Goal: Feedback & Contribution: Contribute content

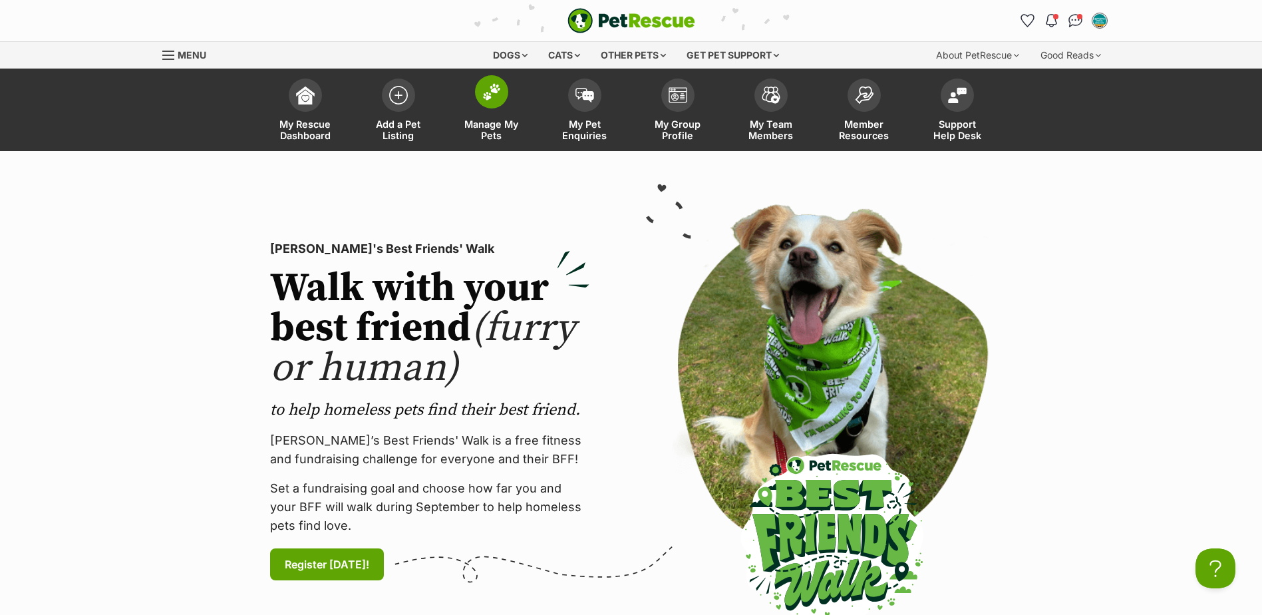
click at [482, 118] on span "Manage My Pets" at bounding box center [492, 129] width 60 height 23
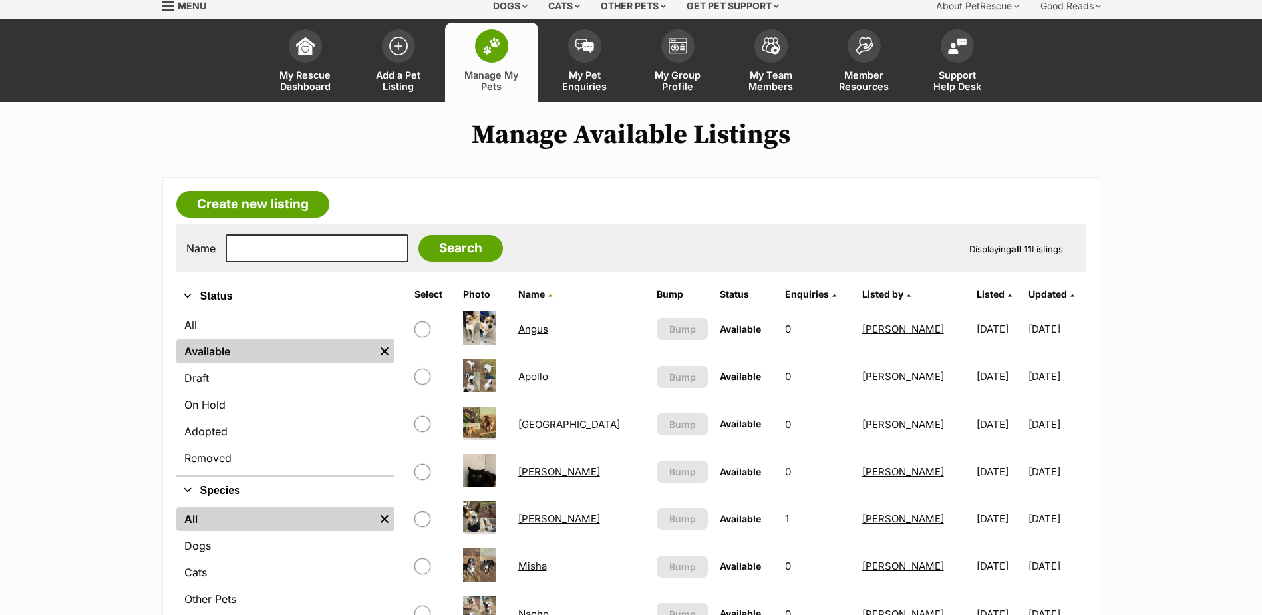
scroll to position [200, 0]
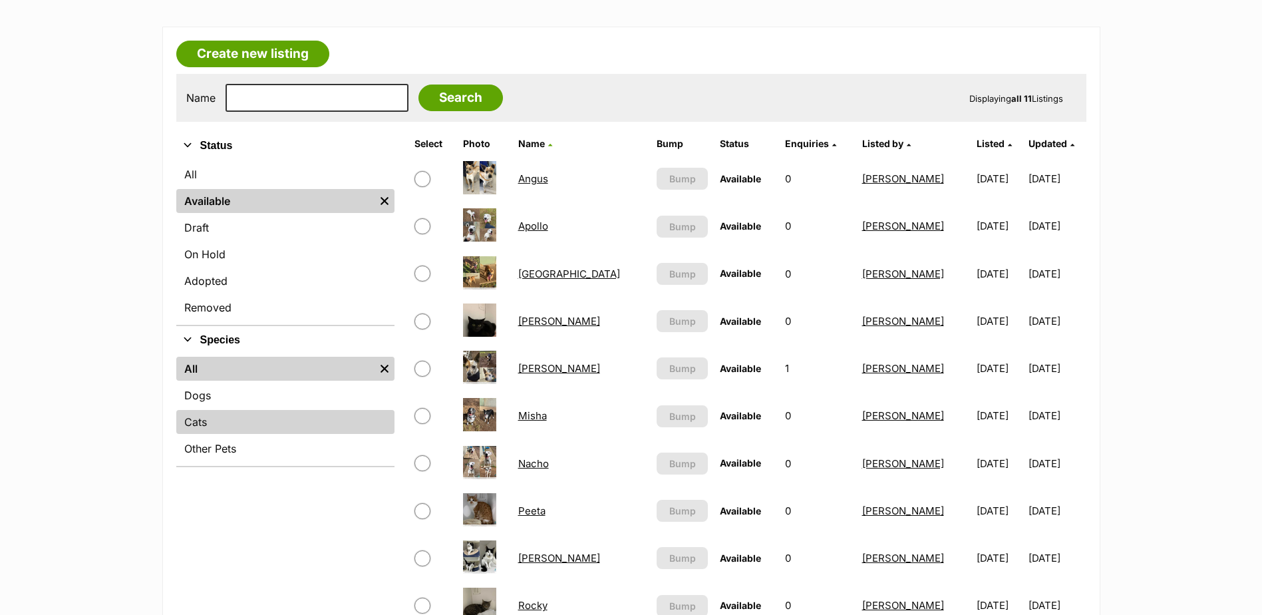
click at [207, 422] on link "Cats" at bounding box center [285, 422] width 218 height 24
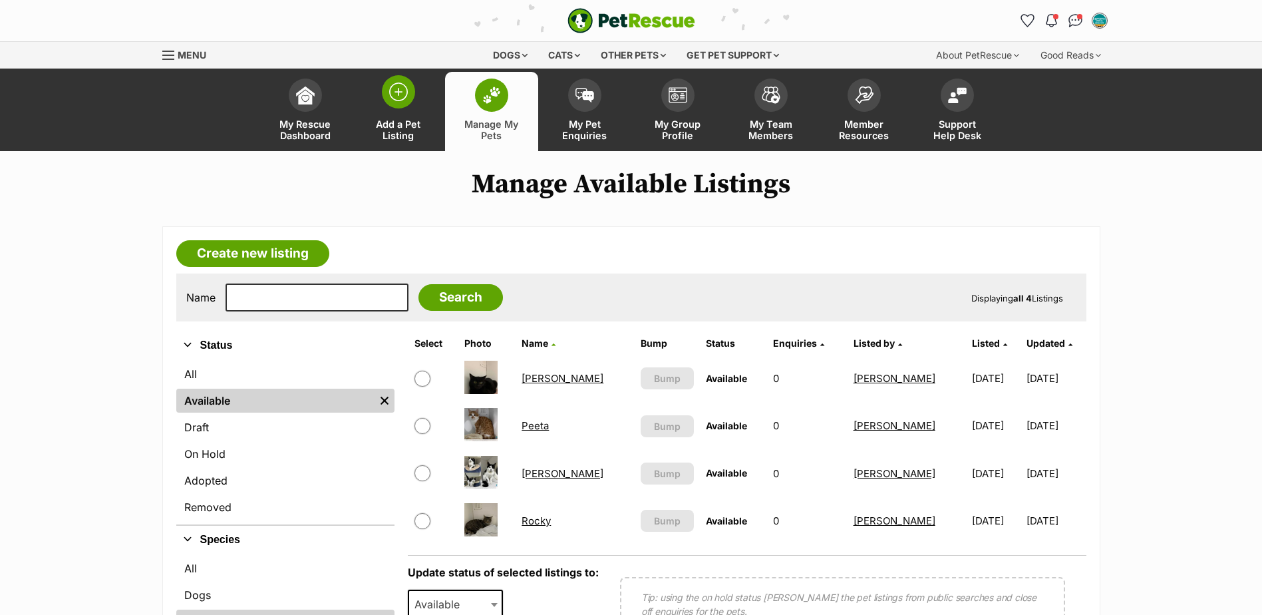
drag, startPoint x: 393, startPoint y: 127, endPoint x: 427, endPoint y: 133, distance: 35.1
click at [393, 126] on span "Add a Pet Listing" at bounding box center [399, 129] width 60 height 23
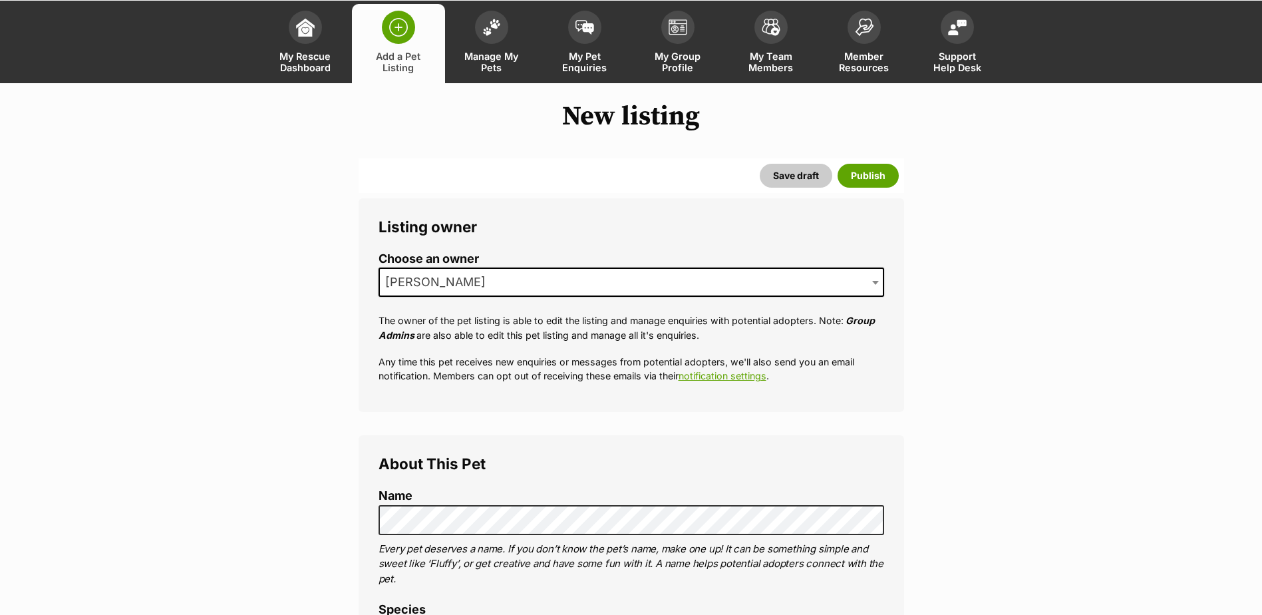
scroll to position [200, 0]
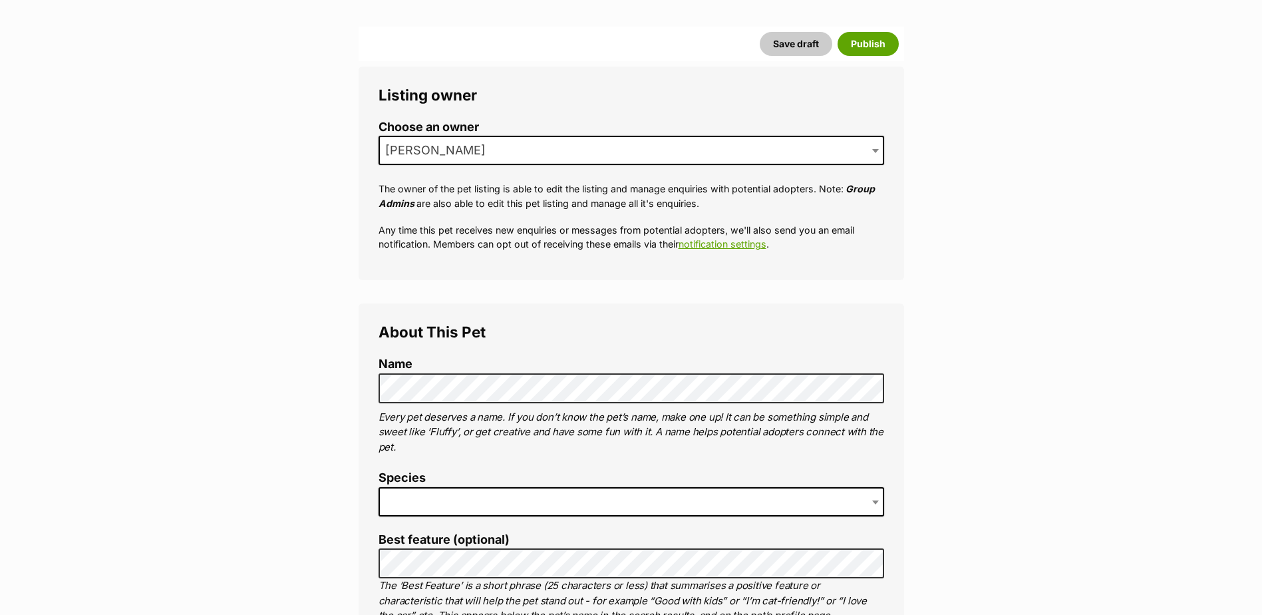
click at [437, 502] on span at bounding box center [632, 501] width 506 height 29
click at [413, 500] on span "Bird" at bounding box center [400, 501] width 41 height 19
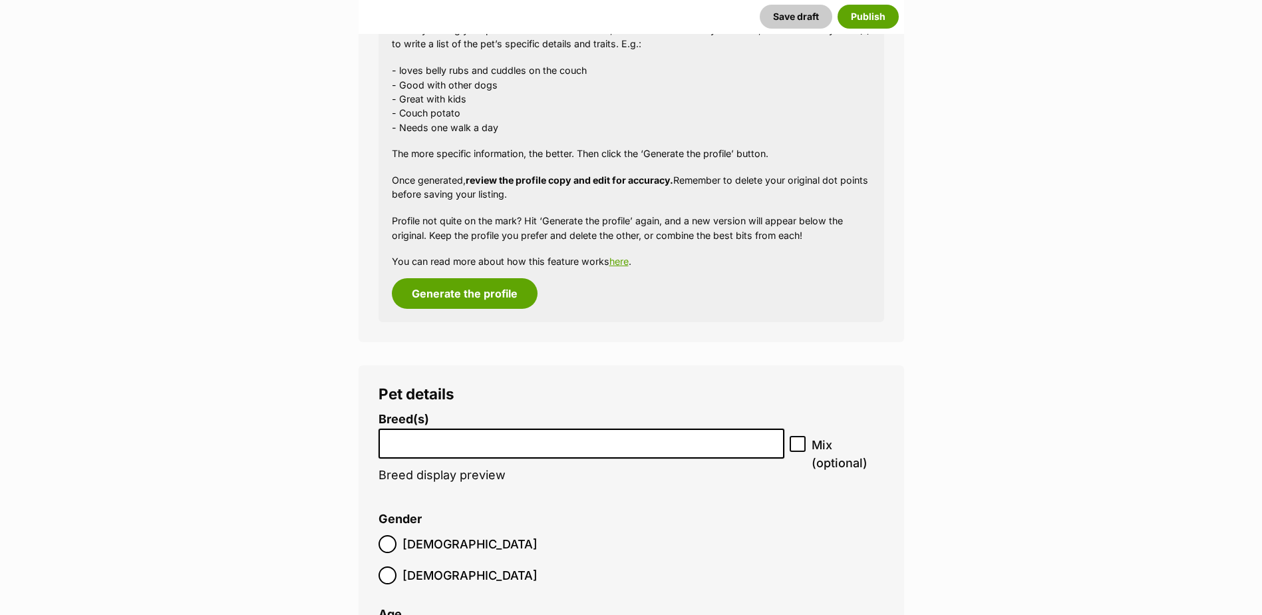
scroll to position [1331, 0]
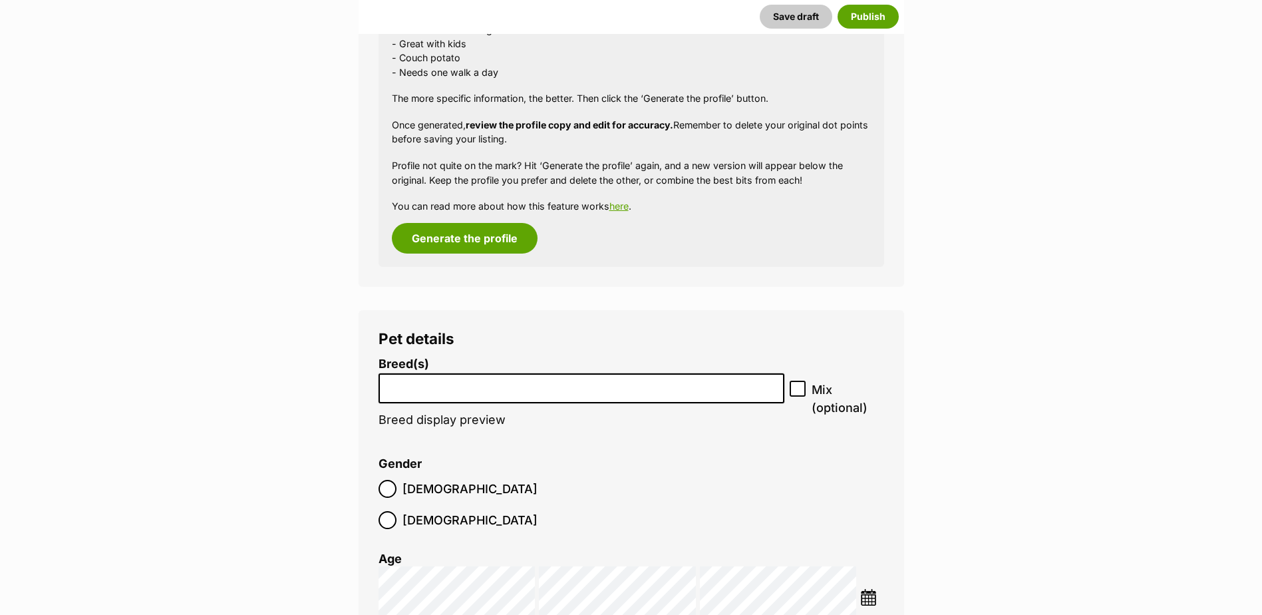
click at [526, 390] on input "search" at bounding box center [581, 385] width 397 height 14
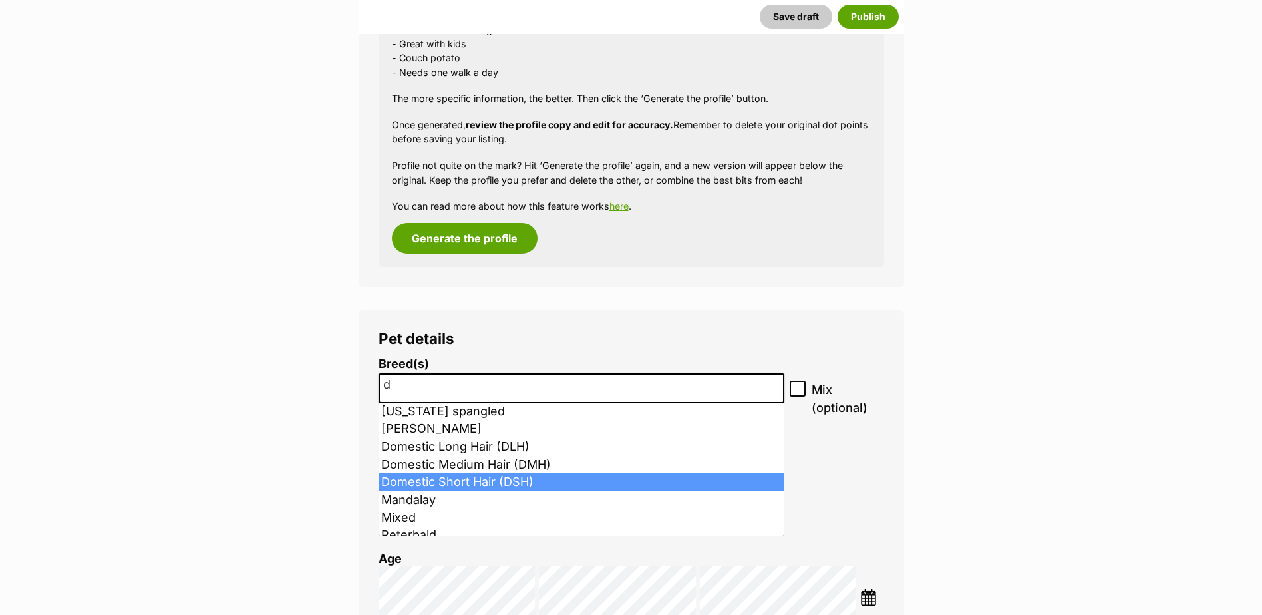
type input "d"
select select "252102"
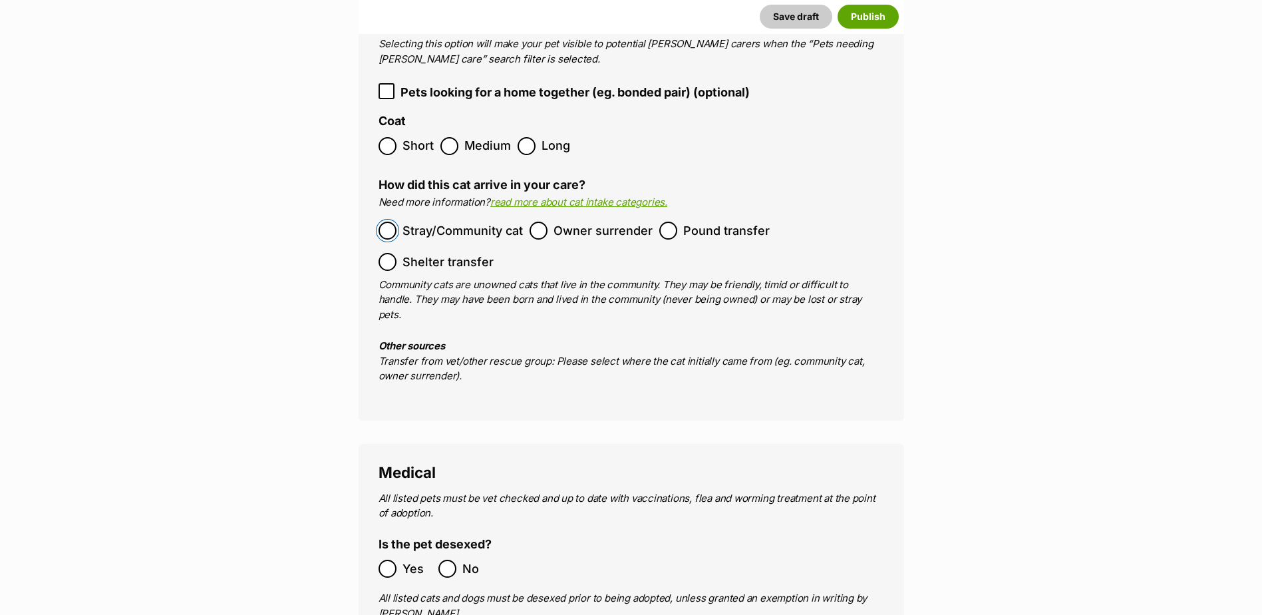
scroll to position [2263, 0]
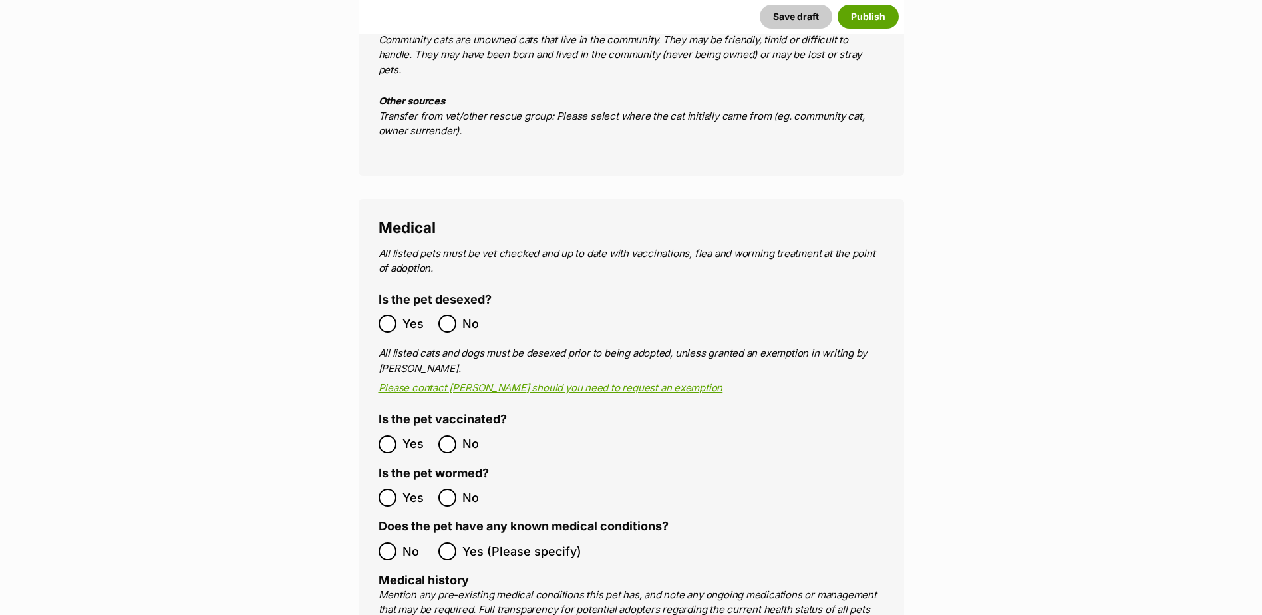
click at [381, 429] on ol "Yes No" at bounding box center [505, 444] width 253 height 31
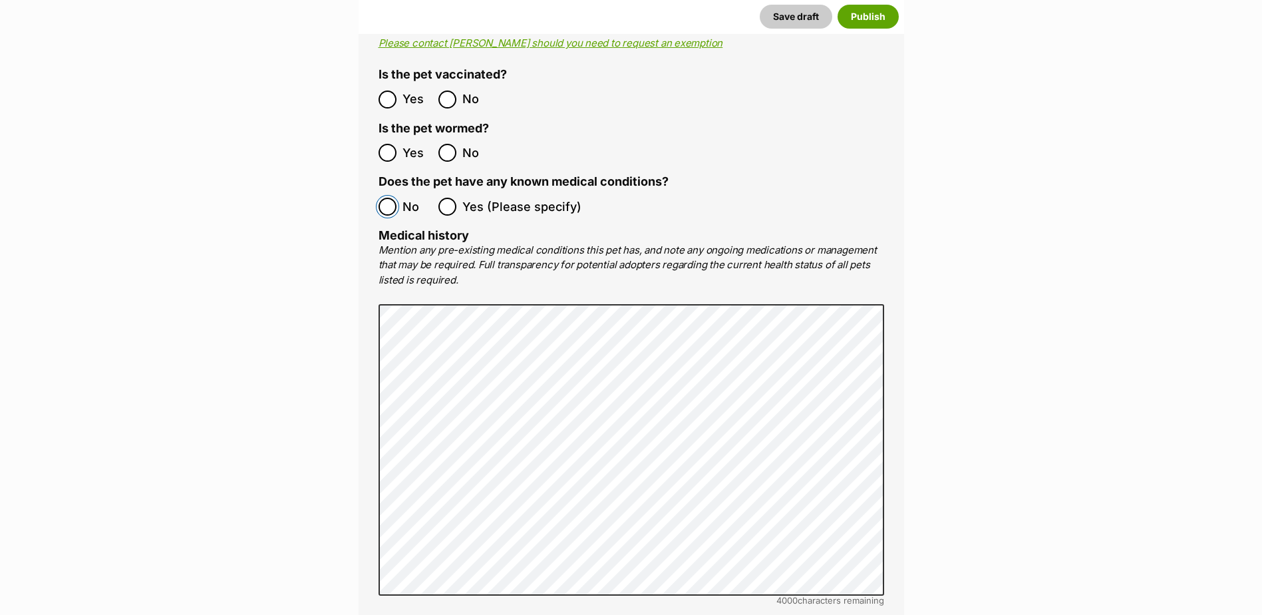
scroll to position [2728, 0]
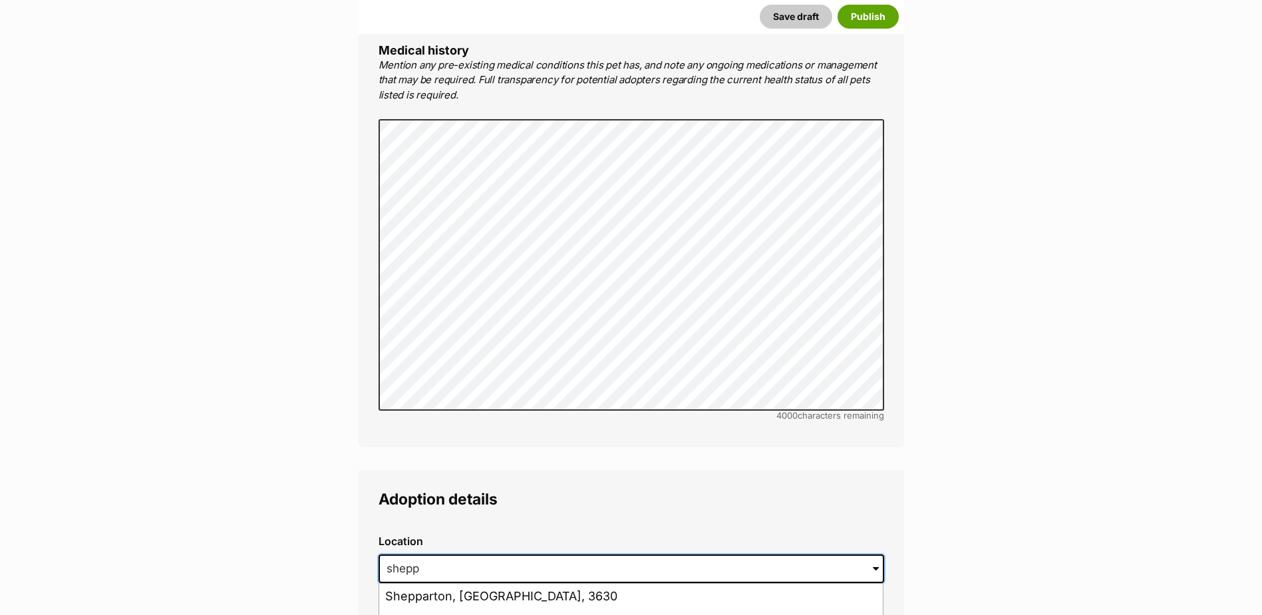
scroll to position [2928, 0]
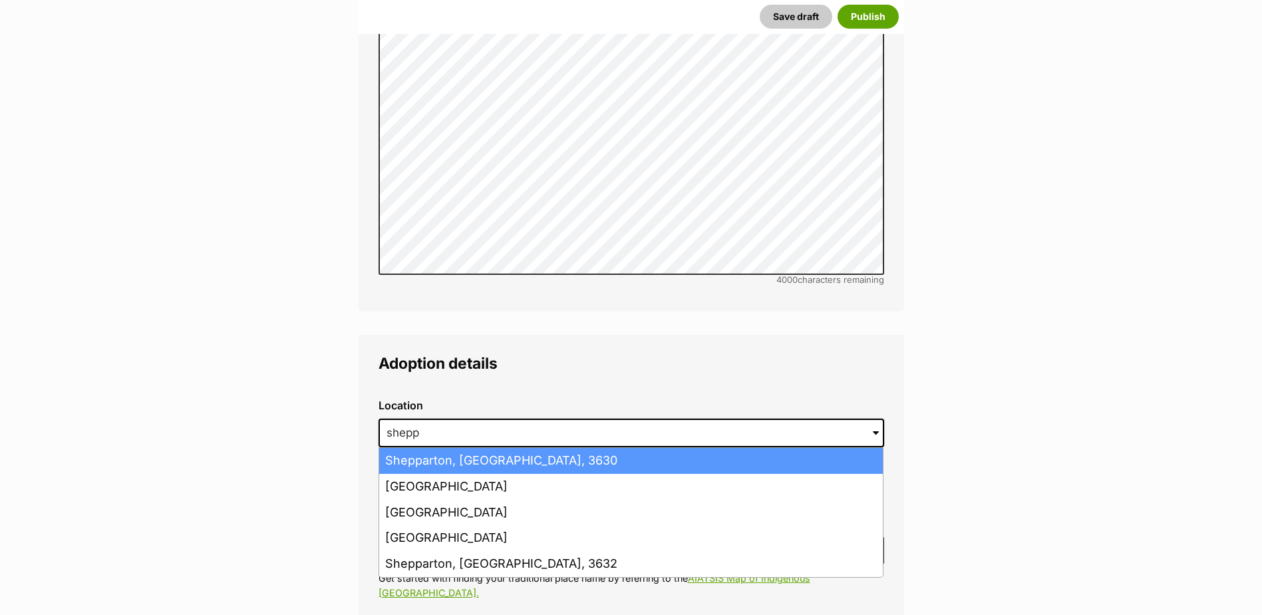
click at [457, 448] on li "Shepparton, Victoria, 3630" at bounding box center [631, 461] width 504 height 26
type input "Shepparton, Victoria, 3630"
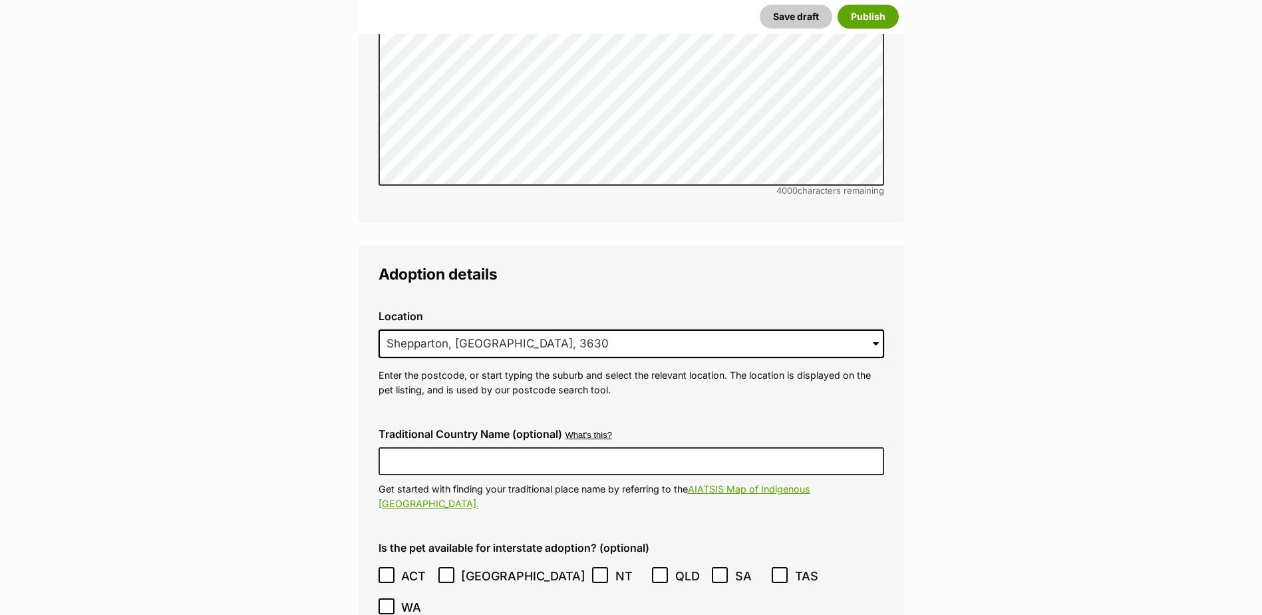
scroll to position [3261, 0]
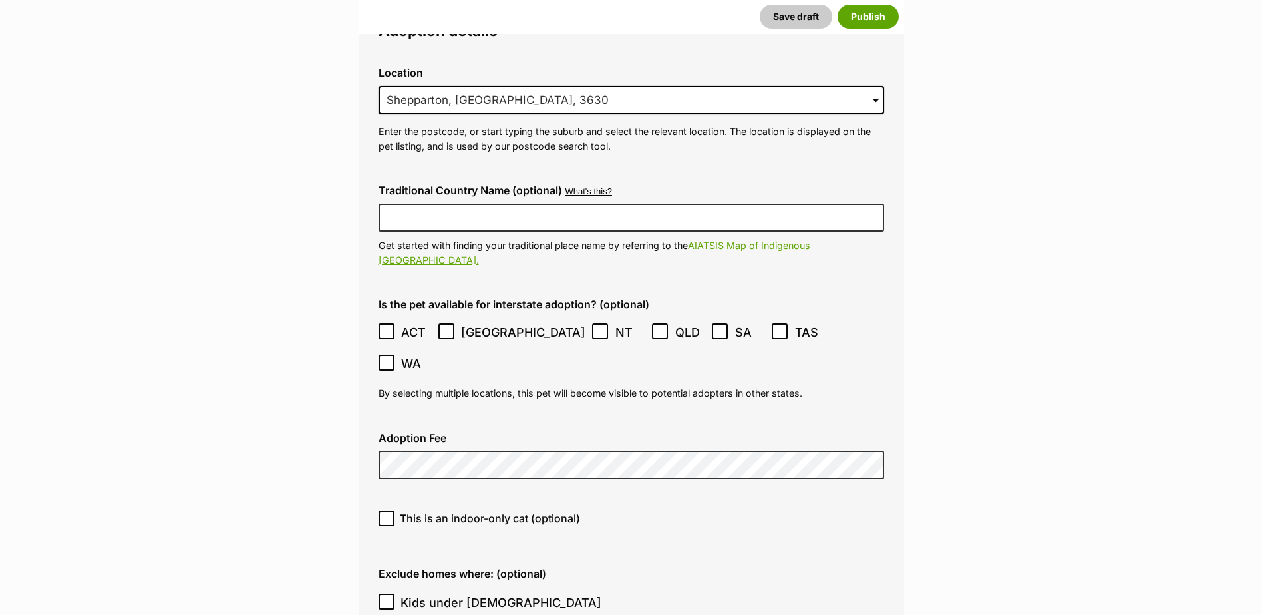
drag, startPoint x: 449, startPoint y: 281, endPoint x: 429, endPoint y: 266, distance: 24.8
click at [449, 323] on span at bounding box center [447, 332] width 17 height 18
click at [429, 323] on span "ACT" at bounding box center [416, 332] width 30 height 18
click at [393, 317] on ol "ACT NSW NT QLD SA TAS VIC WA" at bounding box center [632, 348] width 506 height 63
click at [412, 421] on div "Adoption Fee" at bounding box center [631, 455] width 527 height 69
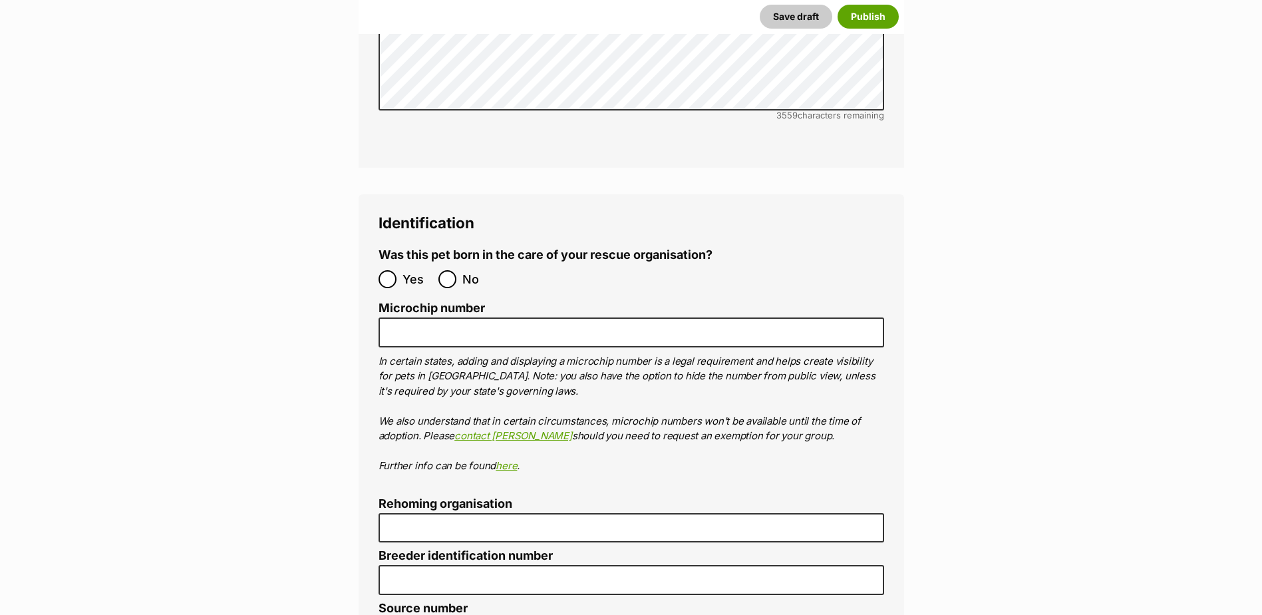
scroll to position [4392, 0]
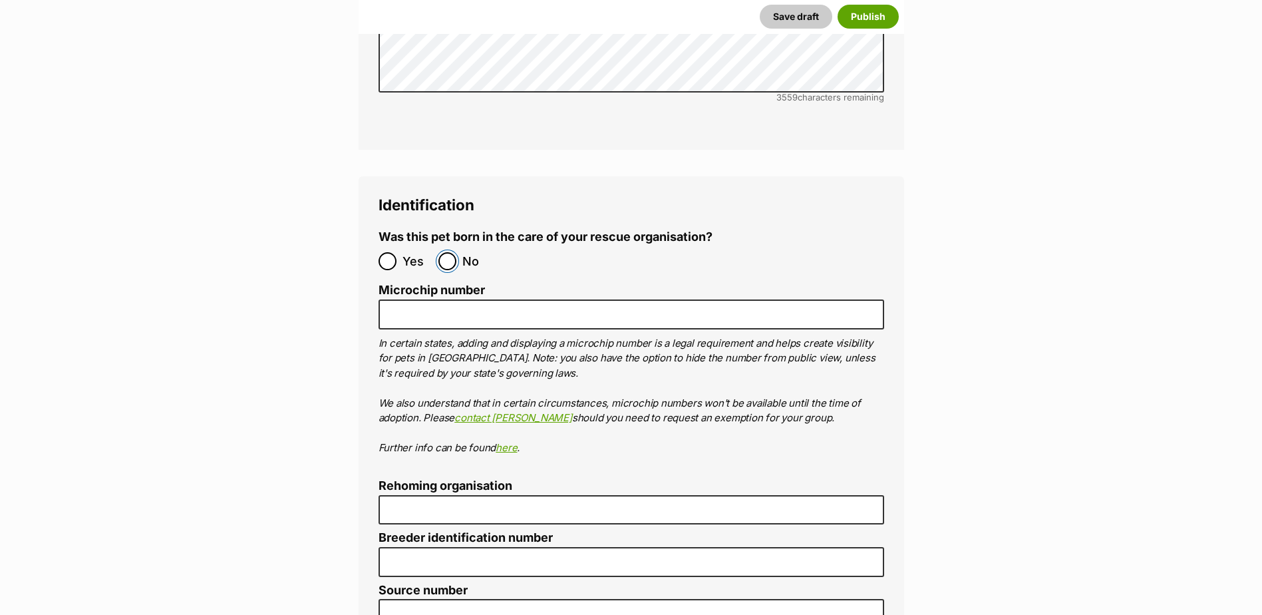
click at [453, 252] on input "No" at bounding box center [448, 261] width 18 height 18
radio input "true"
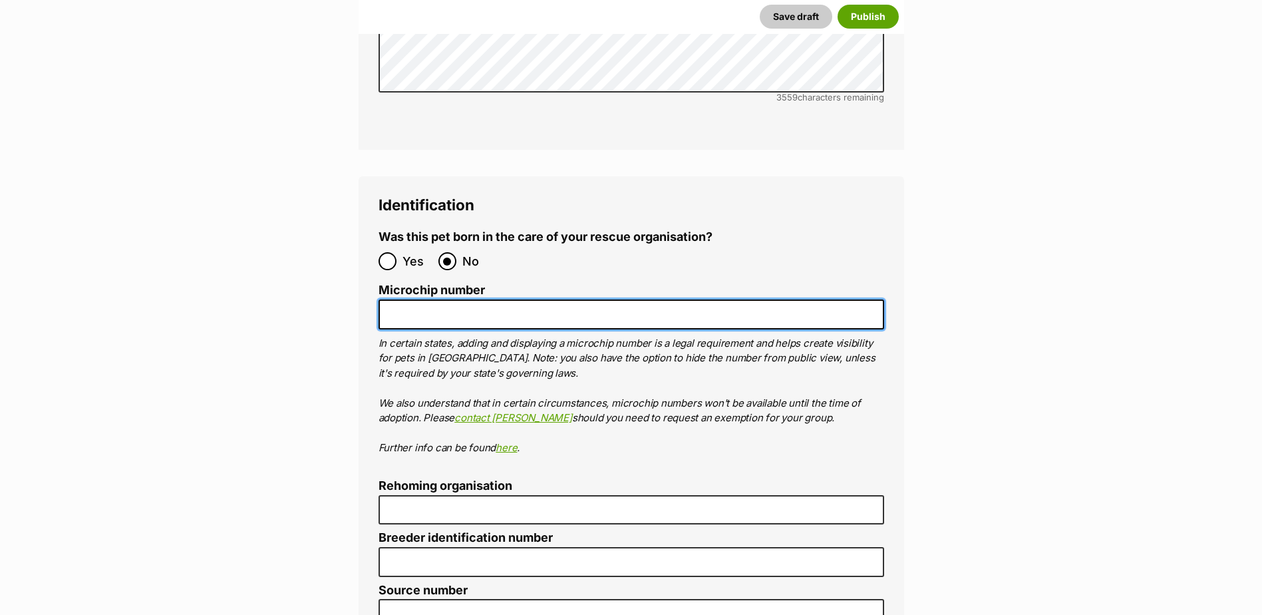
click at [455, 299] on input "Microchip number" at bounding box center [632, 314] width 506 height 30
paste input "956000018425367"
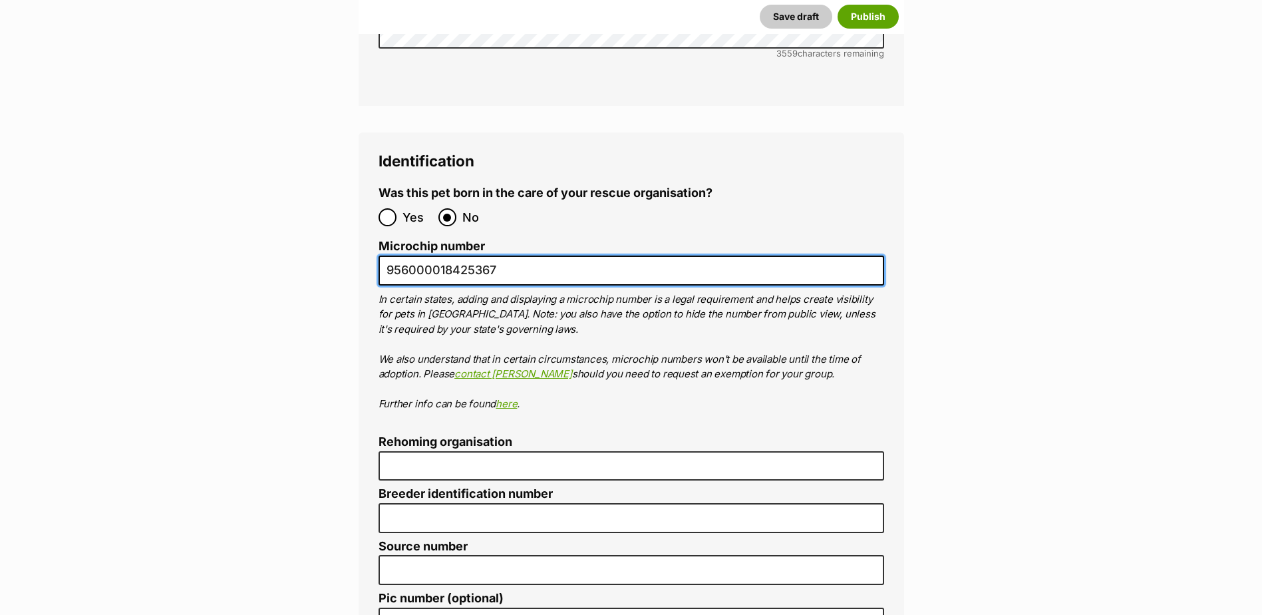
scroll to position [4459, 0]
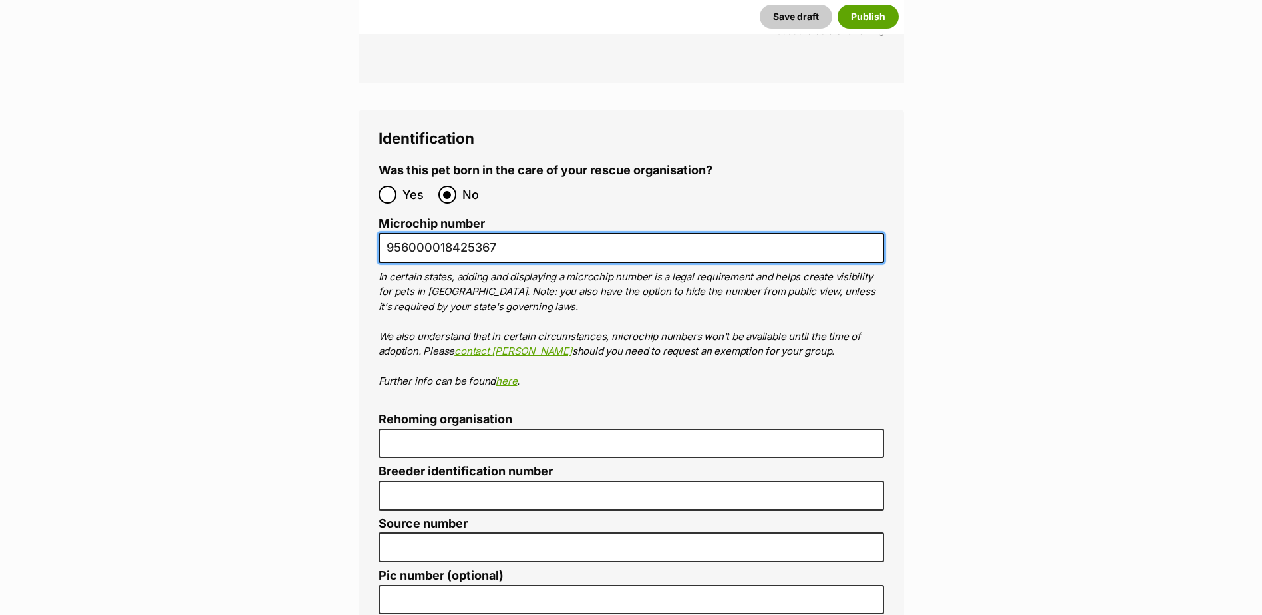
type input "956000018425367"
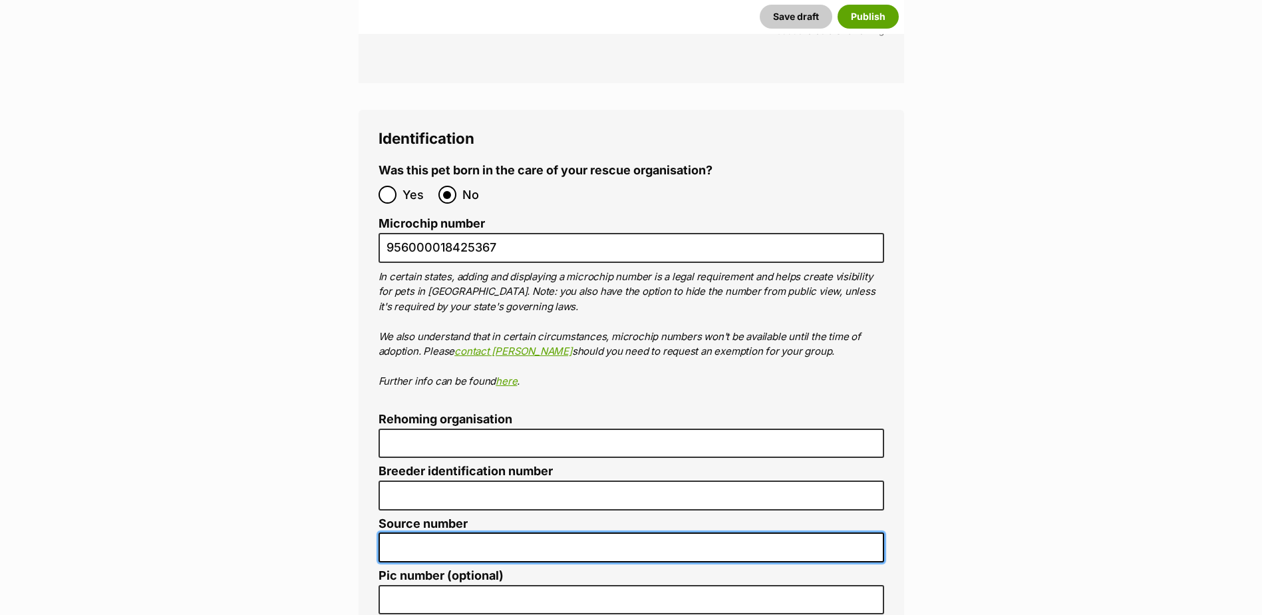
click at [447, 532] on input "Source number" at bounding box center [632, 547] width 506 height 30
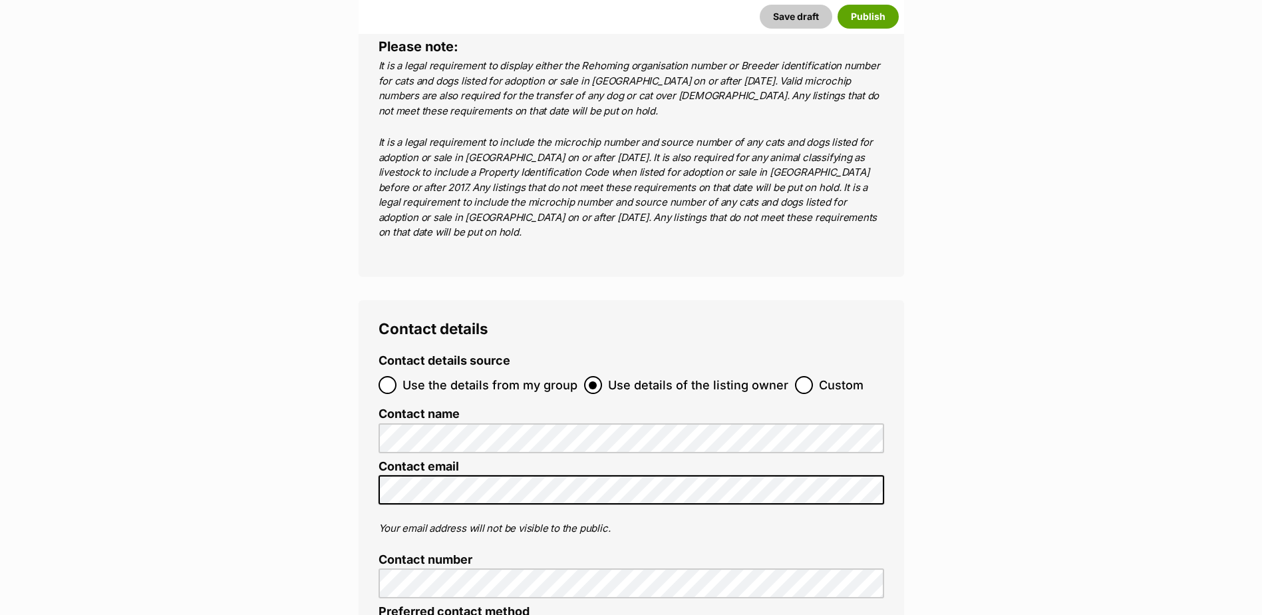
scroll to position [5124, 0]
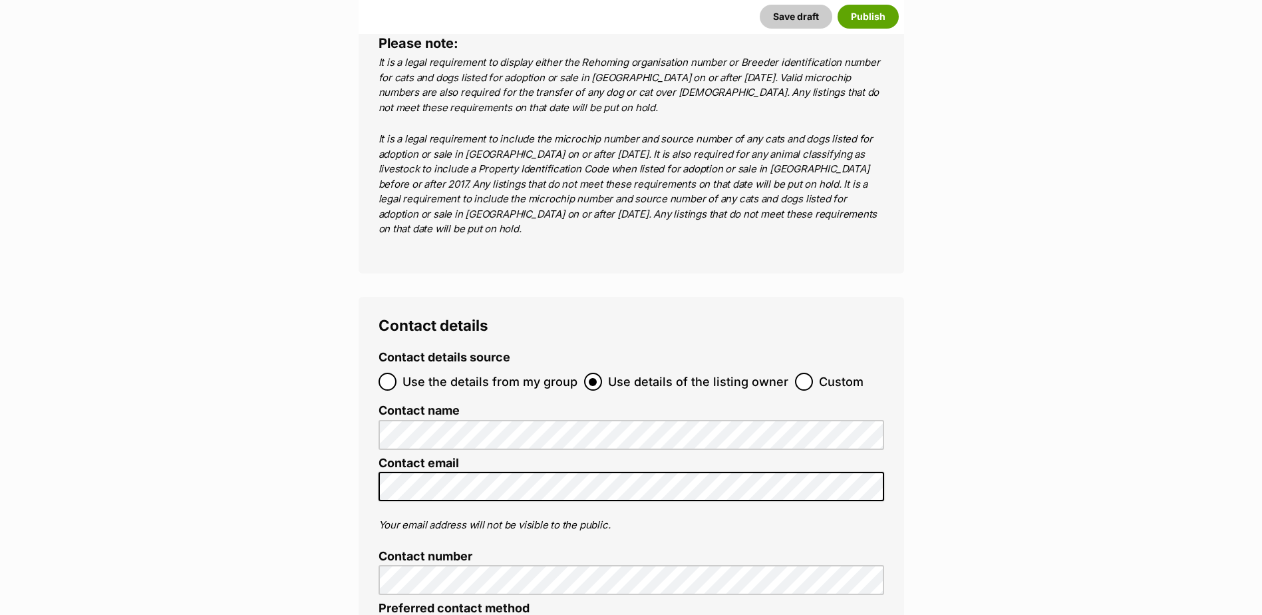
type input "BR101093"
click at [386, 373] on input "Use the details from my group" at bounding box center [388, 382] width 18 height 18
radio input "true"
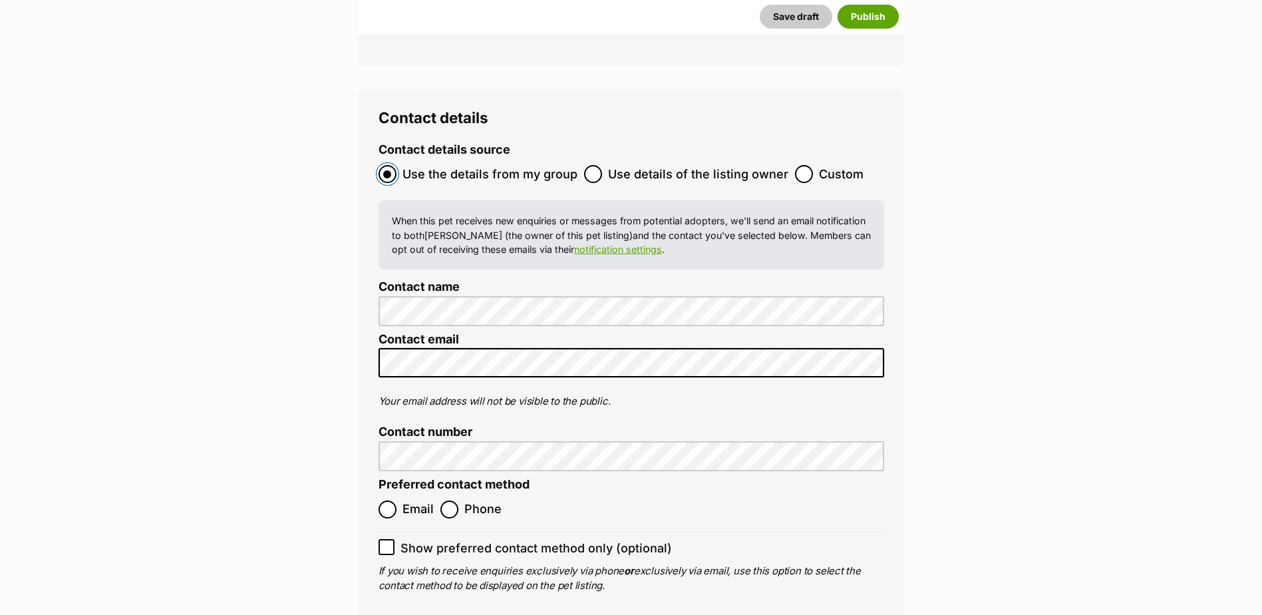
scroll to position [5524, 0]
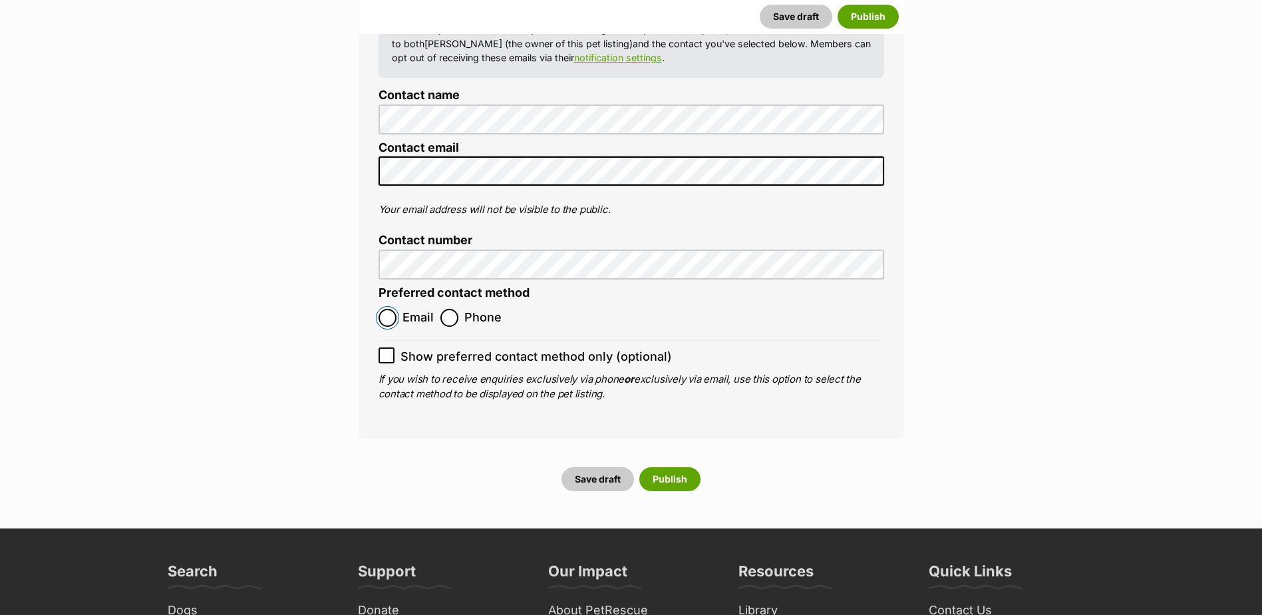
drag, startPoint x: 392, startPoint y: 193, endPoint x: 510, endPoint y: 262, distance: 137.2
click at [393, 309] on input "Email" at bounding box center [388, 318] width 18 height 18
radio input "true"
click at [685, 467] on button "Publish" at bounding box center [670, 479] width 61 height 24
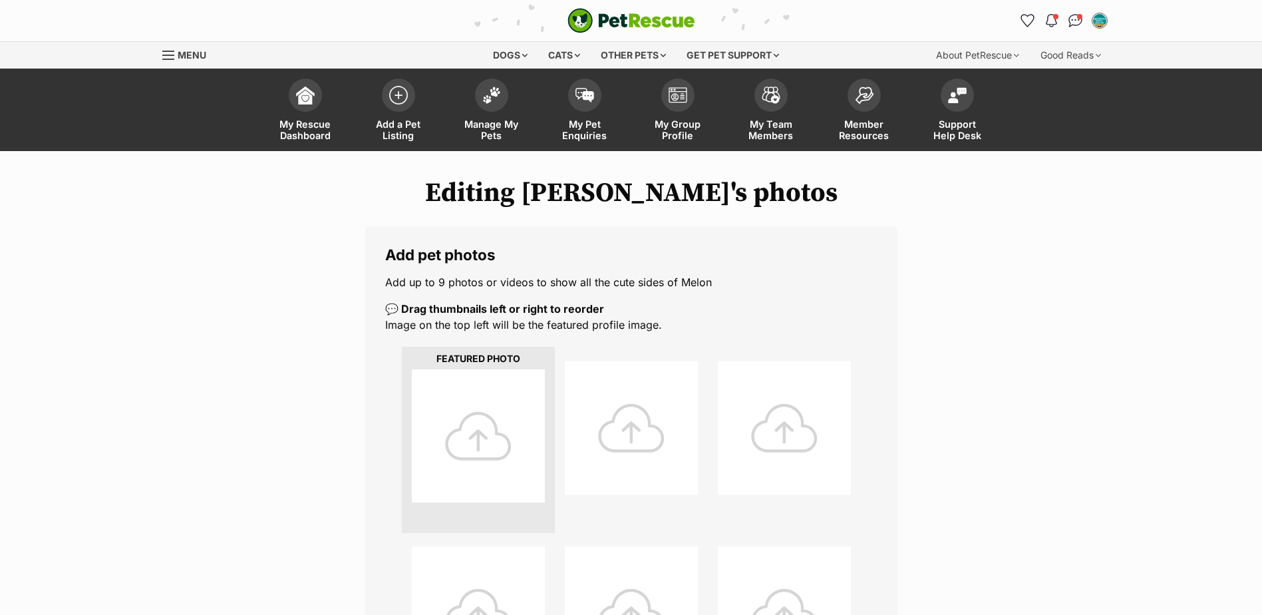
click at [480, 447] on div at bounding box center [478, 435] width 133 height 133
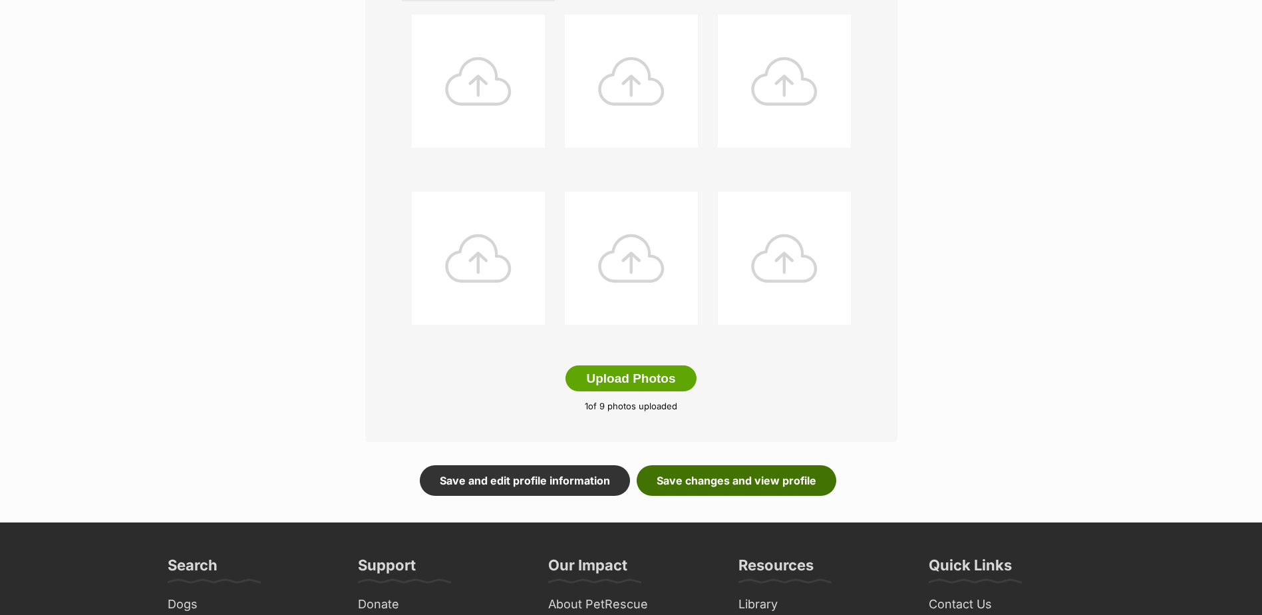
scroll to position [549, 0]
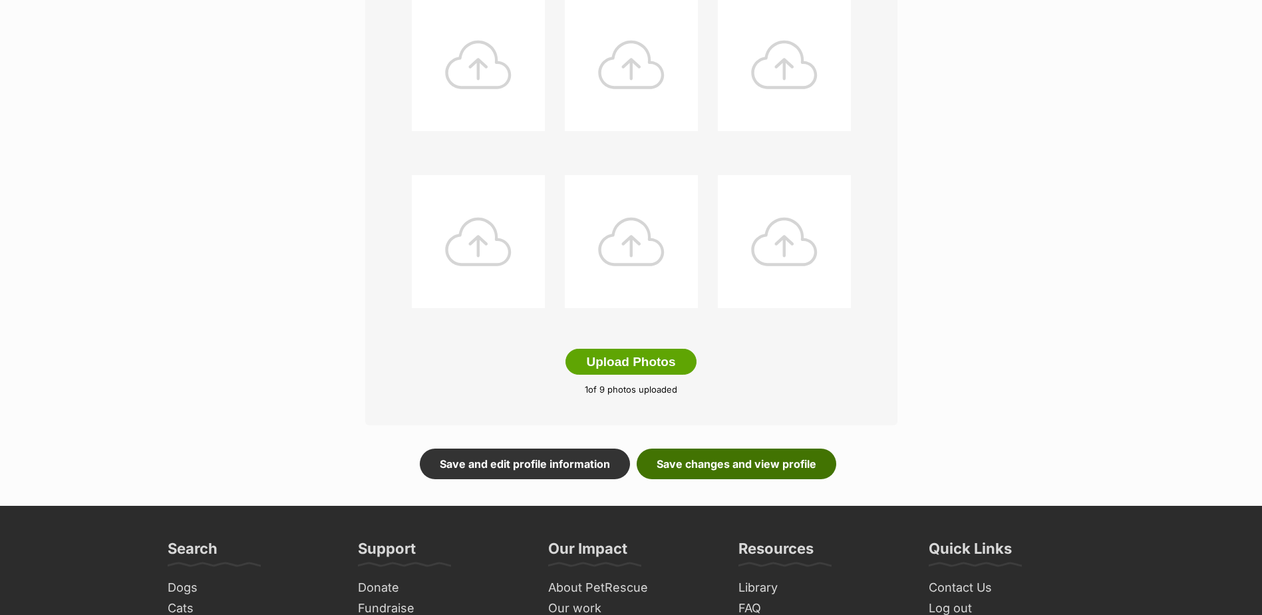
click at [758, 476] on link "Save changes and view profile" at bounding box center [737, 464] width 200 height 31
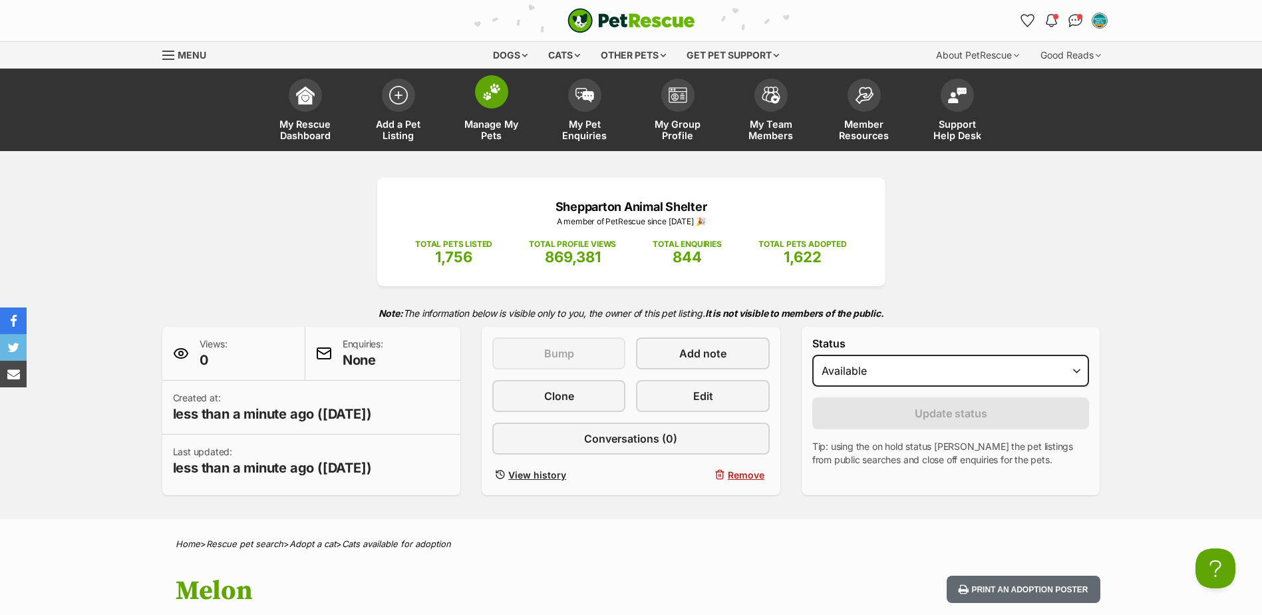
click at [477, 122] on span "Manage My Pets" at bounding box center [492, 129] width 60 height 23
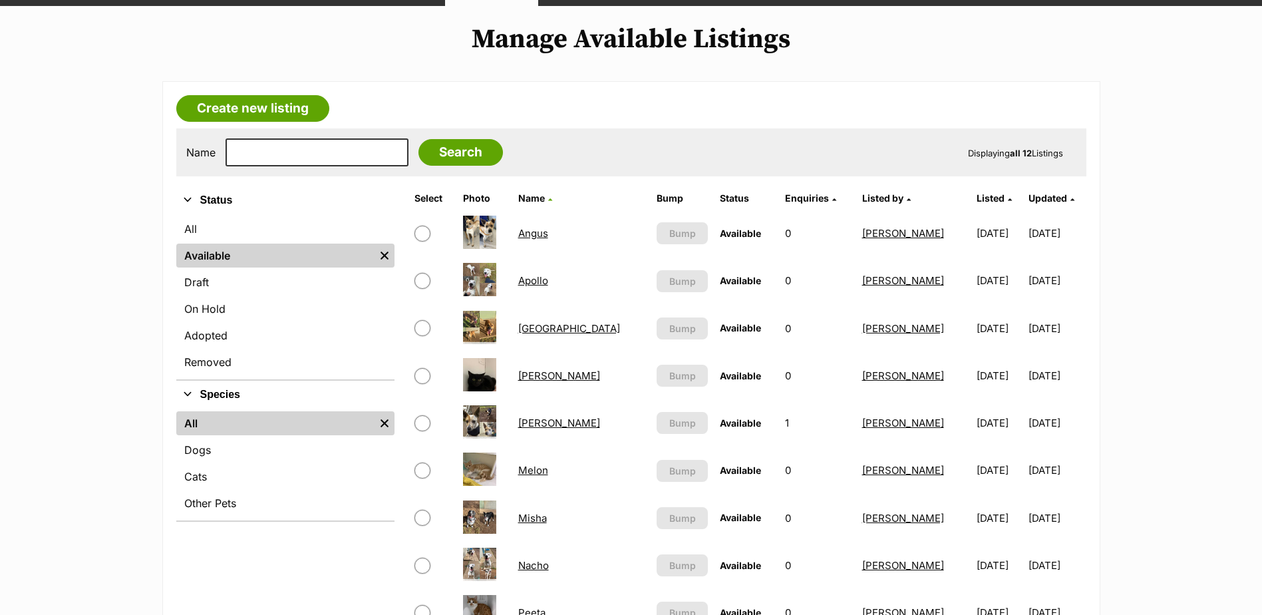
scroll to position [266, 0]
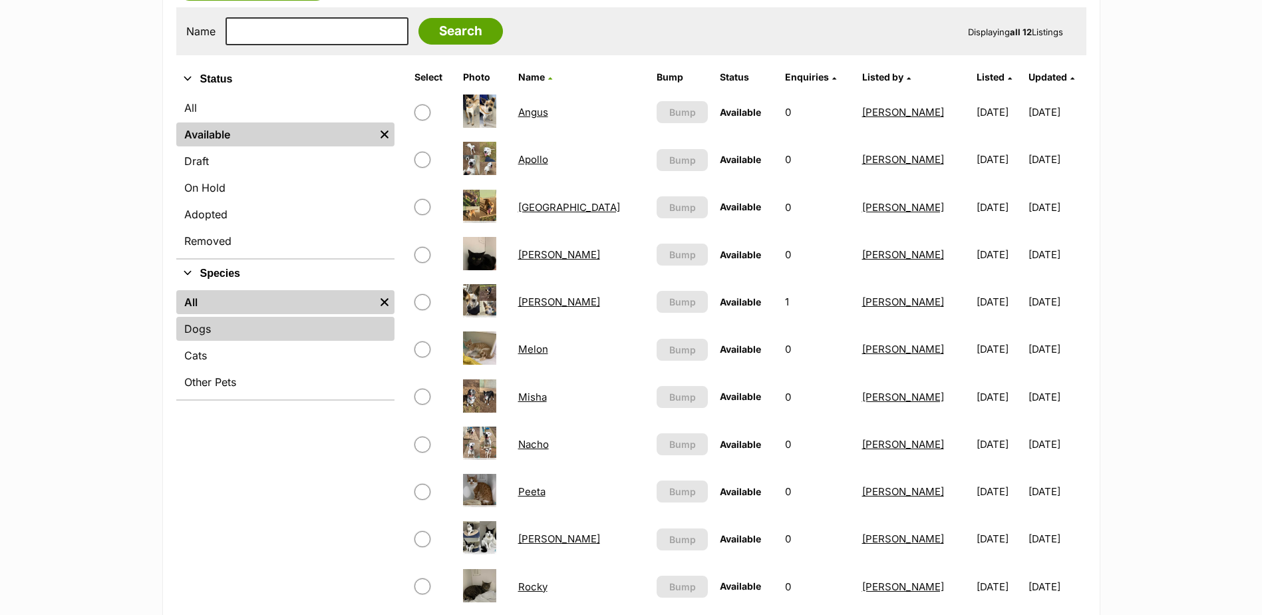
drag, startPoint x: 205, startPoint y: 351, endPoint x: 192, endPoint y: 335, distance: 20.8
click at [205, 351] on link "Cats" at bounding box center [285, 355] width 218 height 24
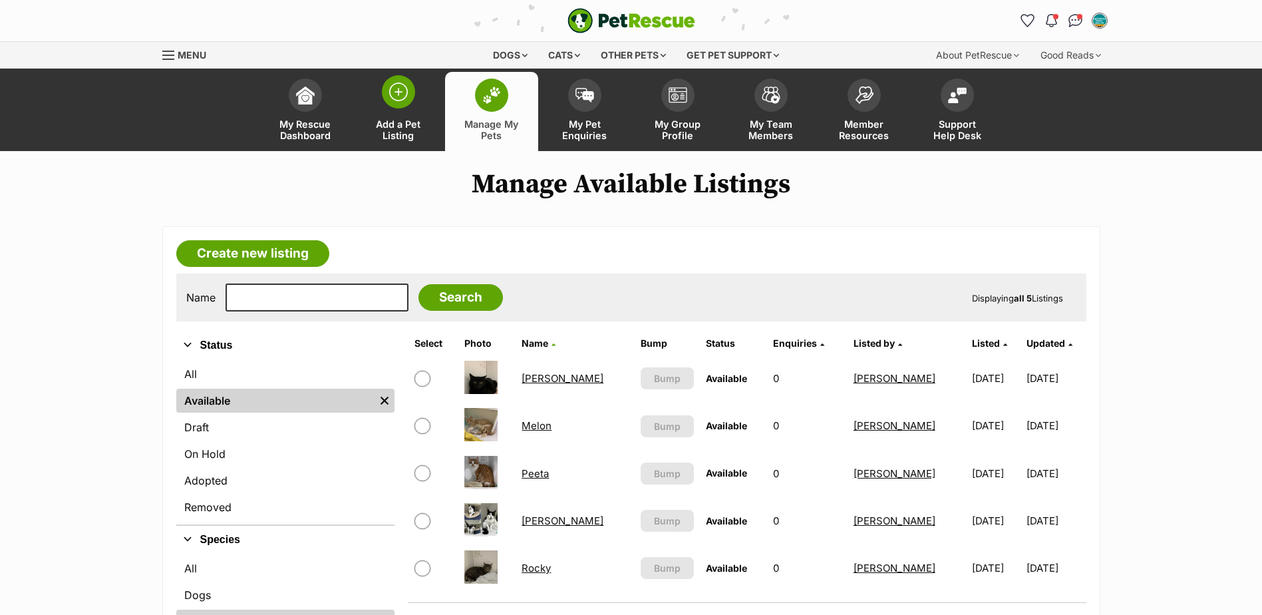
click at [380, 121] on span "Add a Pet Listing" at bounding box center [399, 129] width 60 height 23
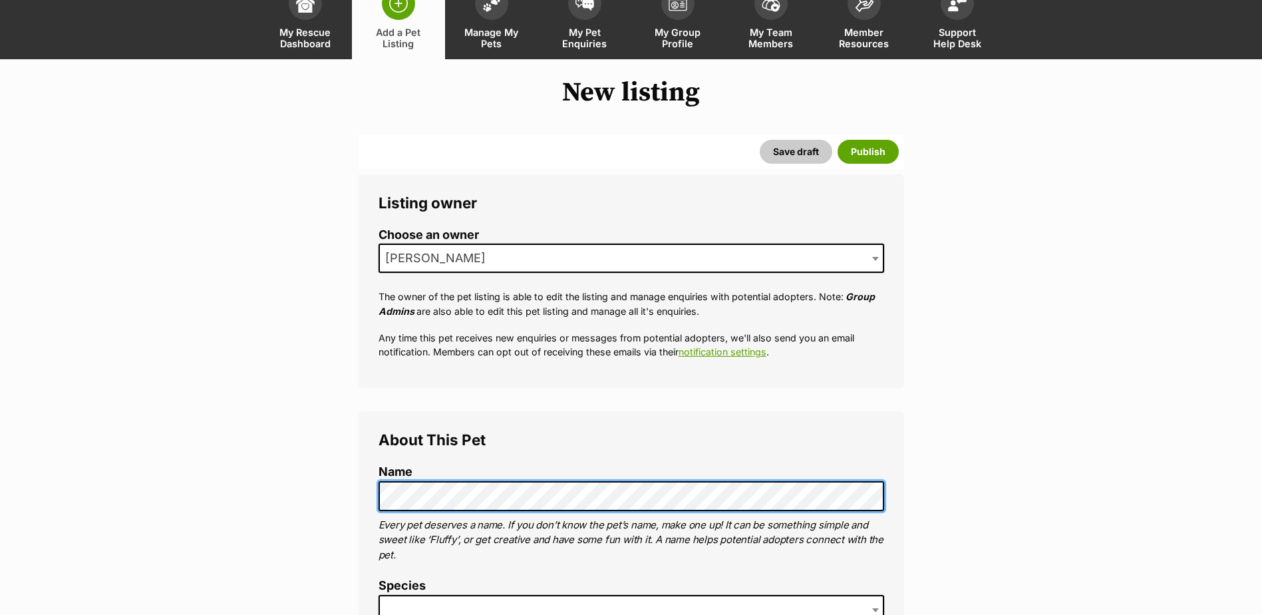
scroll to position [333, 0]
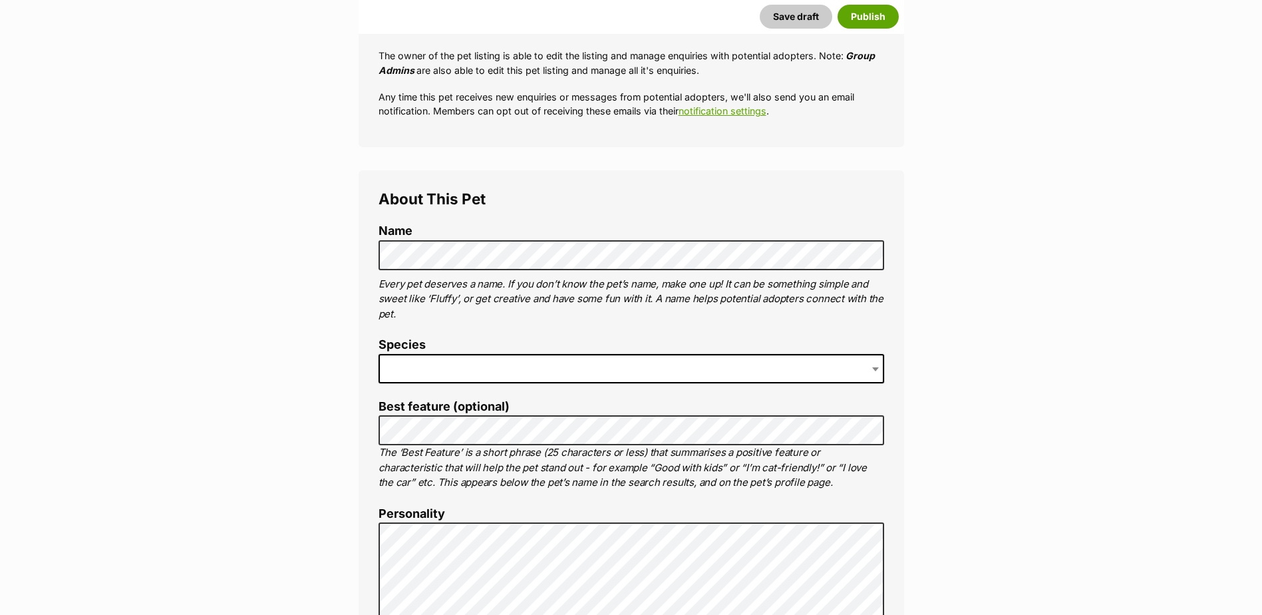
click at [448, 358] on span at bounding box center [632, 368] width 506 height 29
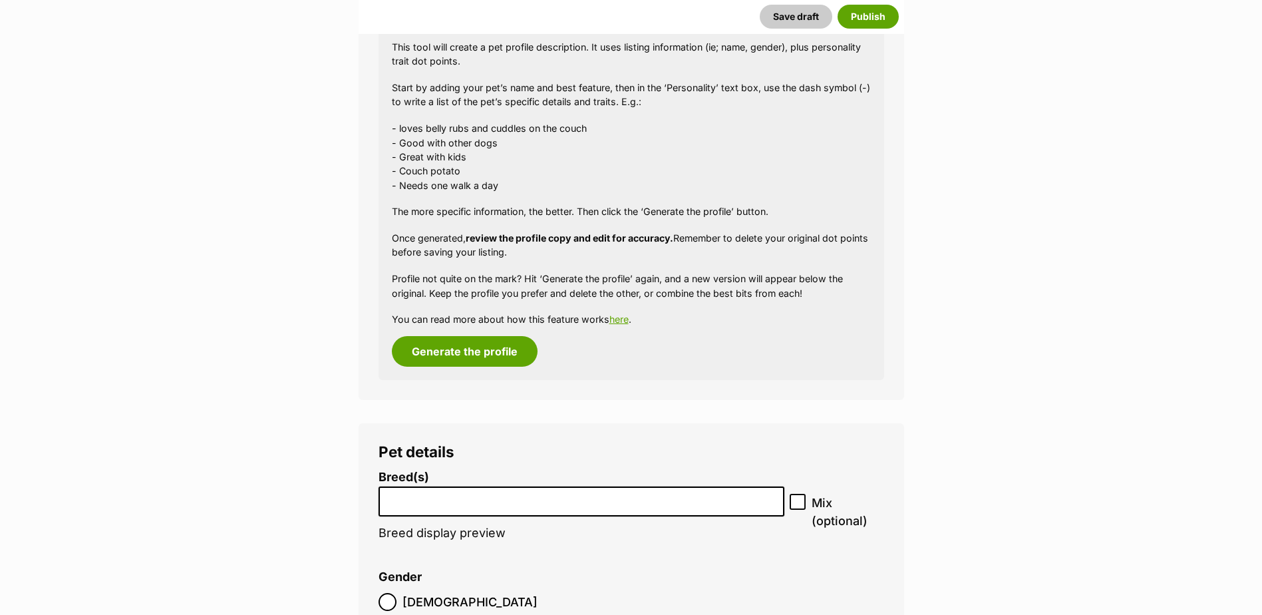
scroll to position [1359, 0]
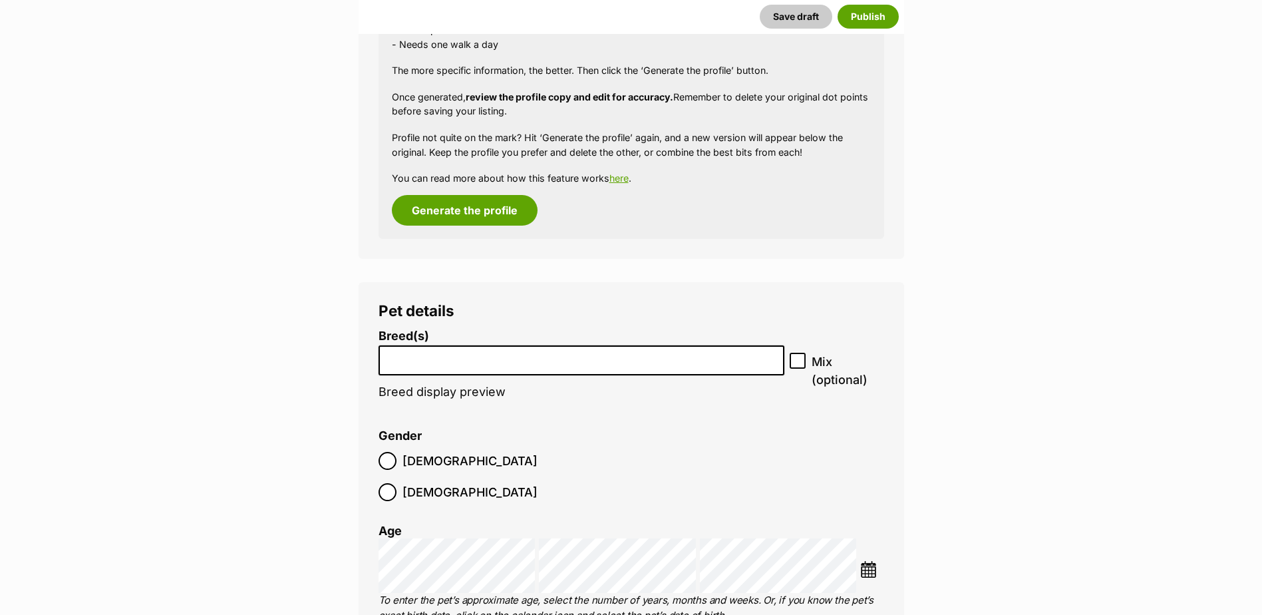
click at [561, 356] on input "search" at bounding box center [581, 357] width 397 height 14
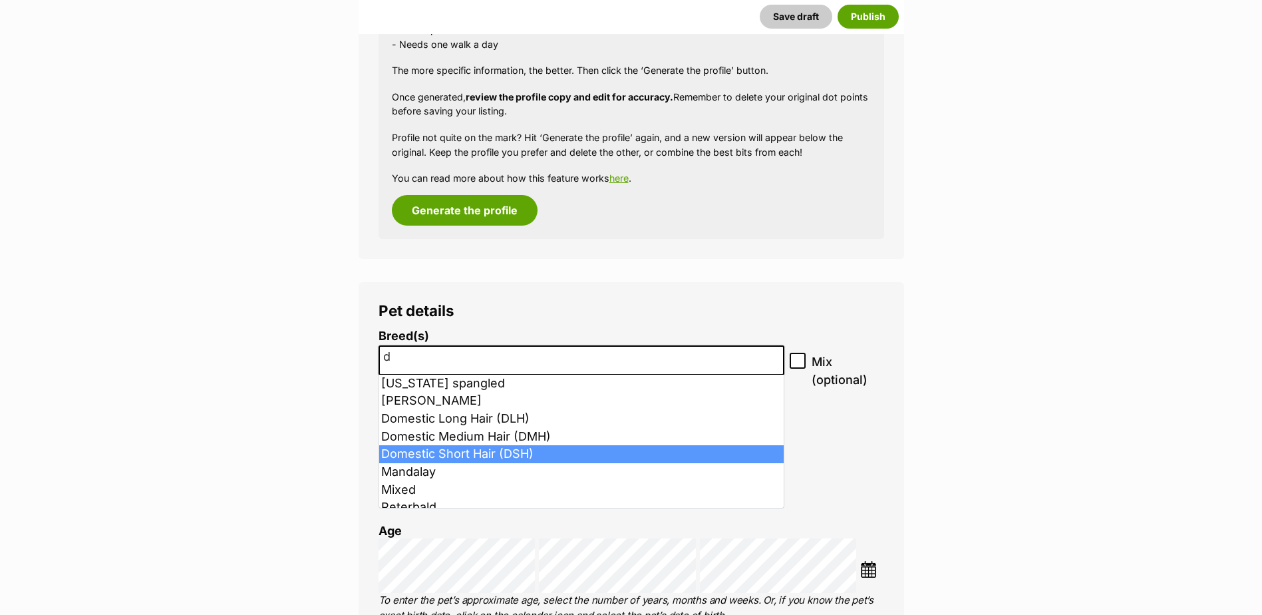
type input "d"
select select "252102"
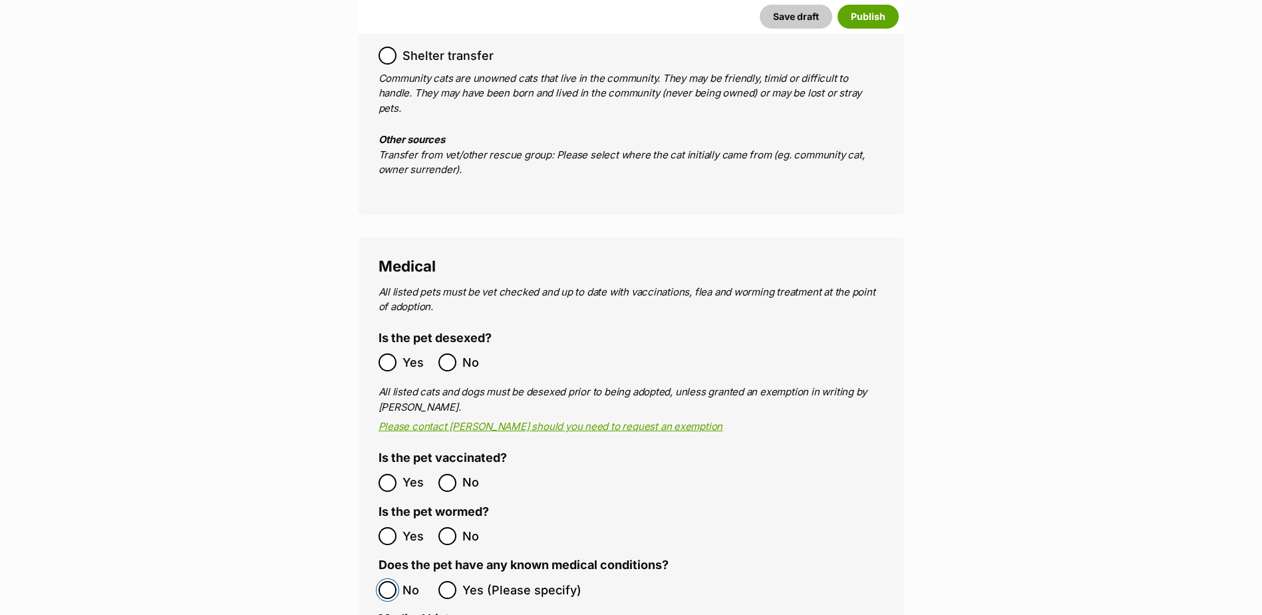
scroll to position [2756, 0]
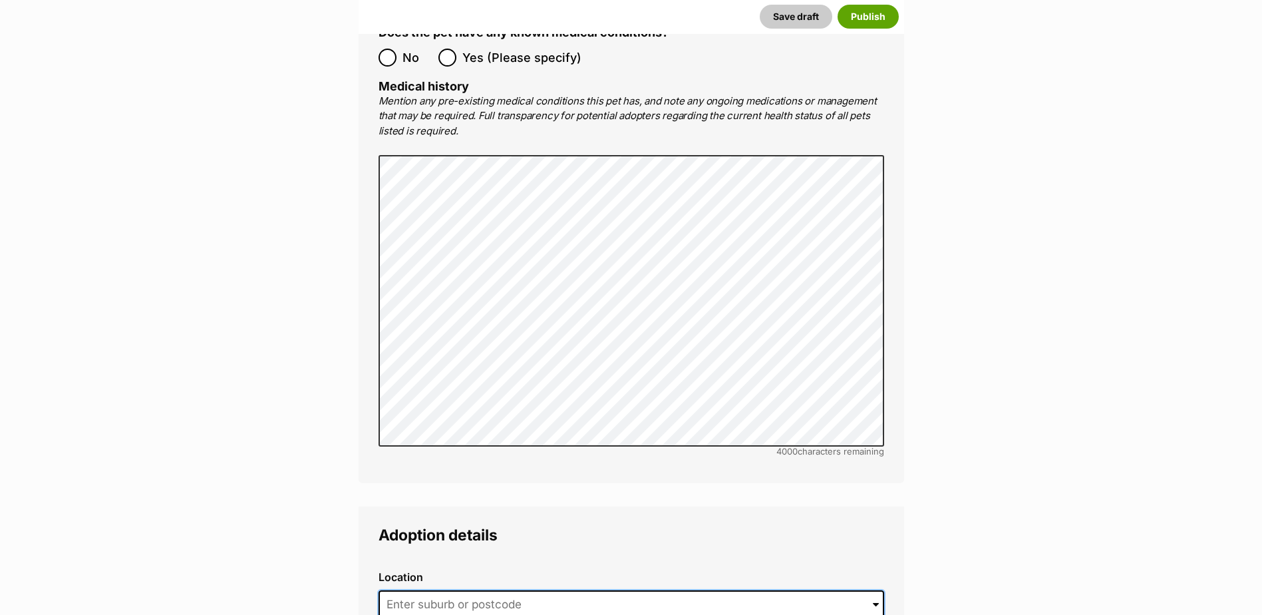
click at [439, 590] on input at bounding box center [632, 604] width 506 height 29
type input "Shepparton, Victoria, 3630"
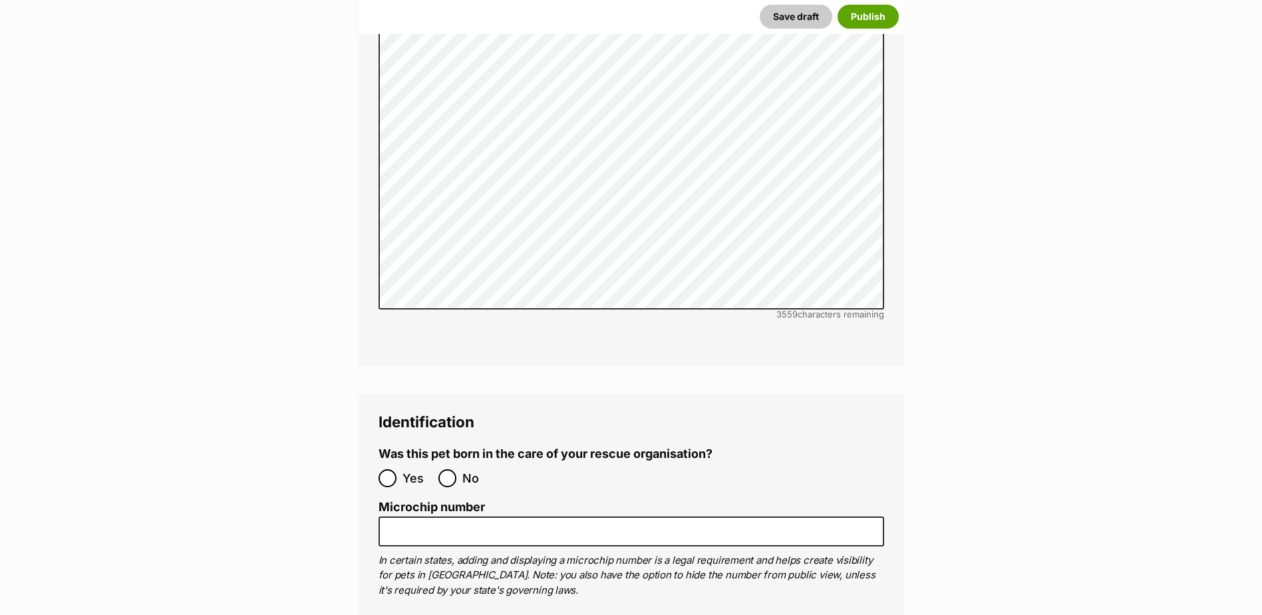
scroll to position [4420, 0]
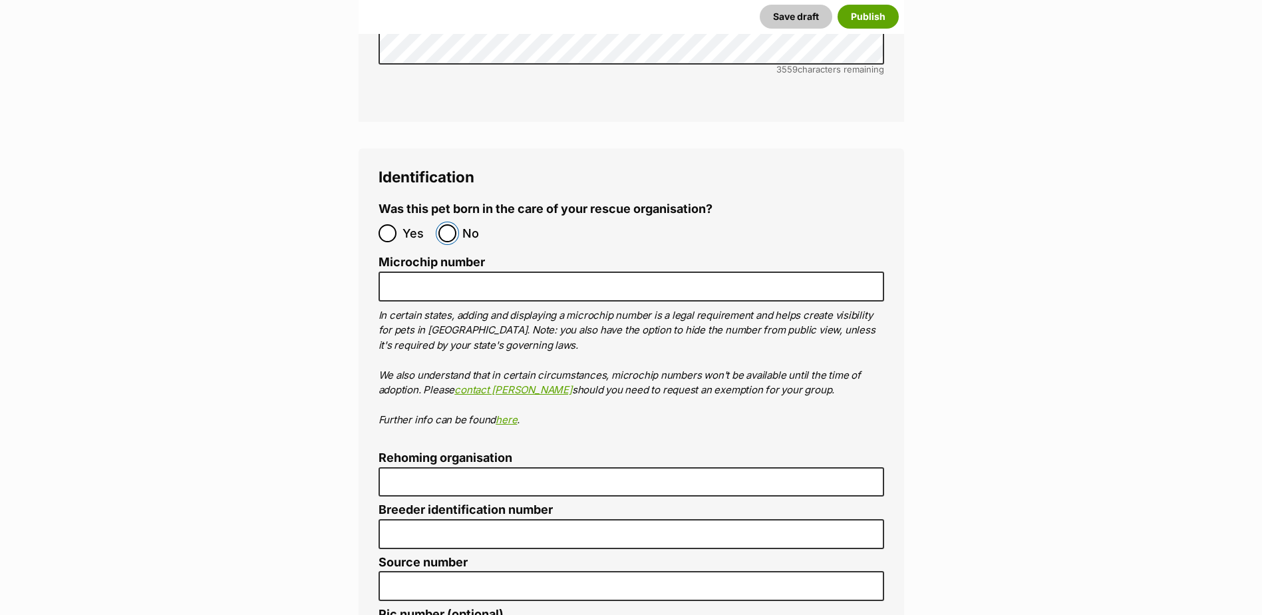
click at [446, 224] on input "No" at bounding box center [448, 233] width 18 height 18
radio input "true"
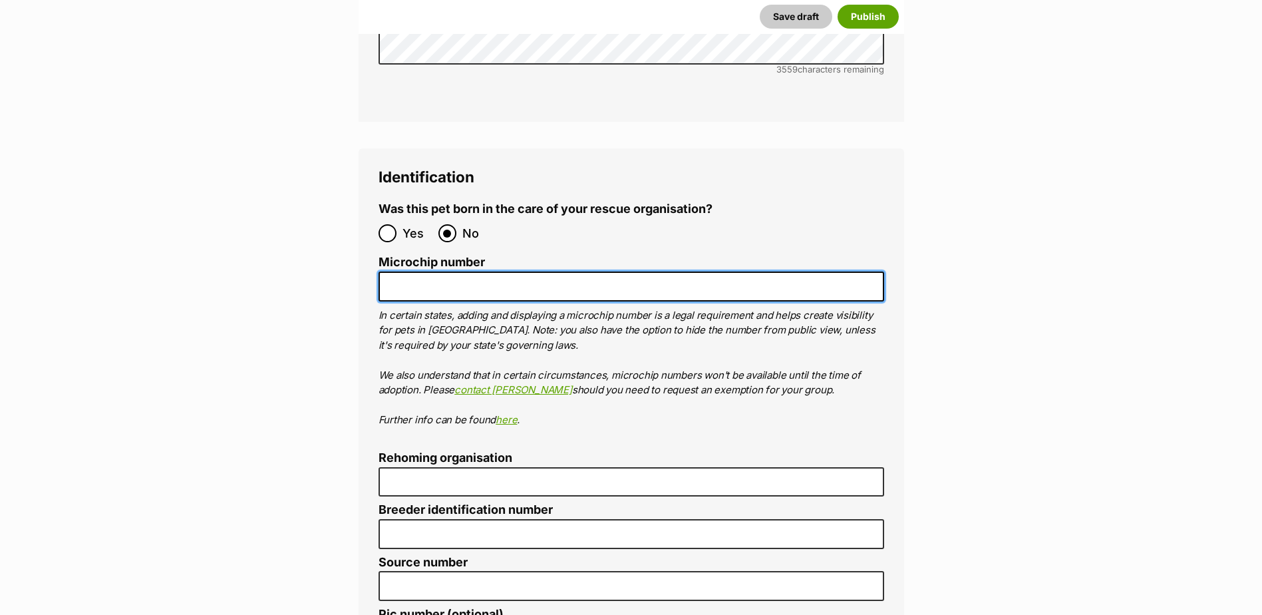
click at [416, 272] on input "Microchip number" at bounding box center [632, 287] width 506 height 30
paste input "956000017401515"
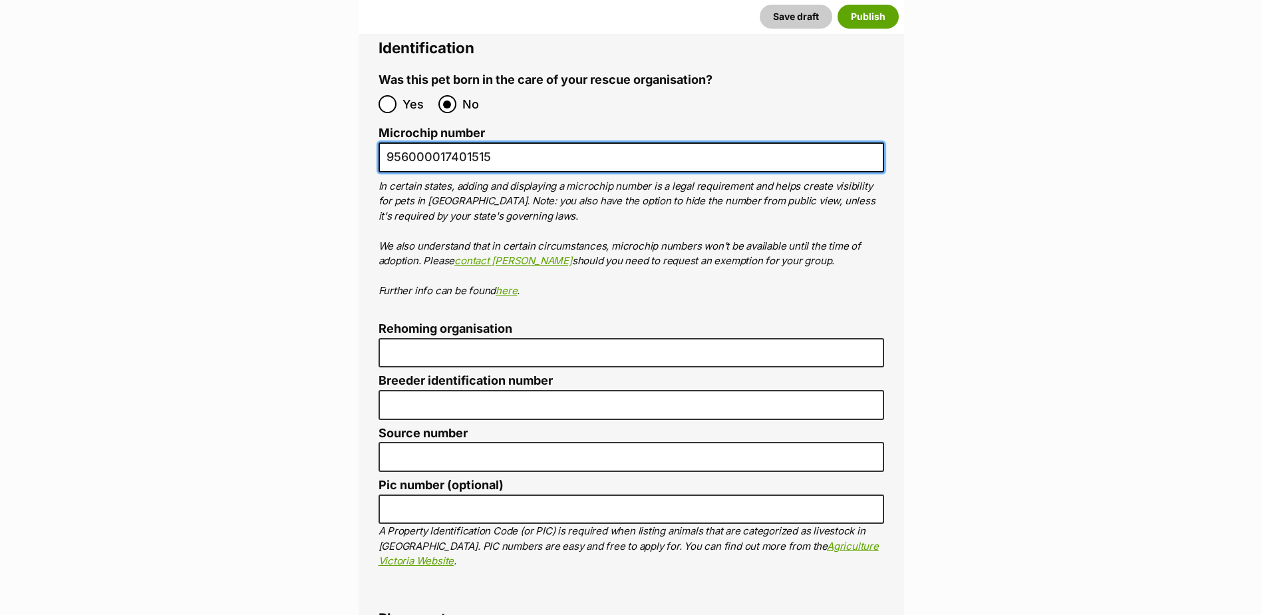
scroll to position [4620, 0]
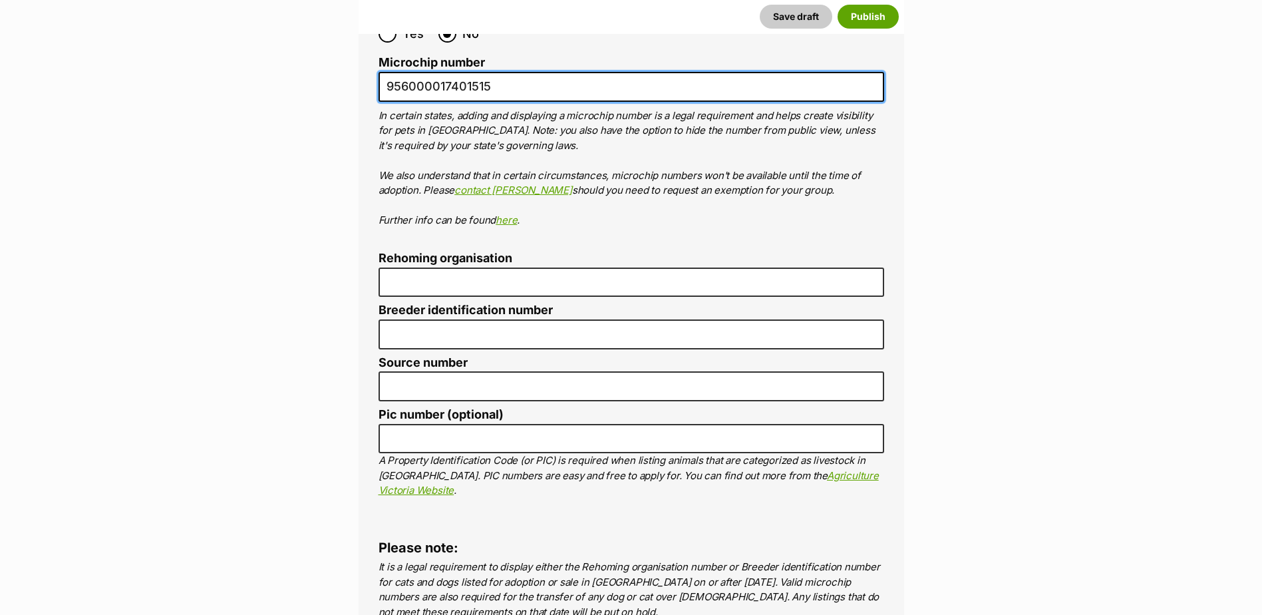
type input "956000017401515"
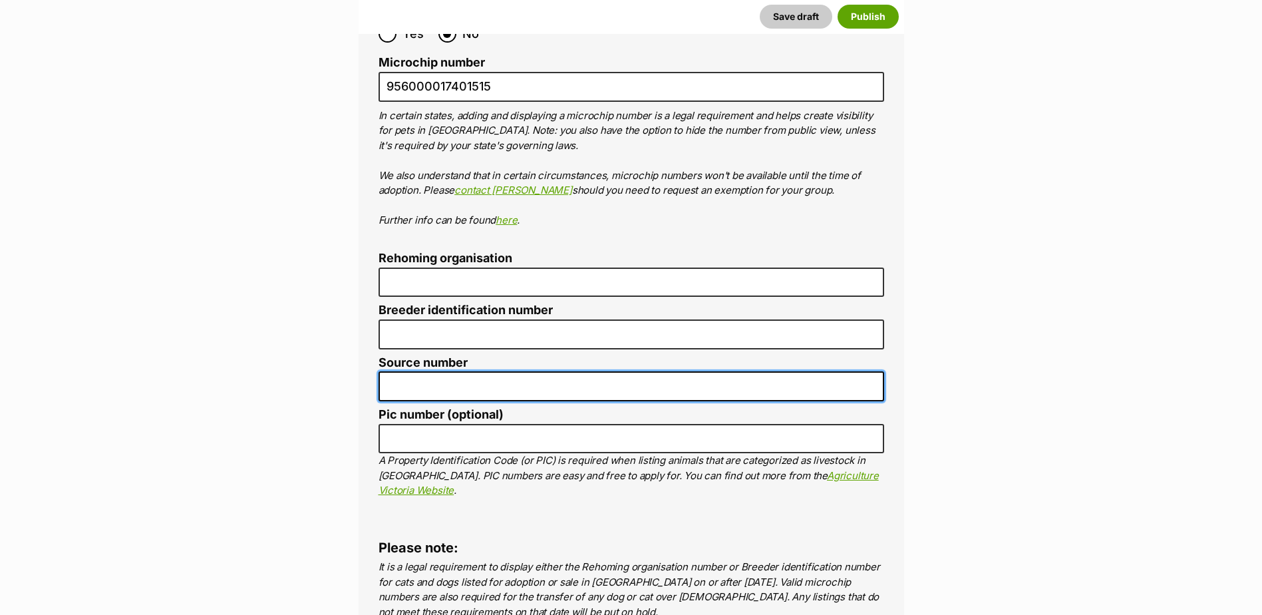
click at [461, 371] on input "Source number" at bounding box center [632, 386] width 506 height 30
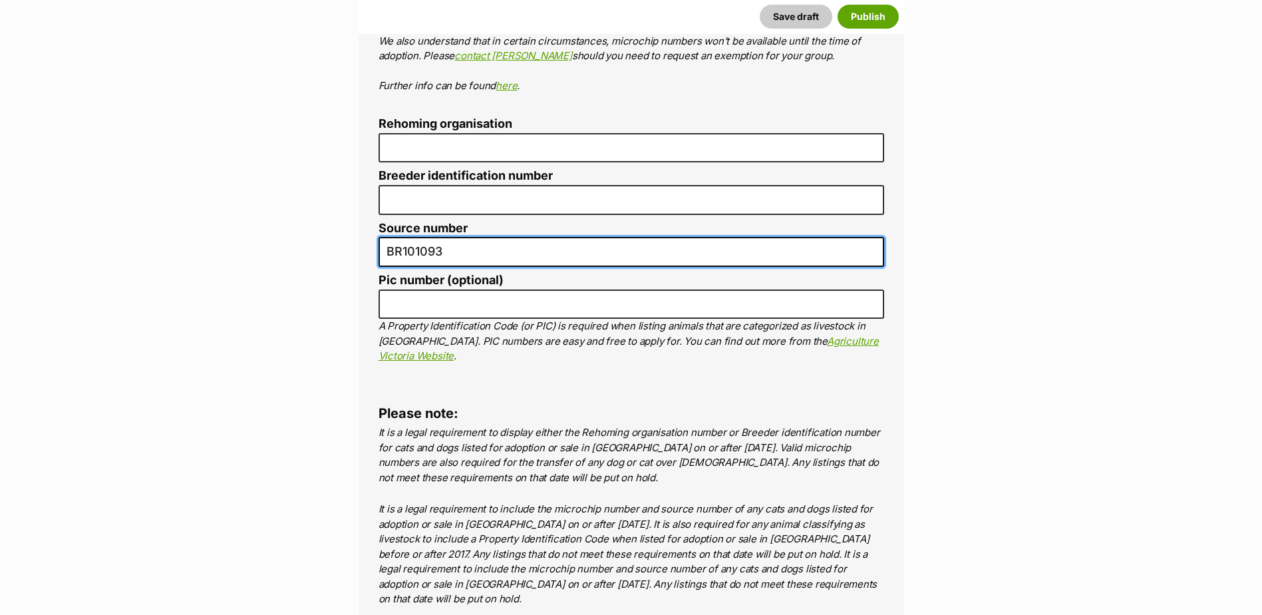
scroll to position [5019, 0]
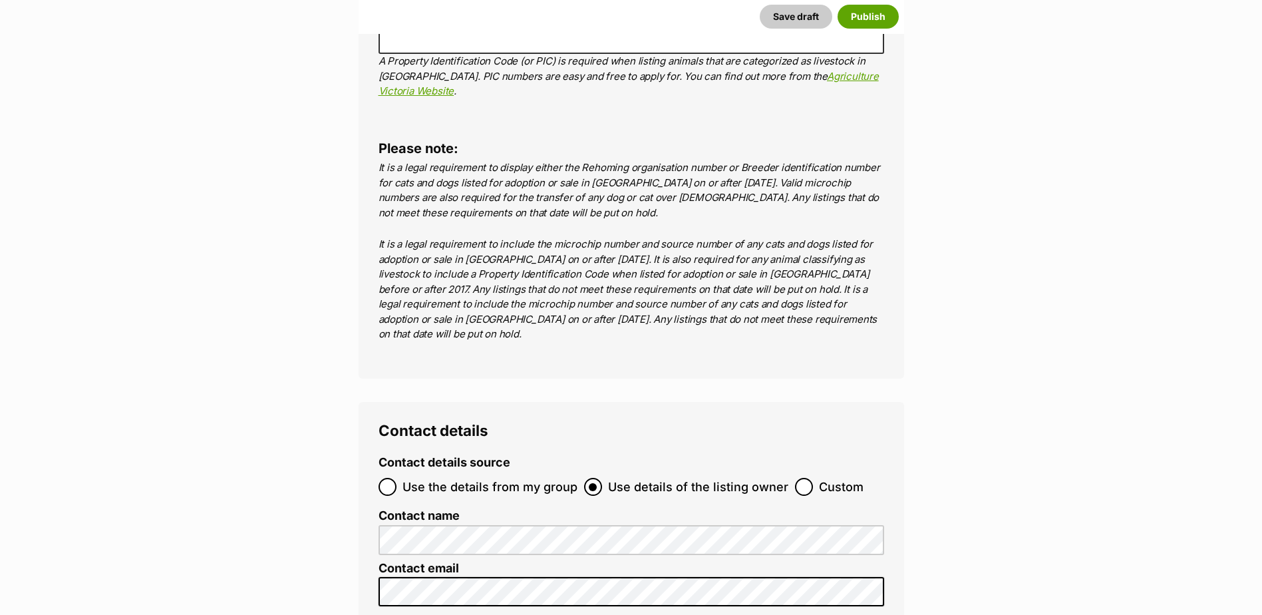
type input "BR101093"
click at [389, 478] on input "Use the details from my group" at bounding box center [388, 487] width 18 height 18
radio input "true"
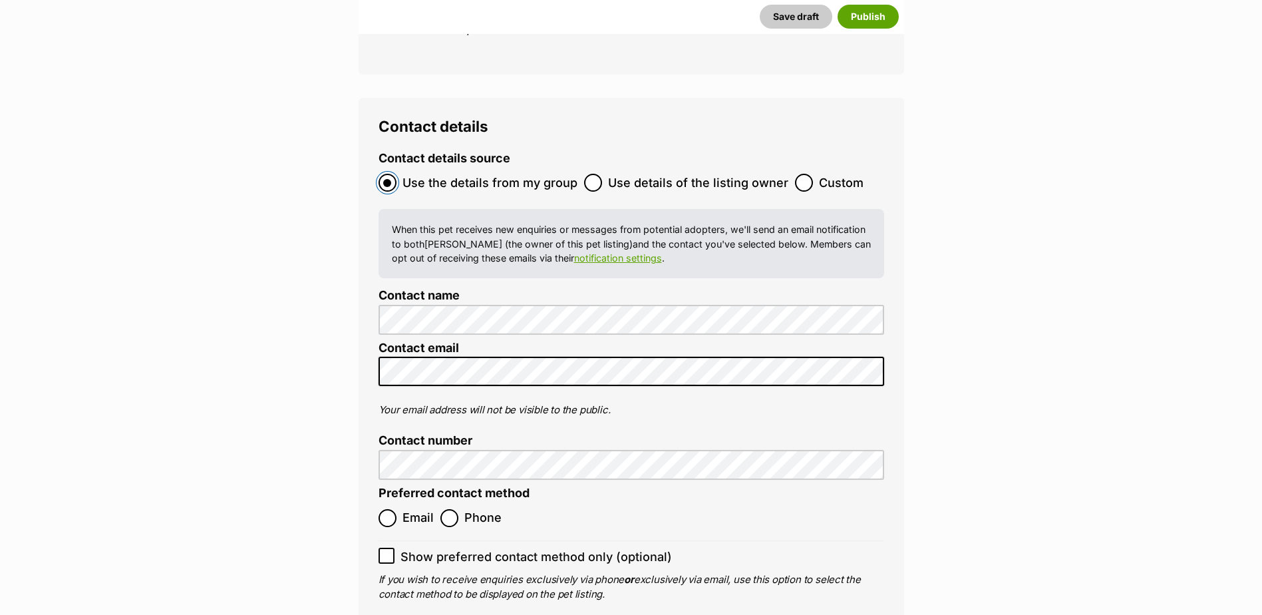
scroll to position [5352, 0]
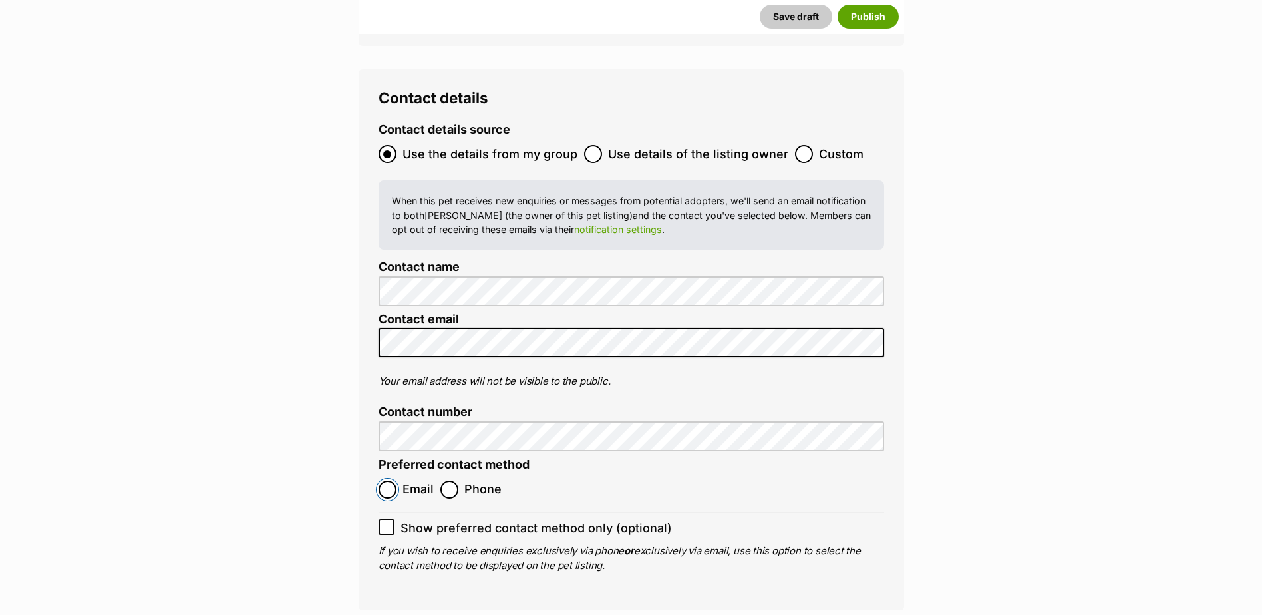
click at [379, 480] on input "Email" at bounding box center [388, 489] width 18 height 18
radio input "true"
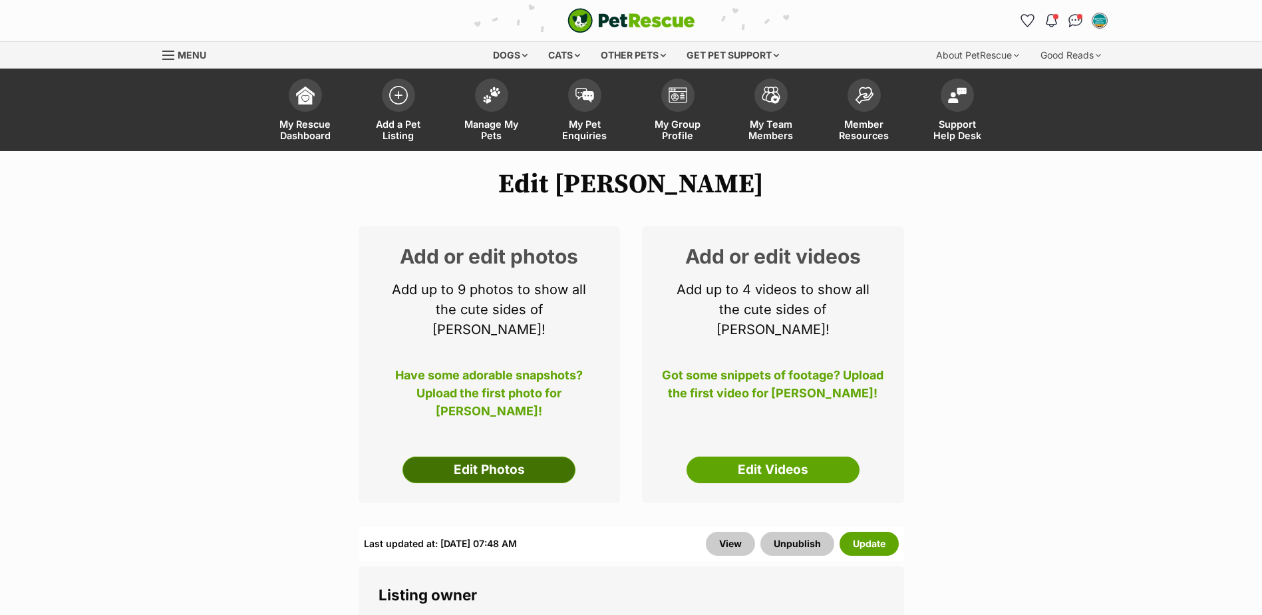
click at [532, 457] on link "Edit Photos" at bounding box center [489, 470] width 173 height 27
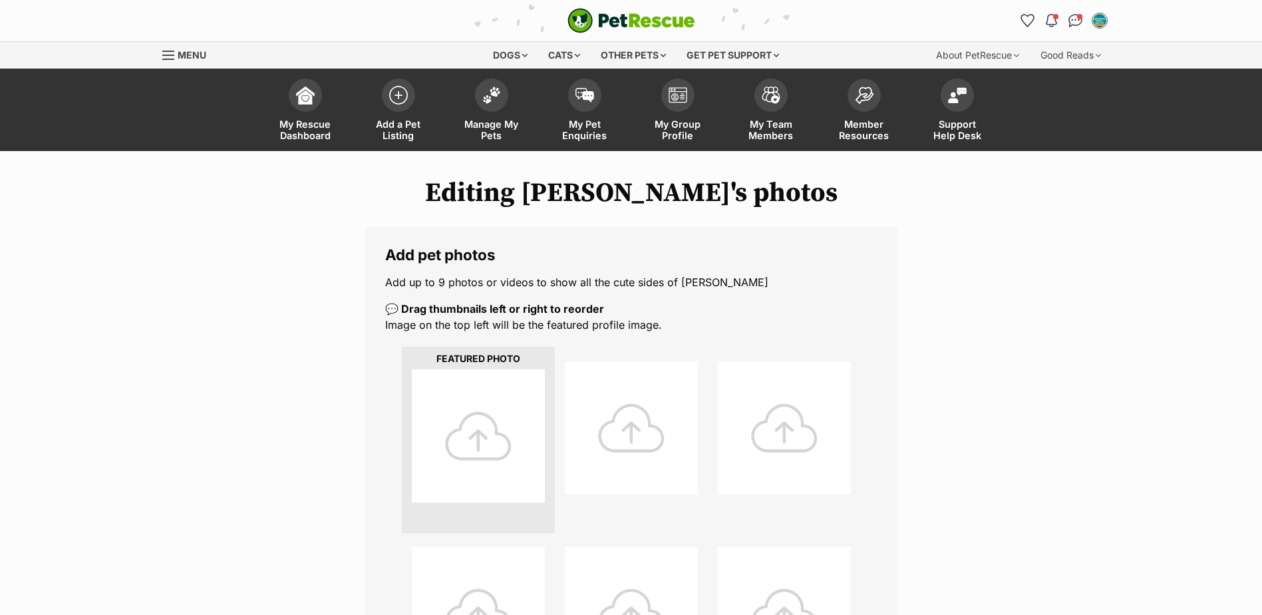
click at [494, 432] on div at bounding box center [478, 435] width 133 height 133
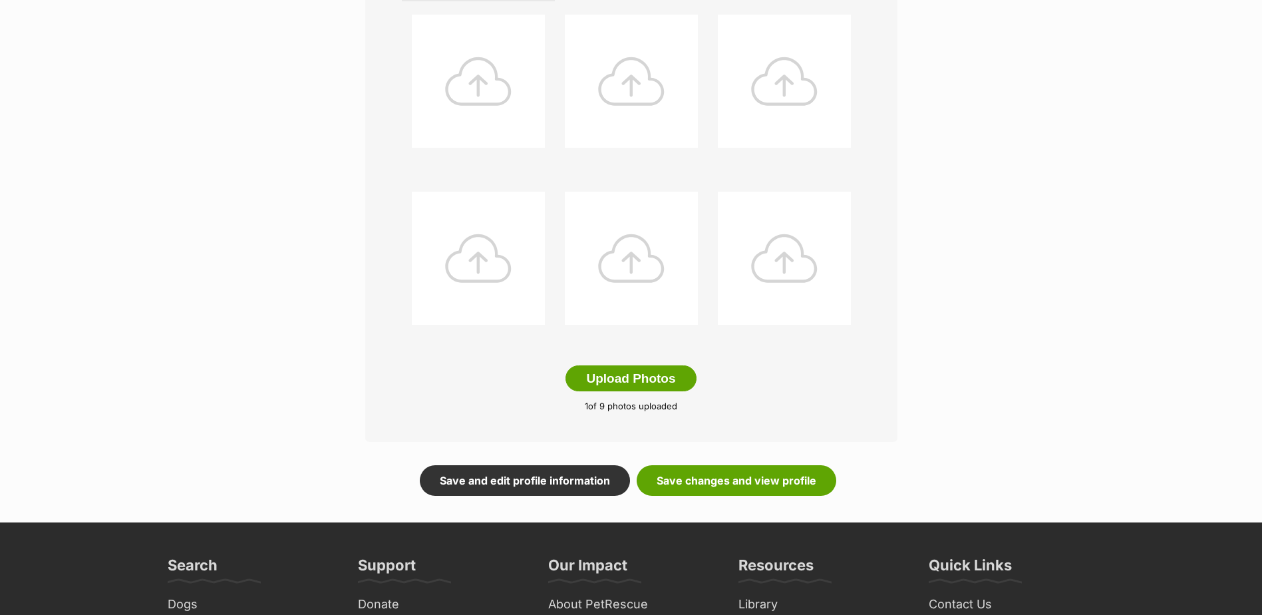
scroll to position [549, 0]
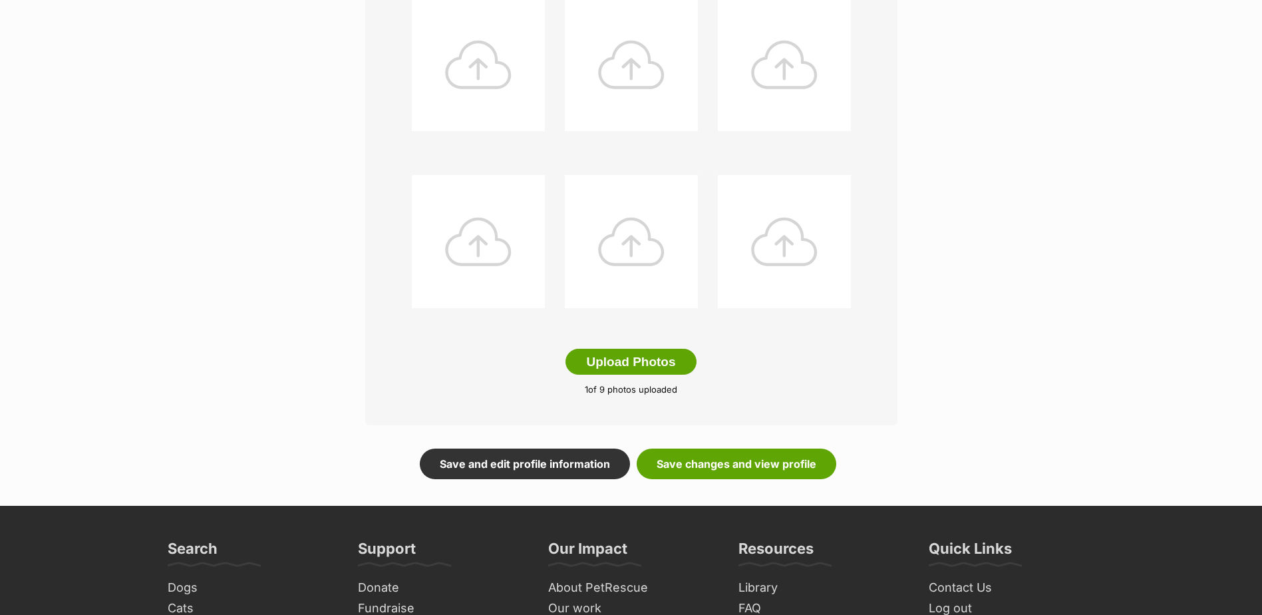
click at [741, 446] on form "Add pet photos Add up to 9 photos or videos to show all the cute sides of [PERS…" at bounding box center [631, 78] width 532 height 802
drag, startPoint x: 743, startPoint y: 459, endPoint x: 723, endPoint y: 454, distance: 19.9
click at [743, 459] on link "Save changes and view profile" at bounding box center [737, 464] width 200 height 31
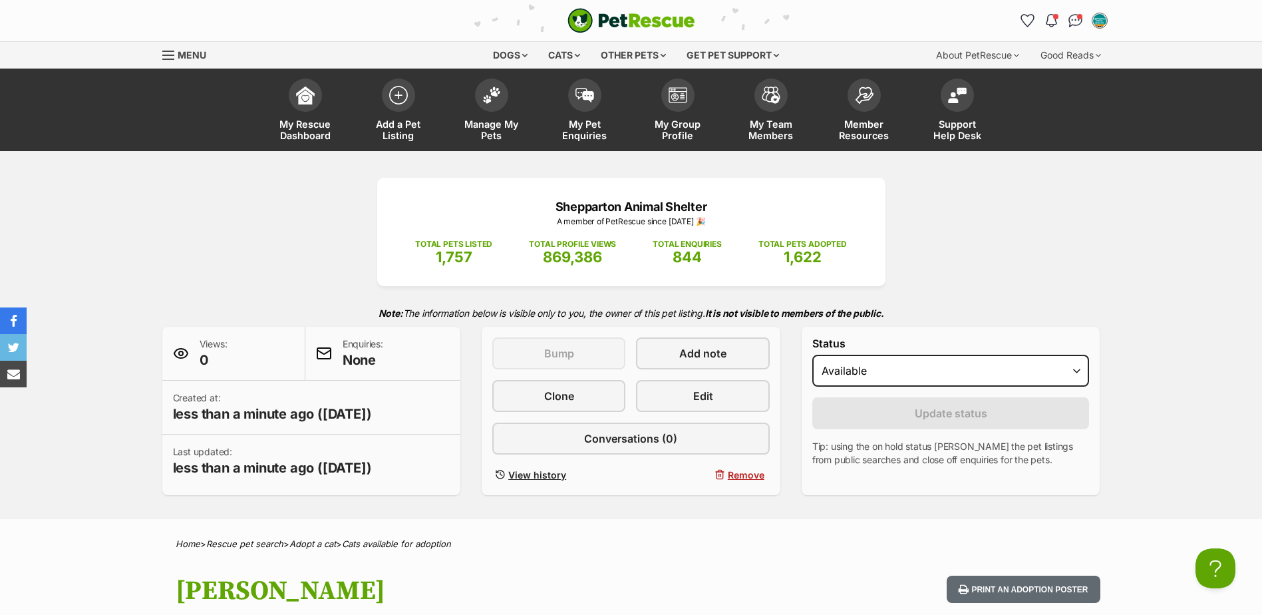
drag, startPoint x: 488, startPoint y: 124, endPoint x: 124, endPoint y: 472, distance: 503.6
click at [489, 124] on span "Manage My Pets" at bounding box center [492, 129] width 60 height 23
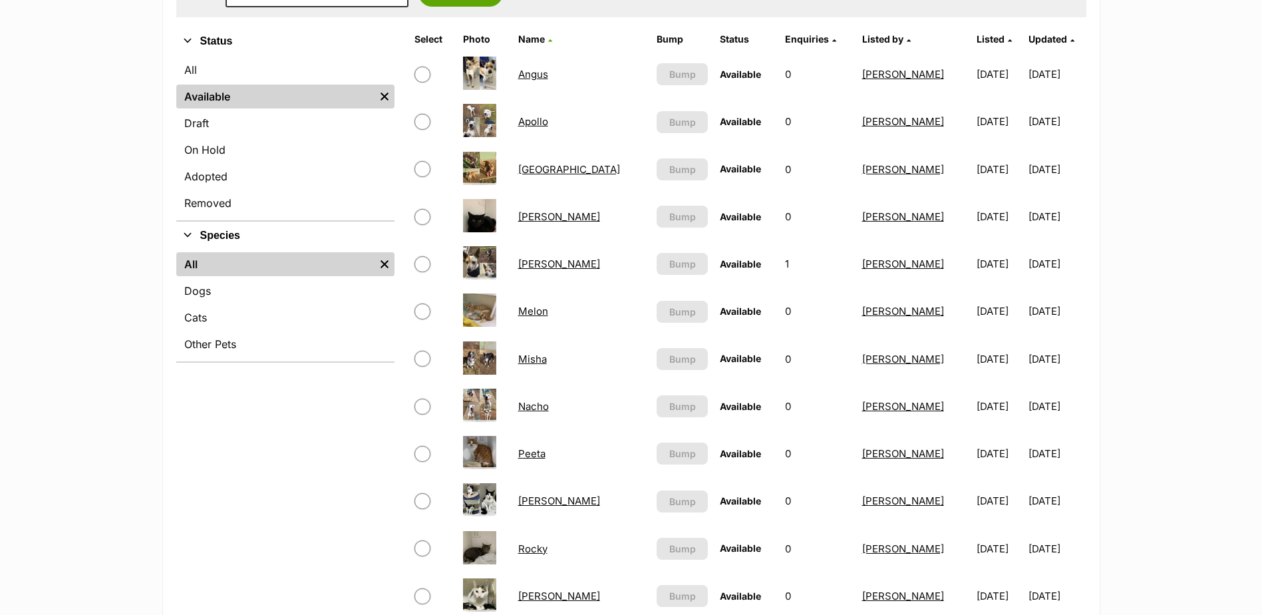
scroll to position [333, 0]
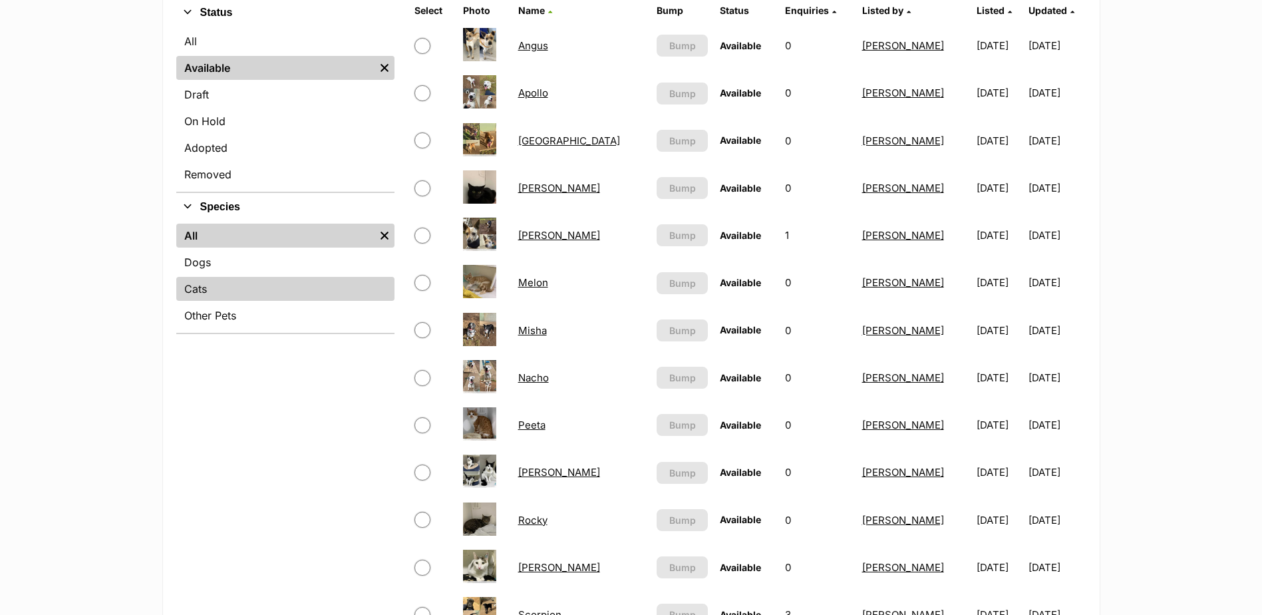
click at [202, 285] on link "Cats" at bounding box center [285, 289] width 218 height 24
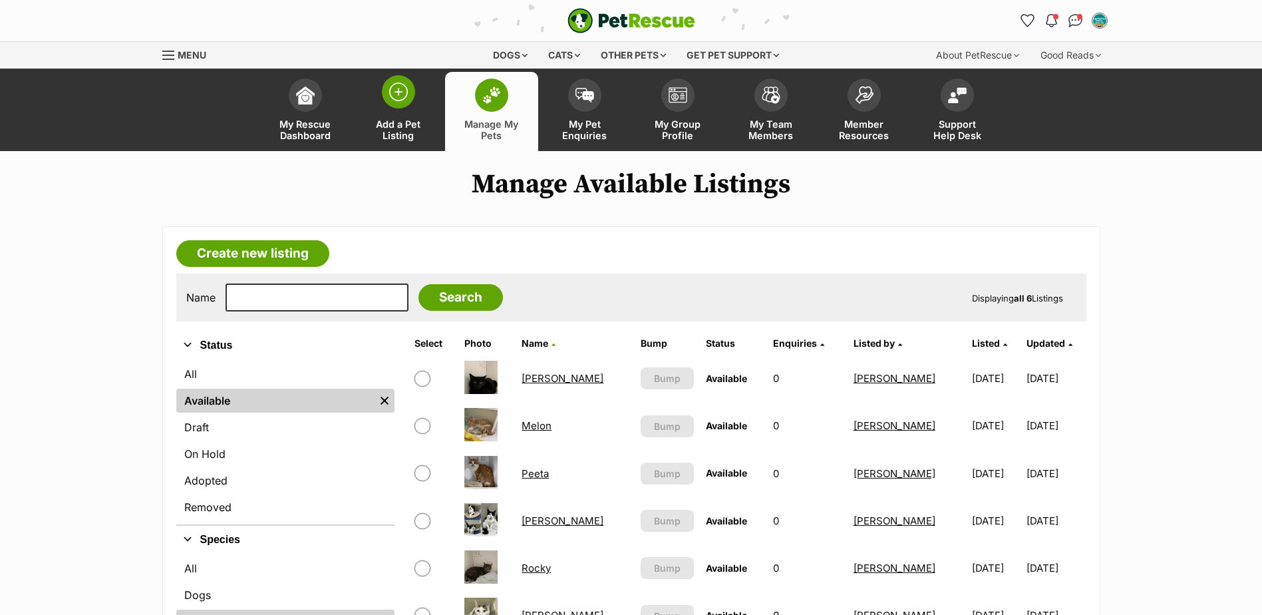
click at [401, 125] on span "Add a Pet Listing" at bounding box center [399, 129] width 60 height 23
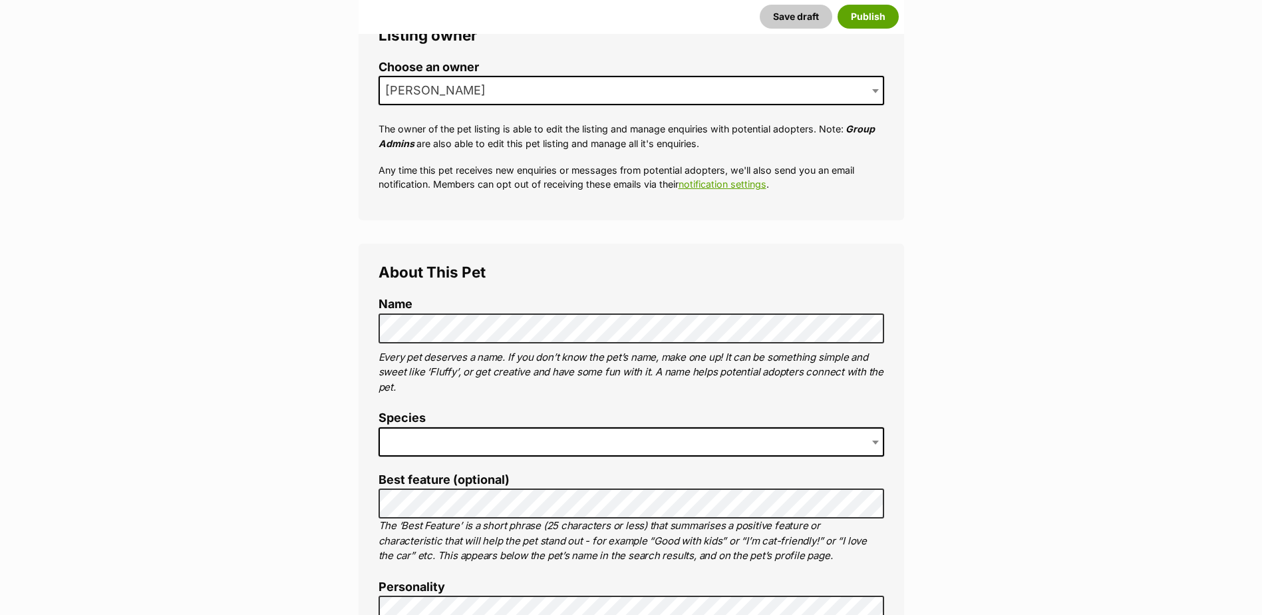
scroll to position [266, 0]
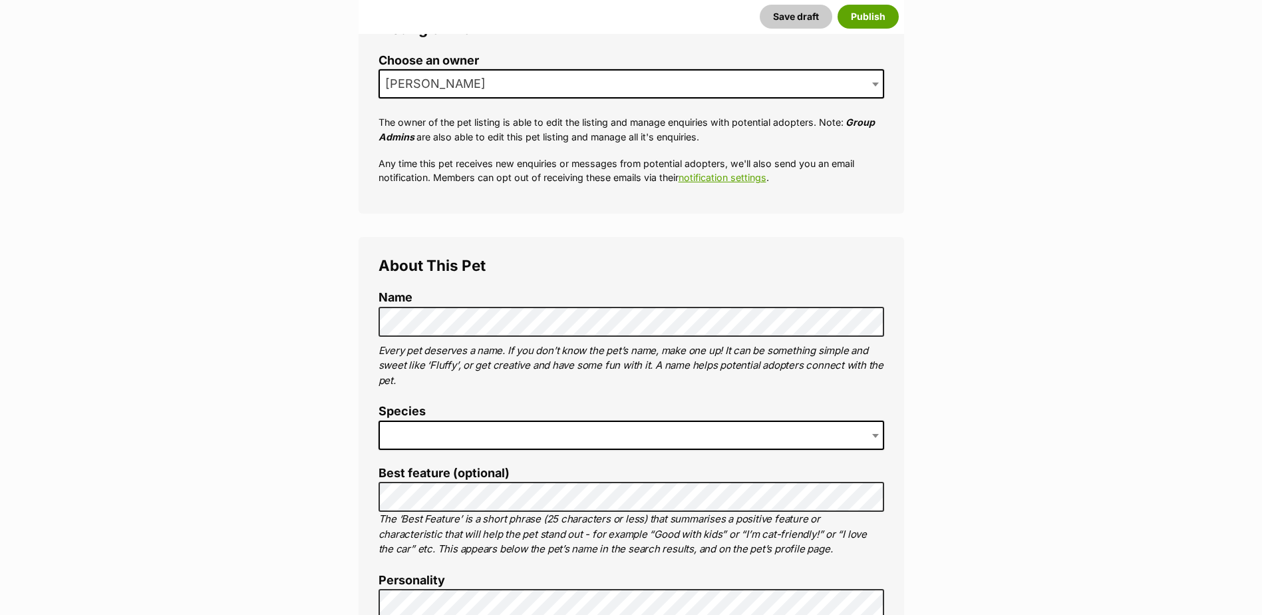
click at [542, 428] on span at bounding box center [632, 435] width 506 height 29
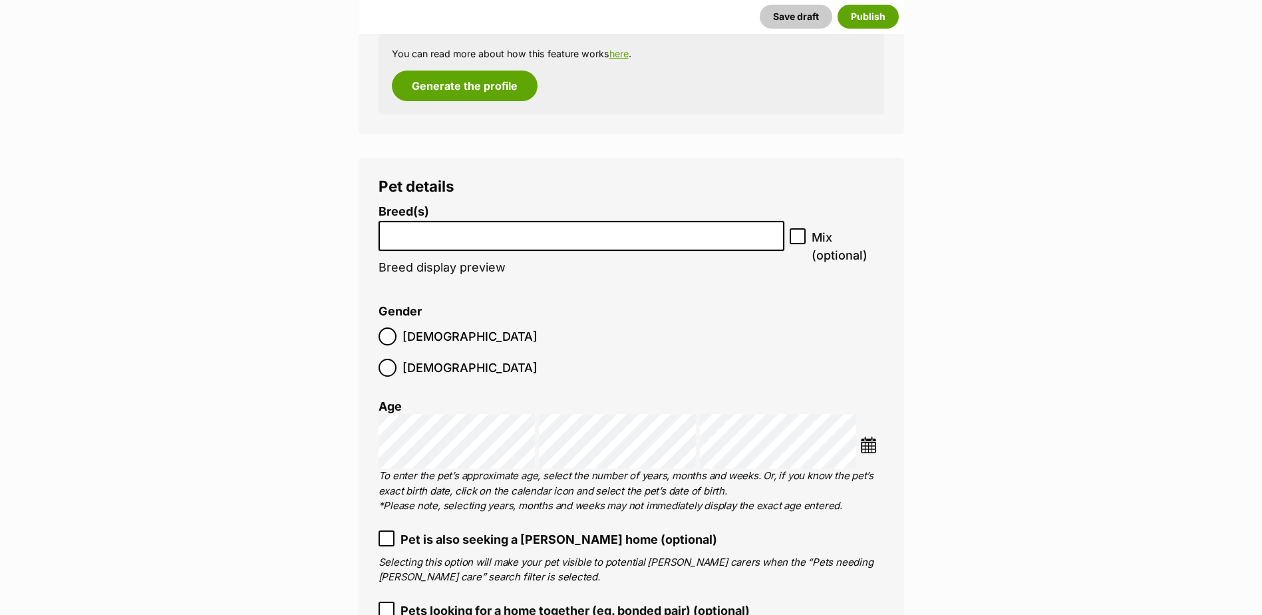
scroll to position [1531, 0]
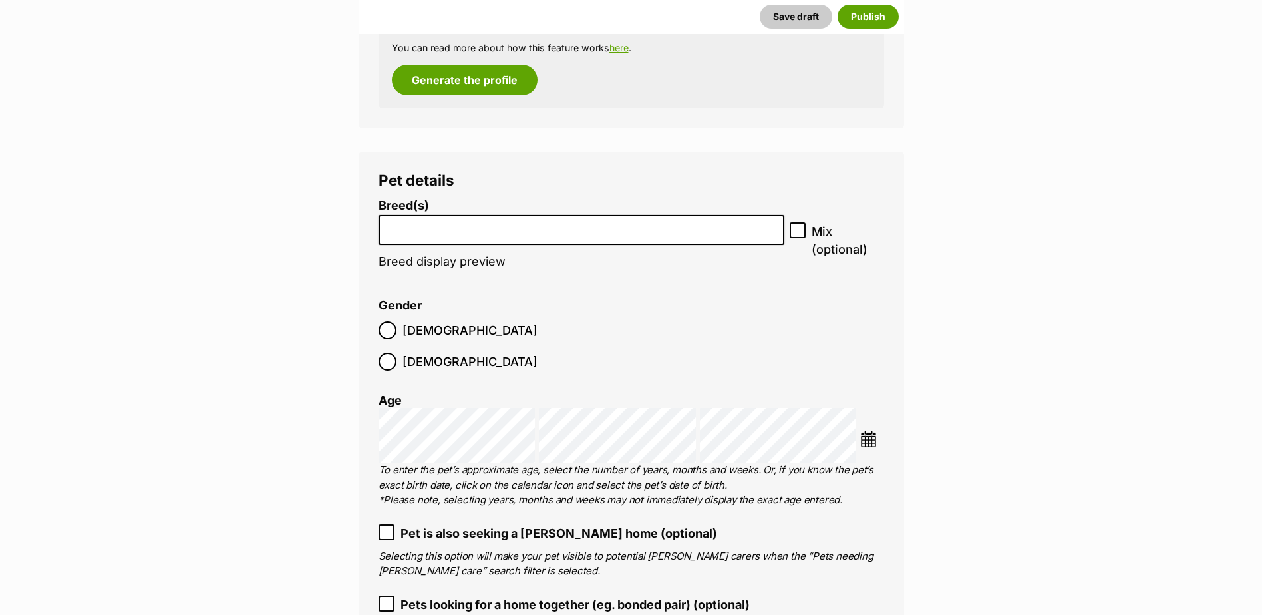
click at [501, 238] on li at bounding box center [581, 229] width 397 height 27
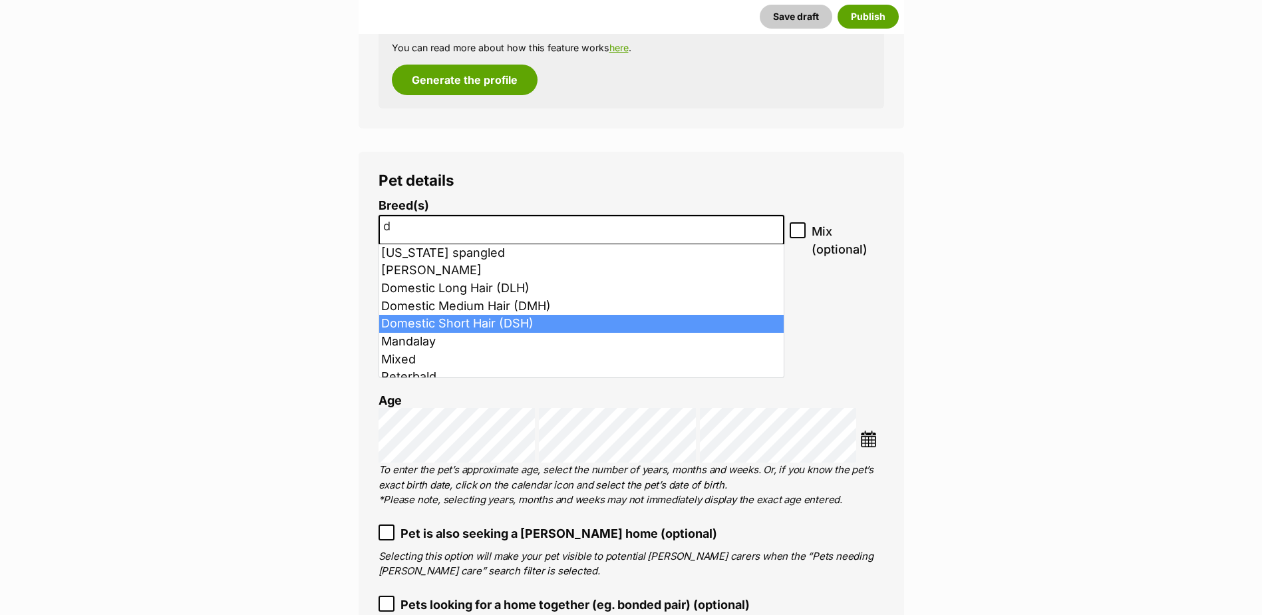
type input "d"
select select "252102"
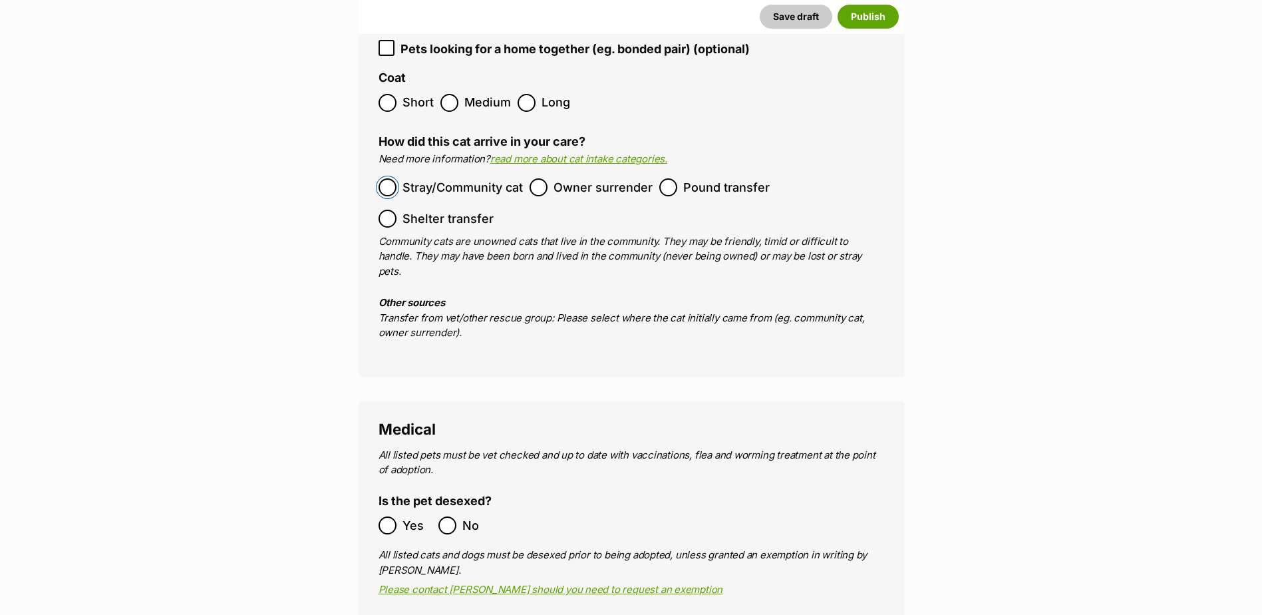
scroll to position [2329, 0]
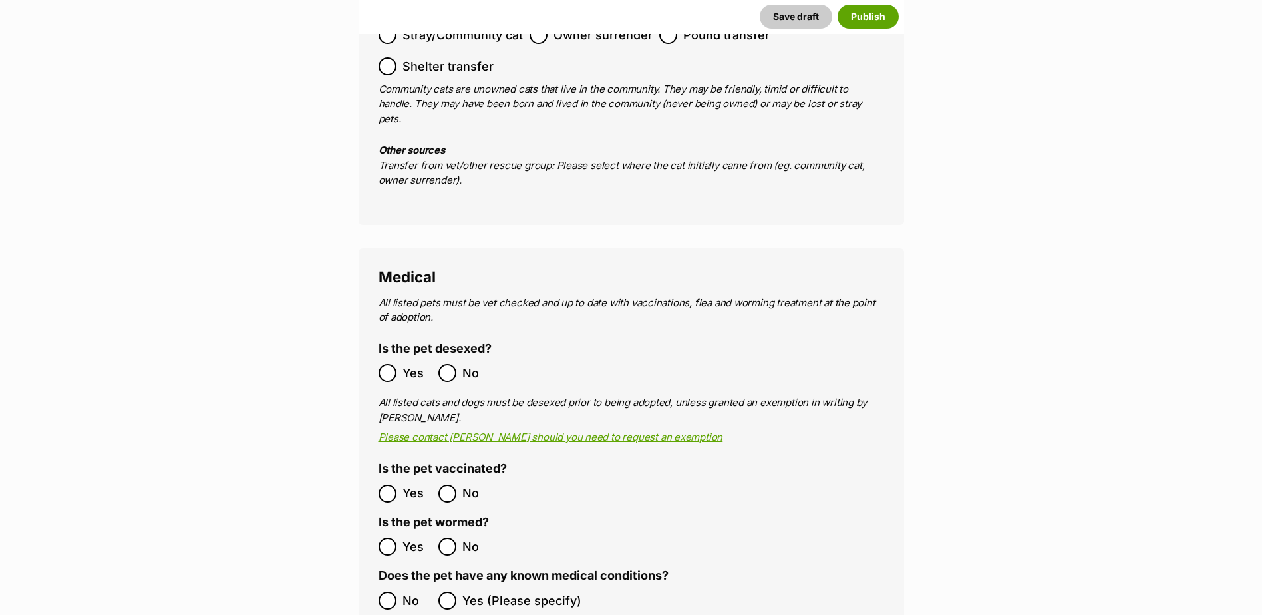
click at [389, 357] on ol "Yes No" at bounding box center [505, 372] width 253 height 31
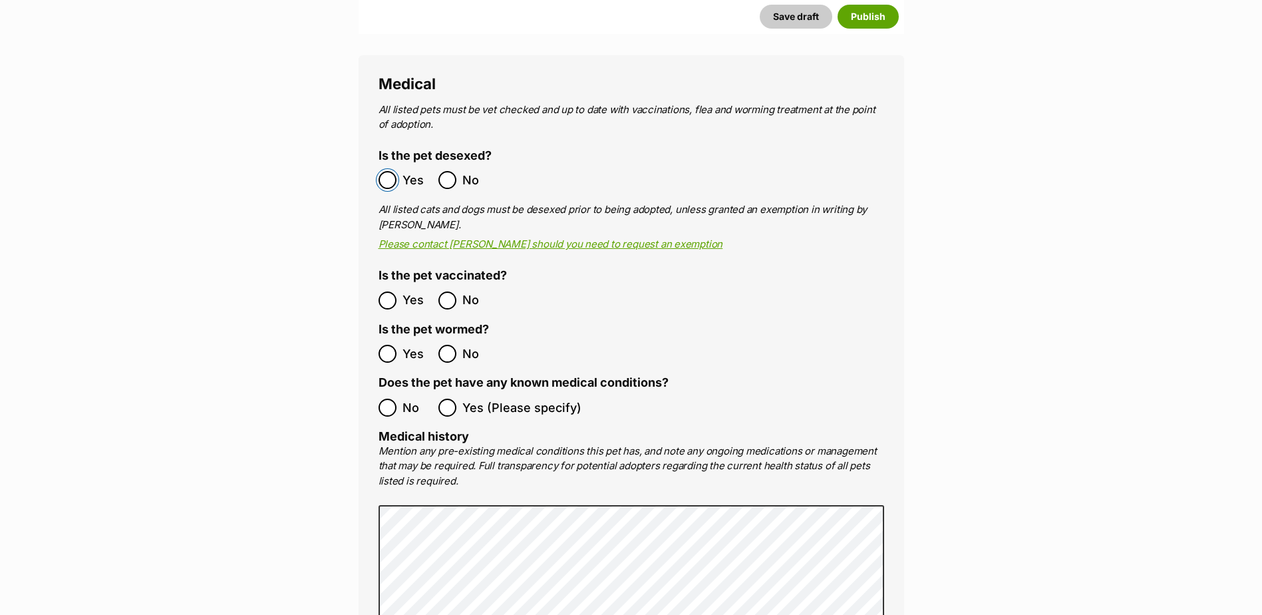
scroll to position [2728, 0]
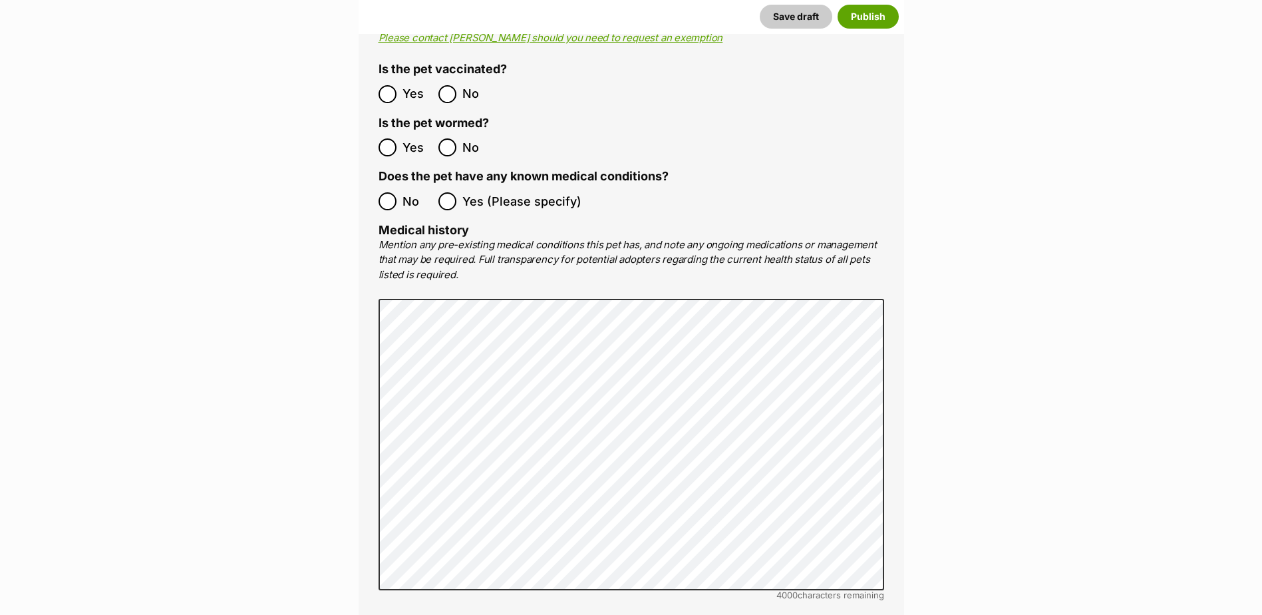
click at [375, 47] on div "Medical All listed pets must be vet checked and up to date with vaccinations, f…" at bounding box center [632, 238] width 546 height 778
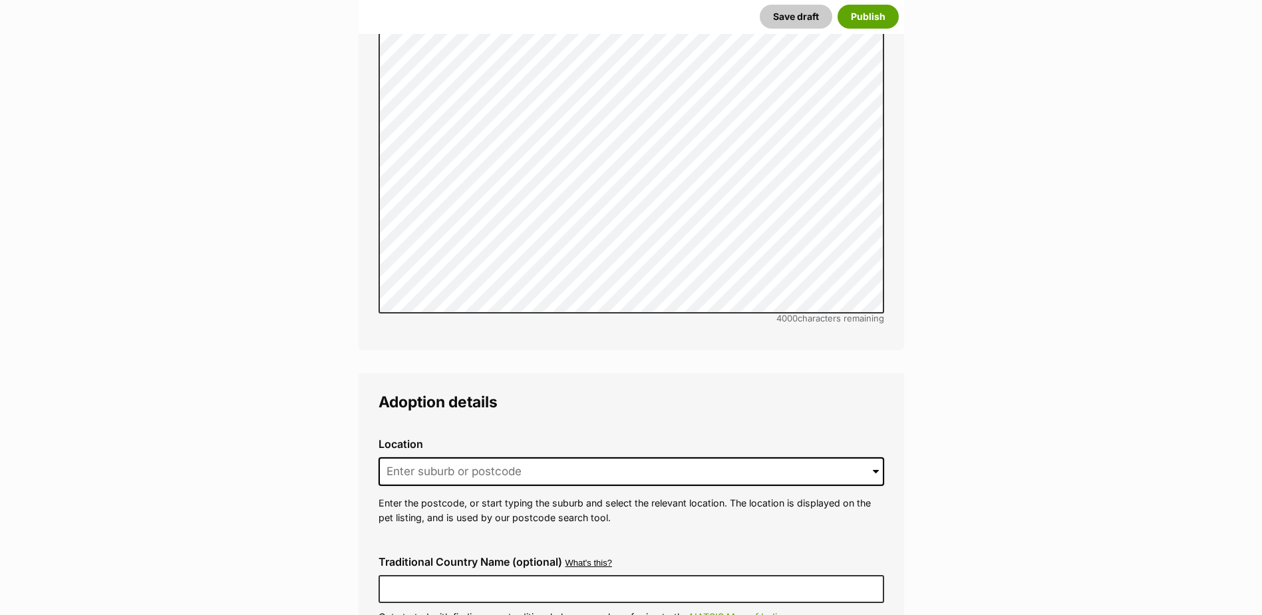
scroll to position [3128, 0]
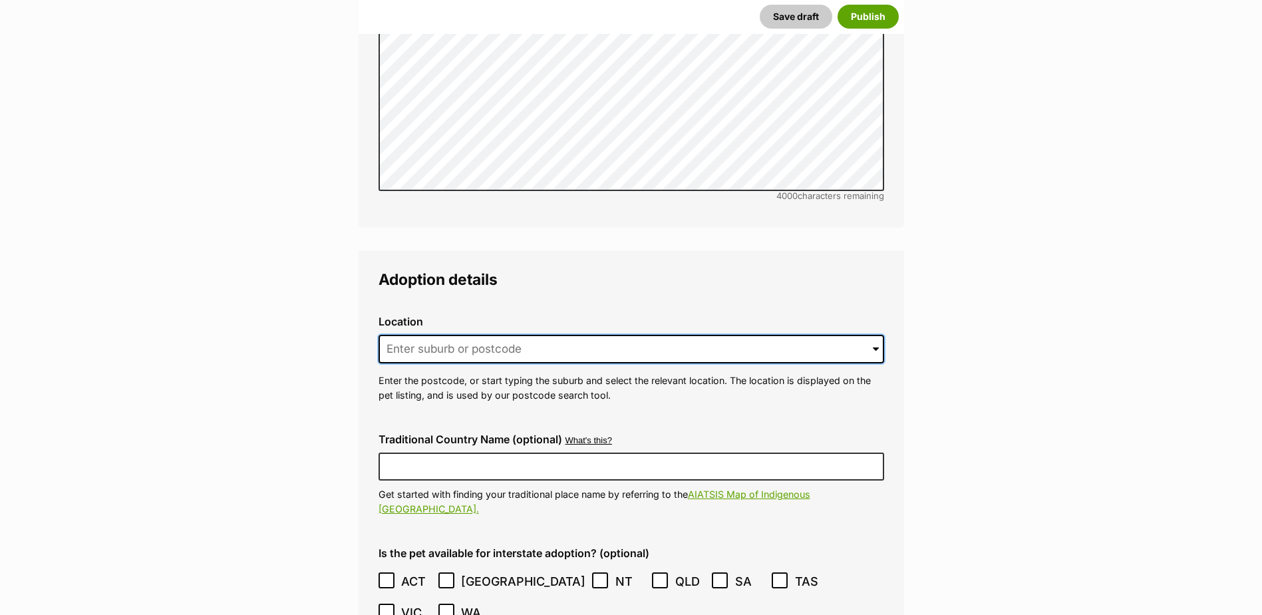
click at [488, 335] on input at bounding box center [632, 349] width 506 height 29
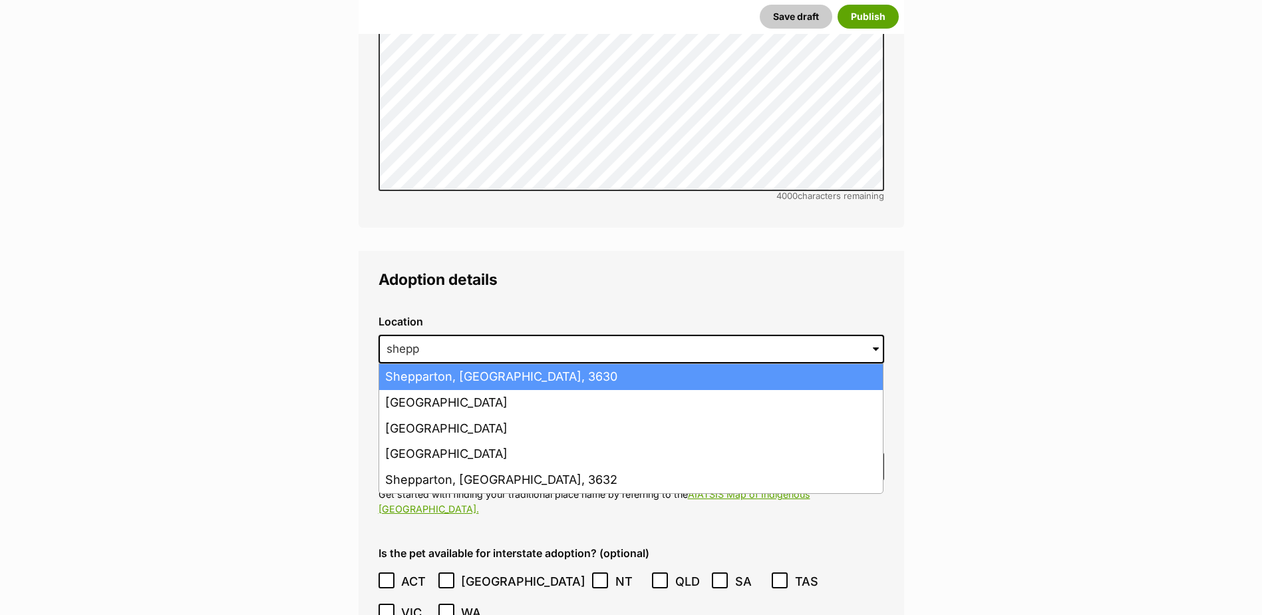
click at [486, 364] on li "Shepparton, Victoria, 3630" at bounding box center [631, 377] width 504 height 26
type input "Shepparton, Victoria, 3630"
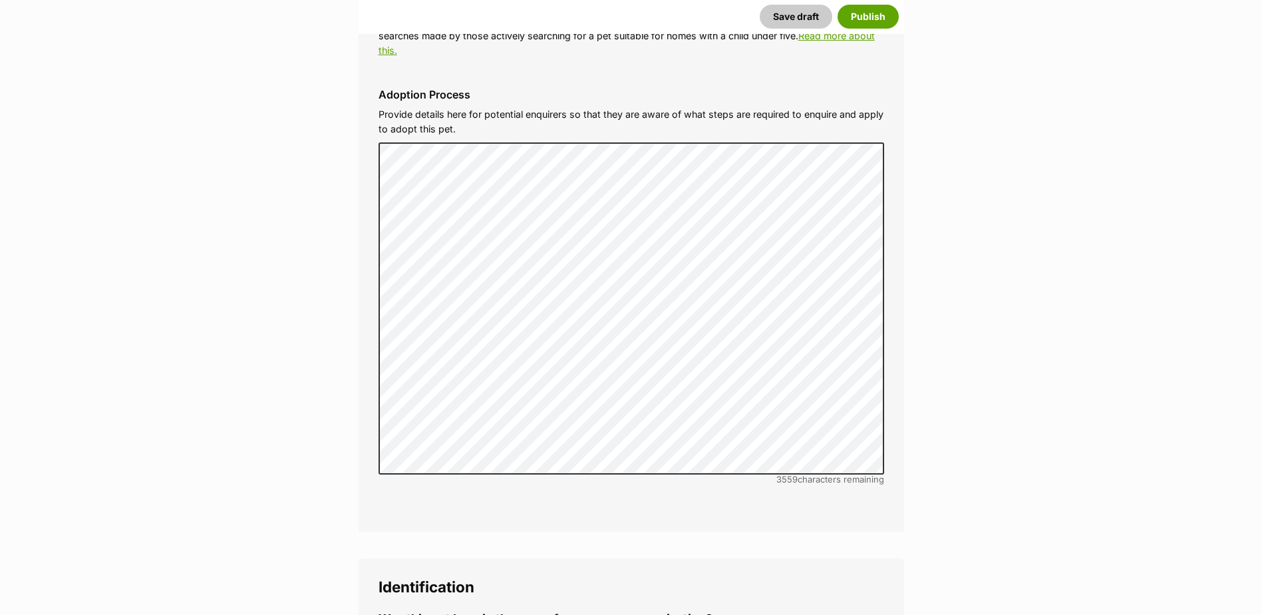
scroll to position [4459, 0]
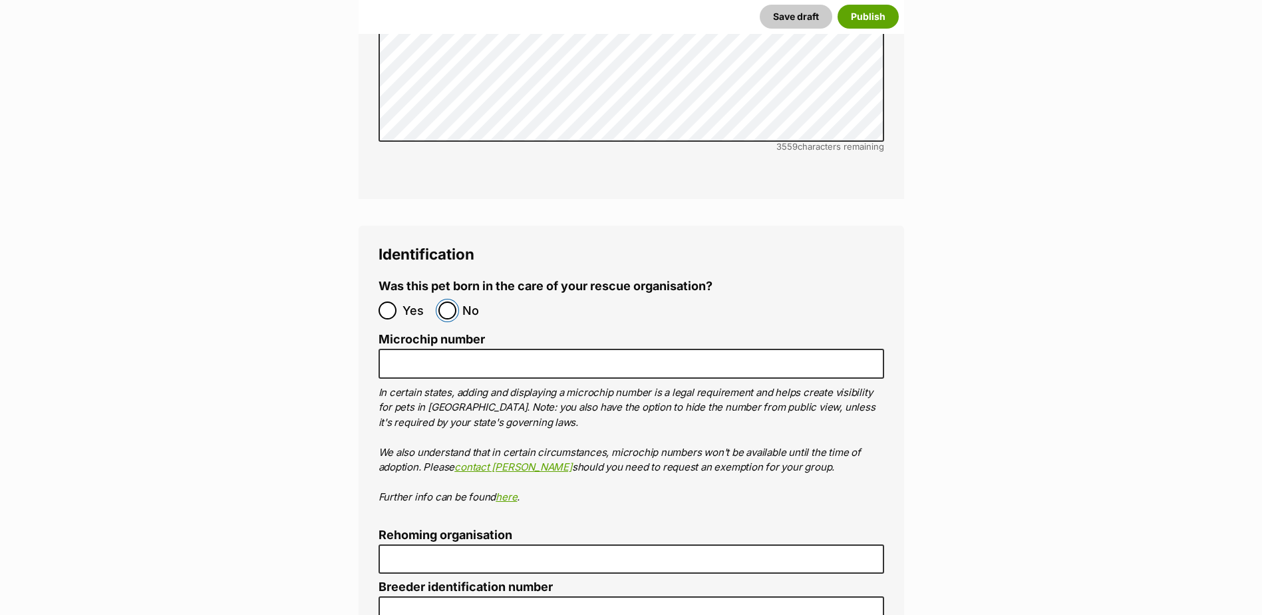
click at [447, 301] on input "No" at bounding box center [448, 310] width 18 height 18
radio input "true"
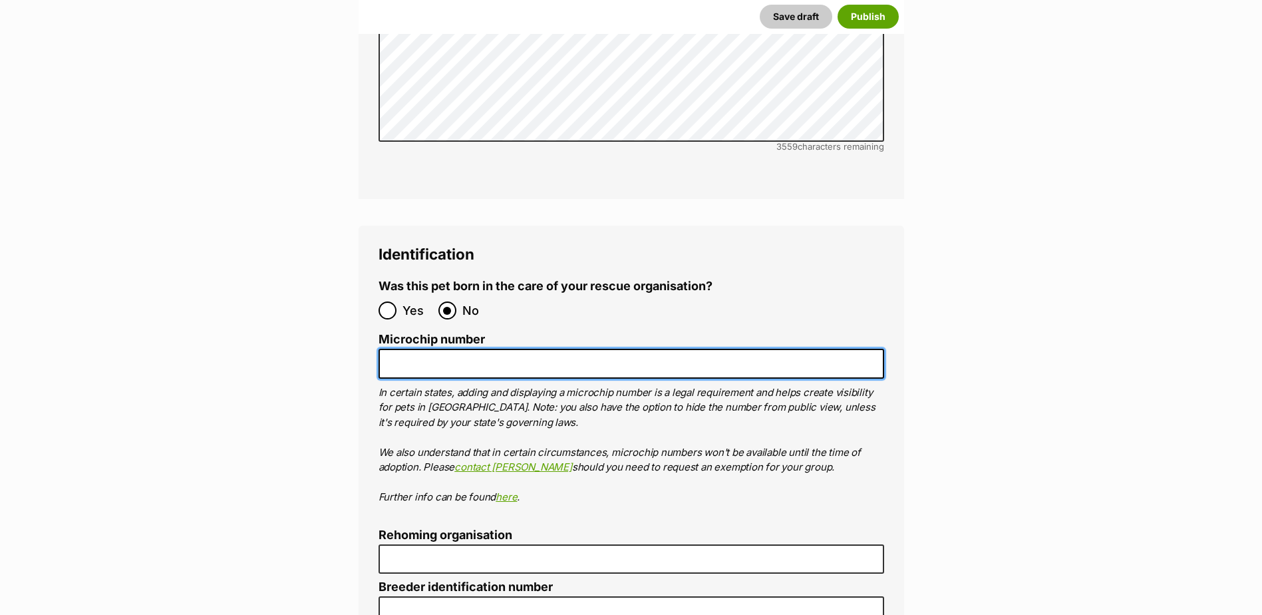
click at [491, 349] on input "Microchip number" at bounding box center [632, 364] width 506 height 30
paste input "956000017343480"
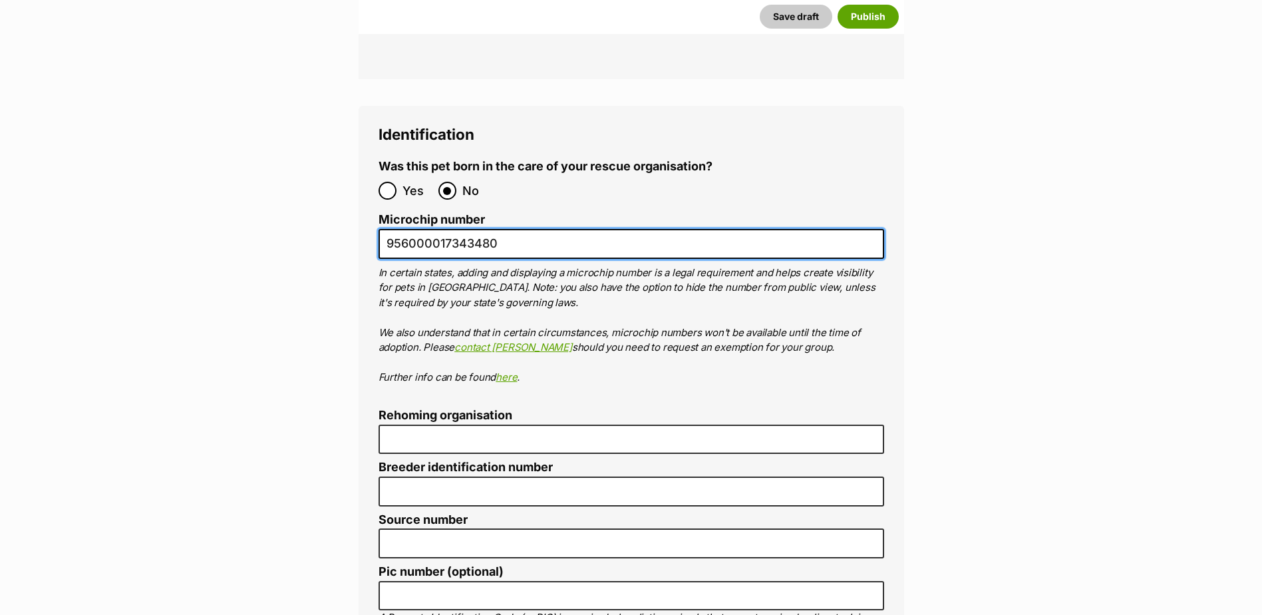
scroll to position [4592, 0]
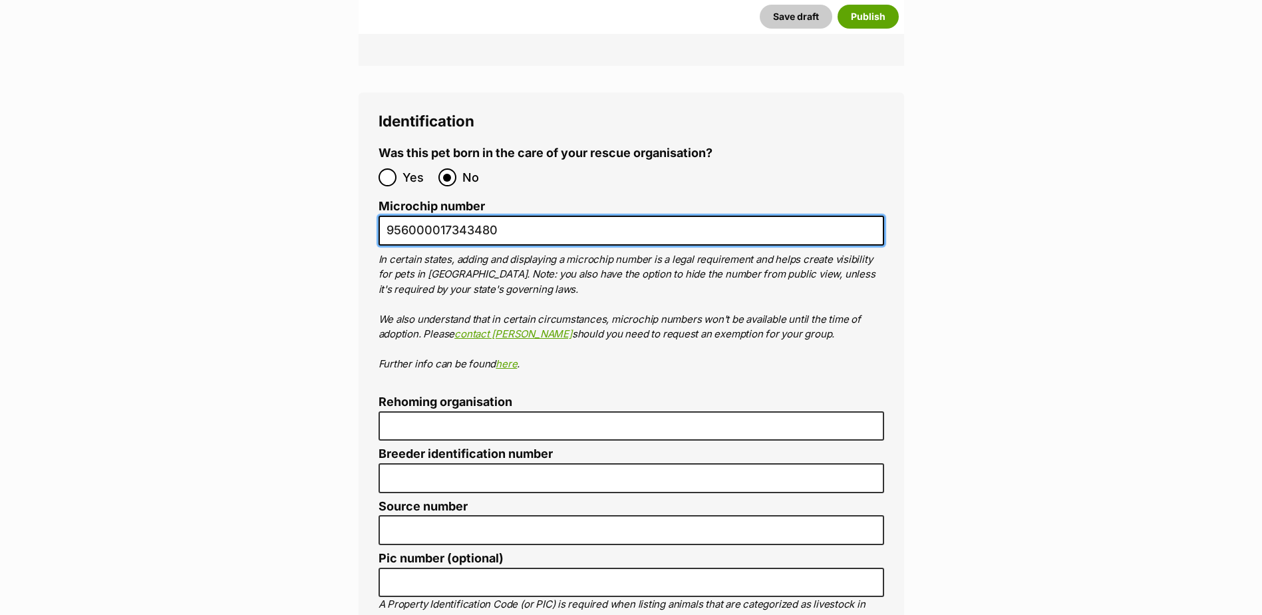
type input "956000017343480"
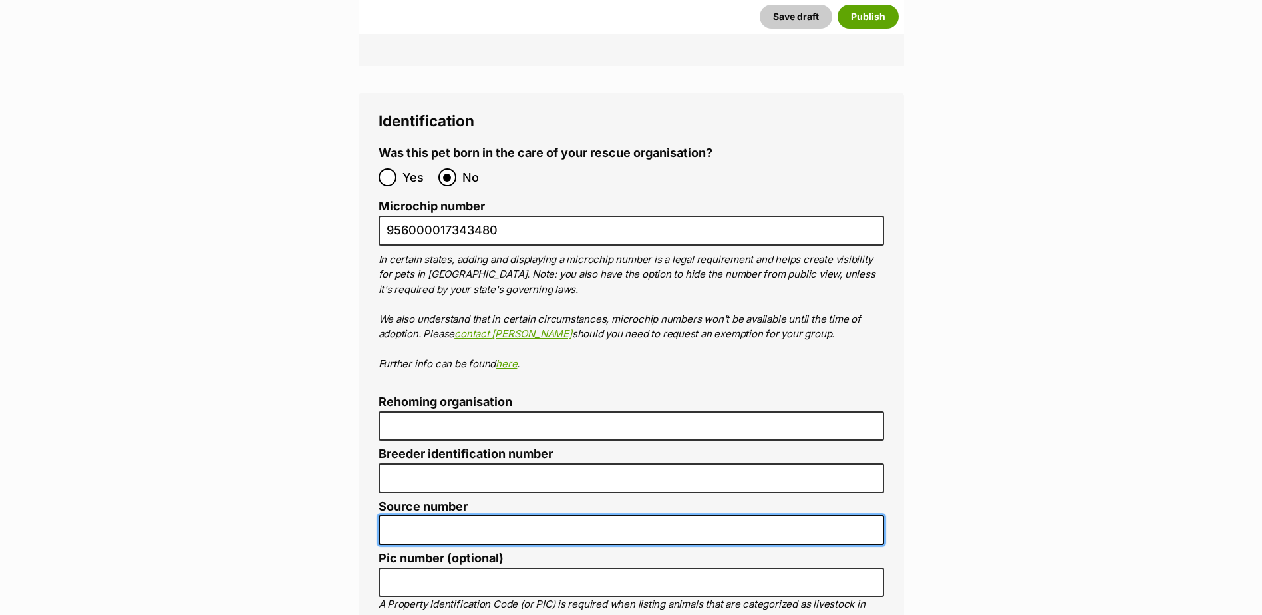
click at [492, 515] on input "Source number" at bounding box center [632, 530] width 506 height 30
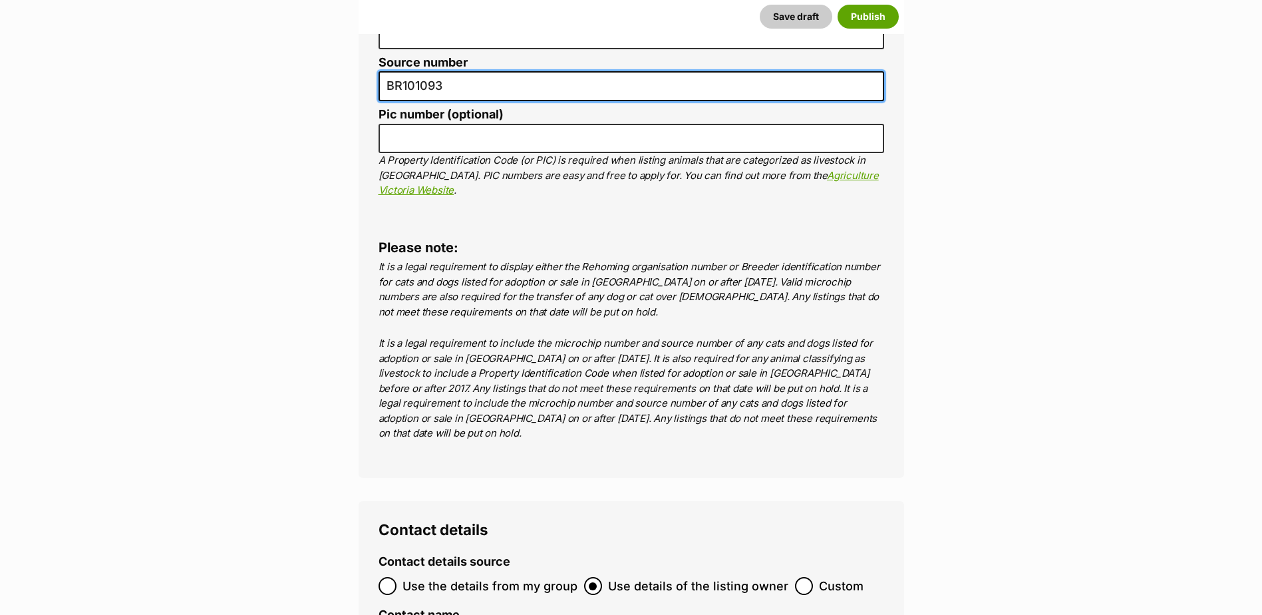
scroll to position [5257, 0]
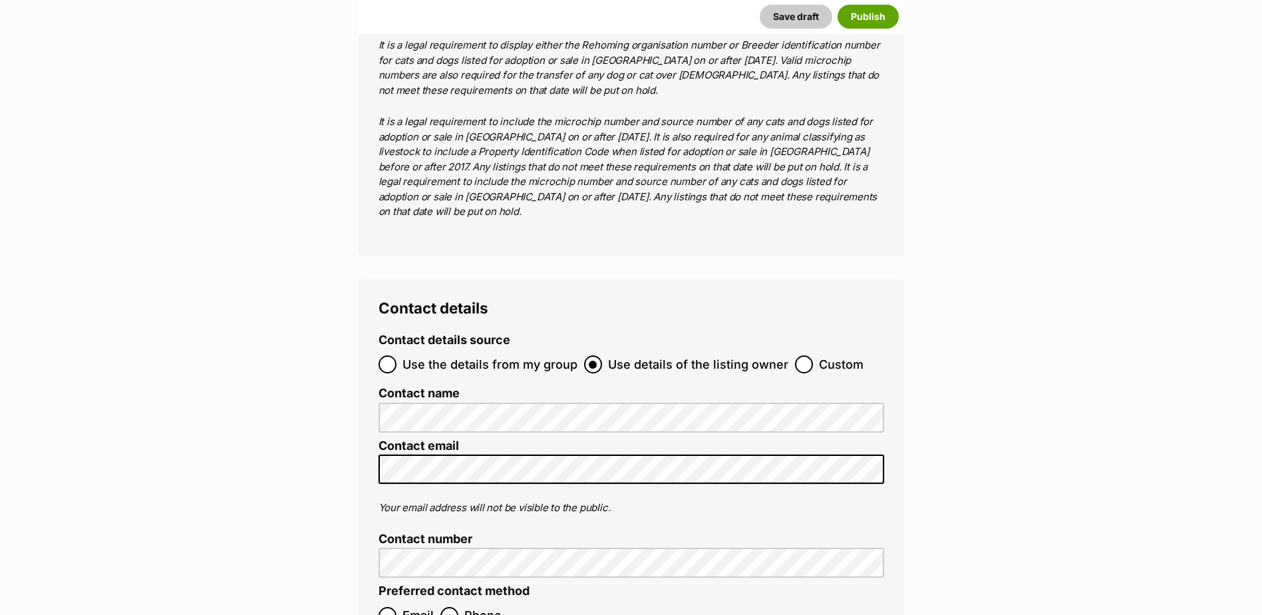
type input "BR101093"
click at [387, 355] on input "Use the details from my group" at bounding box center [388, 364] width 18 height 18
radio input "true"
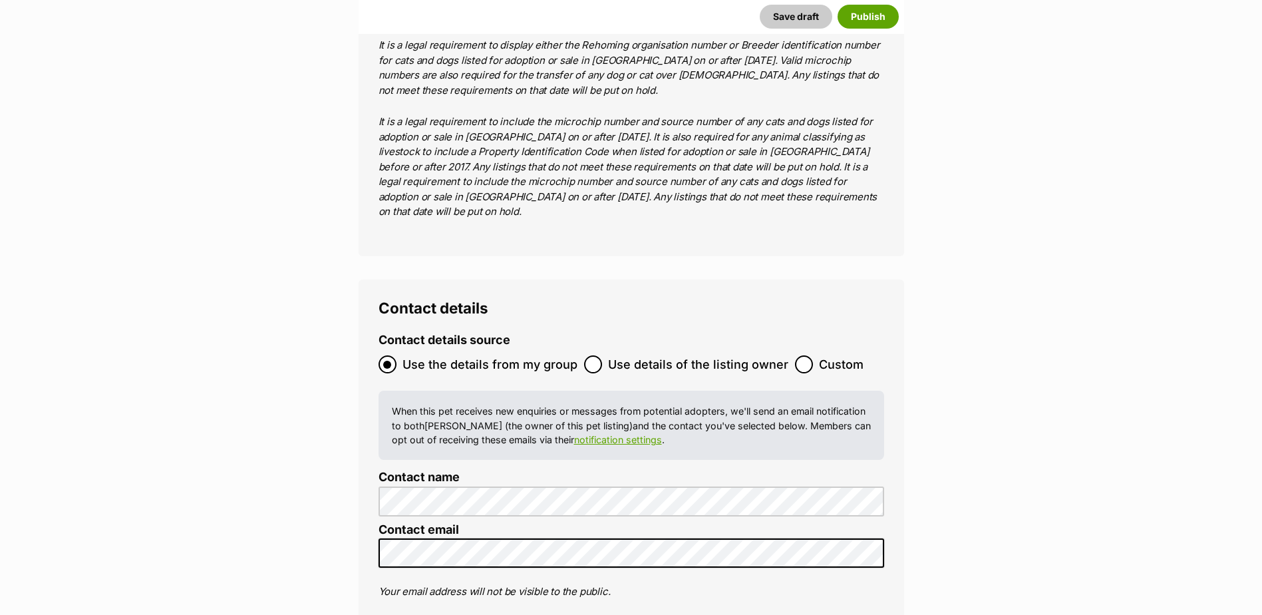
radio input "true"
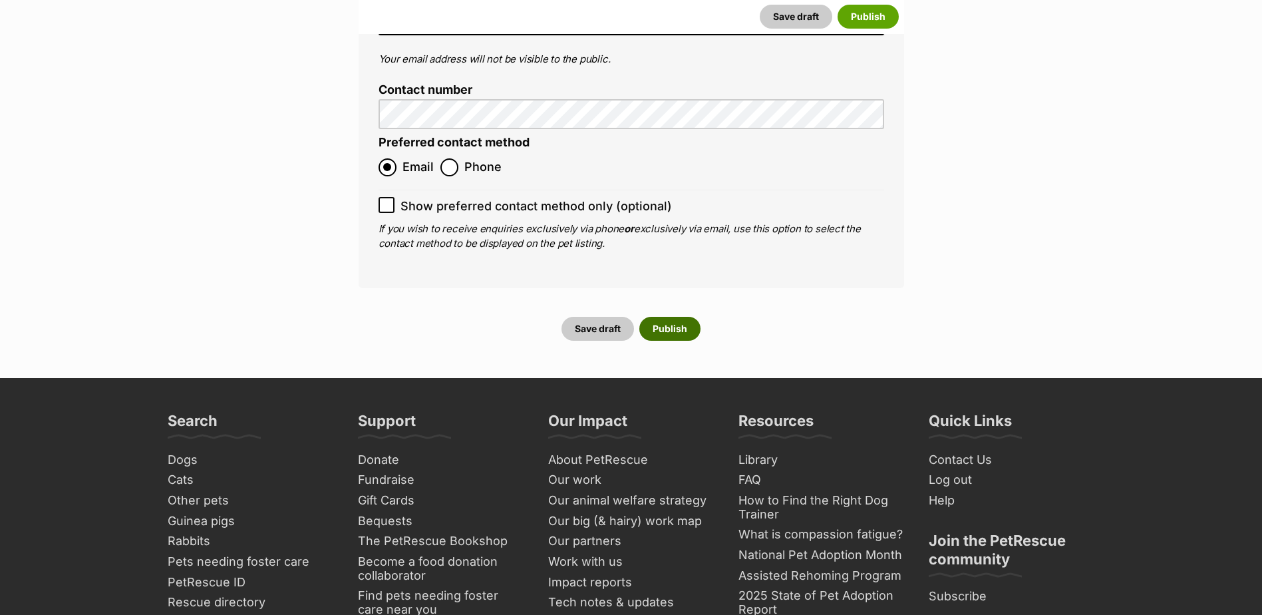
click at [666, 317] on button "Publish" at bounding box center [670, 329] width 61 height 24
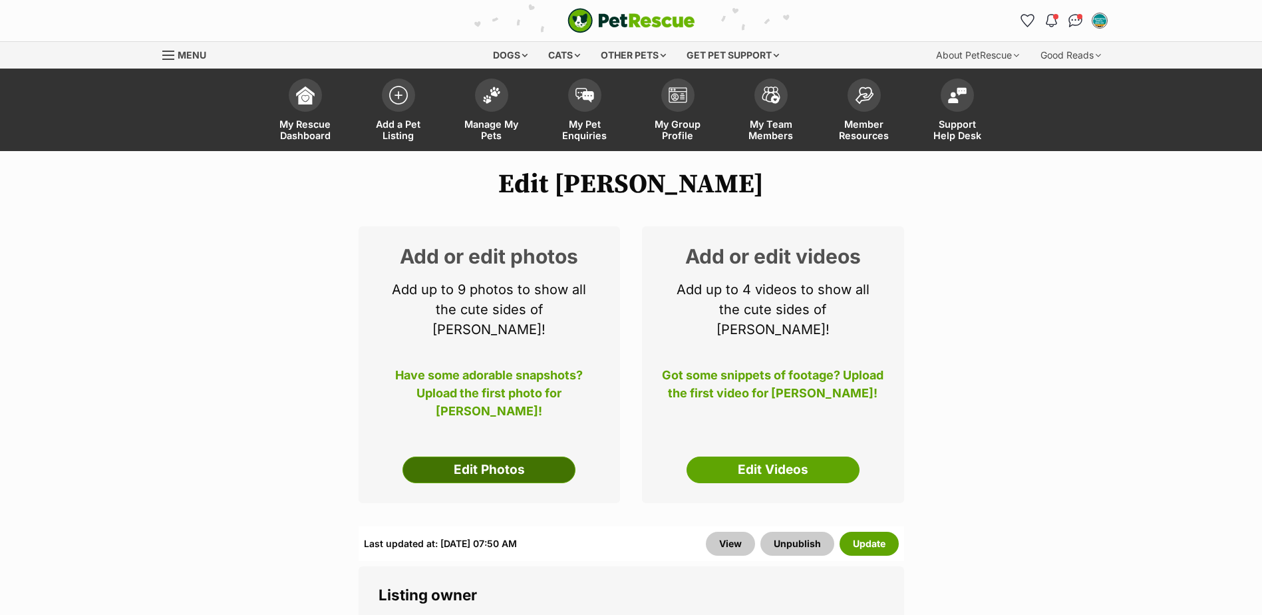
click at [497, 460] on link "Edit Photos" at bounding box center [489, 470] width 173 height 27
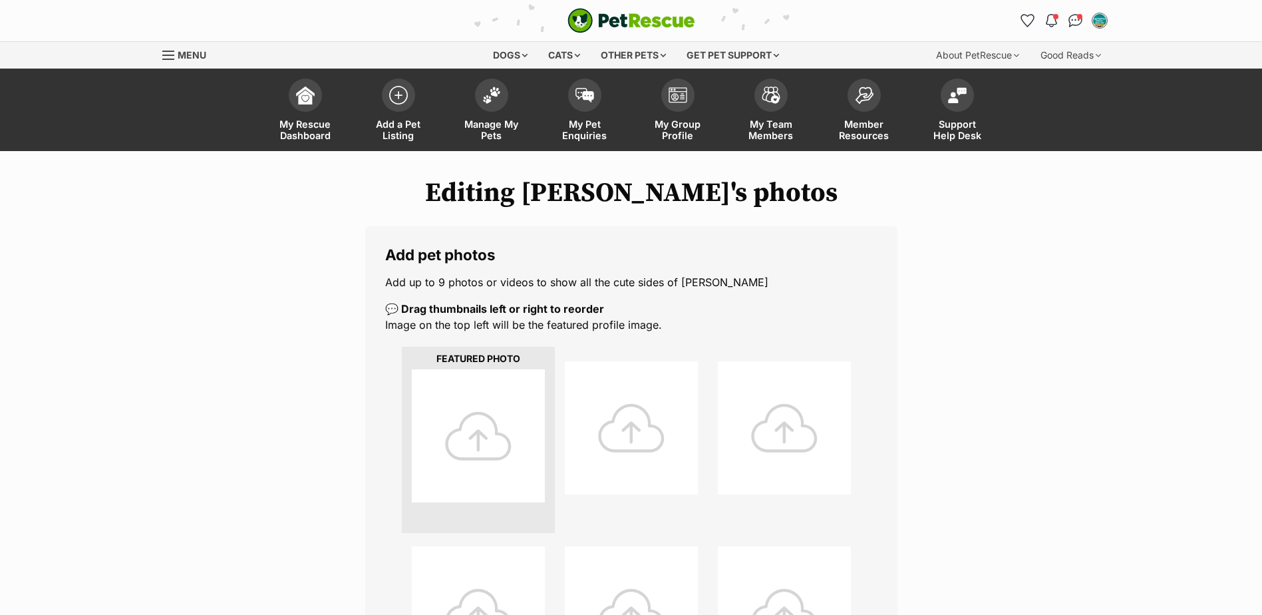
click at [516, 411] on div at bounding box center [478, 435] width 133 height 133
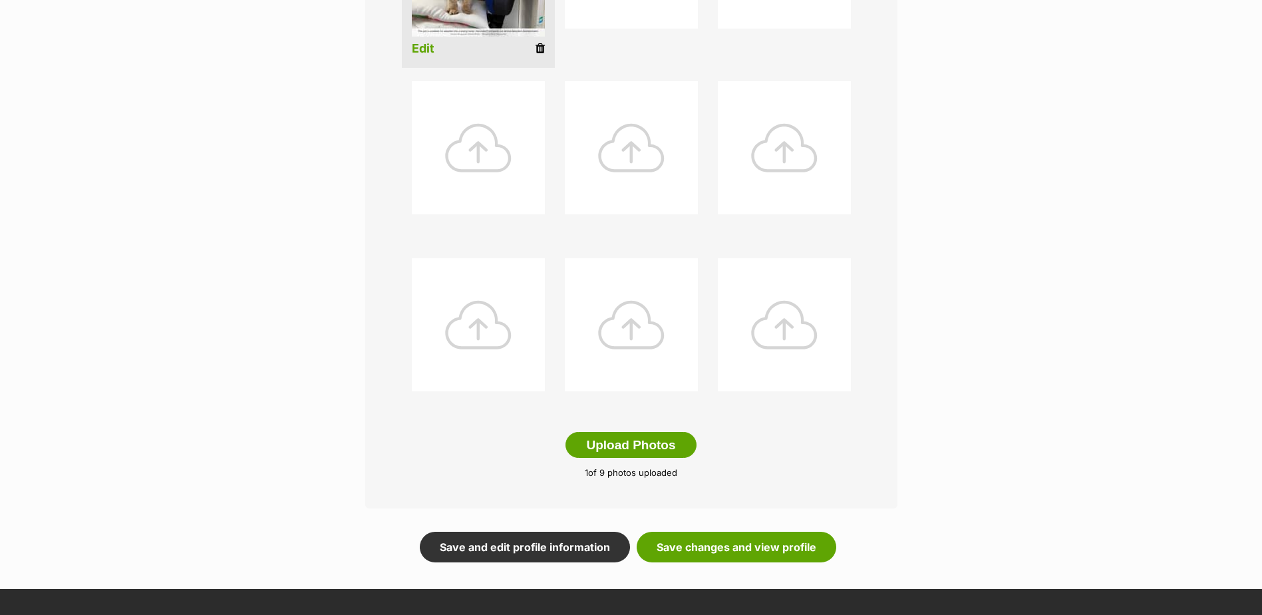
scroll to position [474, 0]
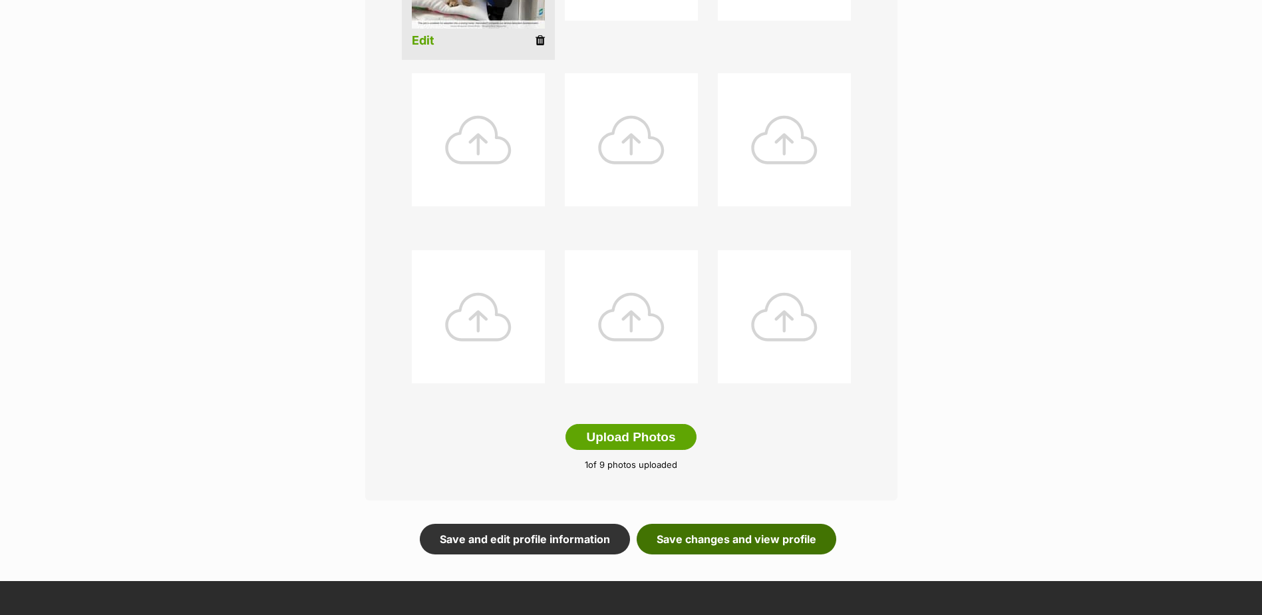
click at [785, 531] on link "Save changes and view profile" at bounding box center [737, 539] width 200 height 31
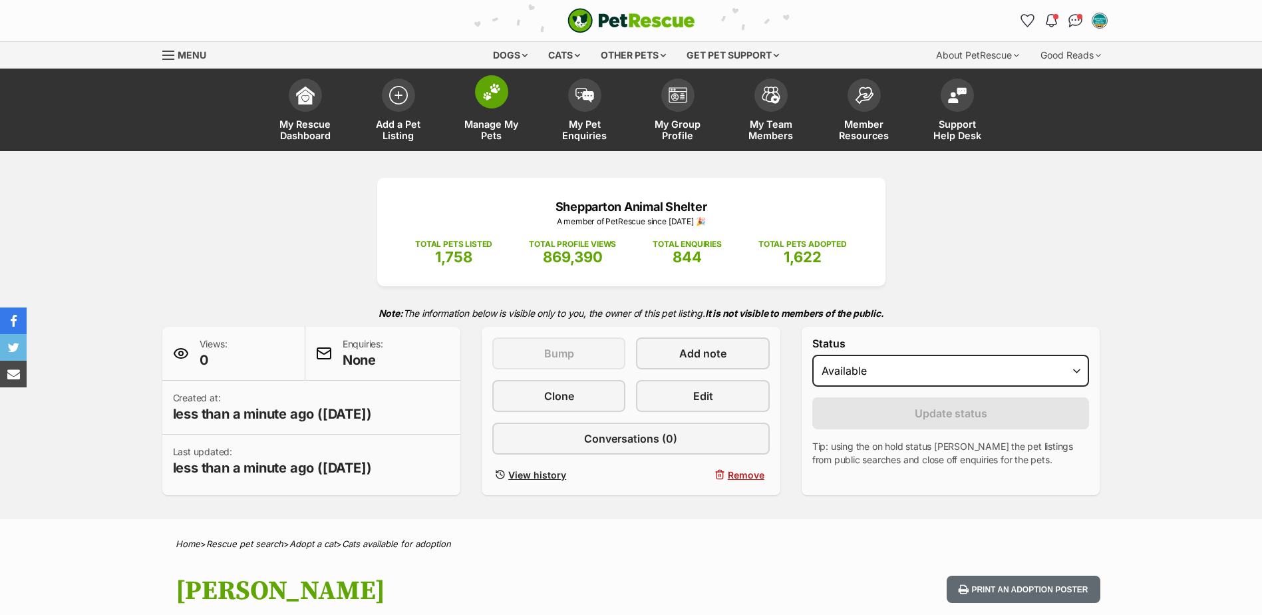
click at [484, 101] on span at bounding box center [491, 91] width 33 height 33
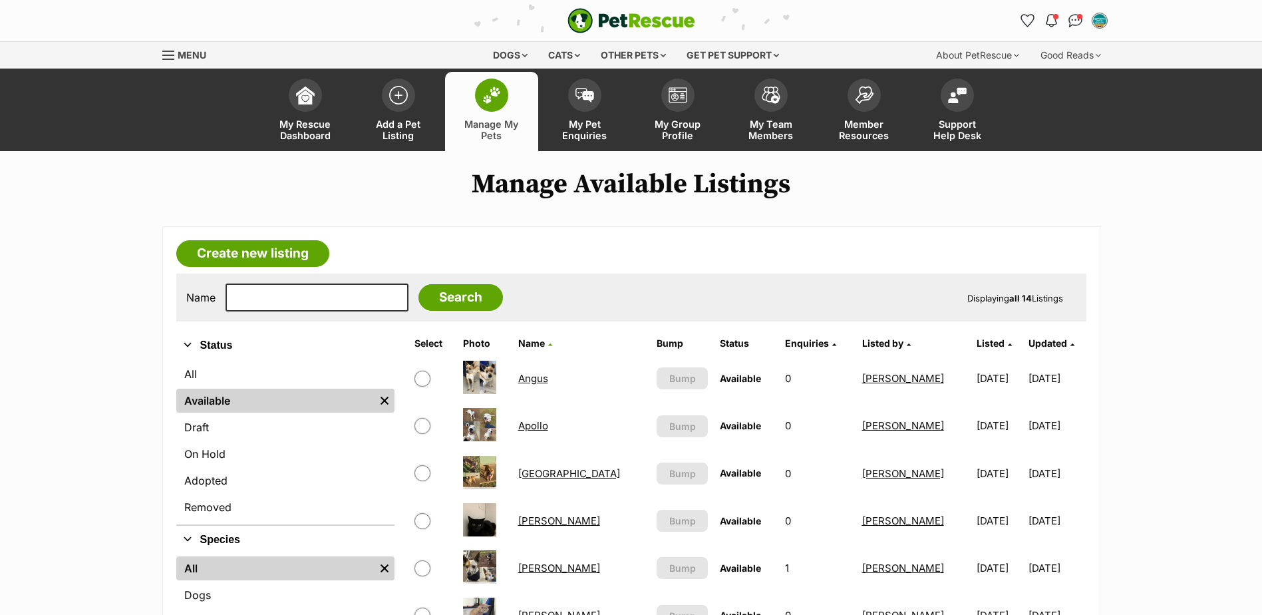
scroll to position [266, 0]
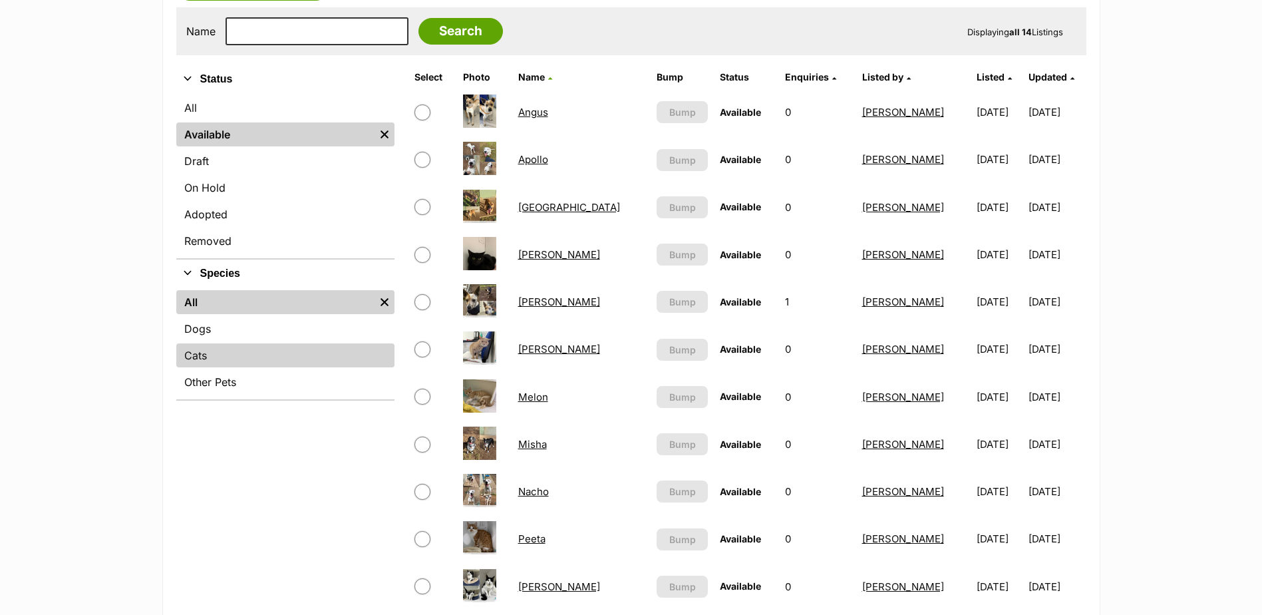
click at [201, 363] on link "Cats" at bounding box center [285, 355] width 218 height 24
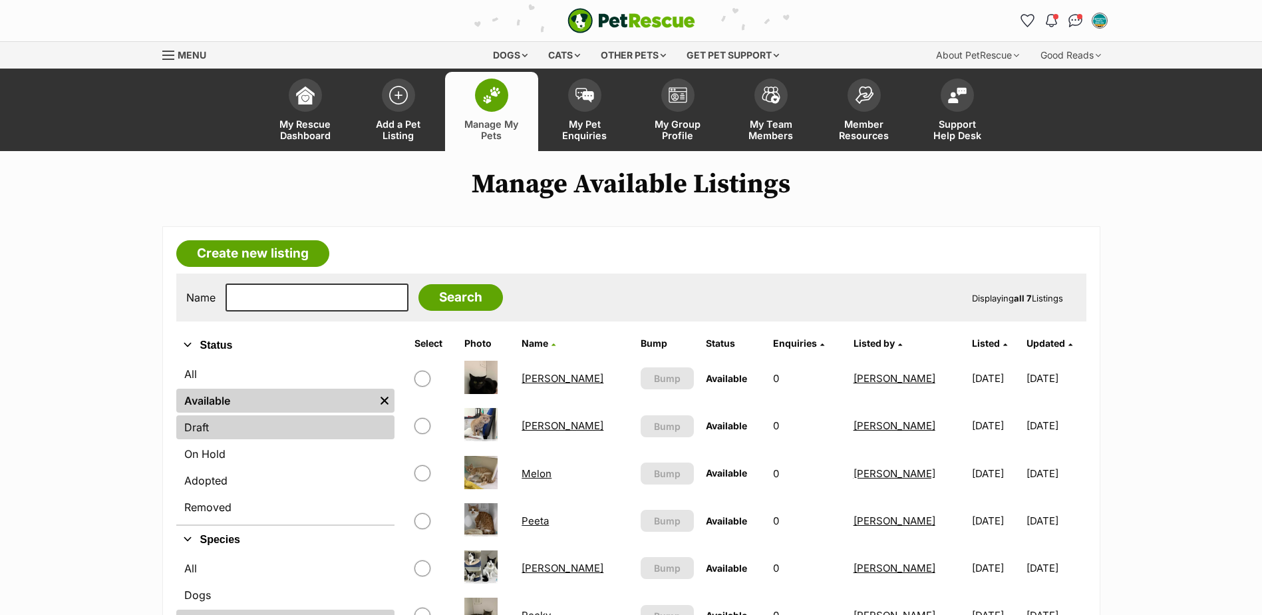
drag, startPoint x: 224, startPoint y: 461, endPoint x: 369, endPoint y: 431, distance: 148.0
click at [224, 460] on link "On Hold" at bounding box center [285, 454] width 218 height 24
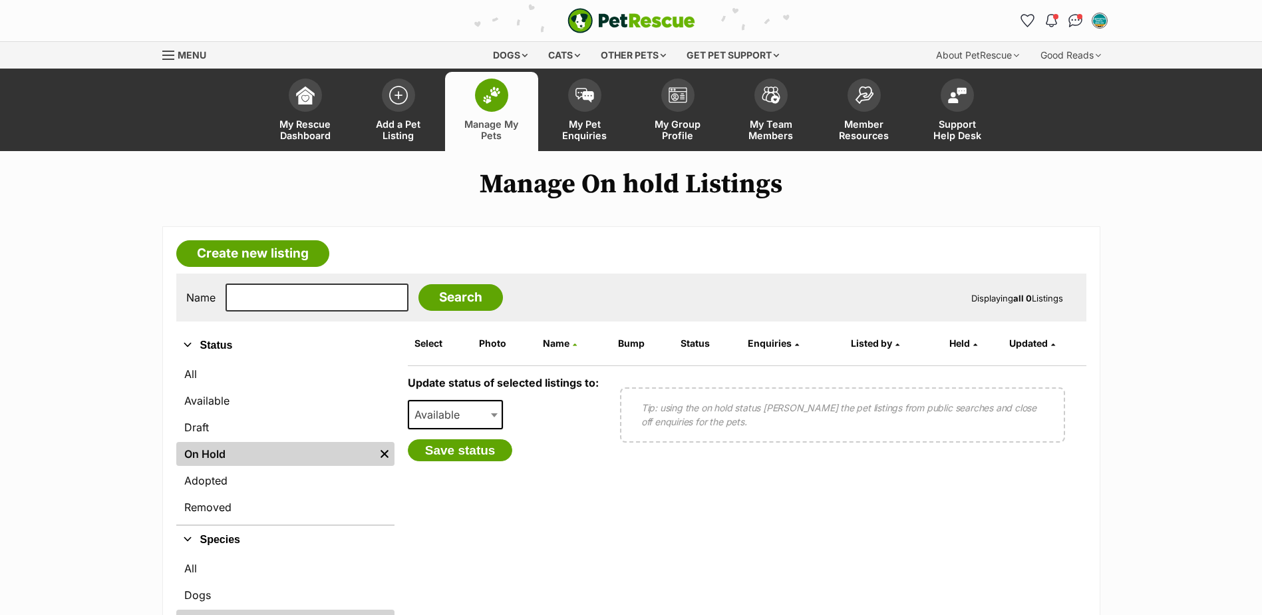
click at [496, 118] on link "Manage My Pets" at bounding box center [491, 111] width 93 height 79
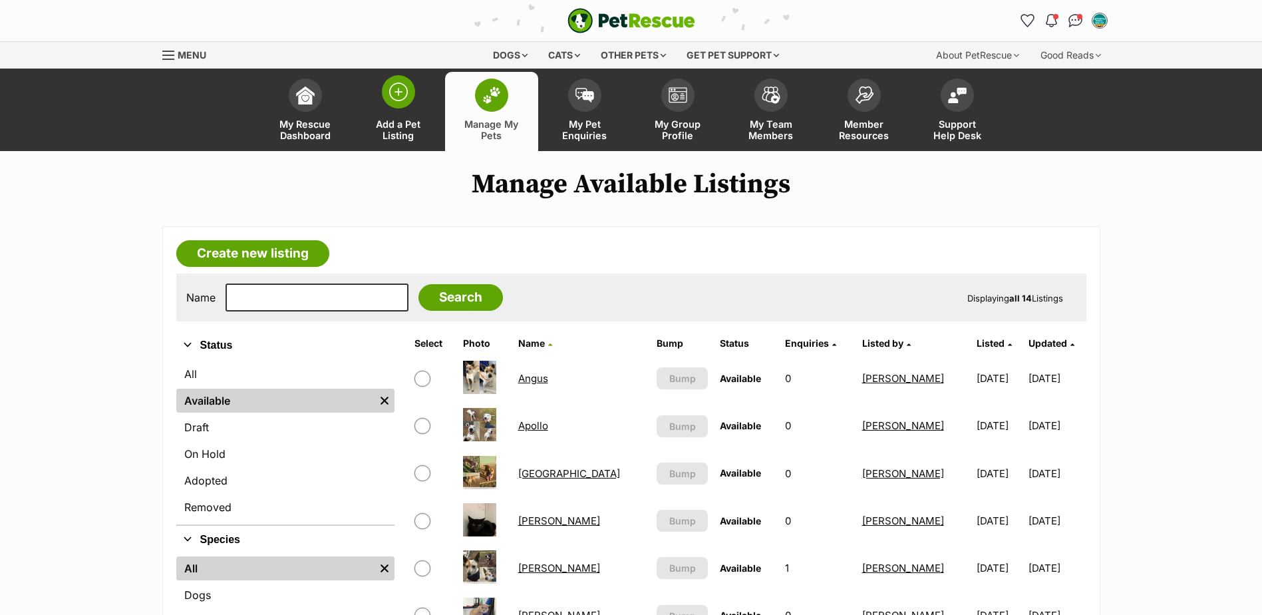
click at [395, 117] on link "Add a Pet Listing" at bounding box center [398, 111] width 93 height 79
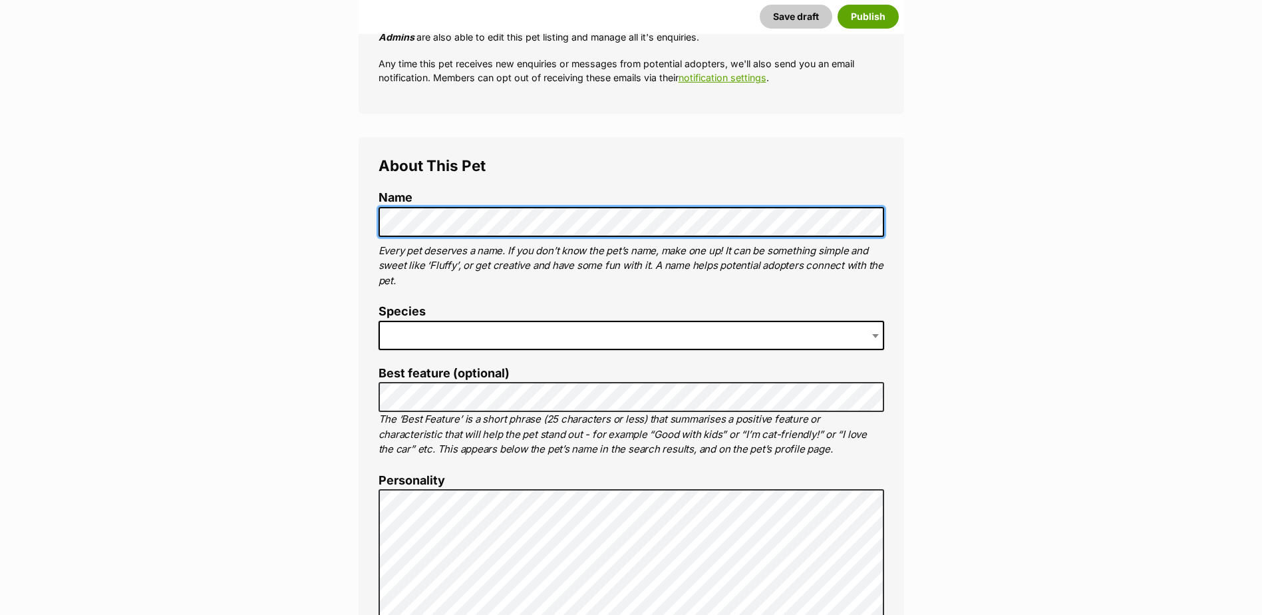
scroll to position [399, 0]
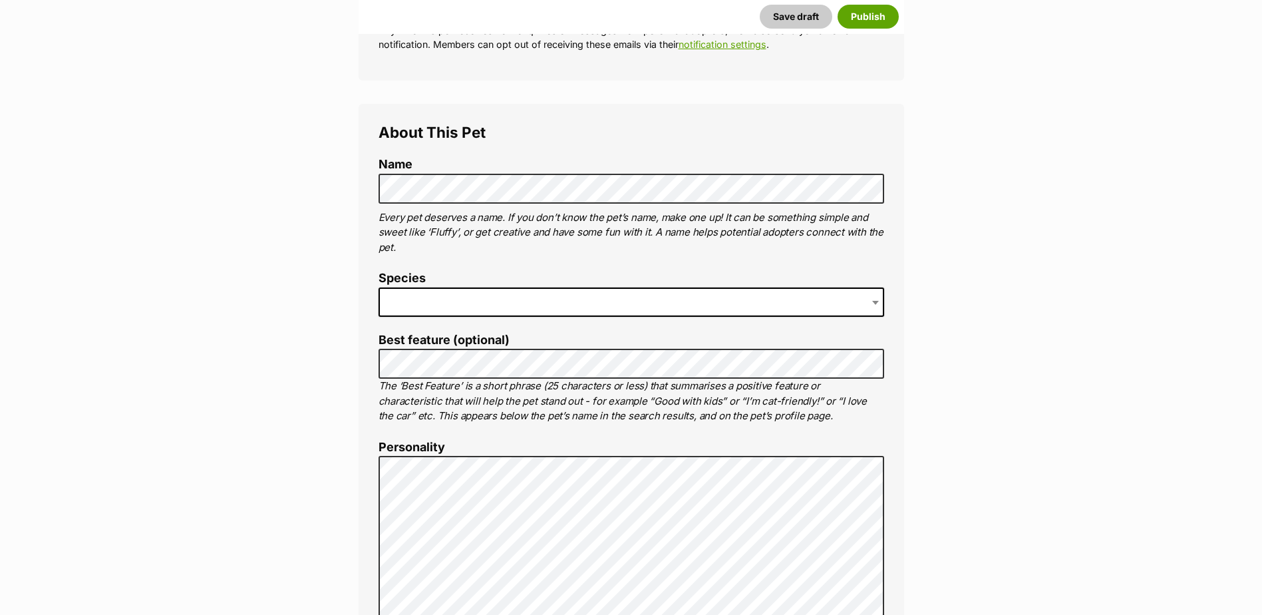
click at [482, 295] on span at bounding box center [632, 301] width 506 height 29
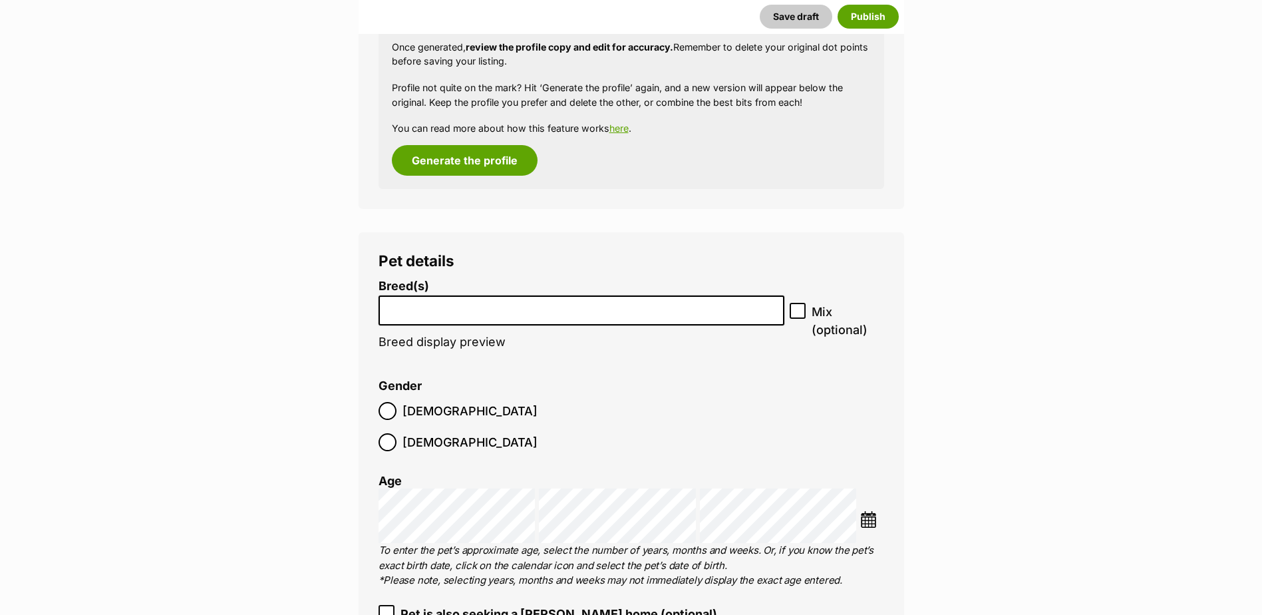
scroll to position [1414, 0]
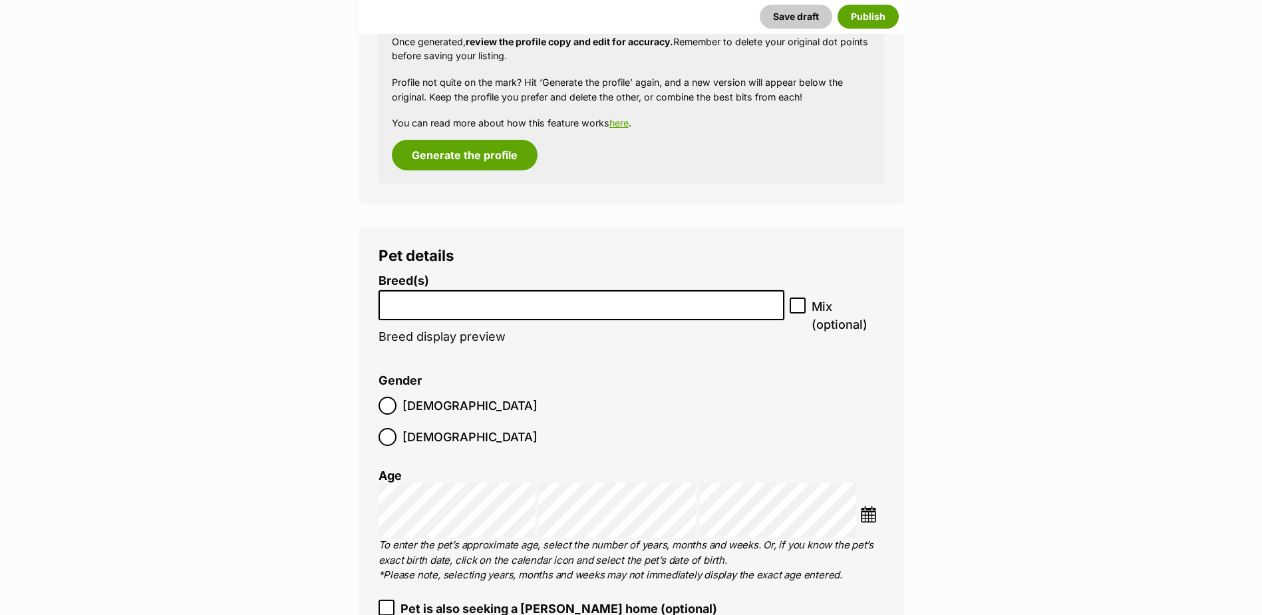
click at [447, 309] on li at bounding box center [581, 304] width 397 height 27
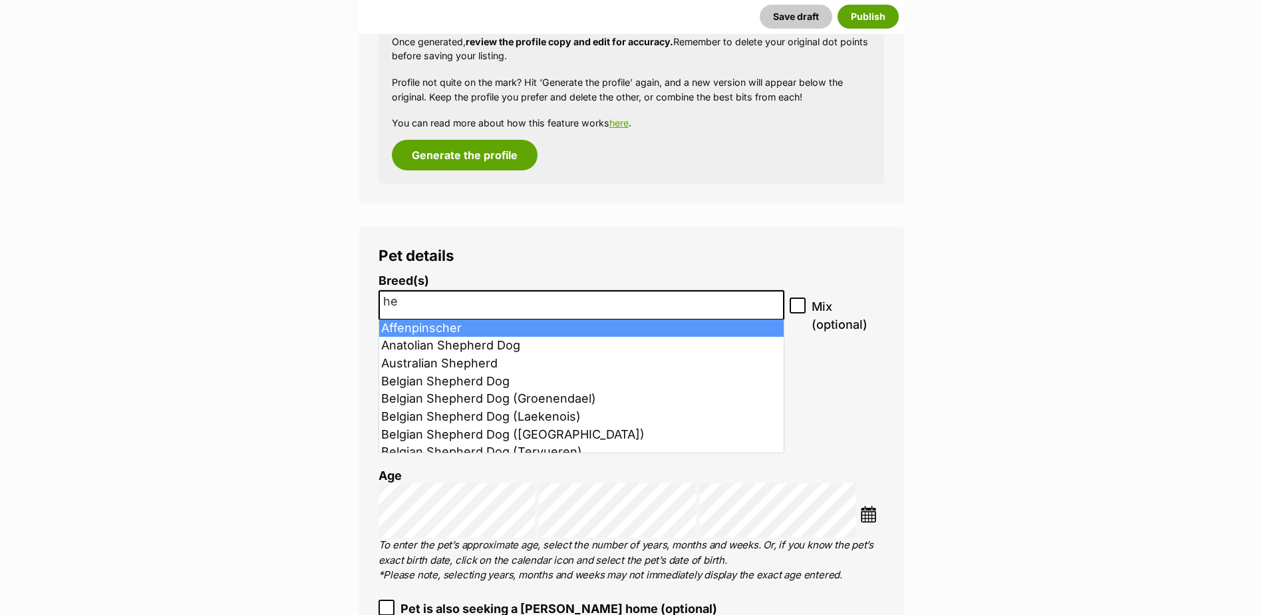
type input "h"
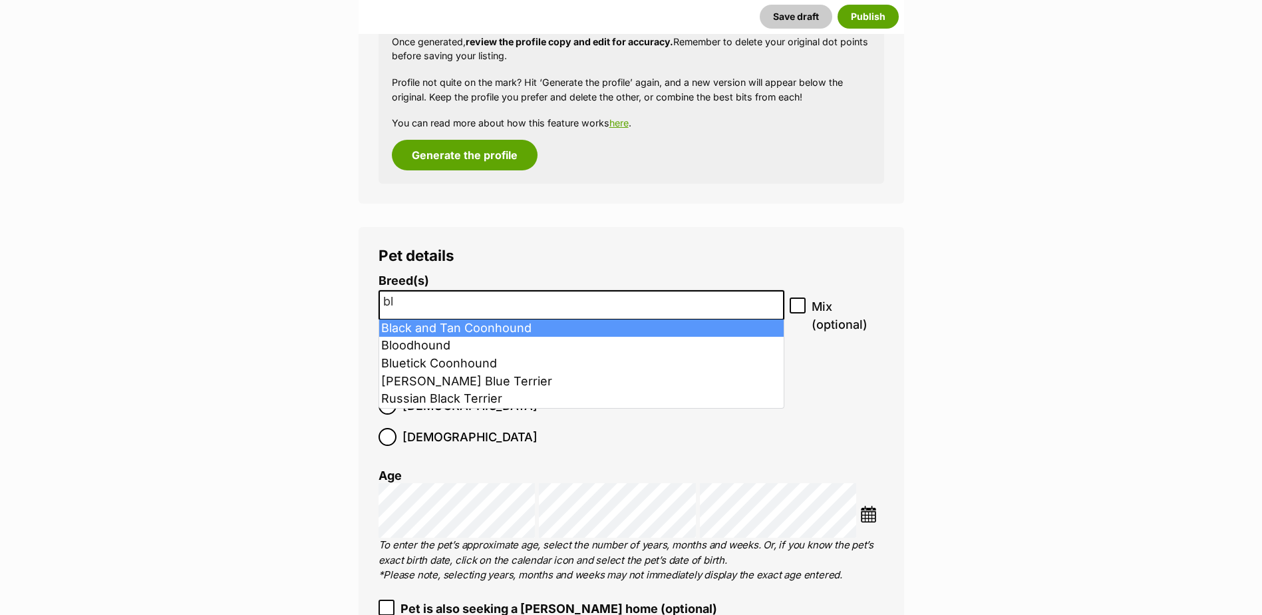
type input "b"
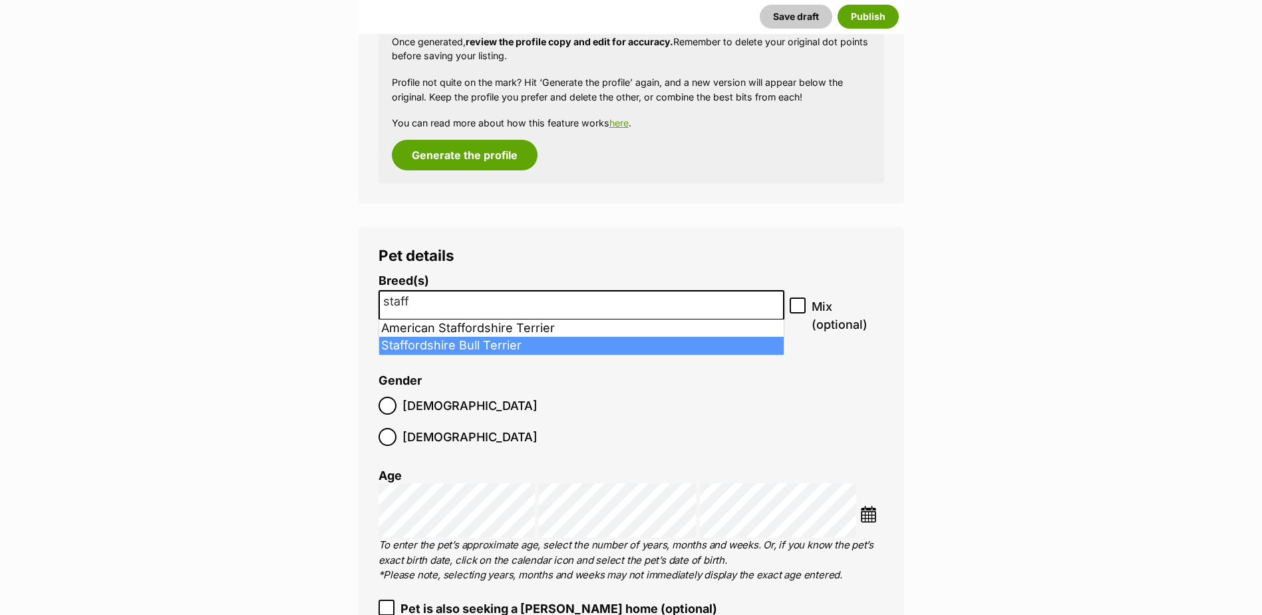
type input "staff"
select select "198"
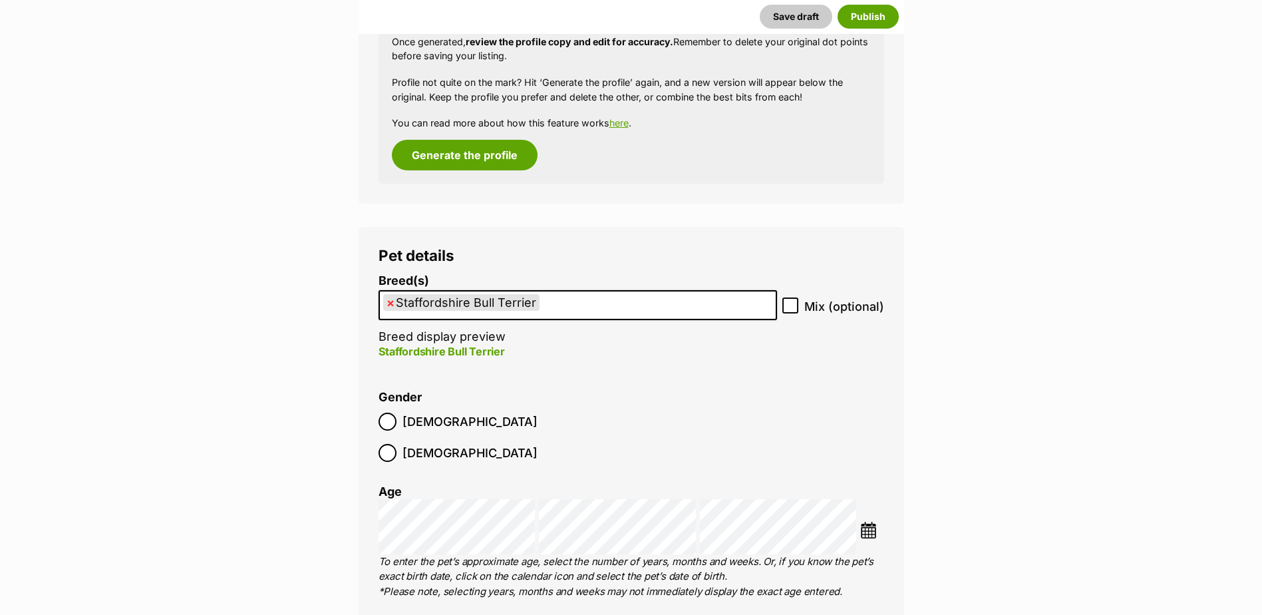
click at [566, 303] on ul "× Staffordshire Bull Terrier" at bounding box center [578, 304] width 396 height 27
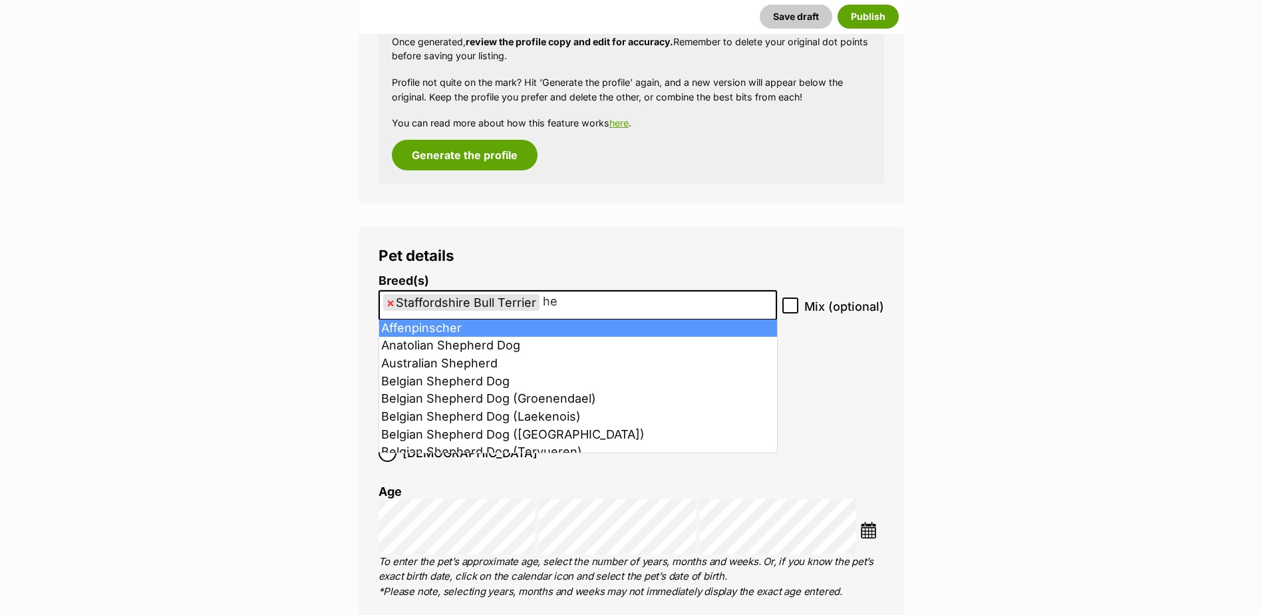
type input "h"
type input "re"
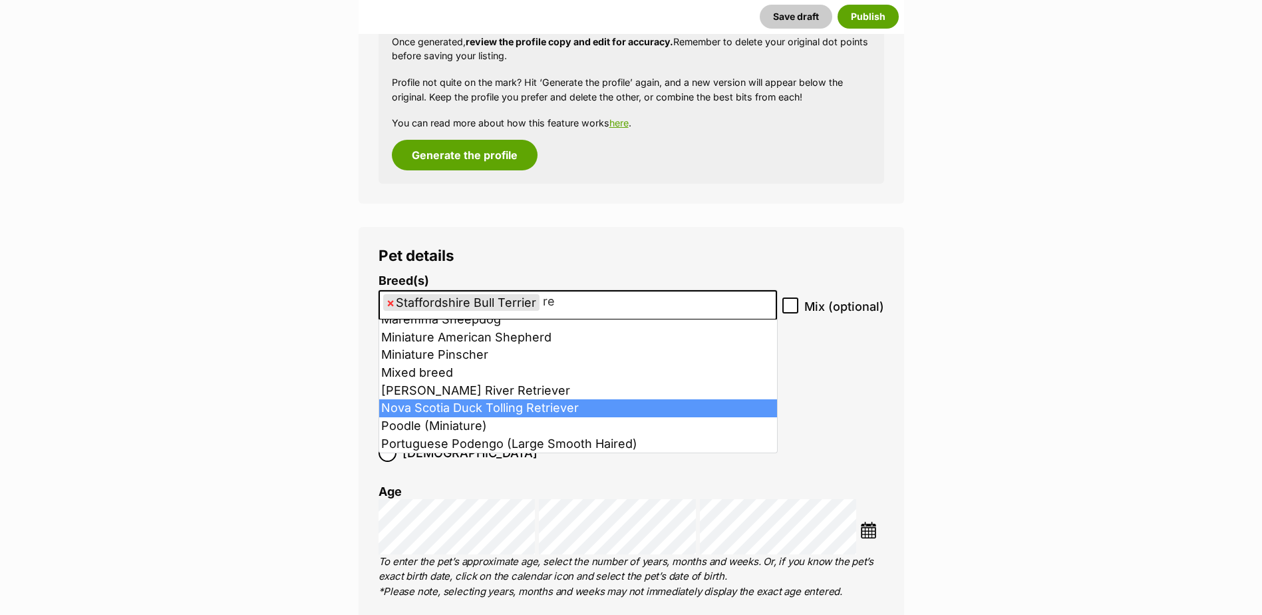
scroll to position [799, 0]
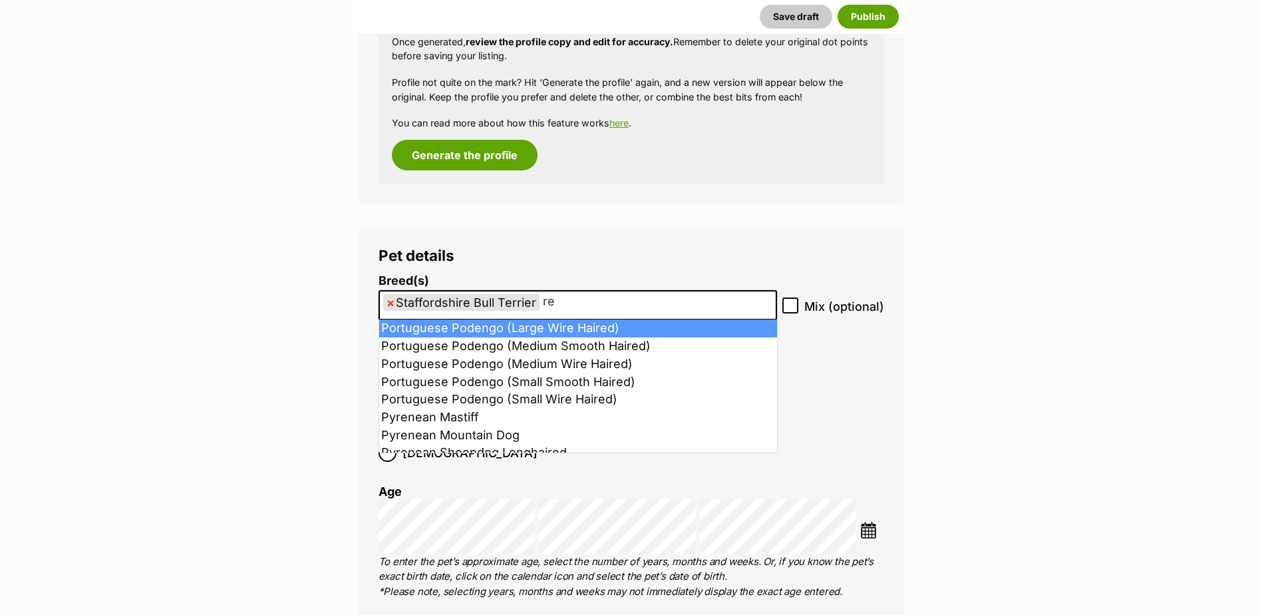
drag, startPoint x: 563, startPoint y: 305, endPoint x: 540, endPoint y: 305, distance: 23.3
click at [543, 305] on input "re" at bounding box center [556, 302] width 27 height 14
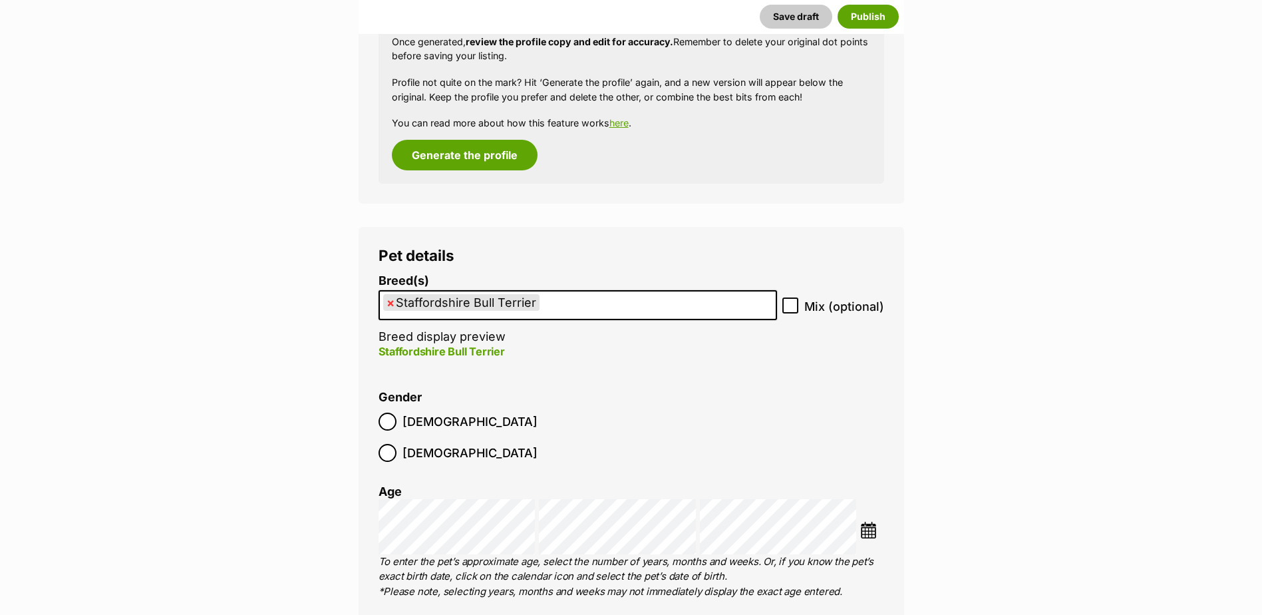
click at [585, 301] on ul "× Staffordshire Bull Terrier" at bounding box center [578, 304] width 396 height 27
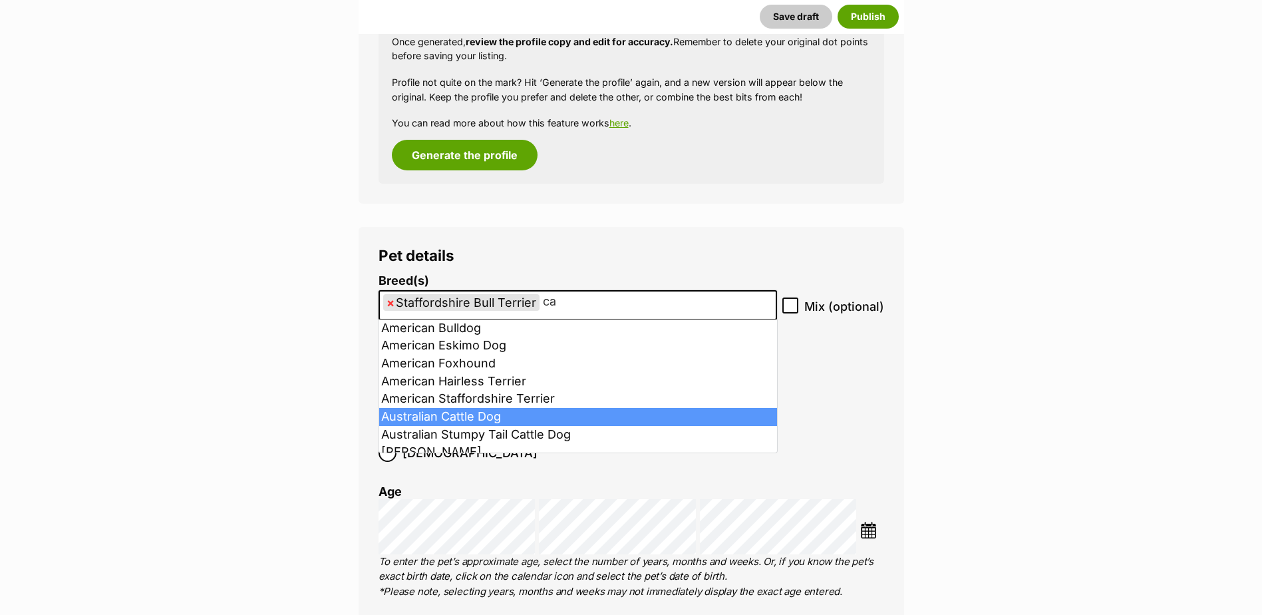
type input "ca"
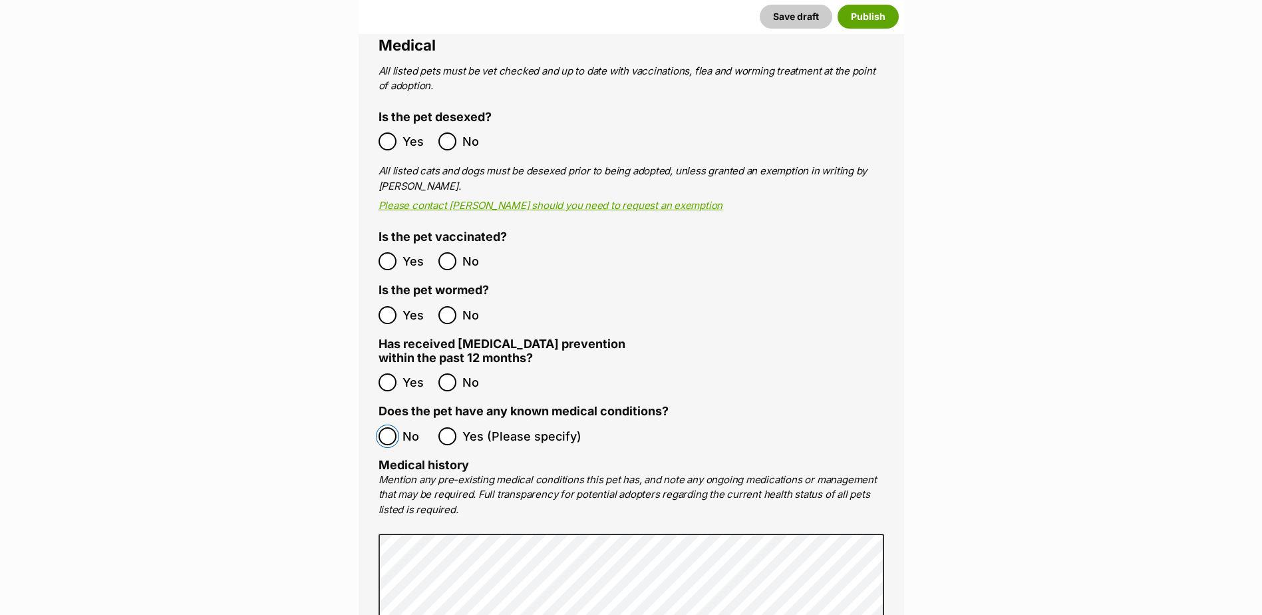
scroll to position [2612, 0]
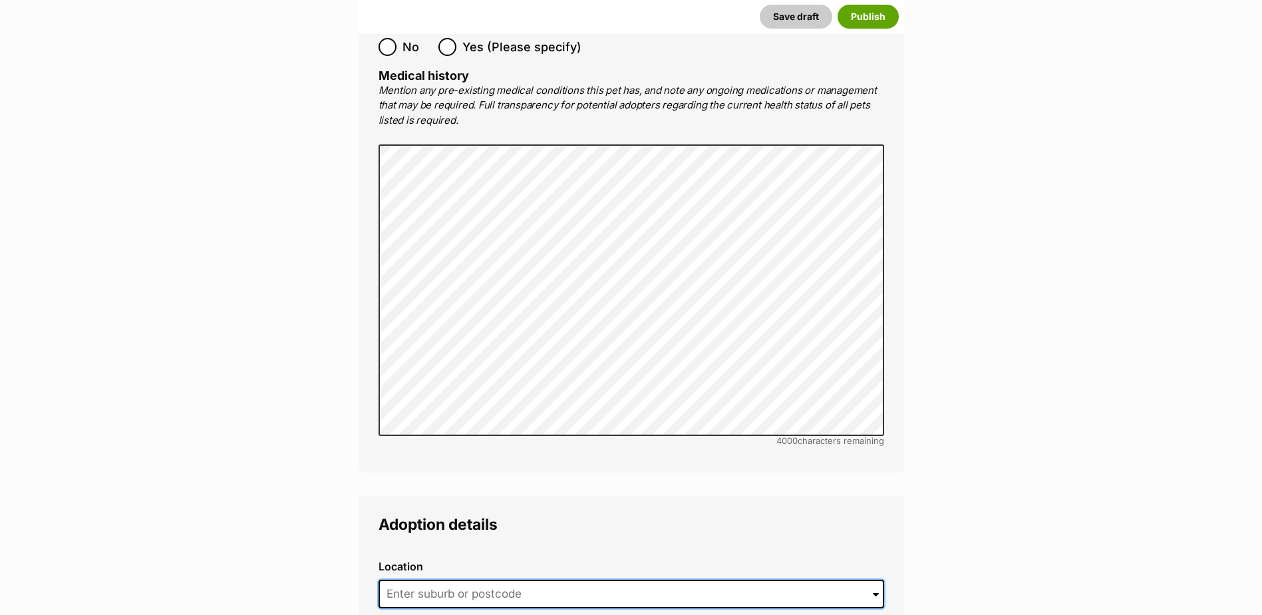
click at [467, 580] on input at bounding box center [632, 594] width 506 height 29
click at [500, 609] on li "Shepparton, [GEOGRAPHIC_DATA], 3630" at bounding box center [631, 622] width 504 height 26
type input "Shepparton, [GEOGRAPHIC_DATA], 3630"
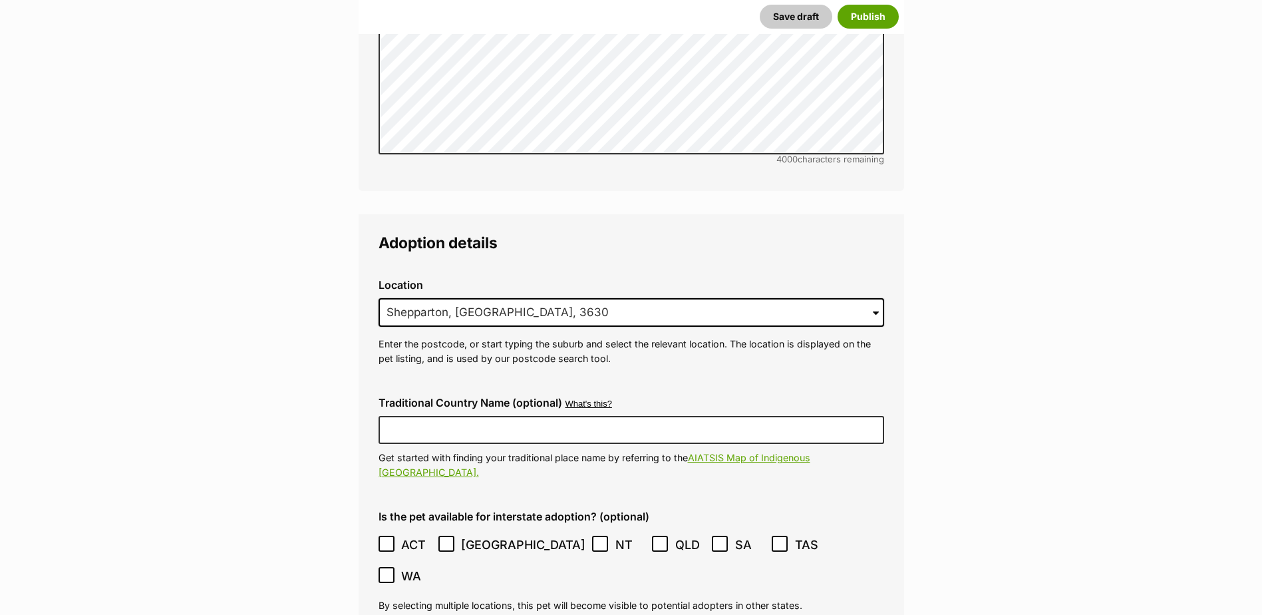
scroll to position [3078, 0]
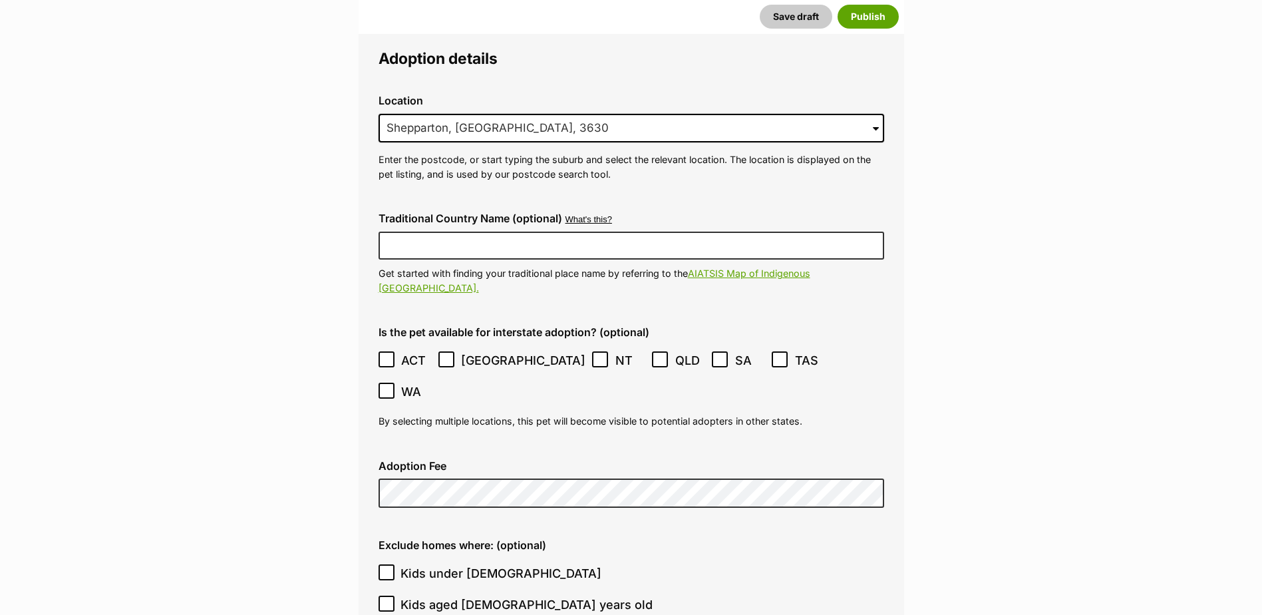
click at [449, 355] on icon at bounding box center [446, 359] width 9 height 9
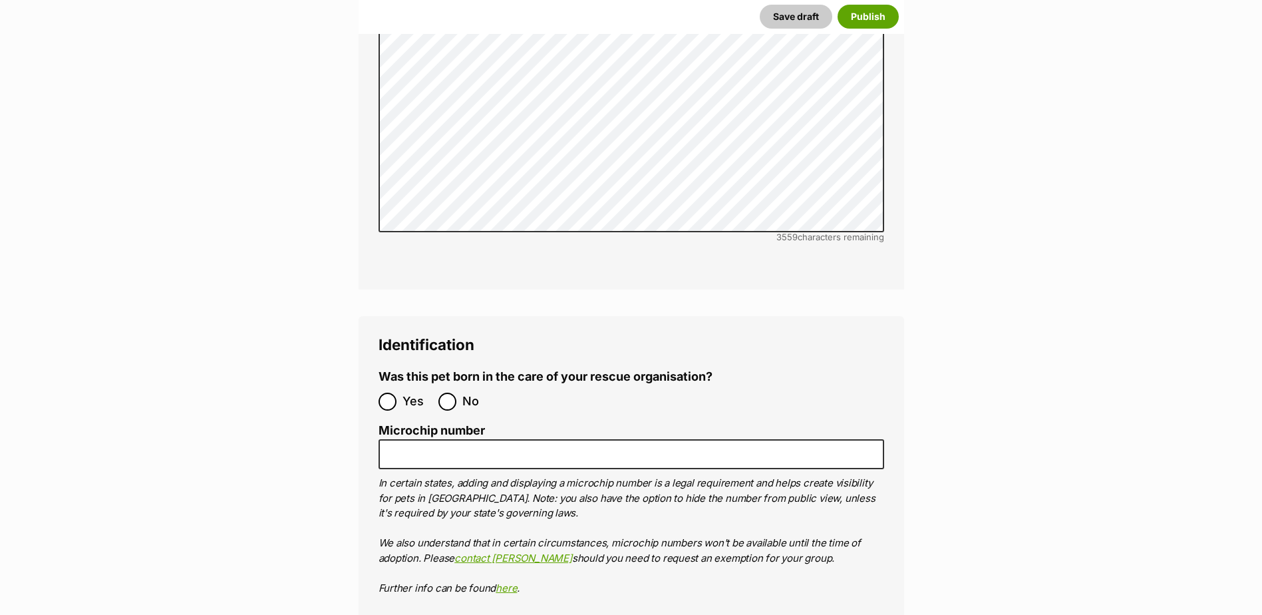
scroll to position [4076, 0]
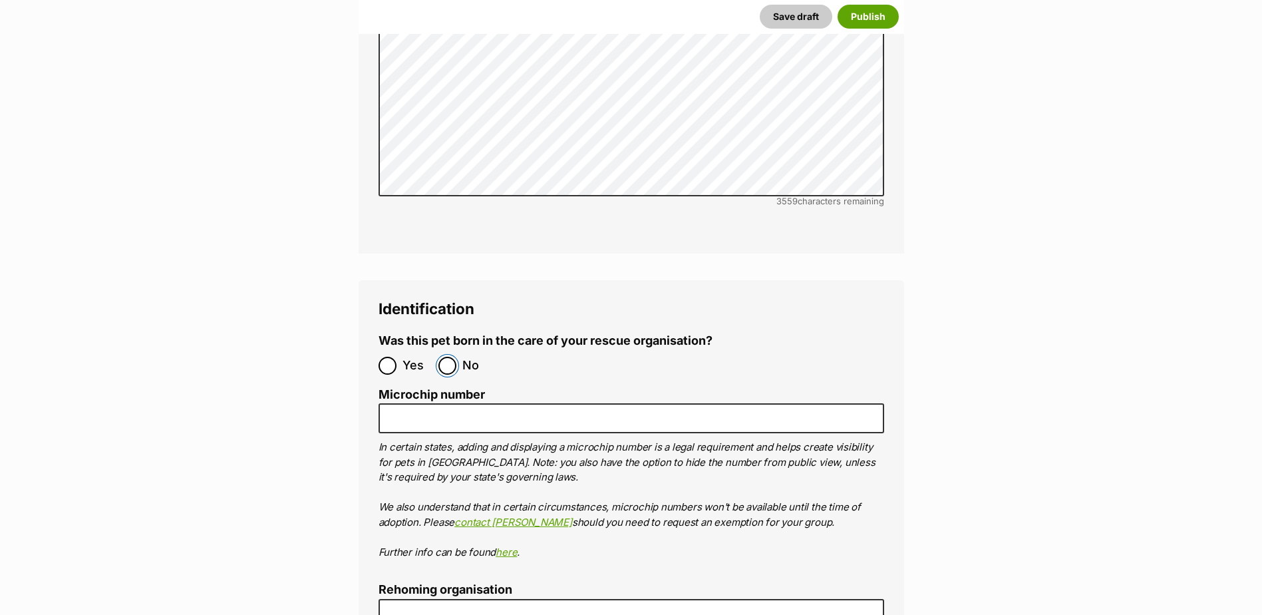
click at [450, 357] on input "No" at bounding box center [448, 366] width 18 height 18
radio input "true"
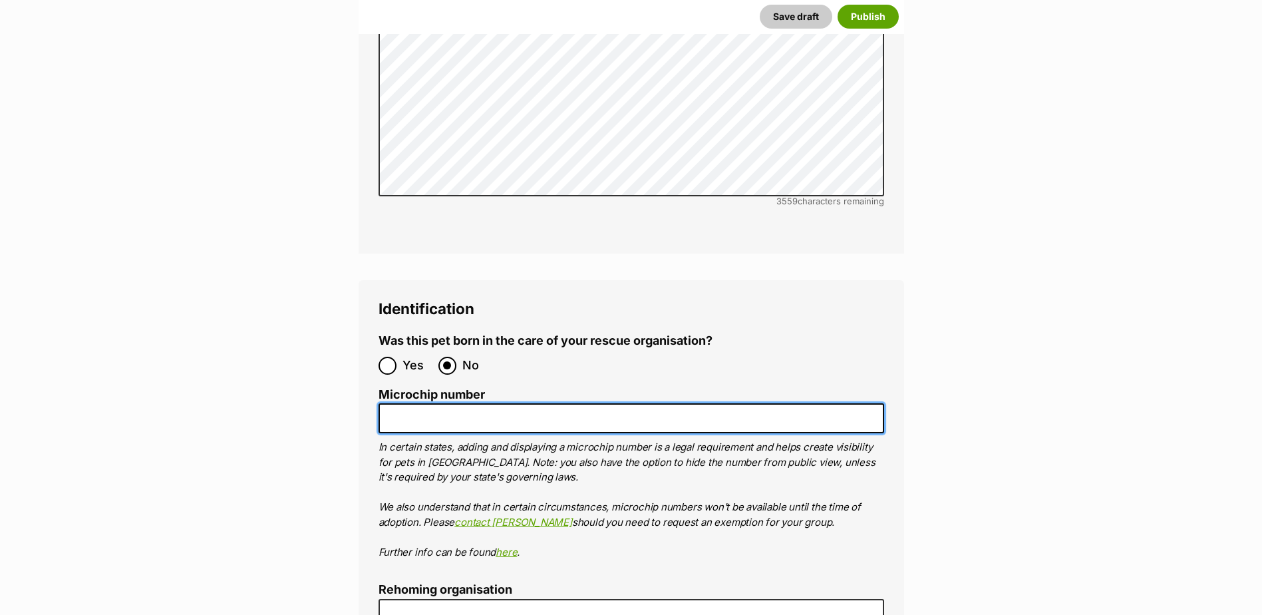
click at [442, 403] on input "Microchip number" at bounding box center [632, 418] width 506 height 30
paste input "956000011623385"
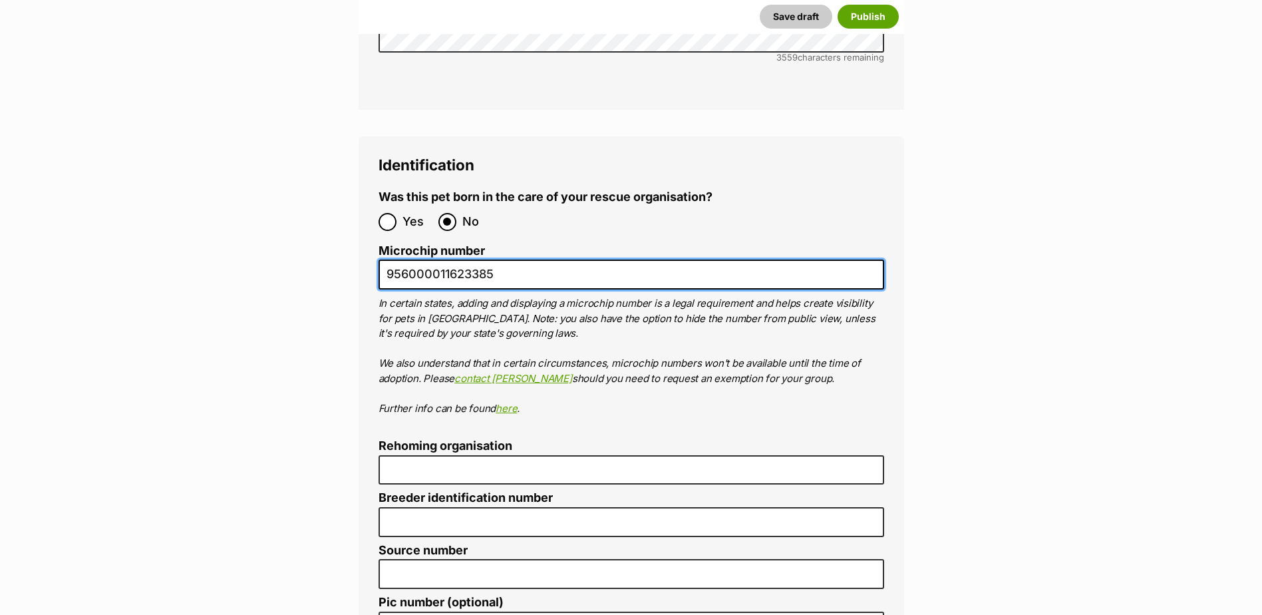
scroll to position [4342, 0]
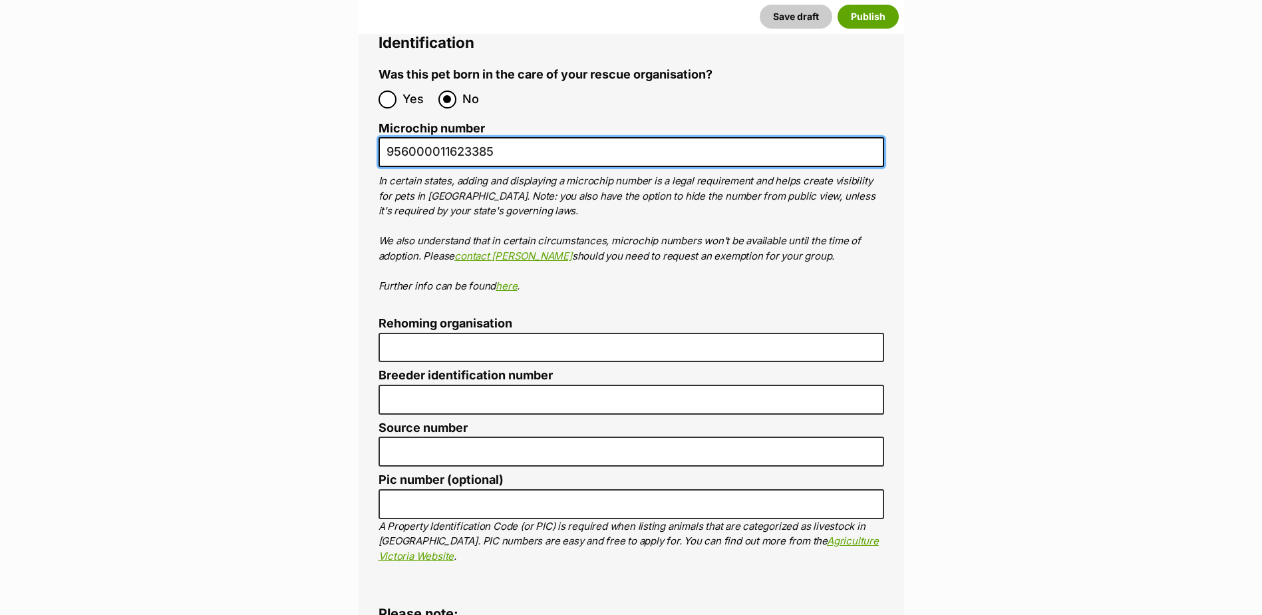
type input "956000011623385"
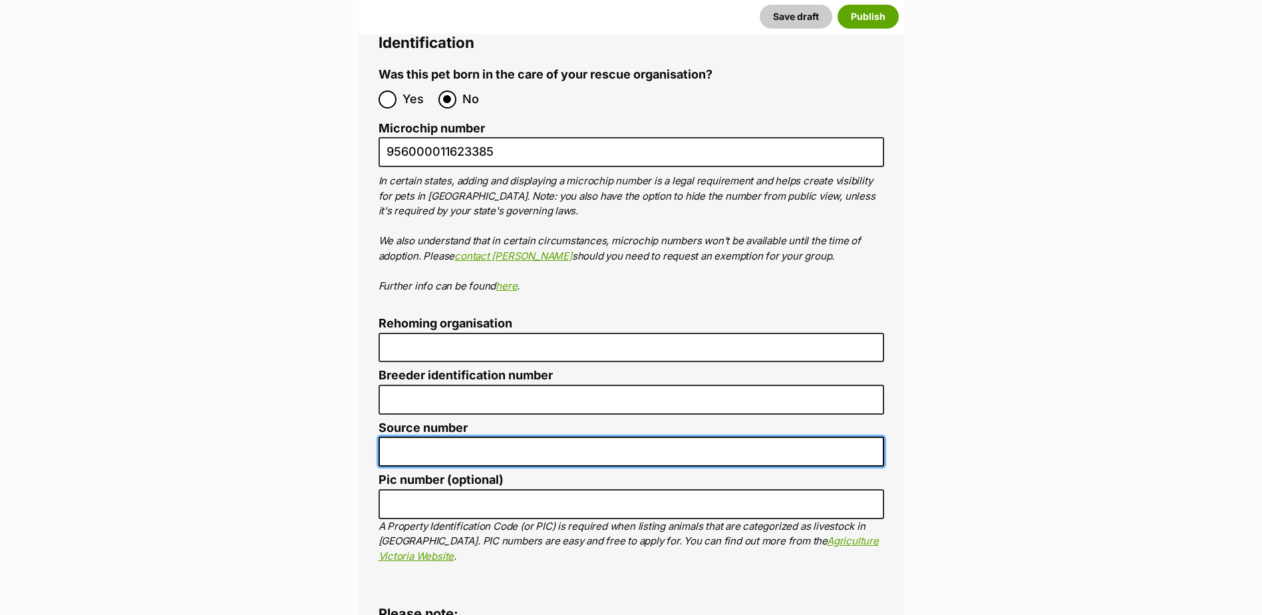
click at [412, 437] on input "Source number" at bounding box center [632, 452] width 506 height 30
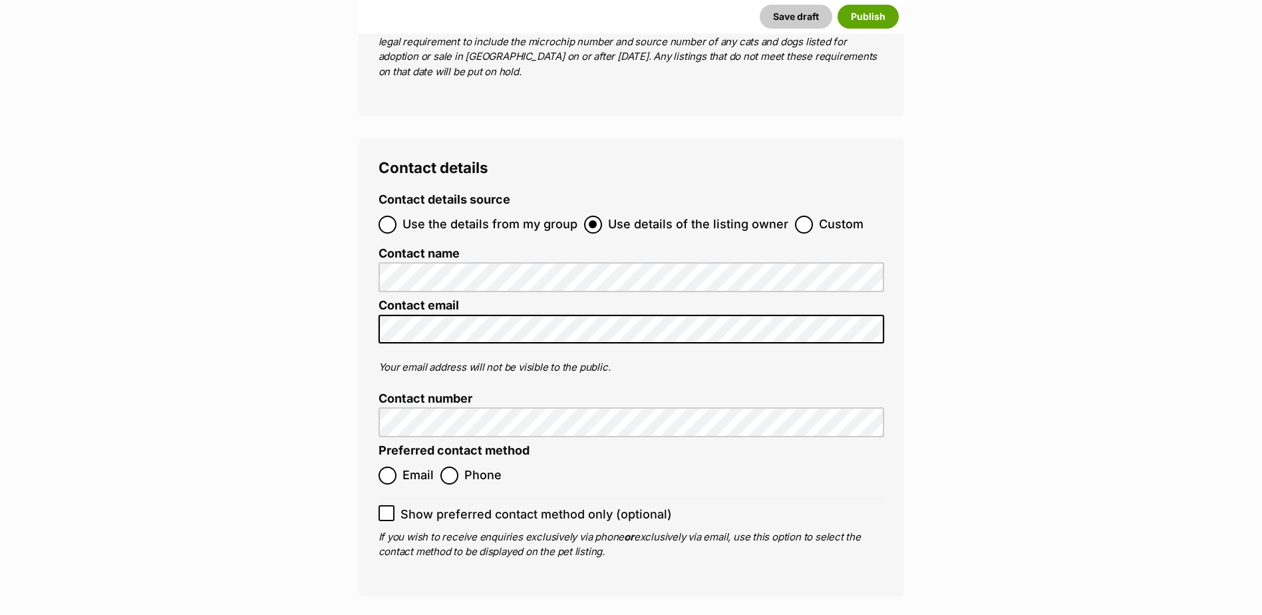
scroll to position [5074, 0]
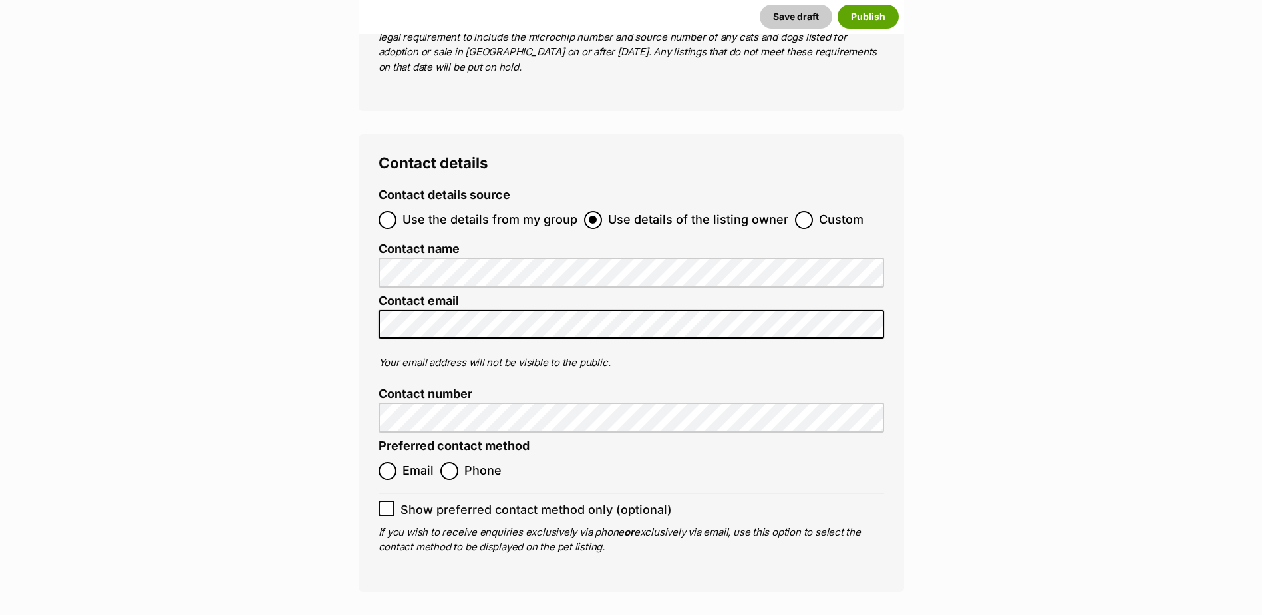
type input "BR101093"
click at [383, 211] on input "Use the details from my group" at bounding box center [388, 220] width 18 height 18
radio input "true"
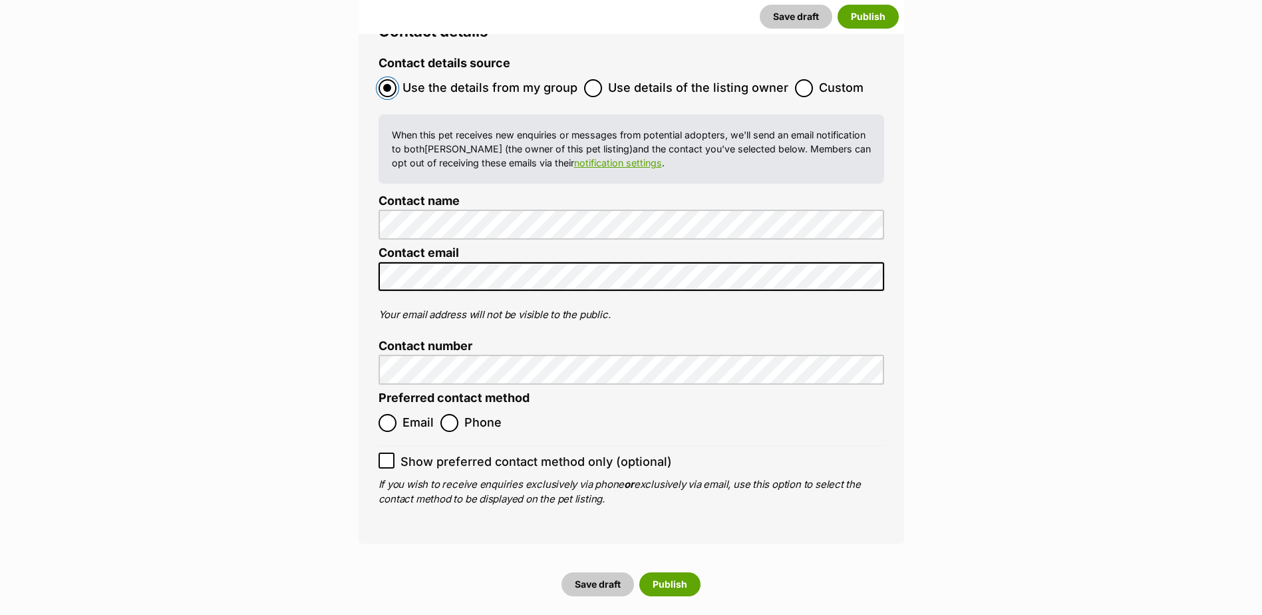
scroll to position [5340, 0]
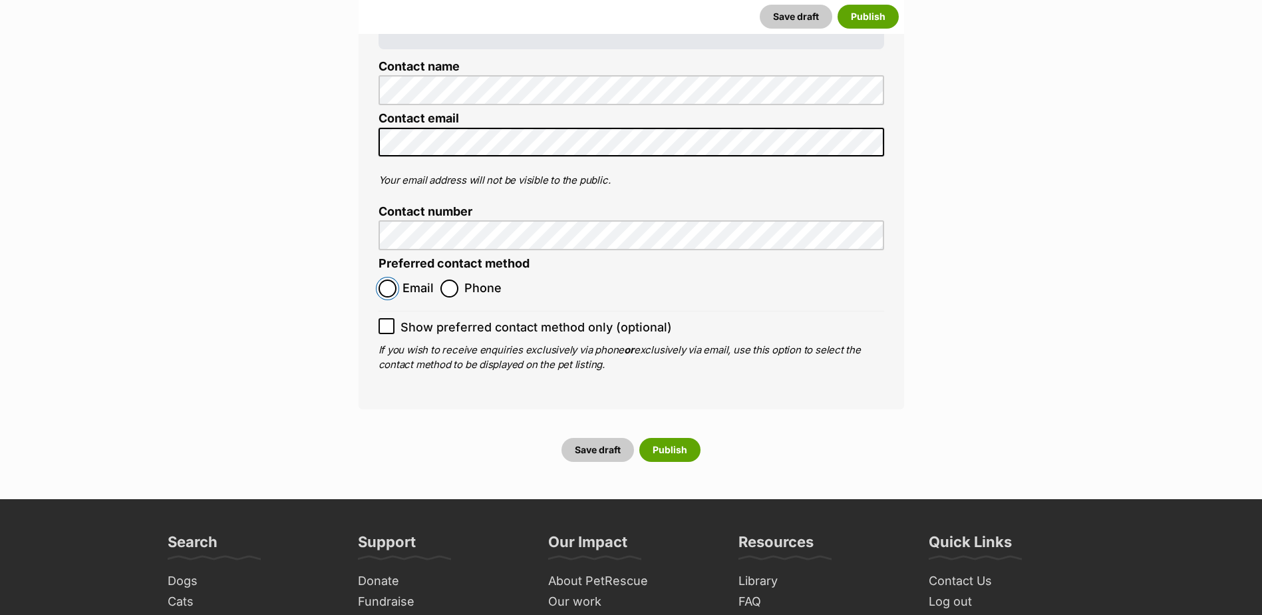
click at [390, 280] on input "Email" at bounding box center [388, 289] width 18 height 18
radio input "true"
click at [676, 438] on button "Publish" at bounding box center [670, 450] width 61 height 24
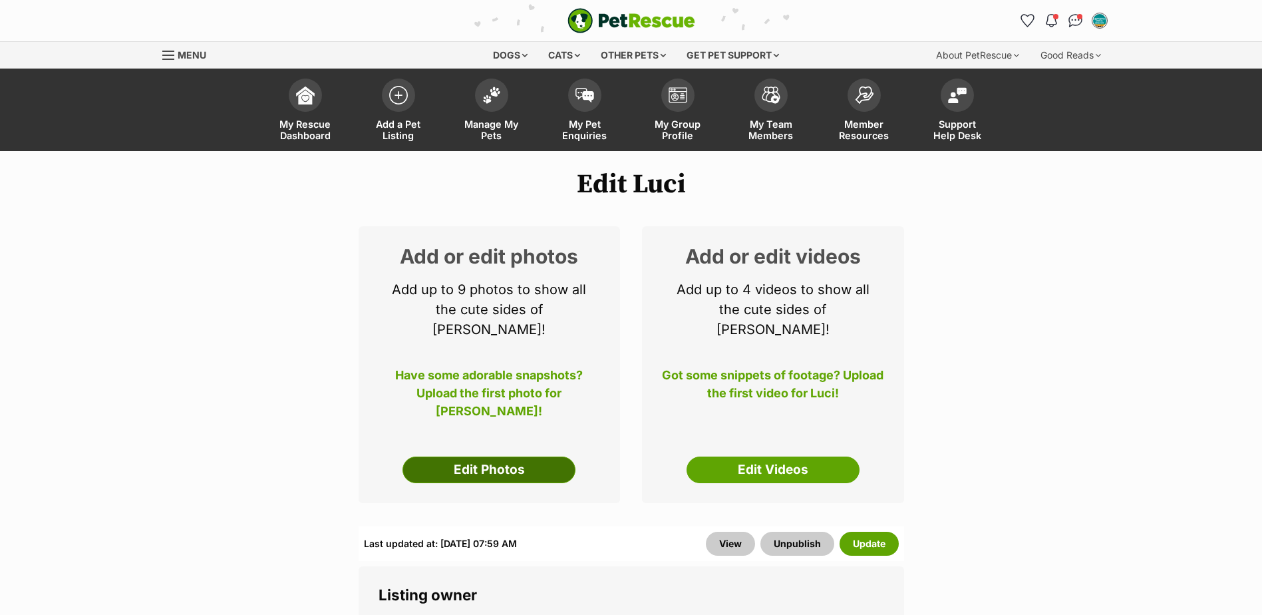
click at [516, 457] on link "Edit Photos" at bounding box center [489, 470] width 173 height 27
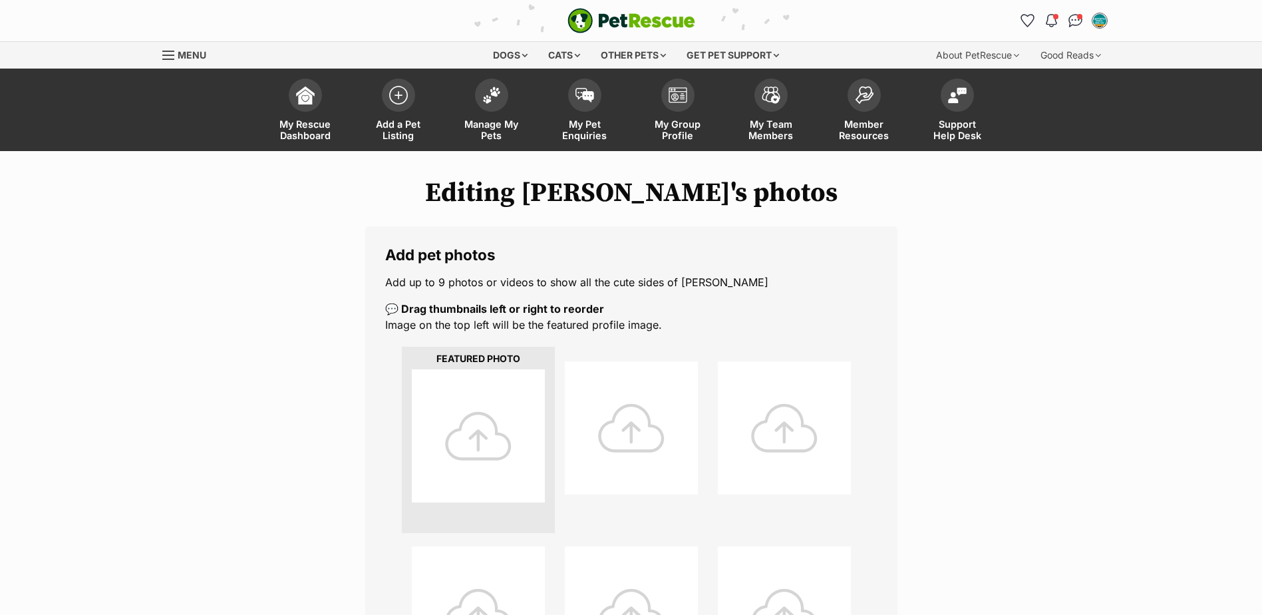
click at [500, 411] on div at bounding box center [478, 435] width 133 height 133
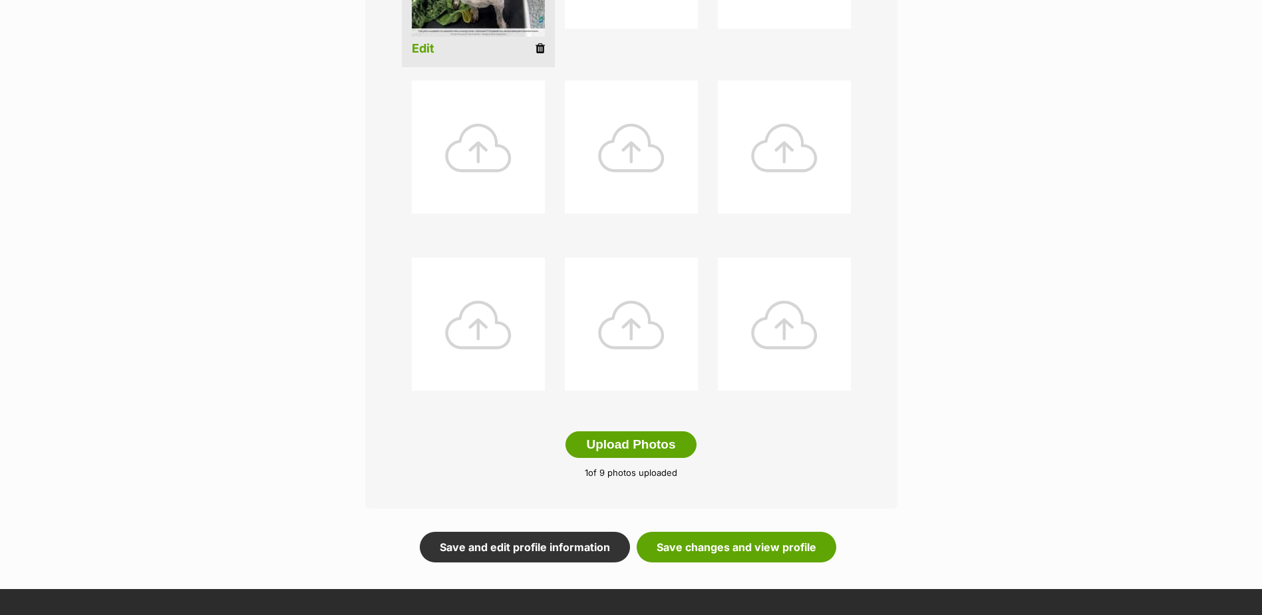
scroll to position [474, 0]
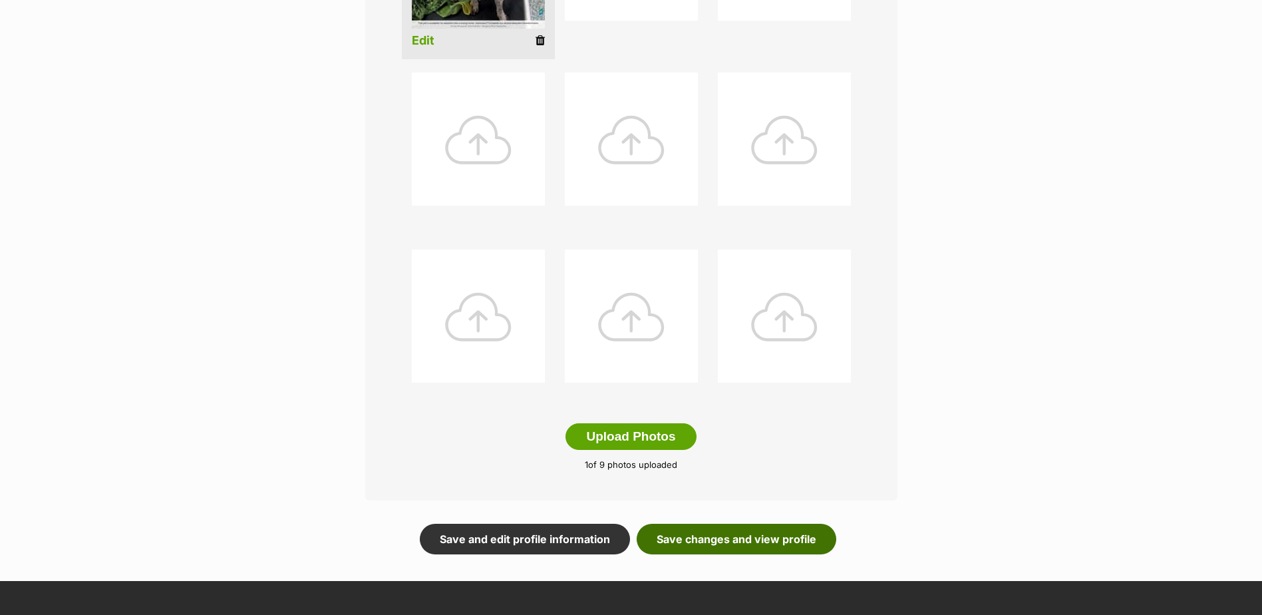
click at [797, 542] on link "Save changes and view profile" at bounding box center [737, 539] width 200 height 31
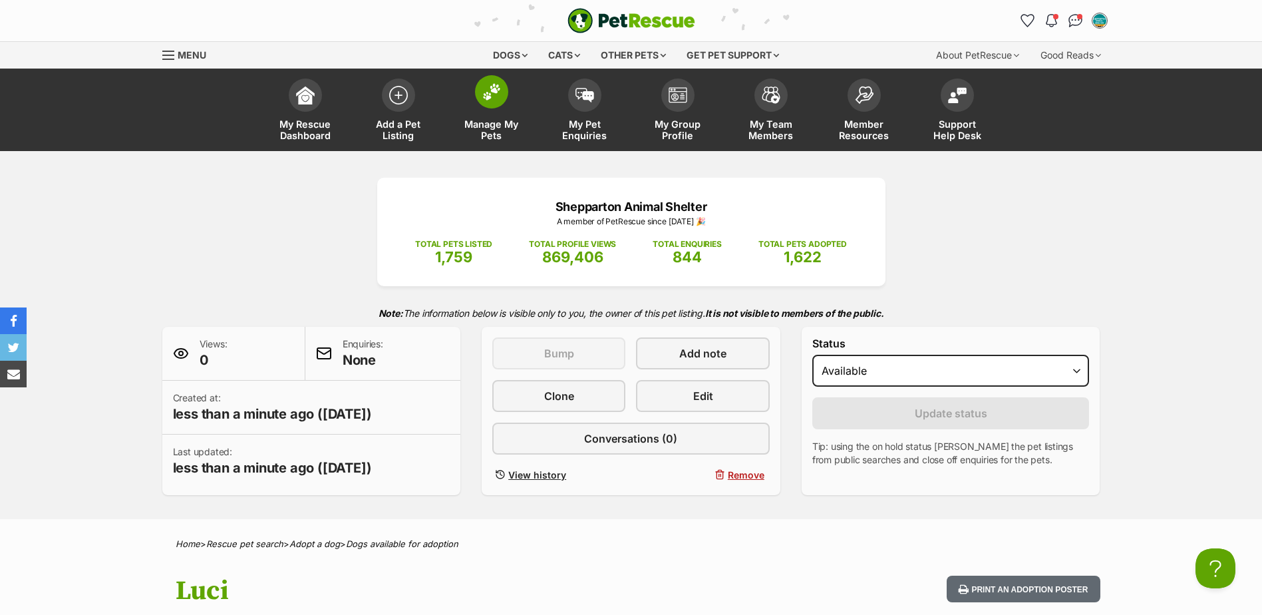
click at [490, 128] on span "Manage My Pets" at bounding box center [492, 129] width 60 height 23
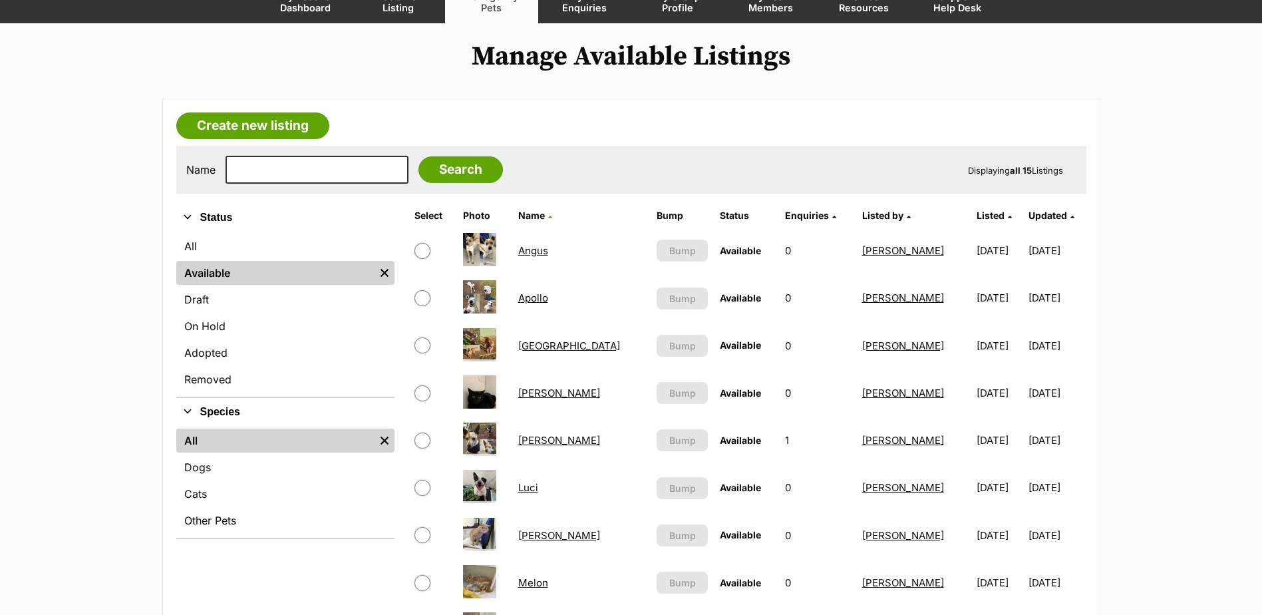
scroll to position [333, 0]
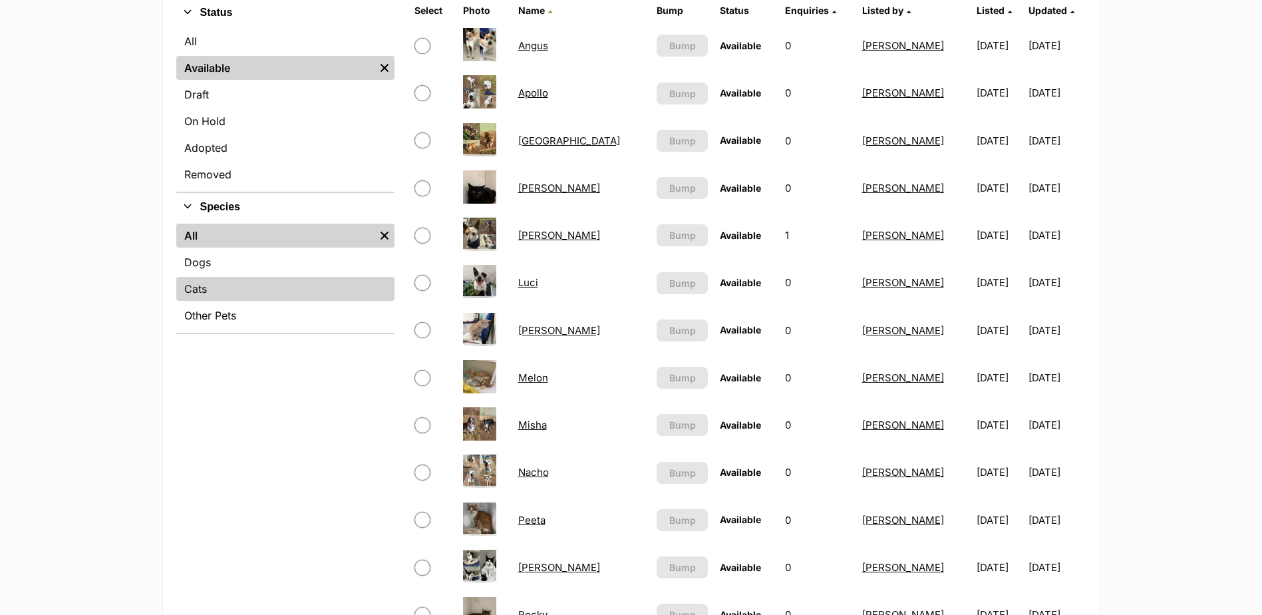
click at [228, 283] on link "Cats" at bounding box center [285, 289] width 218 height 24
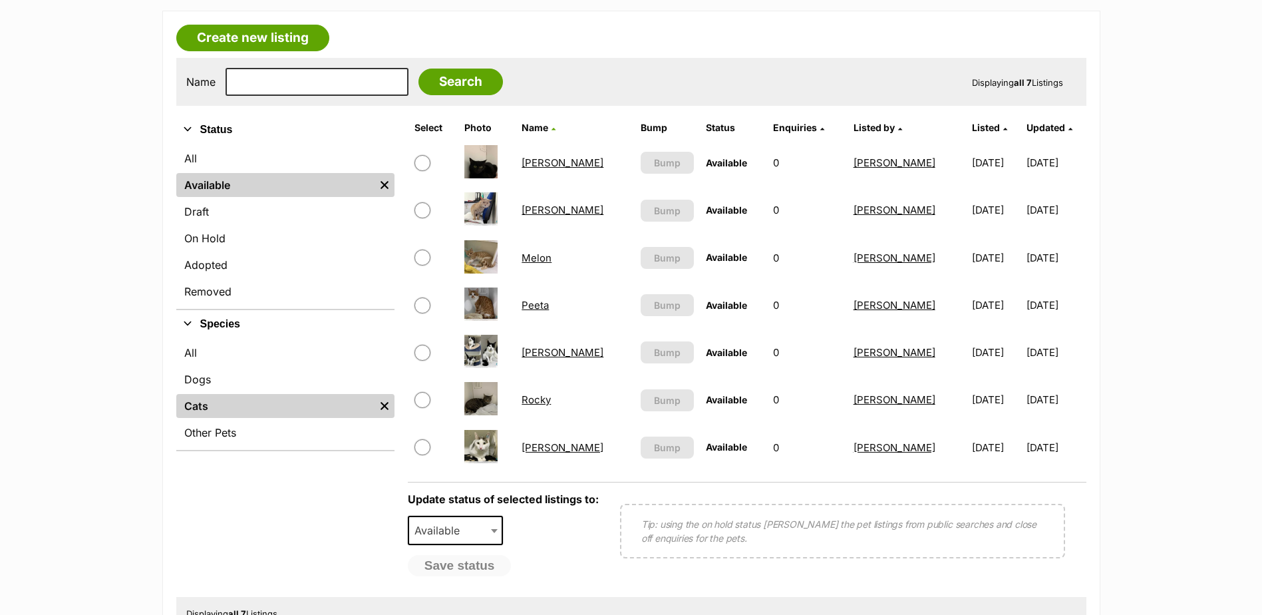
scroll to position [266, 0]
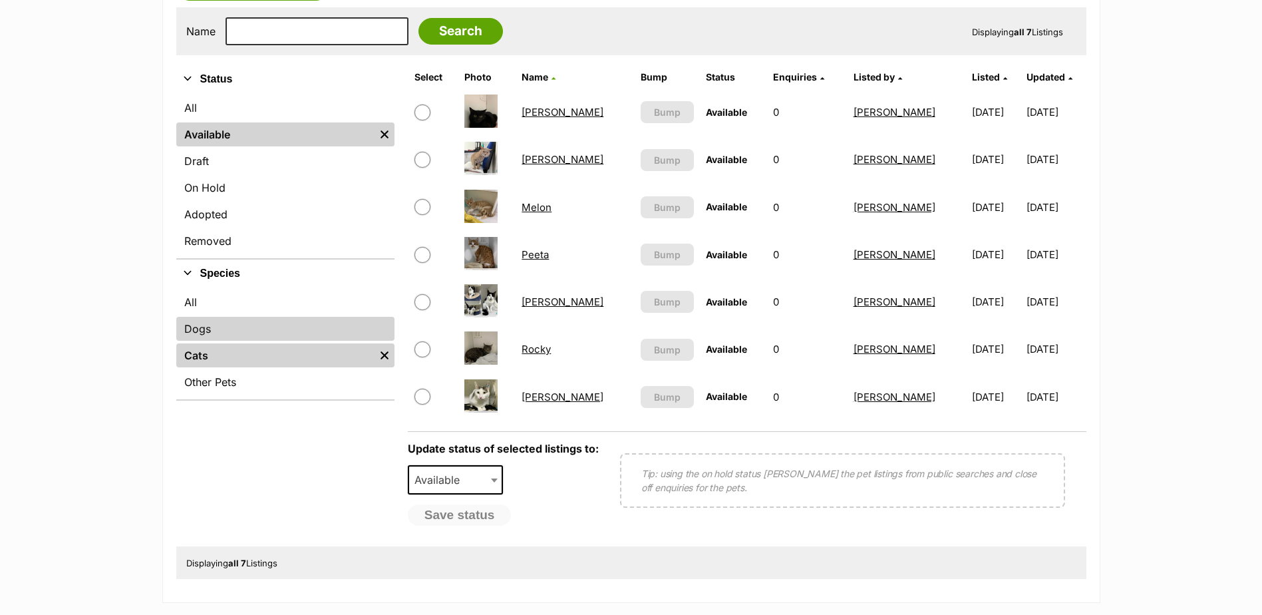
click at [204, 333] on link "Dogs" at bounding box center [285, 329] width 218 height 24
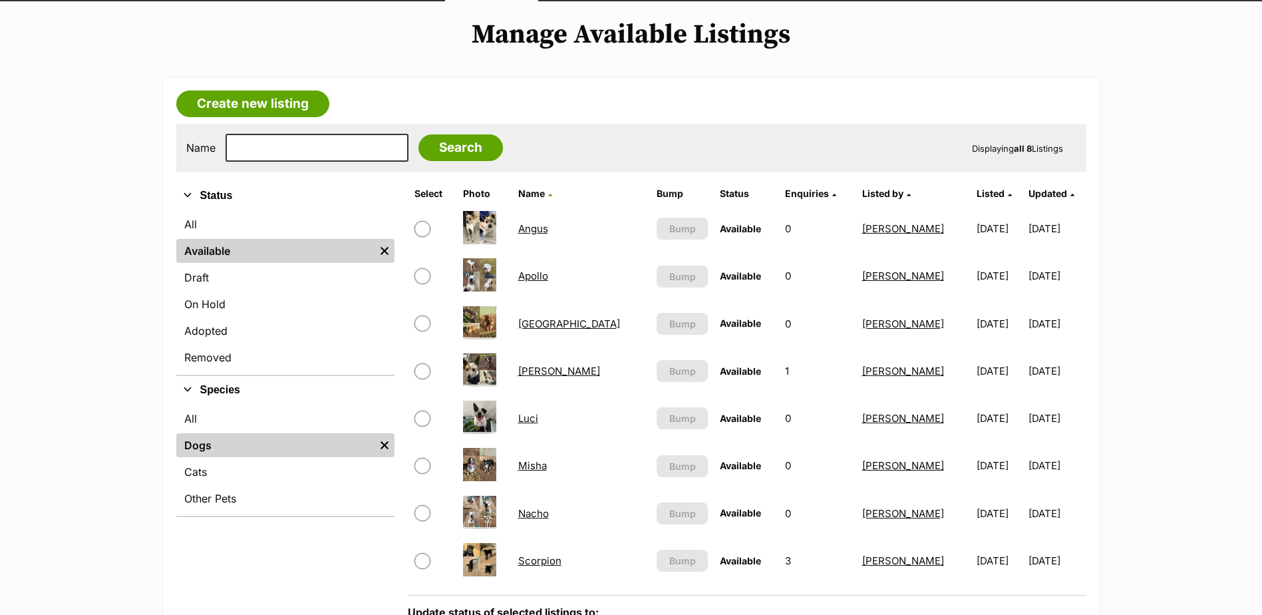
scroll to position [200, 0]
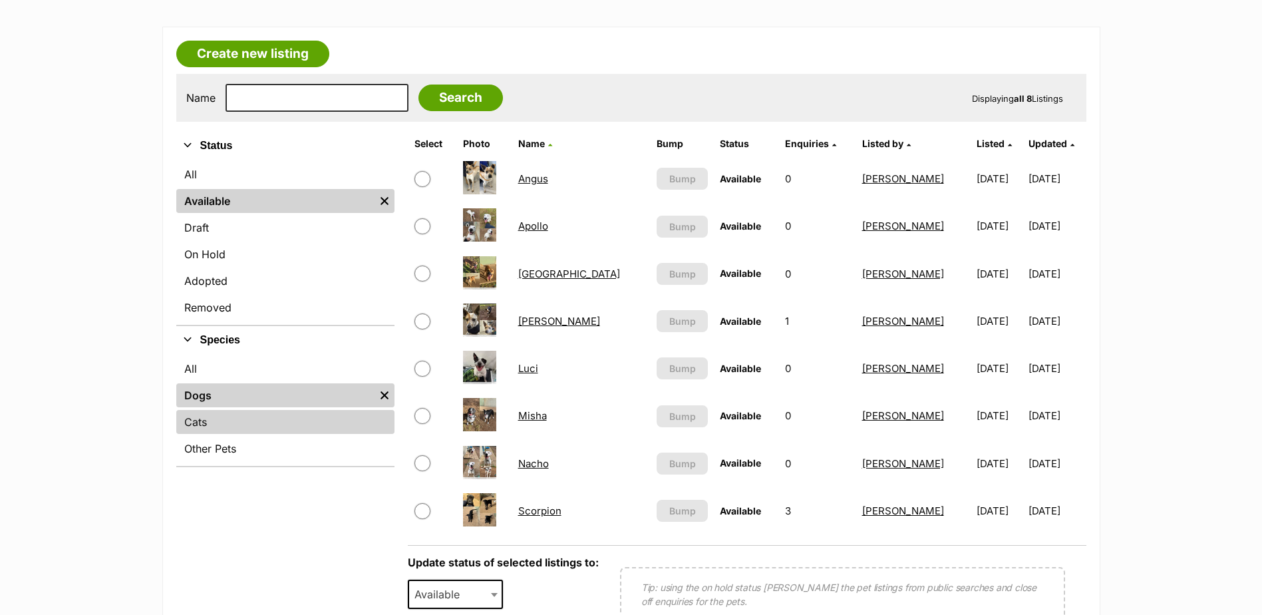
click at [230, 422] on link "Cats" at bounding box center [285, 422] width 218 height 24
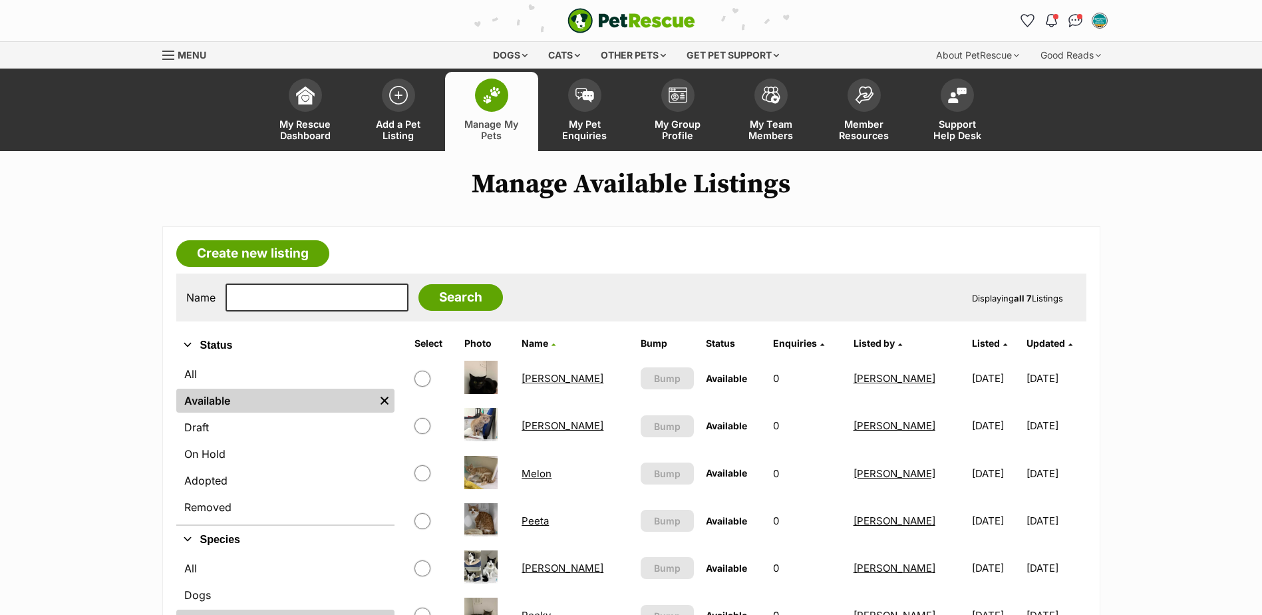
drag, startPoint x: 413, startPoint y: 114, endPoint x: 615, endPoint y: 251, distance: 244.4
click at [413, 114] on link "Add a Pet Listing" at bounding box center [398, 111] width 93 height 79
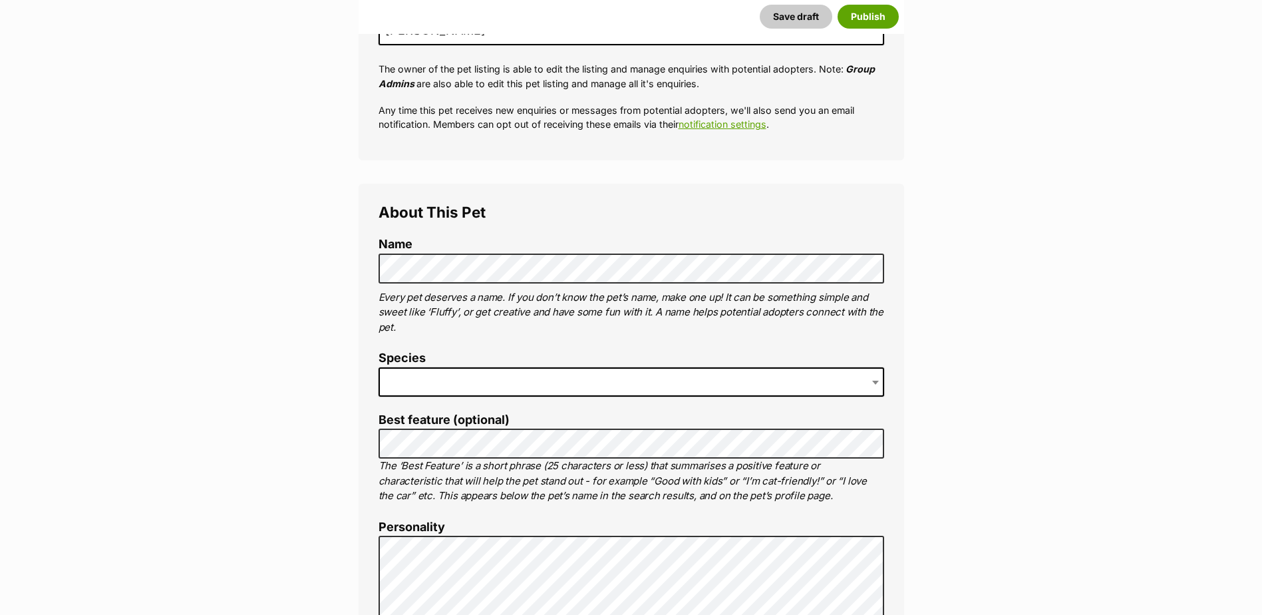
scroll to position [333, 0]
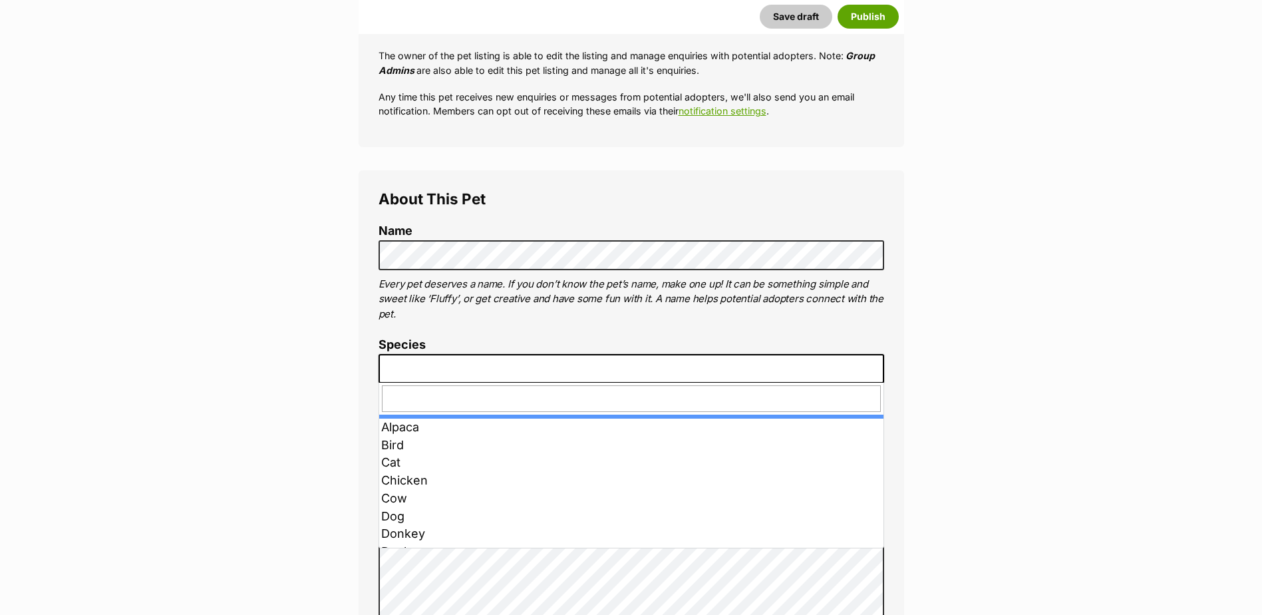
click at [478, 371] on span at bounding box center [632, 368] width 506 height 29
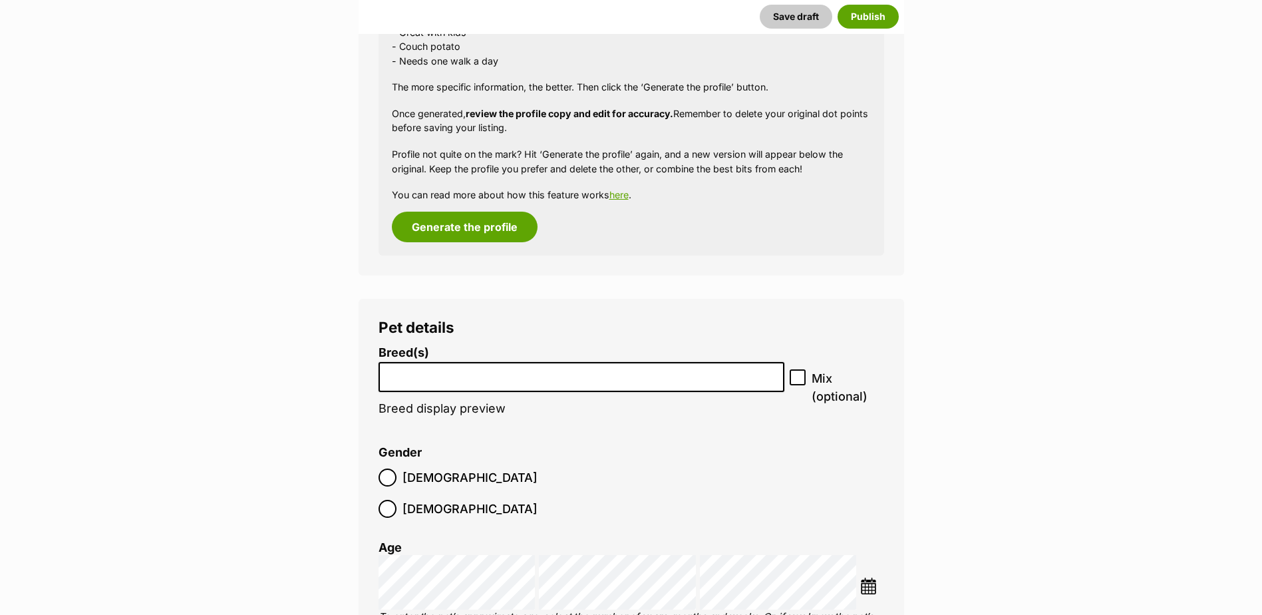
scroll to position [1348, 0]
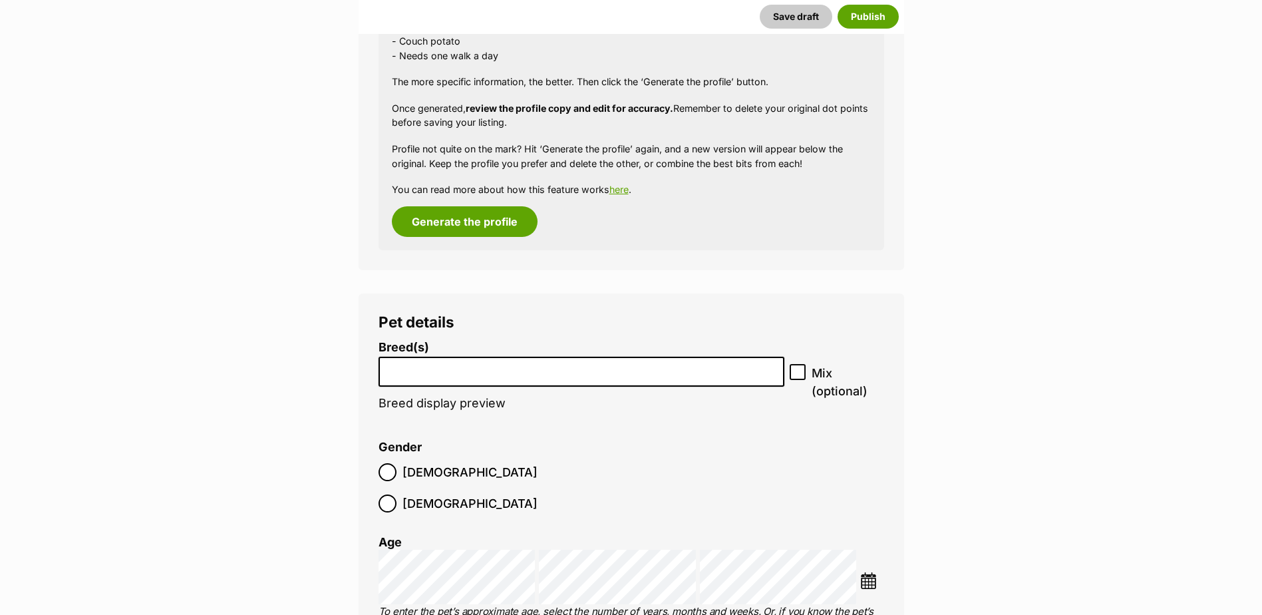
click at [485, 367] on input "search" at bounding box center [581, 368] width 397 height 14
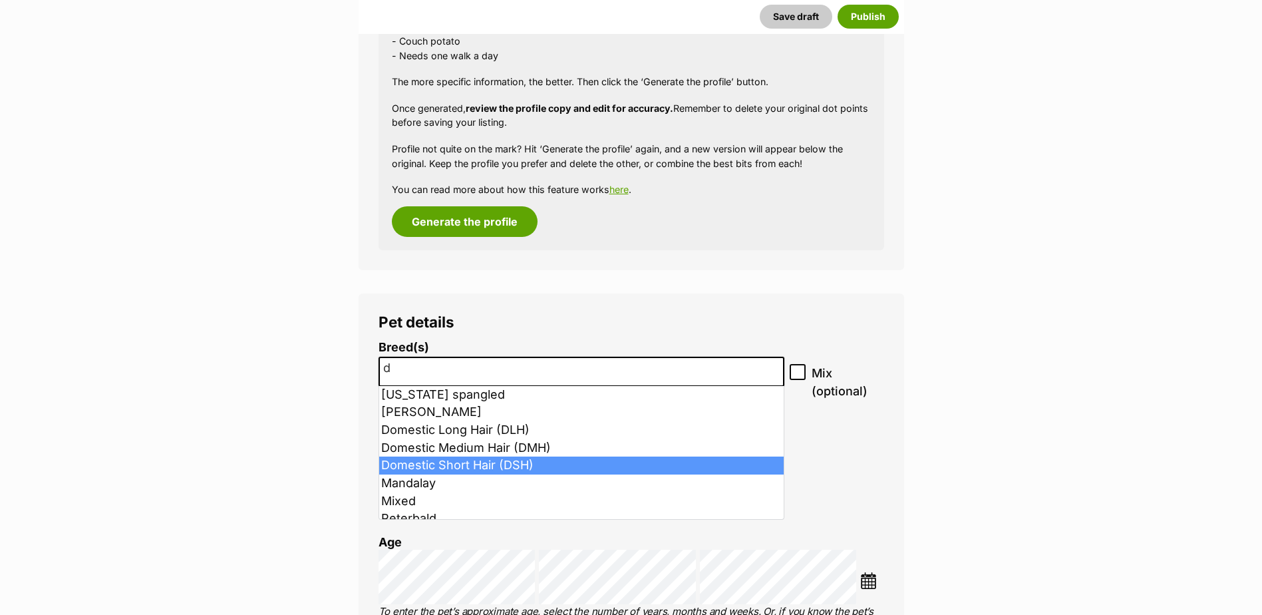
type input "d"
select select "252102"
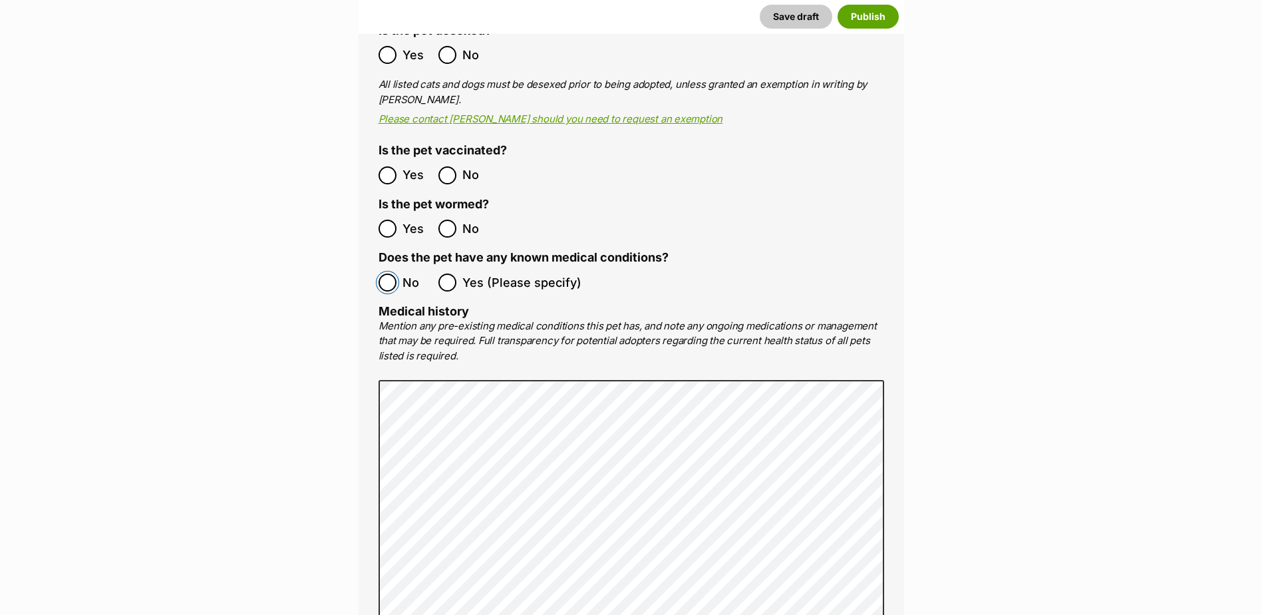
scroll to position [2745, 0]
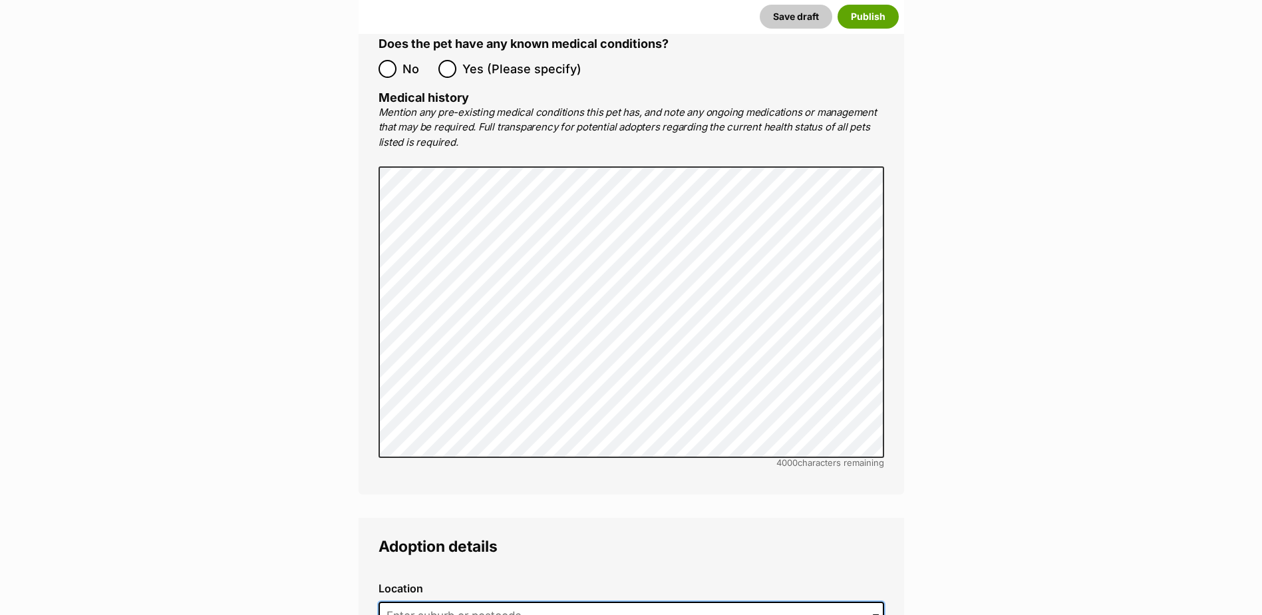
click at [443, 602] on input at bounding box center [632, 616] width 506 height 29
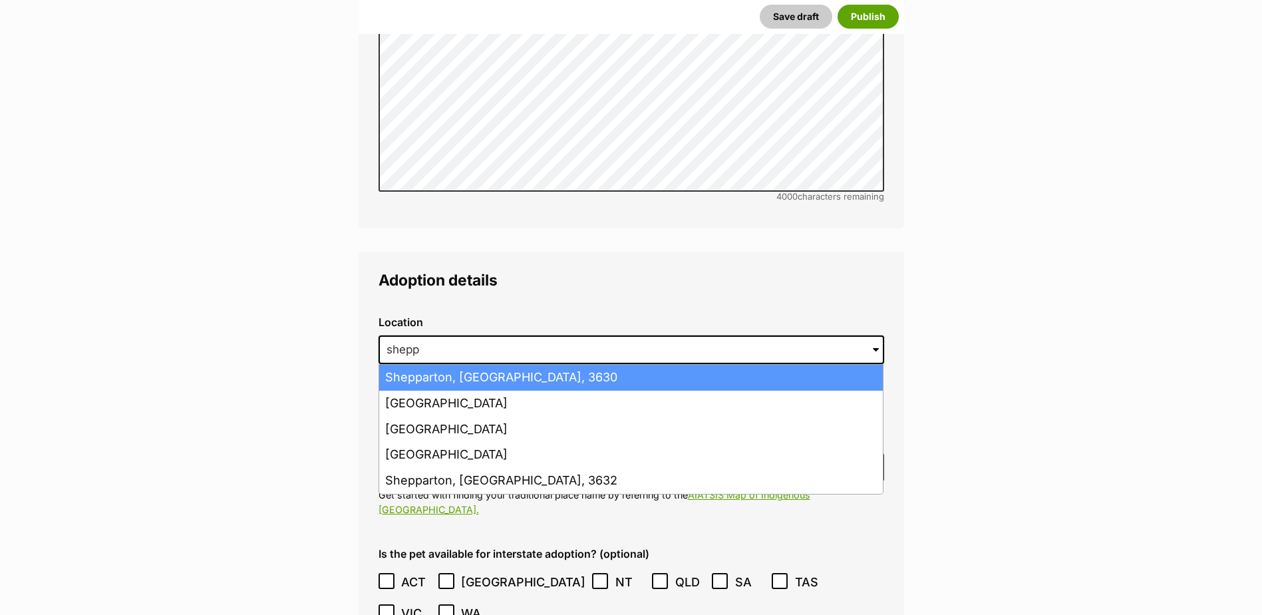
click at [582, 365] on li "Shepparton, [GEOGRAPHIC_DATA], 3630" at bounding box center [631, 378] width 504 height 26
type input "Shepparton, [GEOGRAPHIC_DATA], 3630"
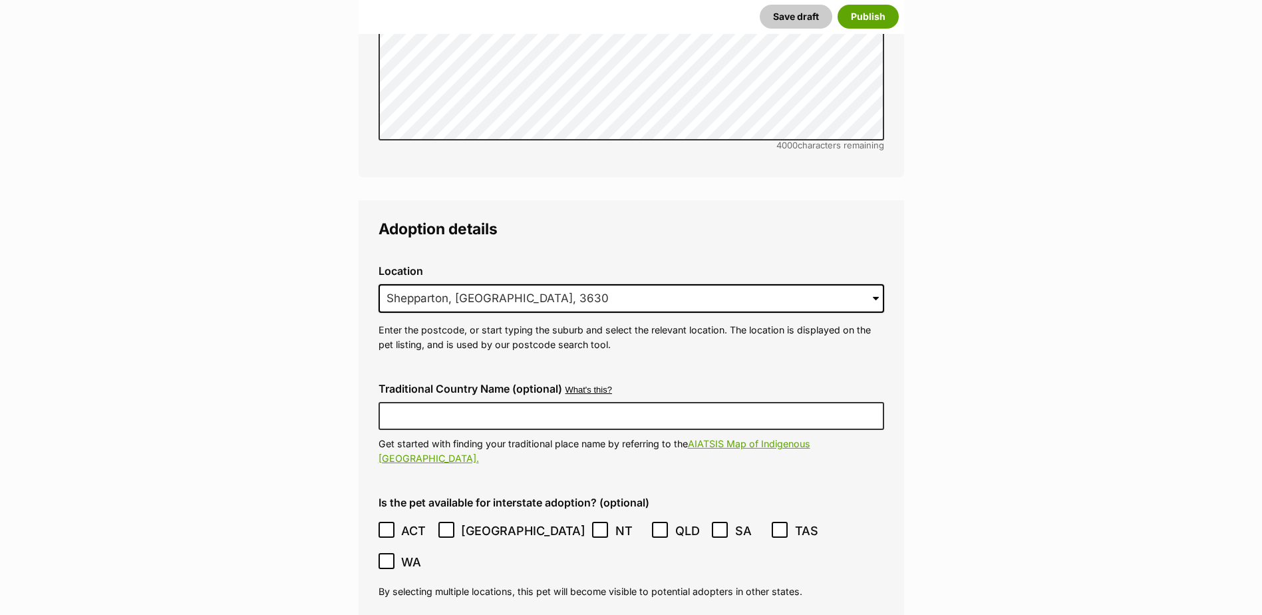
scroll to position [3344, 0]
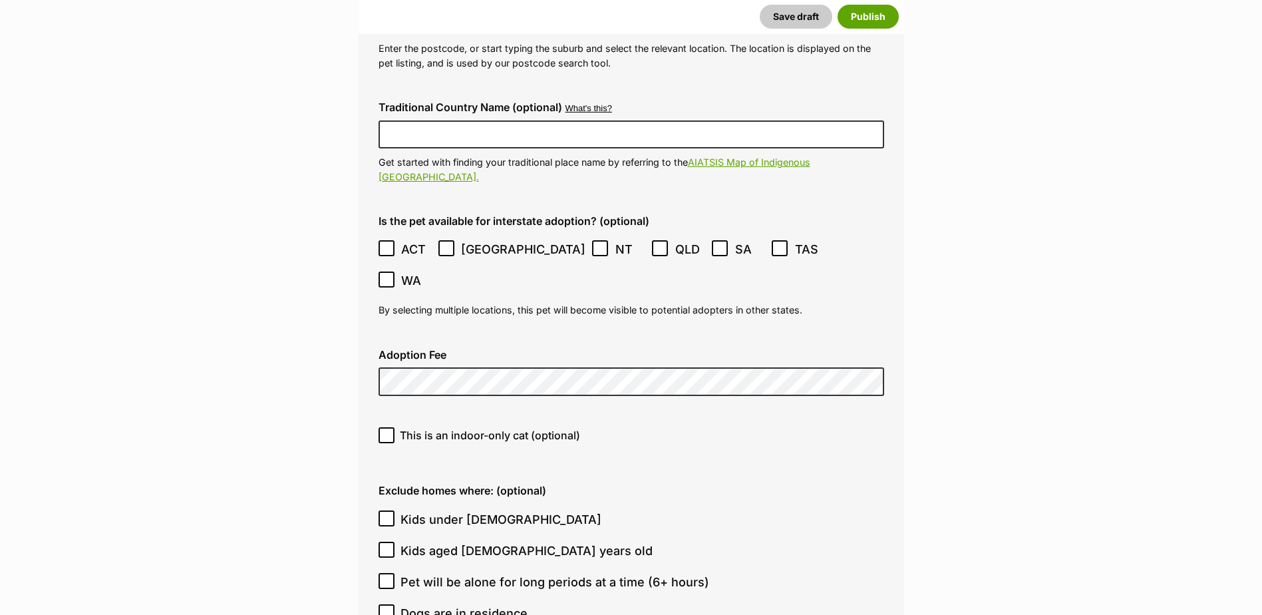
click at [445, 244] on icon at bounding box center [446, 248] width 9 height 9
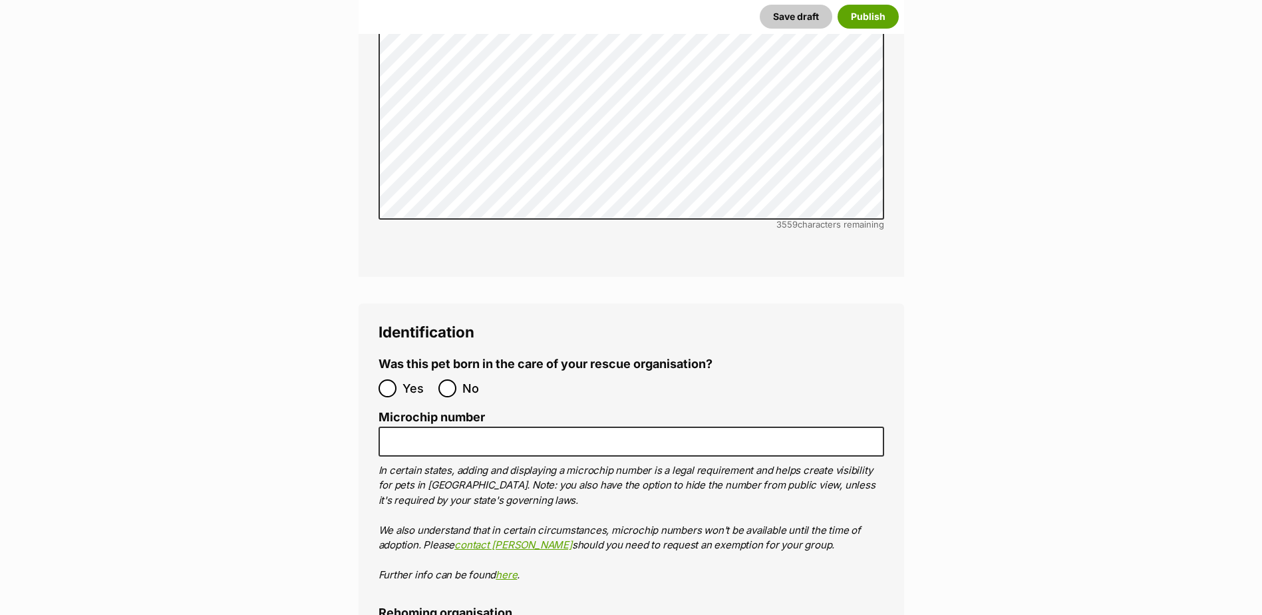
scroll to position [4409, 0]
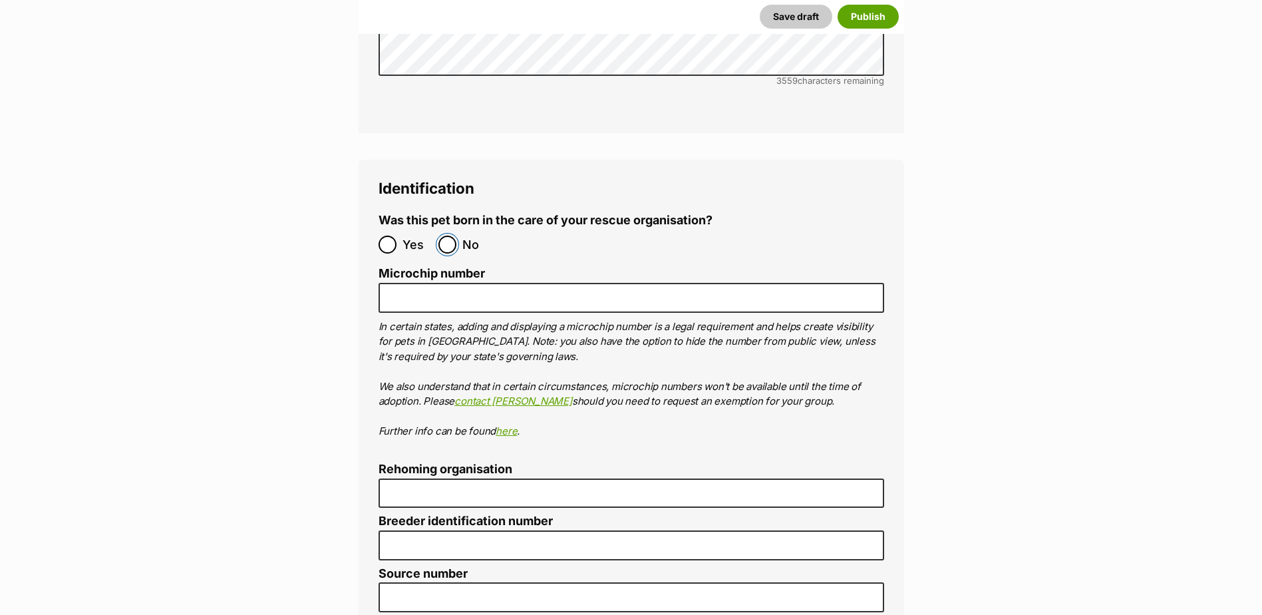
drag, startPoint x: 453, startPoint y: 156, endPoint x: 434, endPoint y: 204, distance: 51.7
click at [453, 236] on input "No" at bounding box center [448, 245] width 18 height 18
radio input "true"
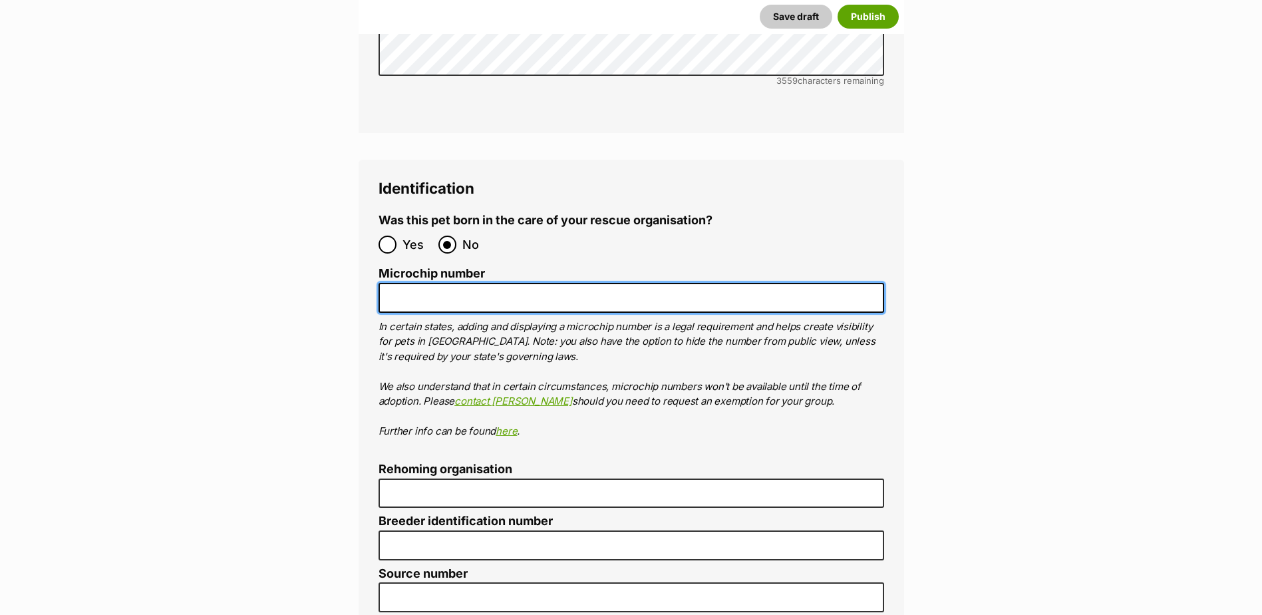
click at [434, 283] on input "Microchip number" at bounding box center [632, 298] width 506 height 30
paste input "956000018335988"
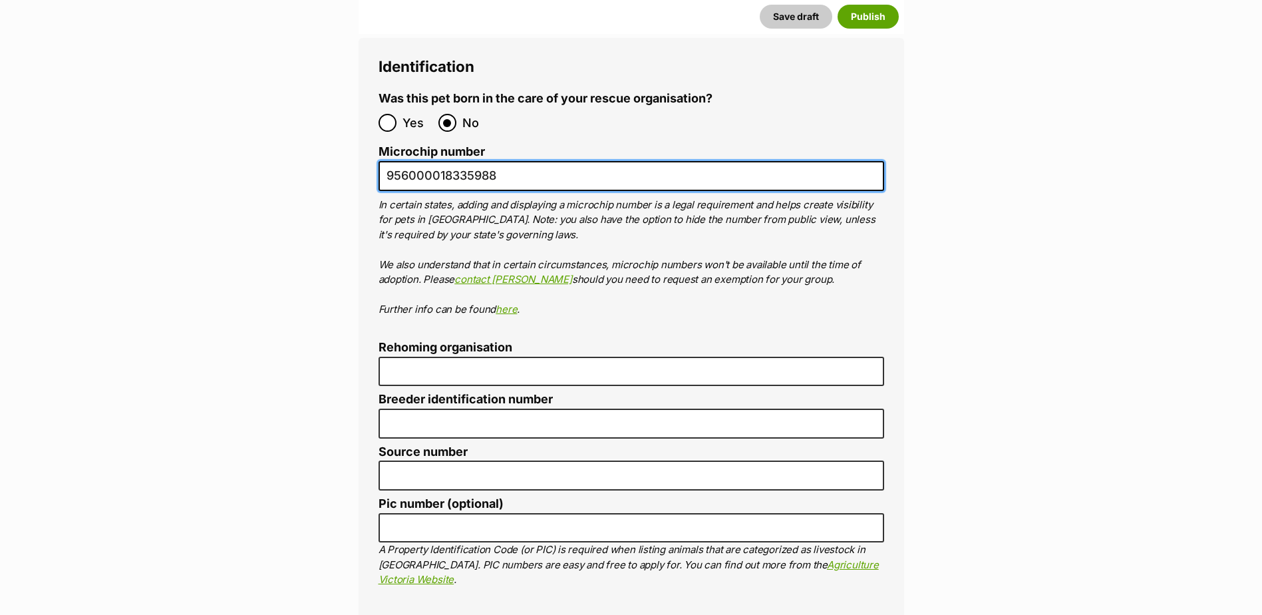
scroll to position [4542, 0]
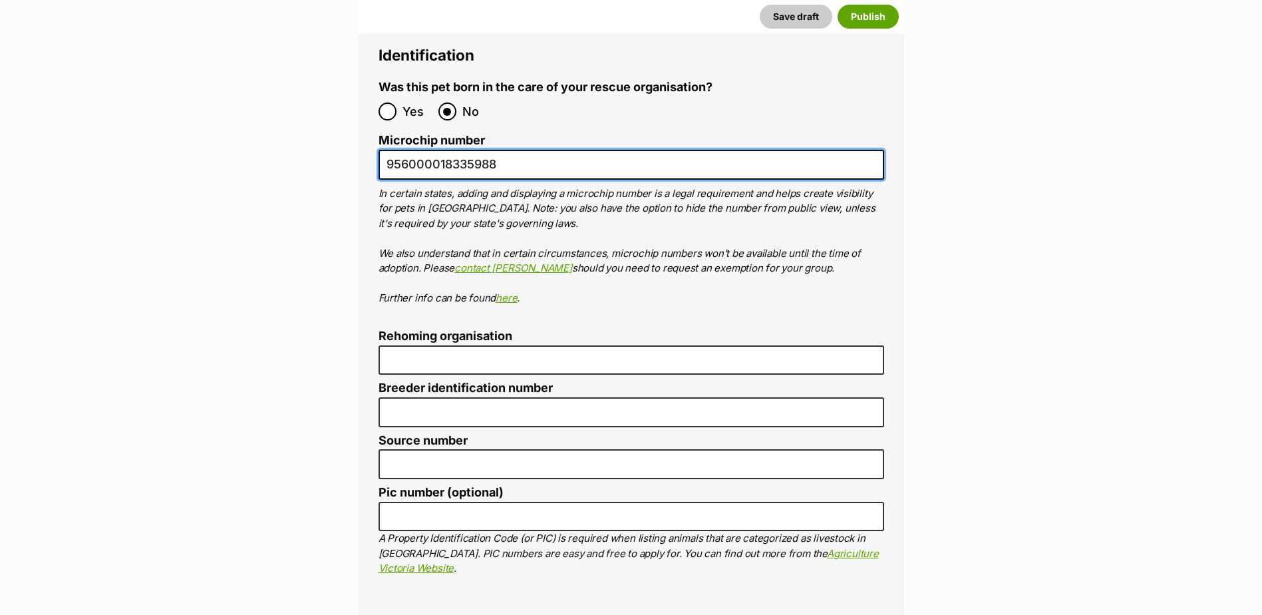
type input "956000018335988"
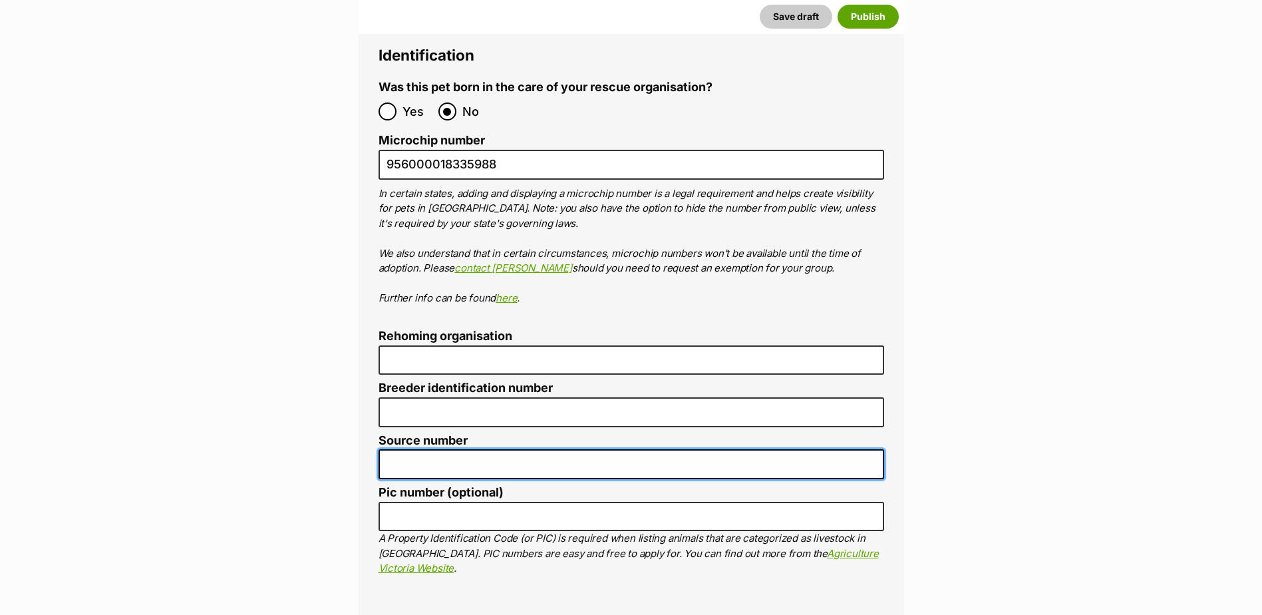
click at [433, 449] on input "Source number" at bounding box center [632, 464] width 506 height 30
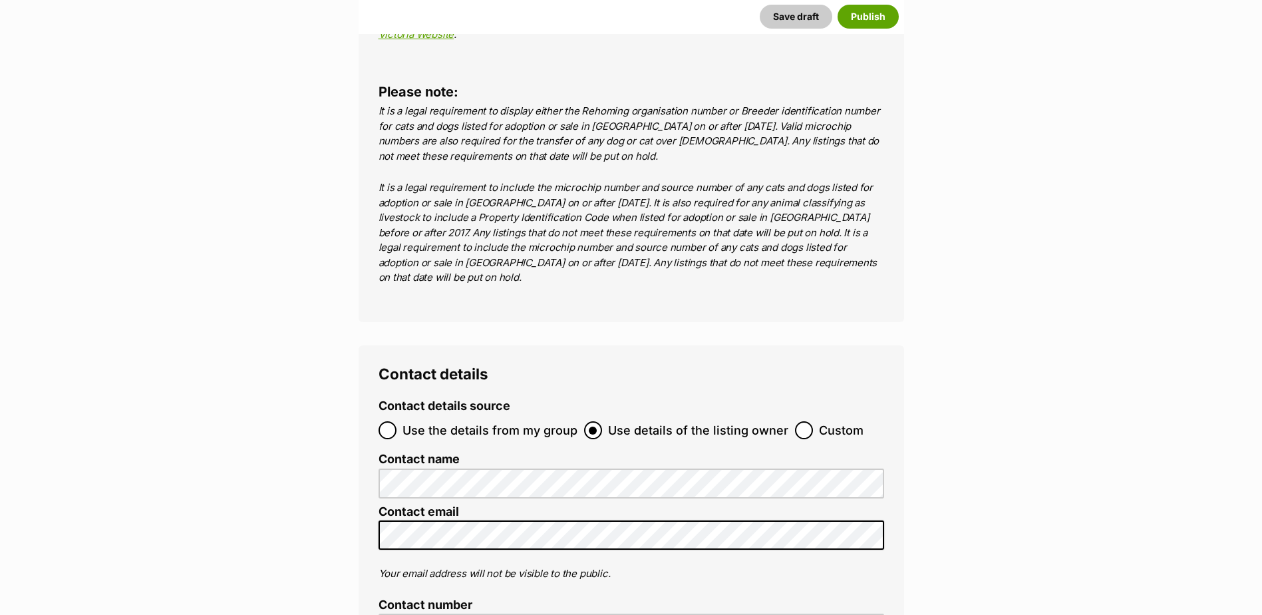
scroll to position [5207, 0]
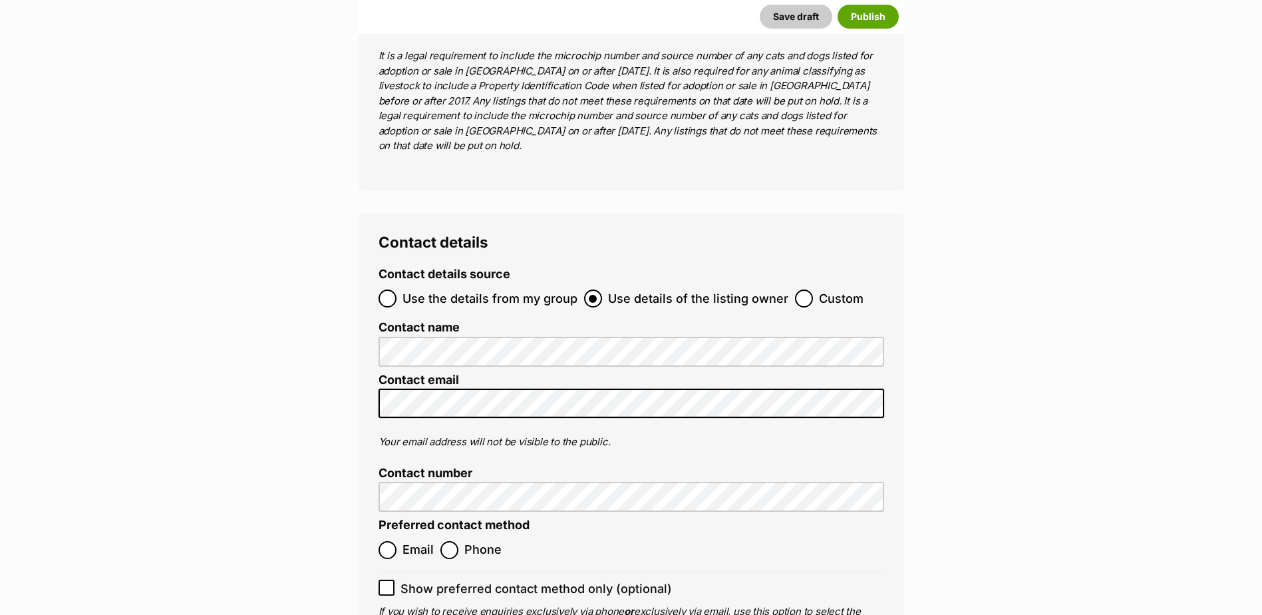
type input "BR101093"
click at [399, 289] on label "Use the details from my group" at bounding box center [478, 298] width 199 height 18
click at [397, 289] on input "Use the details from my group" at bounding box center [388, 298] width 18 height 18
radio input "true"
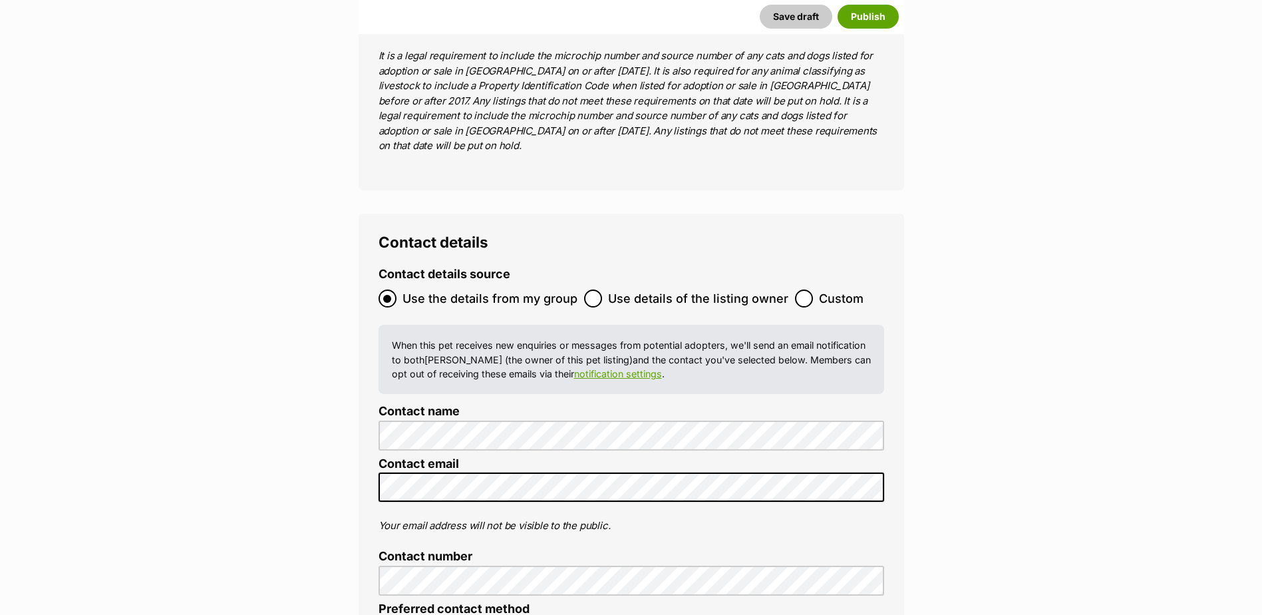
radio input "true"
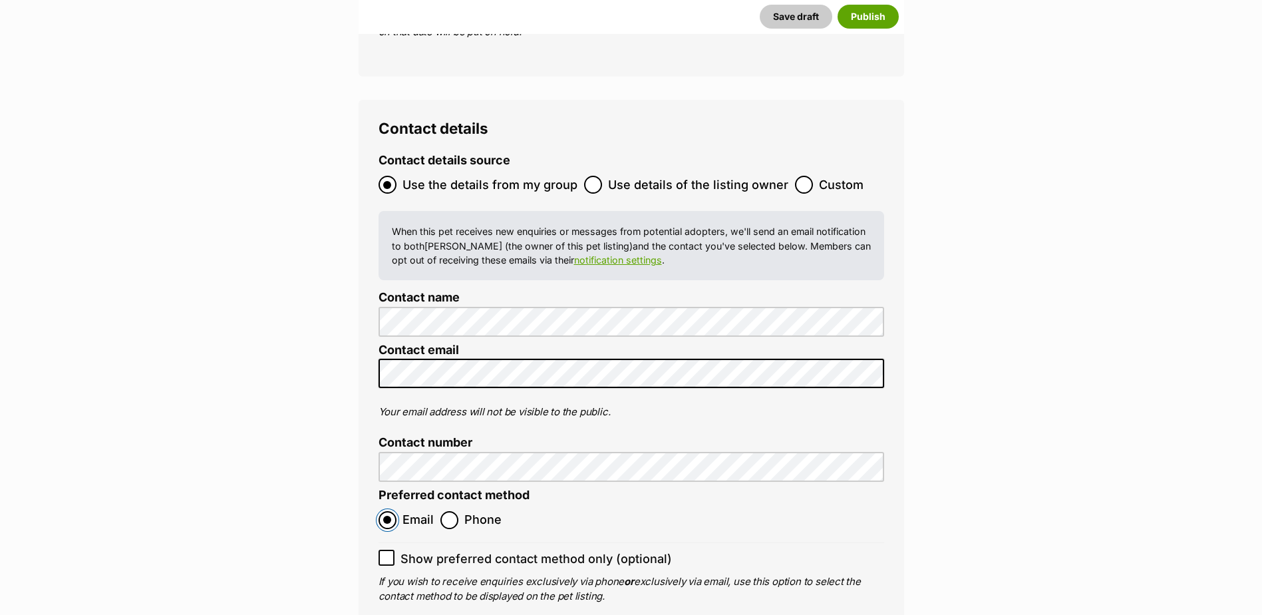
scroll to position [5740, 0]
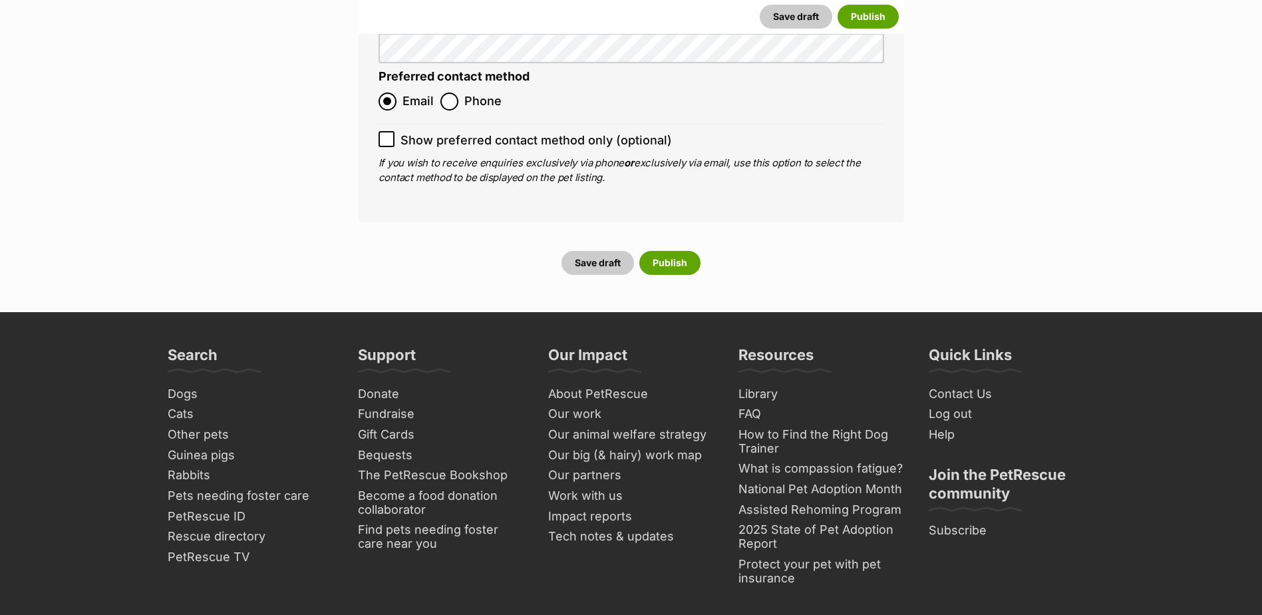
click at [669, 246] on div "Save draft Publish" at bounding box center [632, 263] width 546 height 35
click at [668, 251] on button "Publish" at bounding box center [670, 263] width 61 height 24
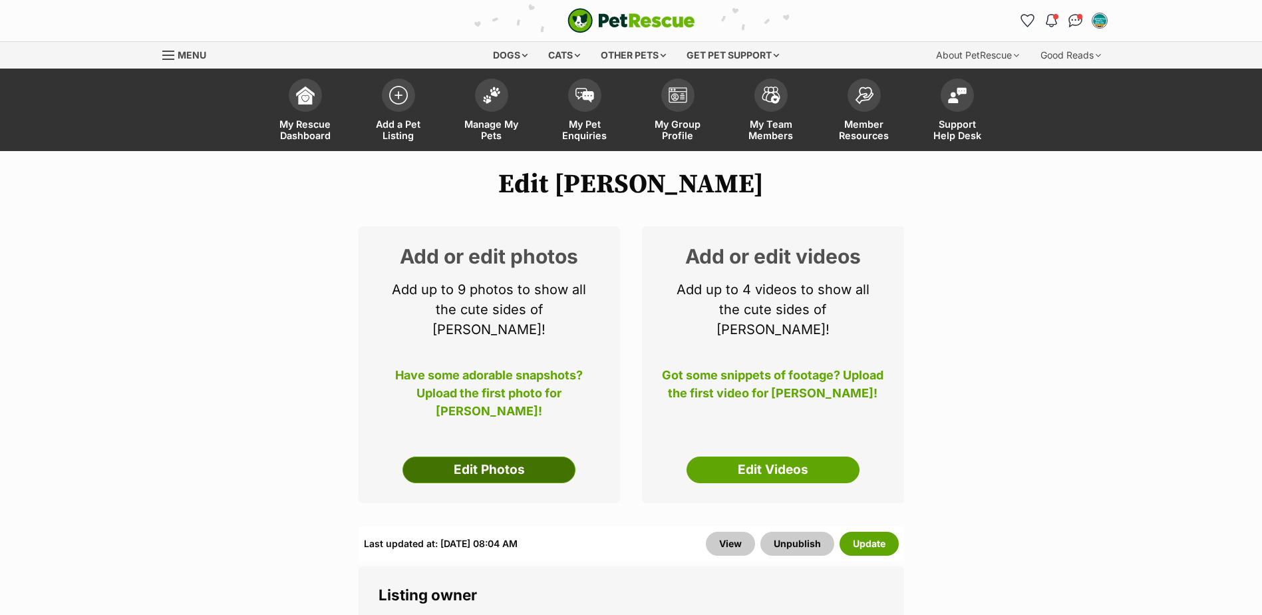
click at [472, 457] on link "Edit Photos" at bounding box center [489, 470] width 173 height 27
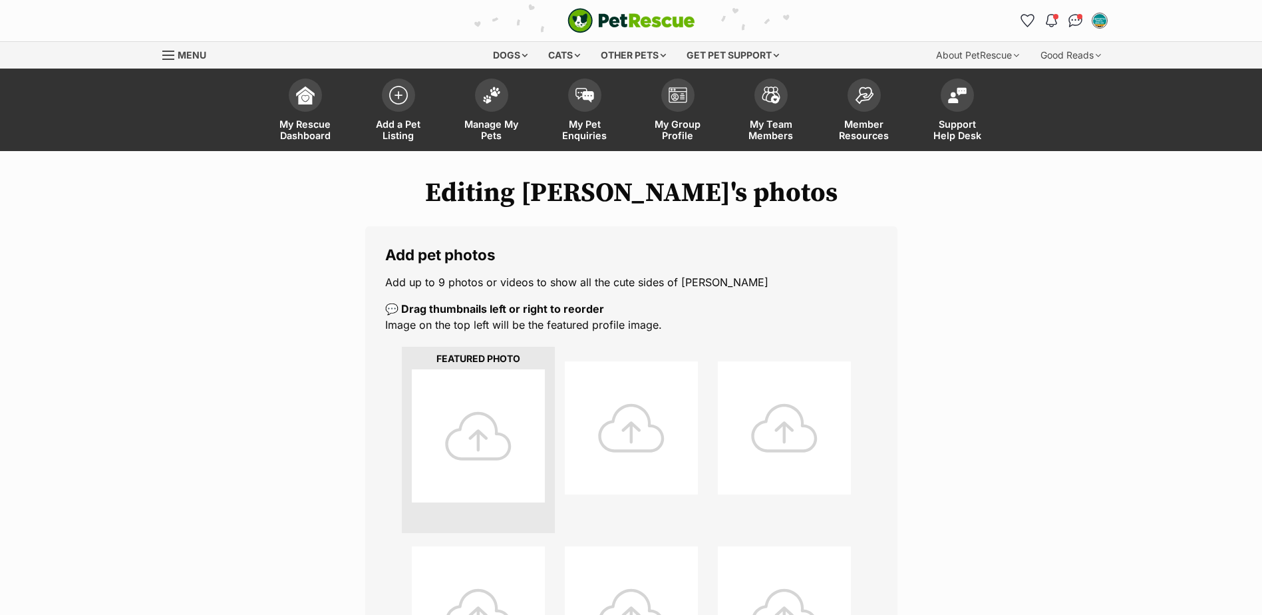
click at [514, 426] on div at bounding box center [478, 435] width 133 height 133
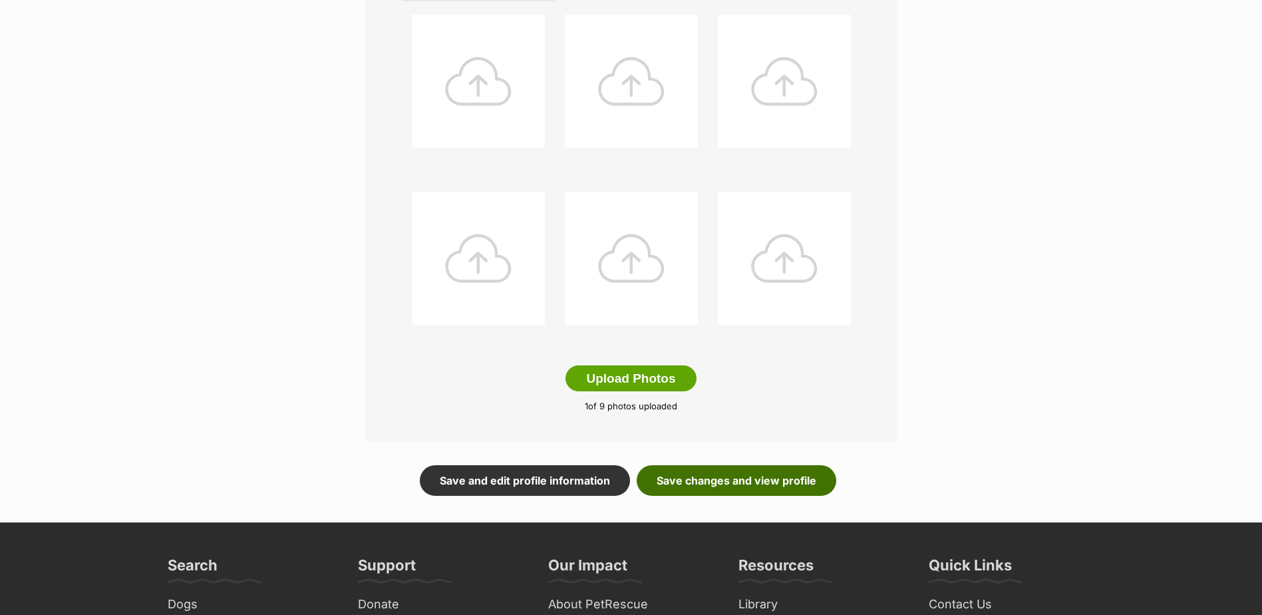
scroll to position [549, 0]
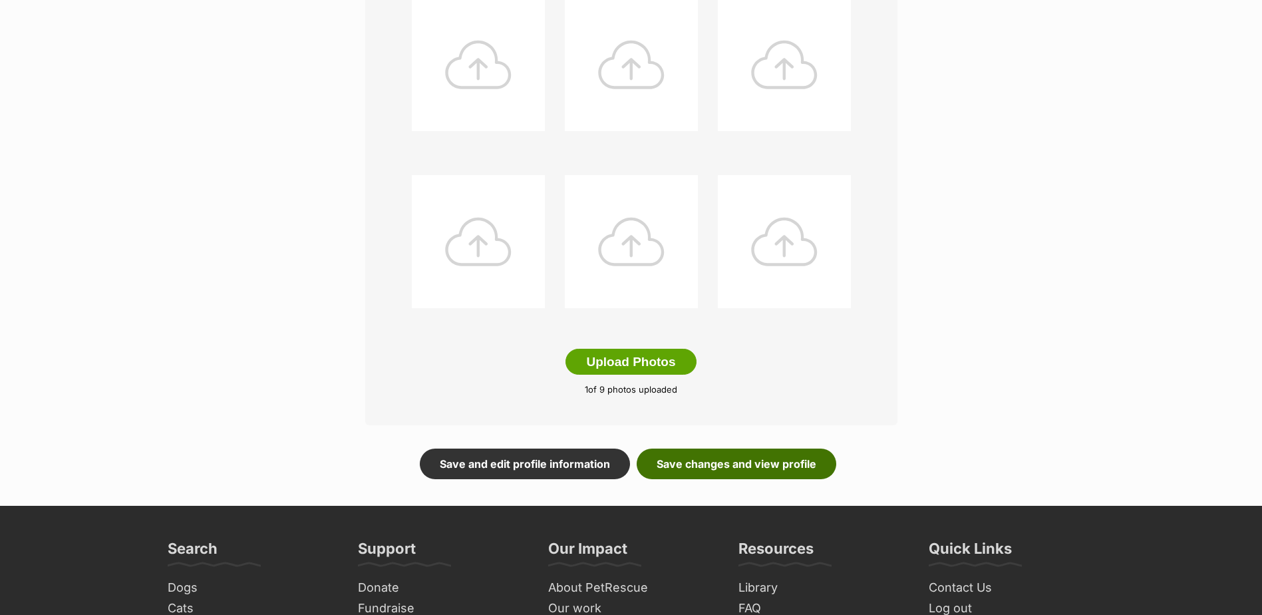
click at [797, 469] on link "Save changes and view profile" at bounding box center [737, 464] width 200 height 31
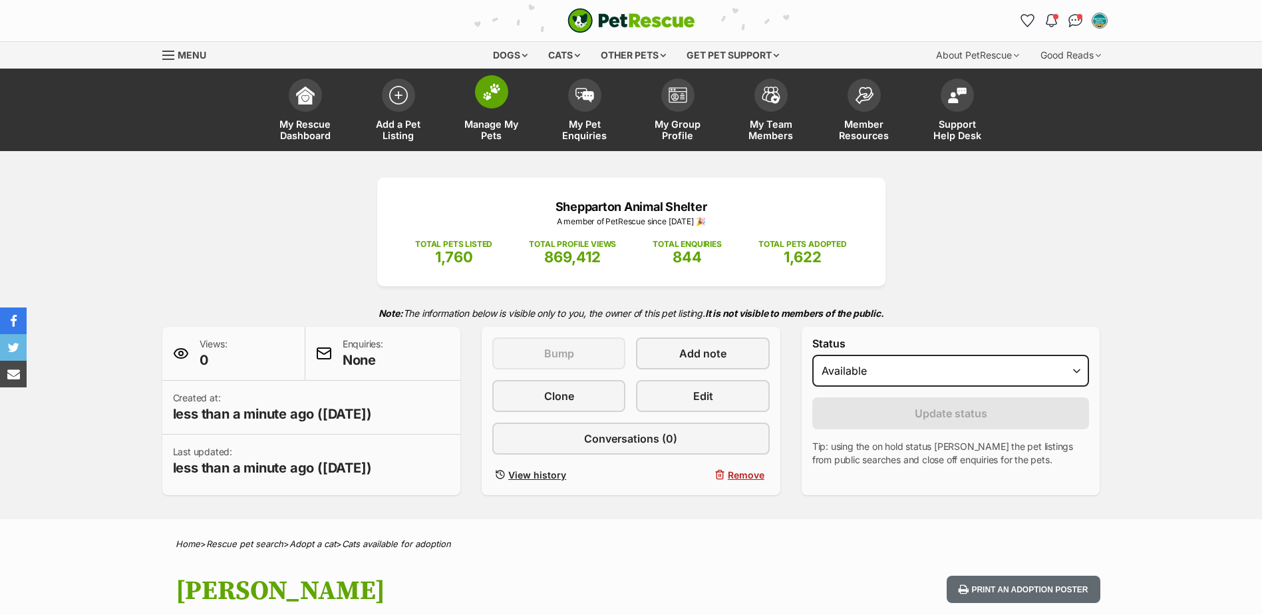
click at [478, 111] on link "Manage My Pets" at bounding box center [491, 111] width 93 height 79
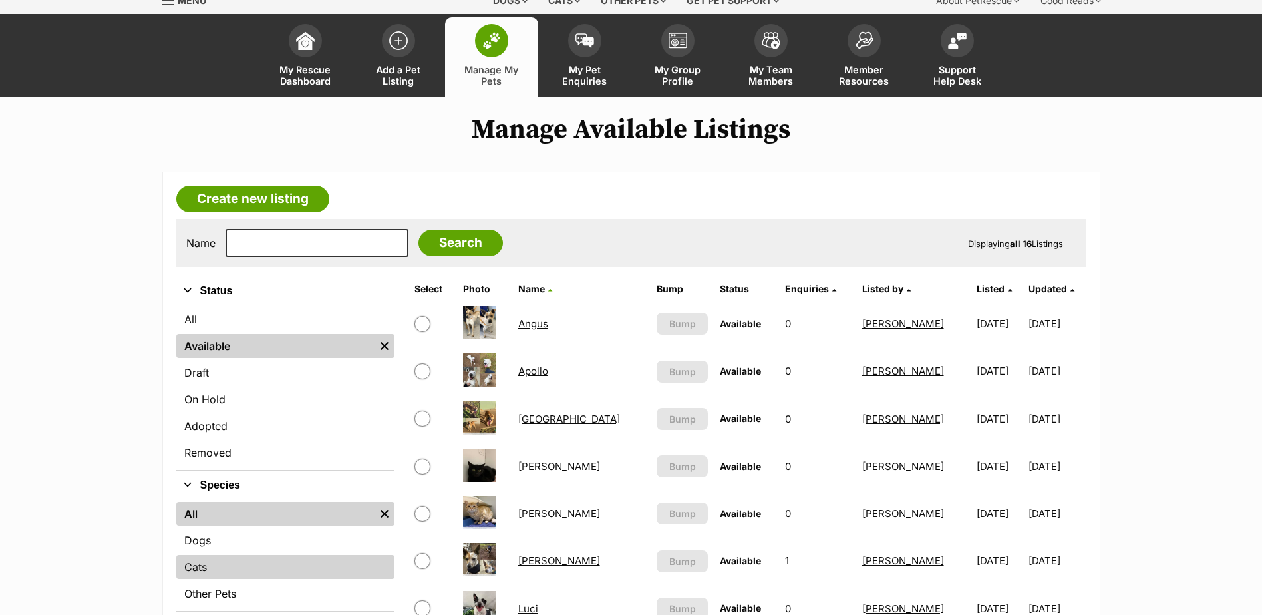
scroll to position [200, 0]
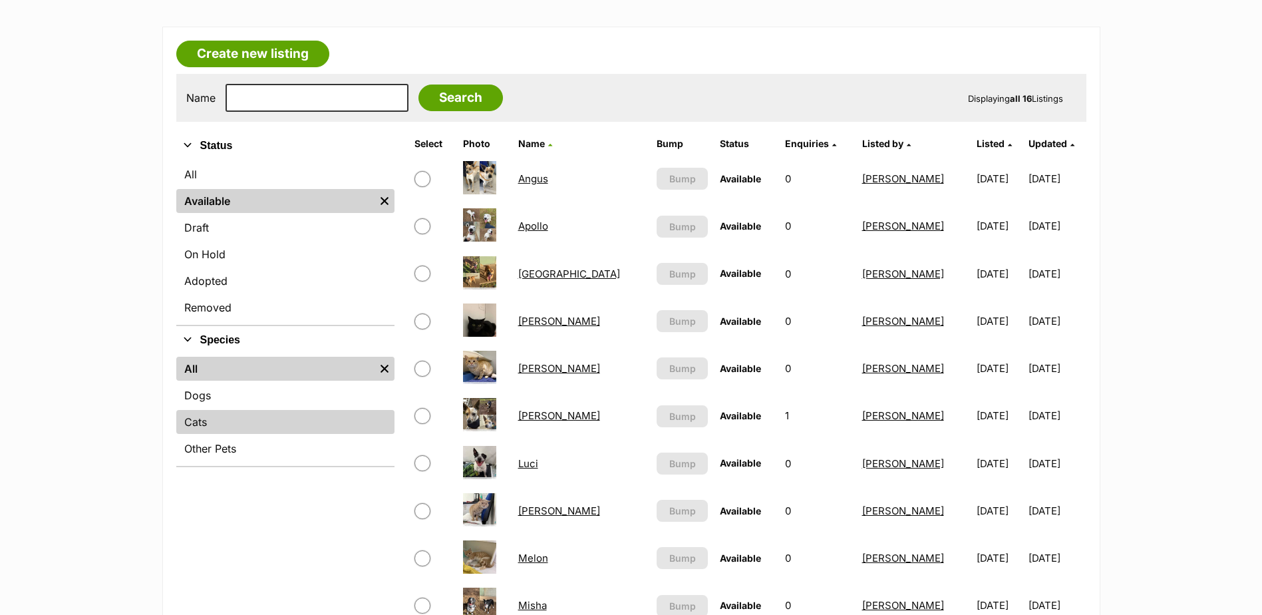
click at [255, 427] on link "Cats" at bounding box center [285, 422] width 218 height 24
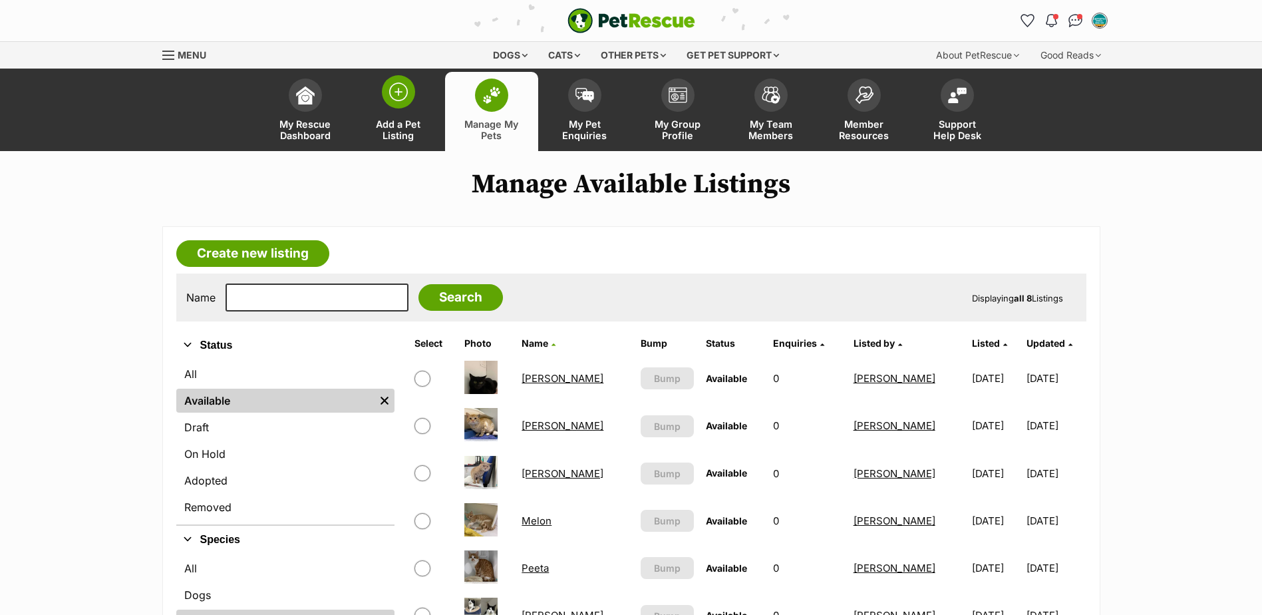
click at [383, 118] on span "Add a Pet Listing" at bounding box center [399, 129] width 60 height 23
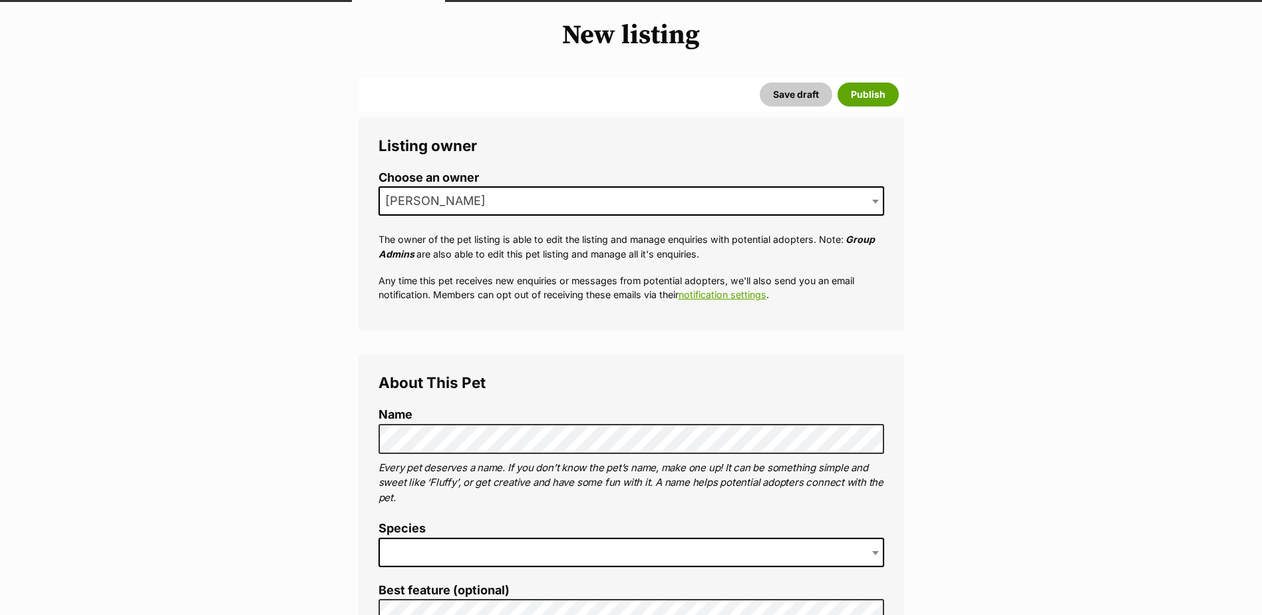
scroll to position [266, 0]
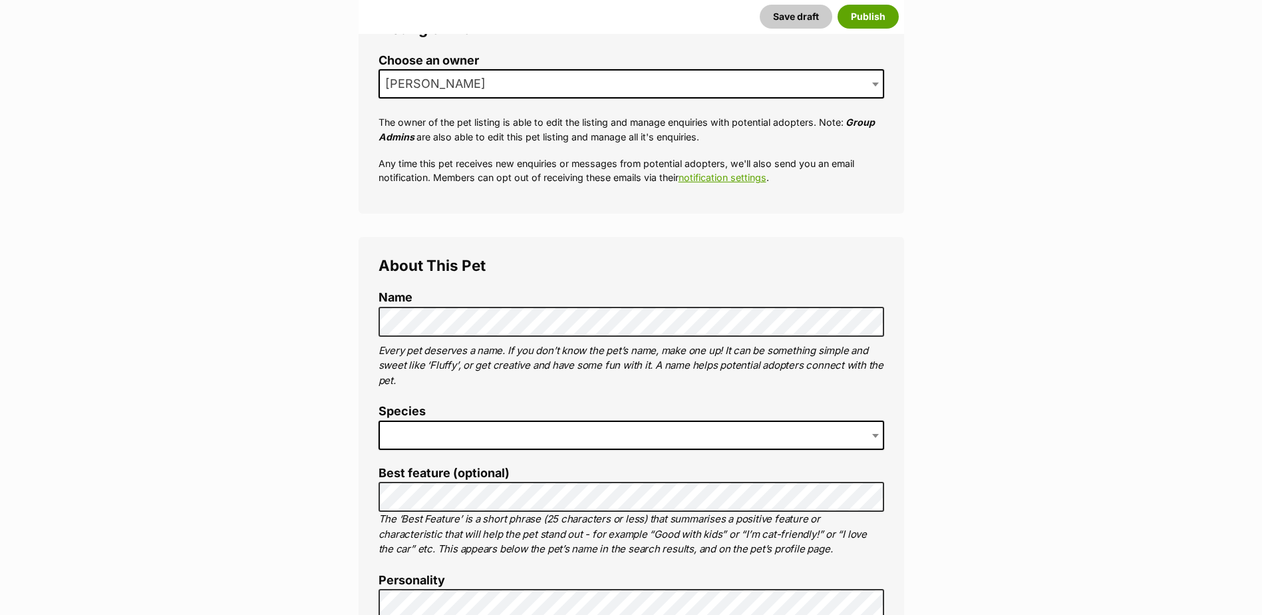
click at [465, 437] on span at bounding box center [632, 435] width 506 height 29
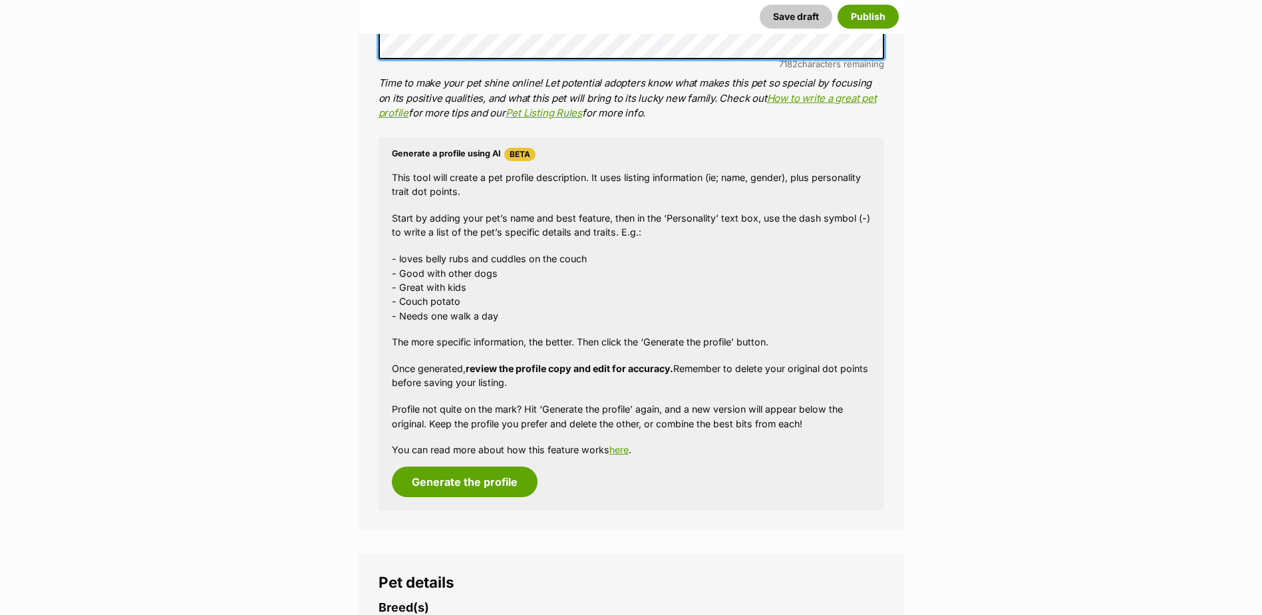
scroll to position [1198, 0]
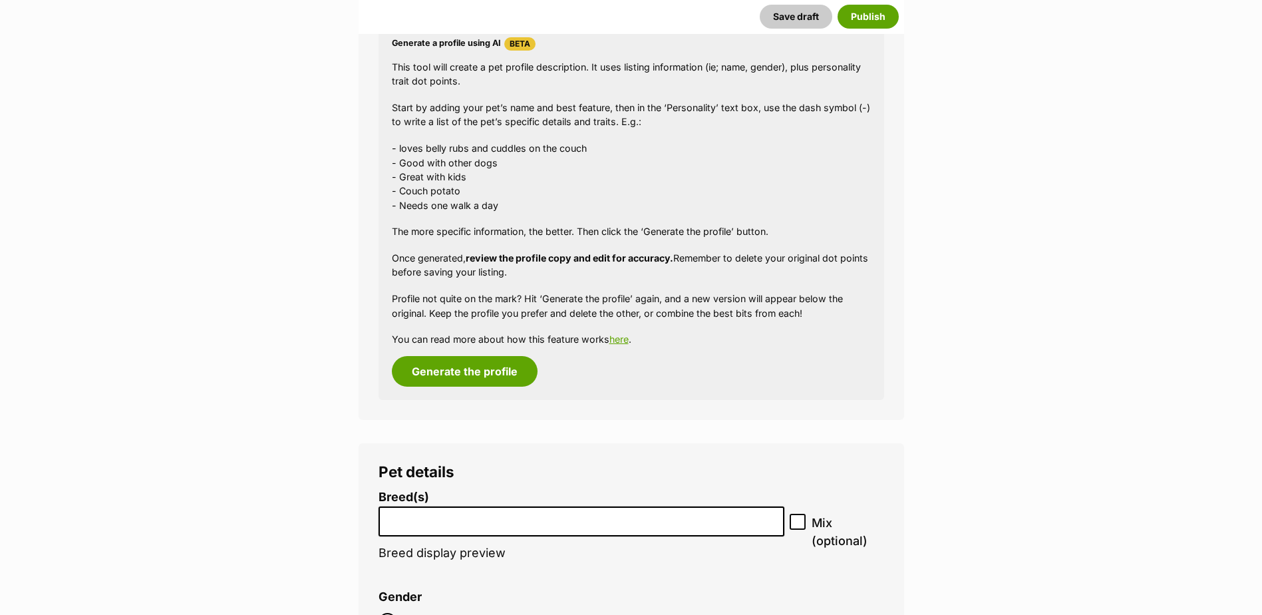
click at [402, 530] on li at bounding box center [581, 521] width 397 height 27
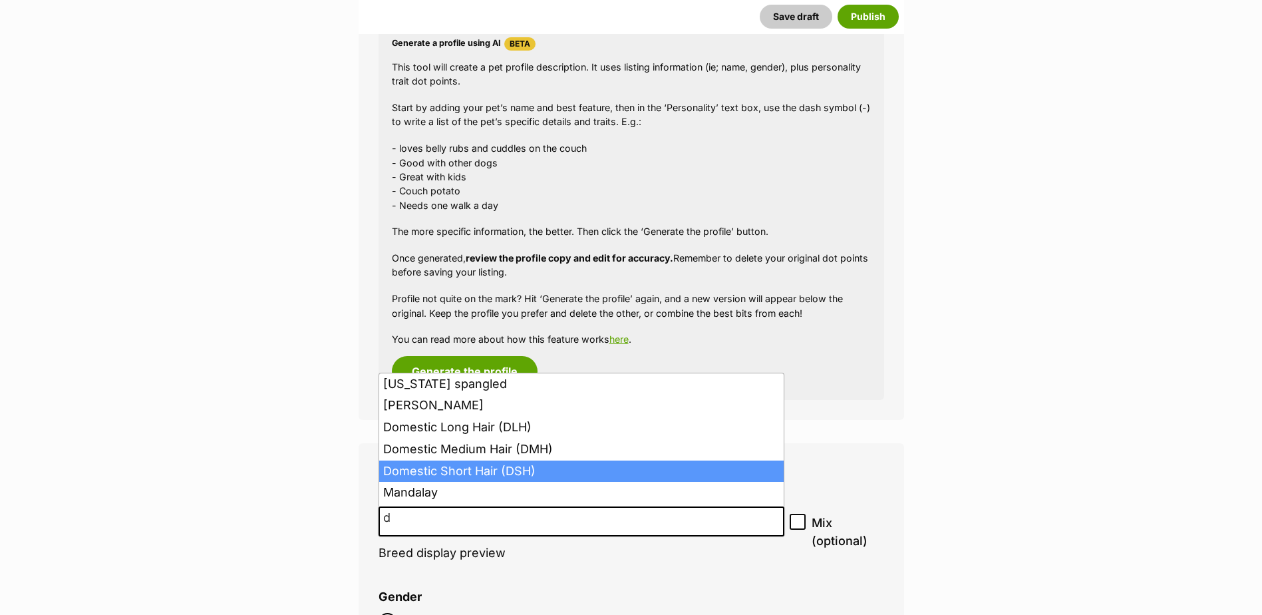
type input "d"
select select "252102"
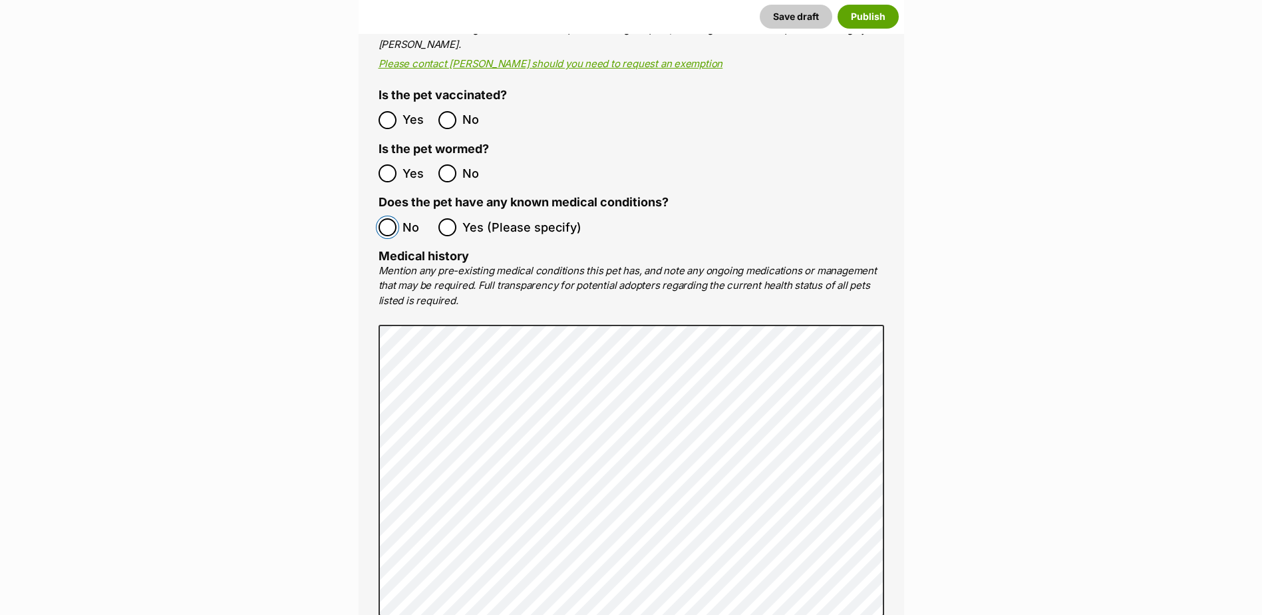
scroll to position [2862, 0]
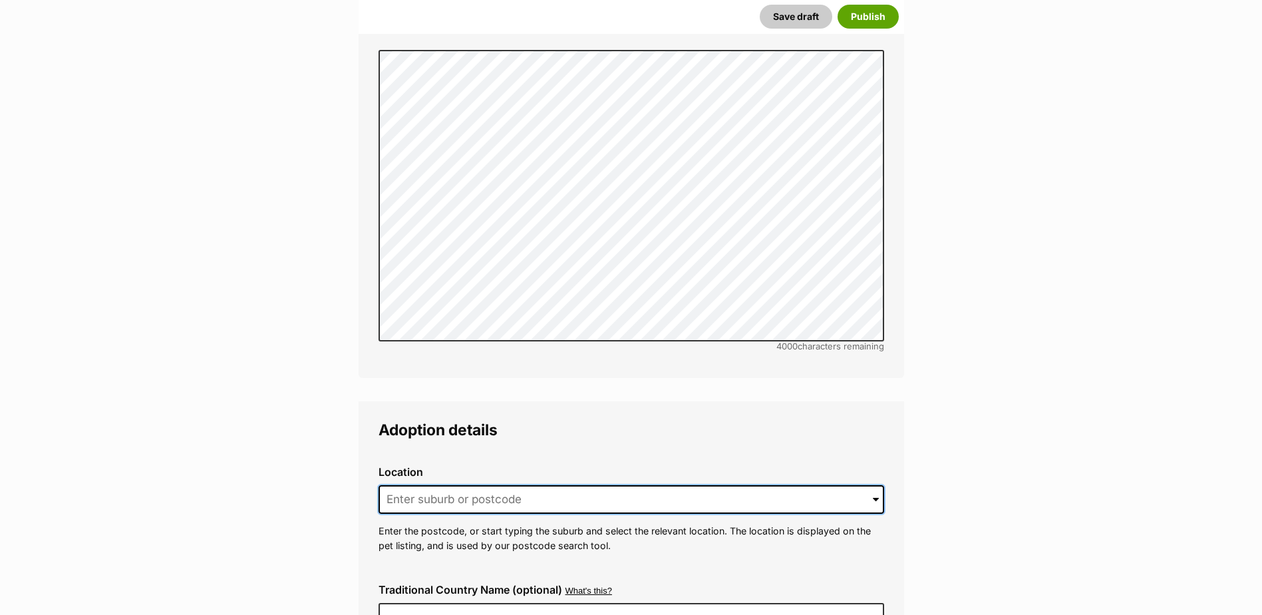
click at [476, 485] on input at bounding box center [632, 499] width 506 height 29
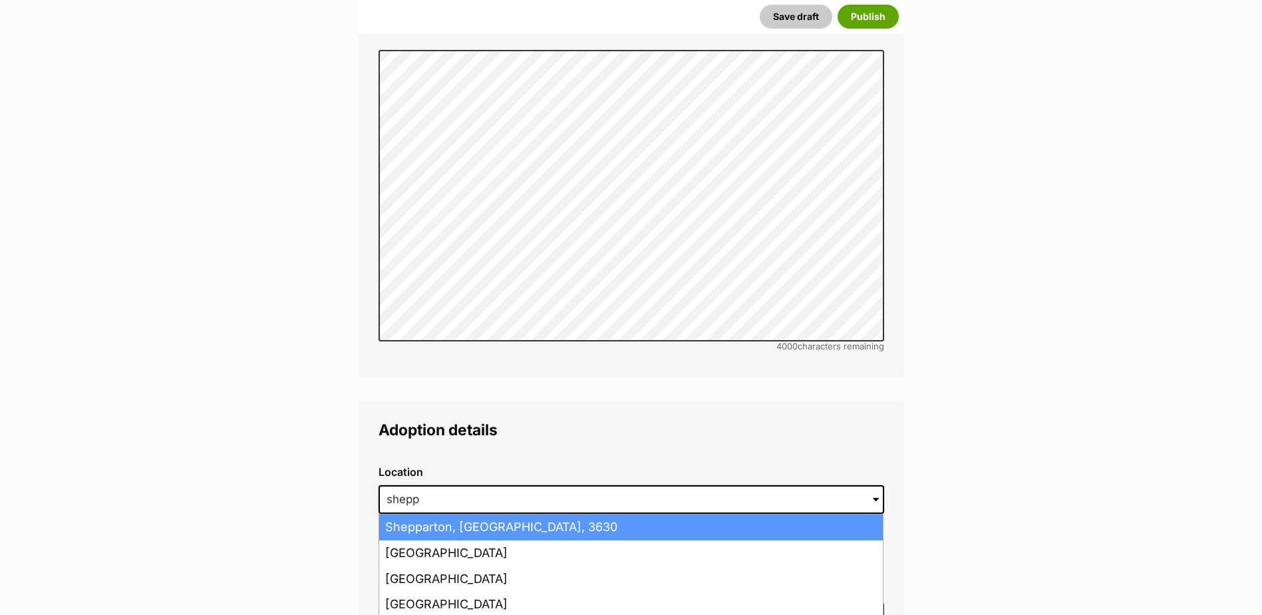
click at [486, 514] on li "Shepparton, [GEOGRAPHIC_DATA], 3630" at bounding box center [631, 527] width 504 height 26
type input "Shepparton, [GEOGRAPHIC_DATA], 3630"
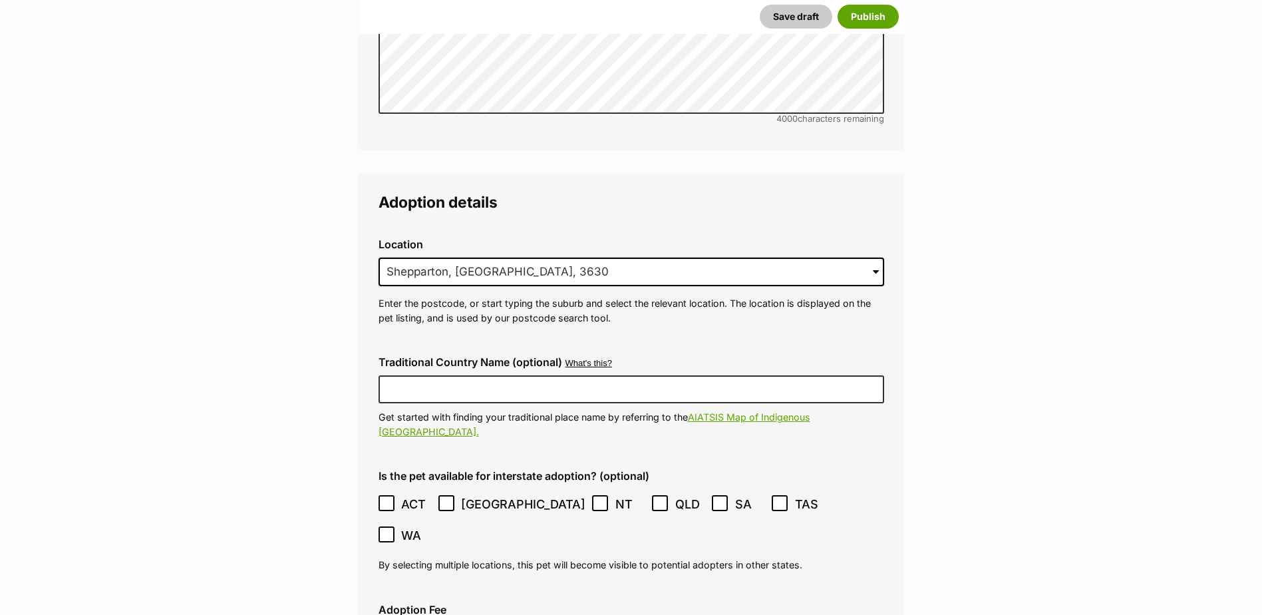
scroll to position [3394, 0]
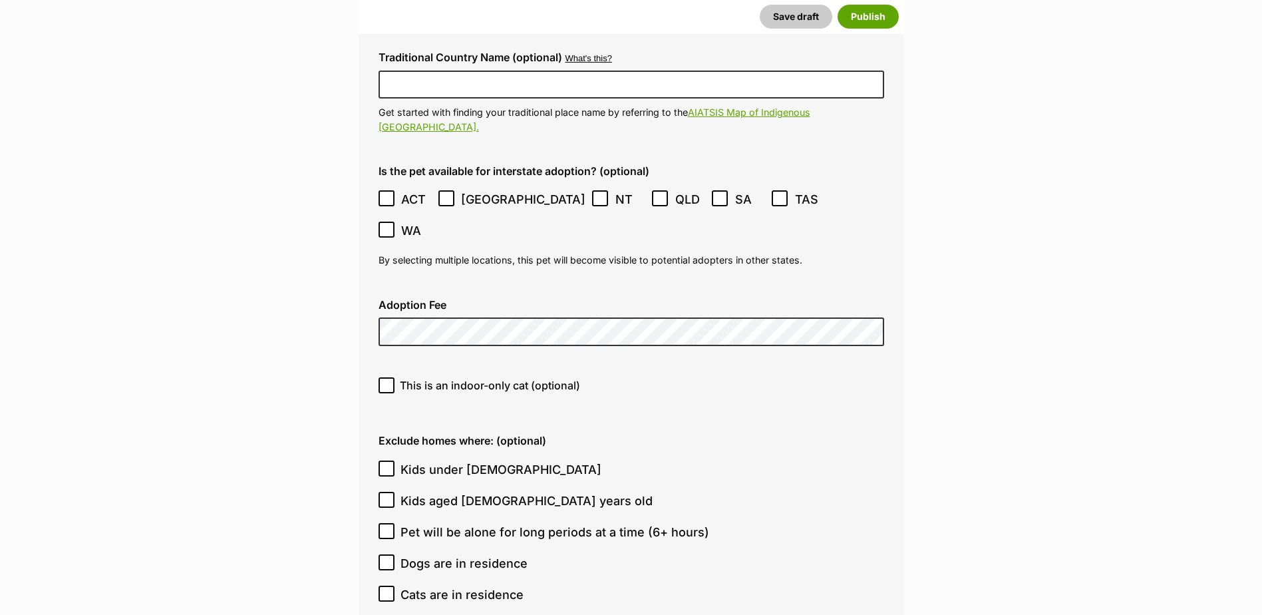
click at [431, 299] on label "Adoption Fee" at bounding box center [632, 305] width 506 height 12
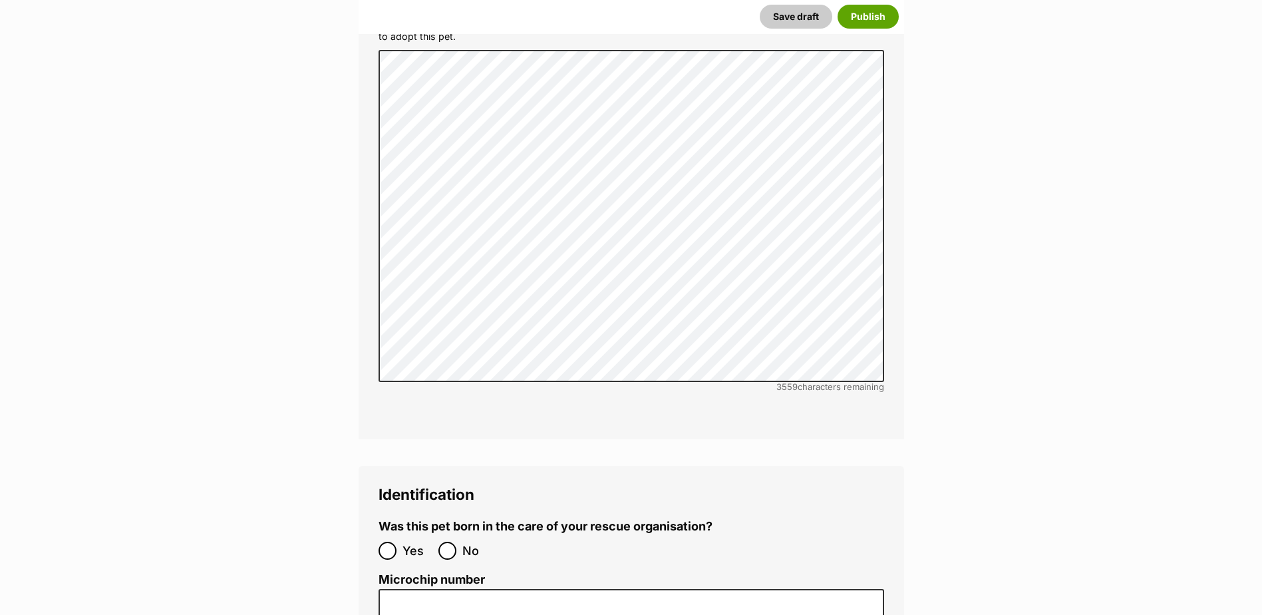
scroll to position [4126, 0]
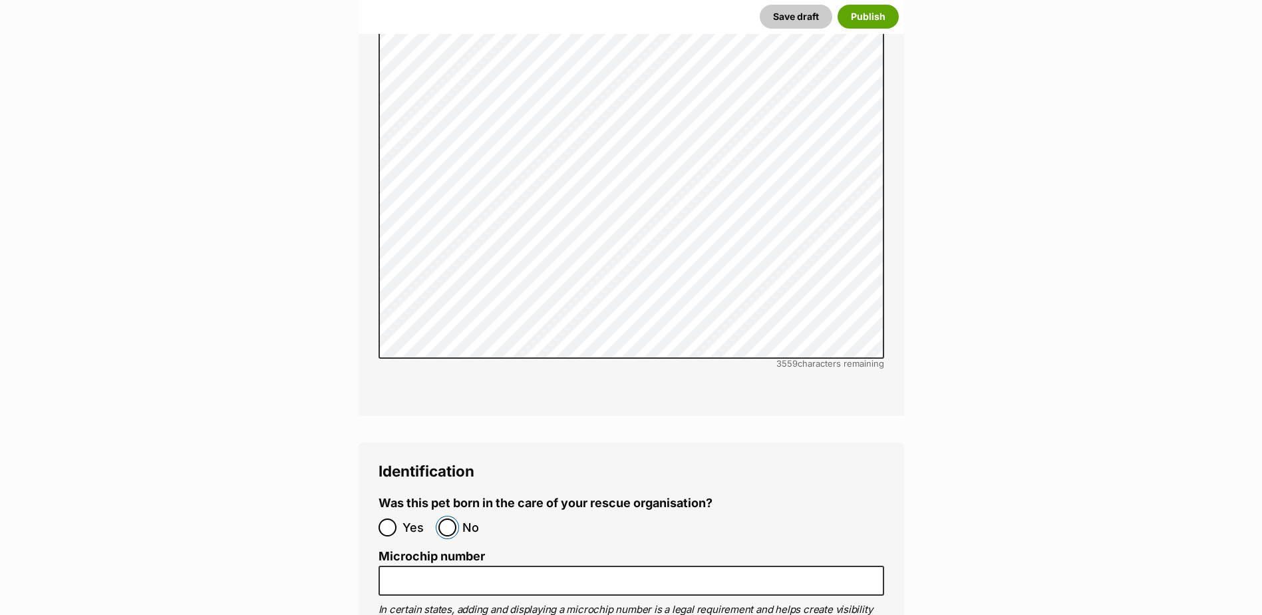
click at [443, 518] on input "No" at bounding box center [448, 527] width 18 height 18
radio input "true"
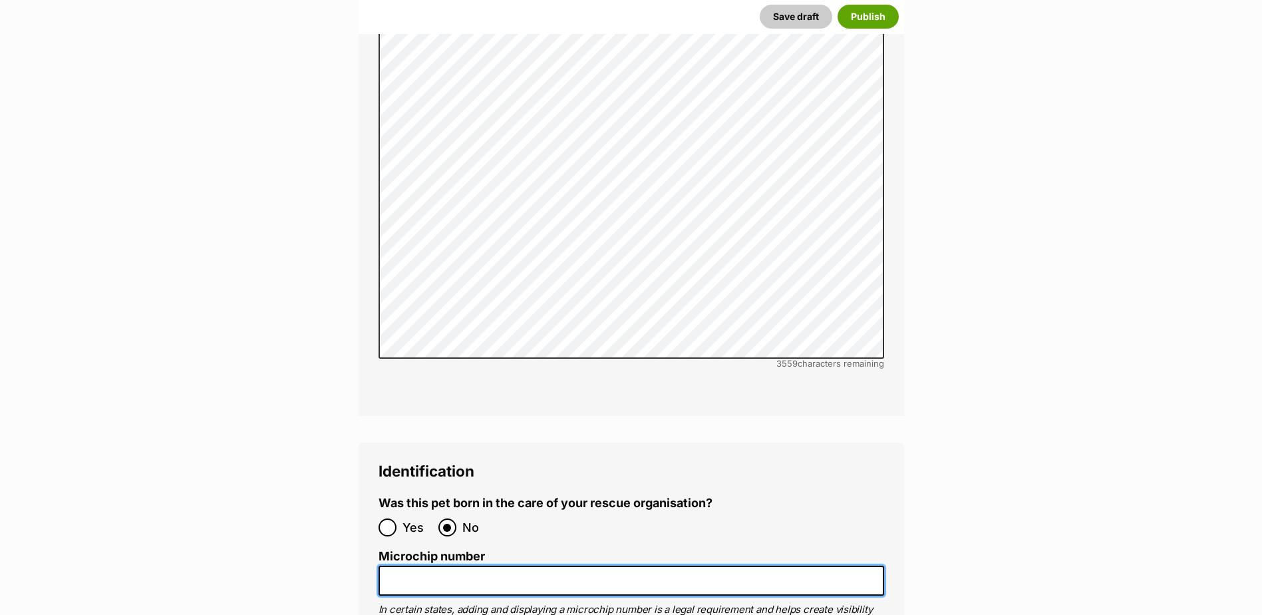
click at [427, 566] on input "Microchip number" at bounding box center [632, 581] width 506 height 30
paste input "956000018327831"
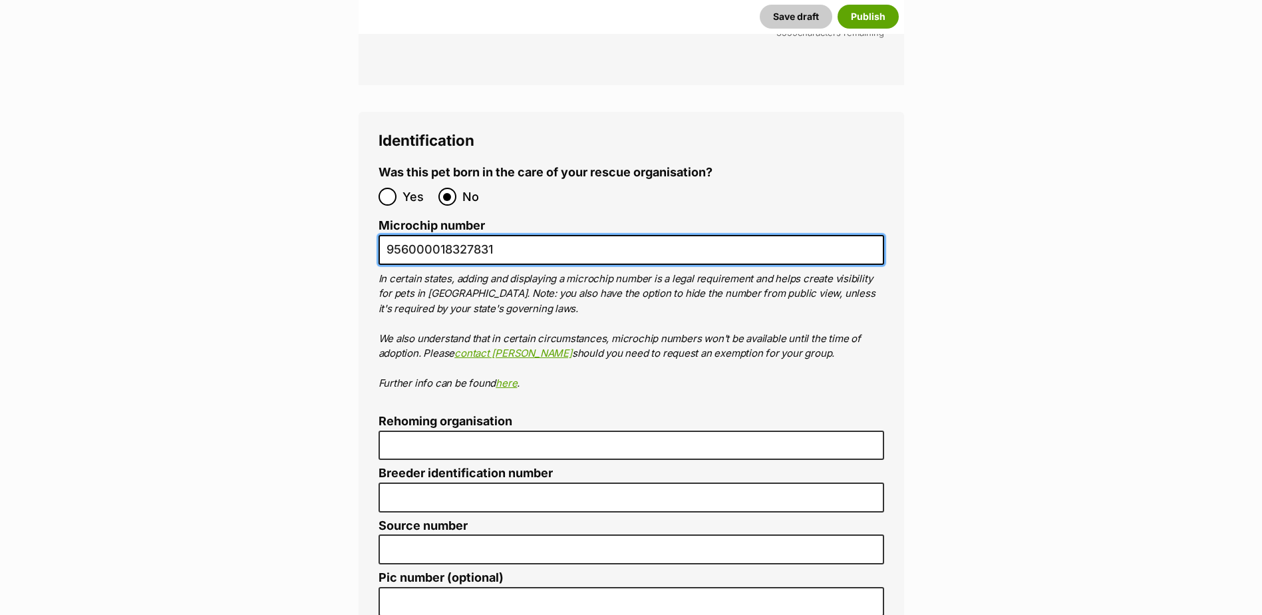
scroll to position [4658, 0]
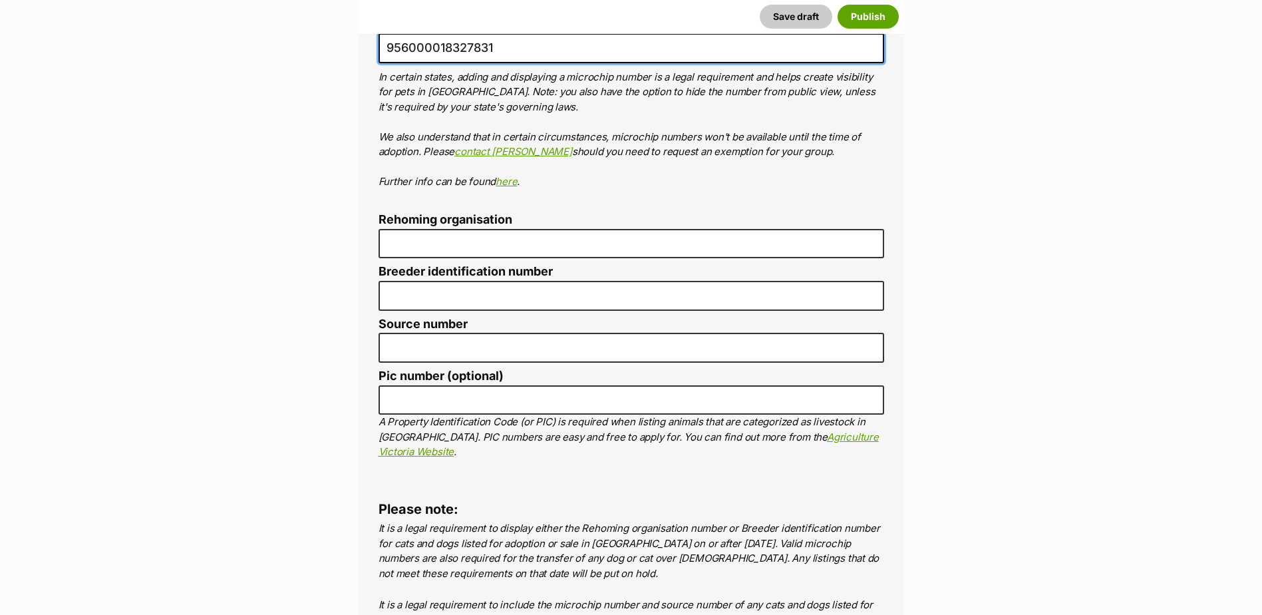
type input "956000018327831"
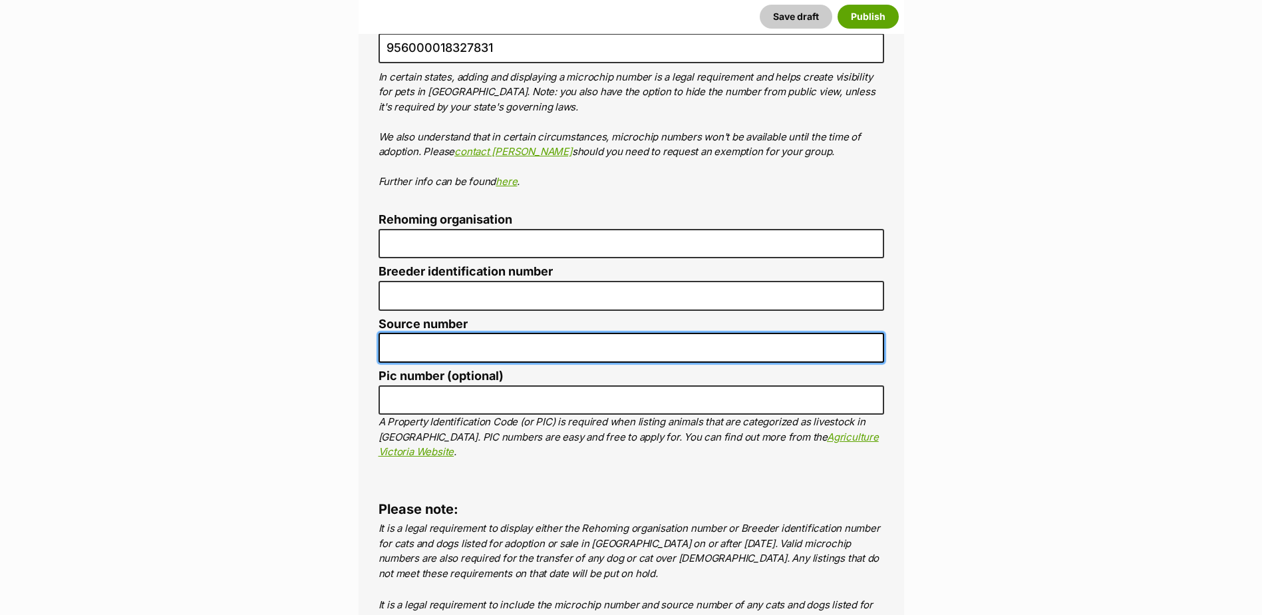
click at [409, 333] on input "Source number" at bounding box center [632, 348] width 506 height 30
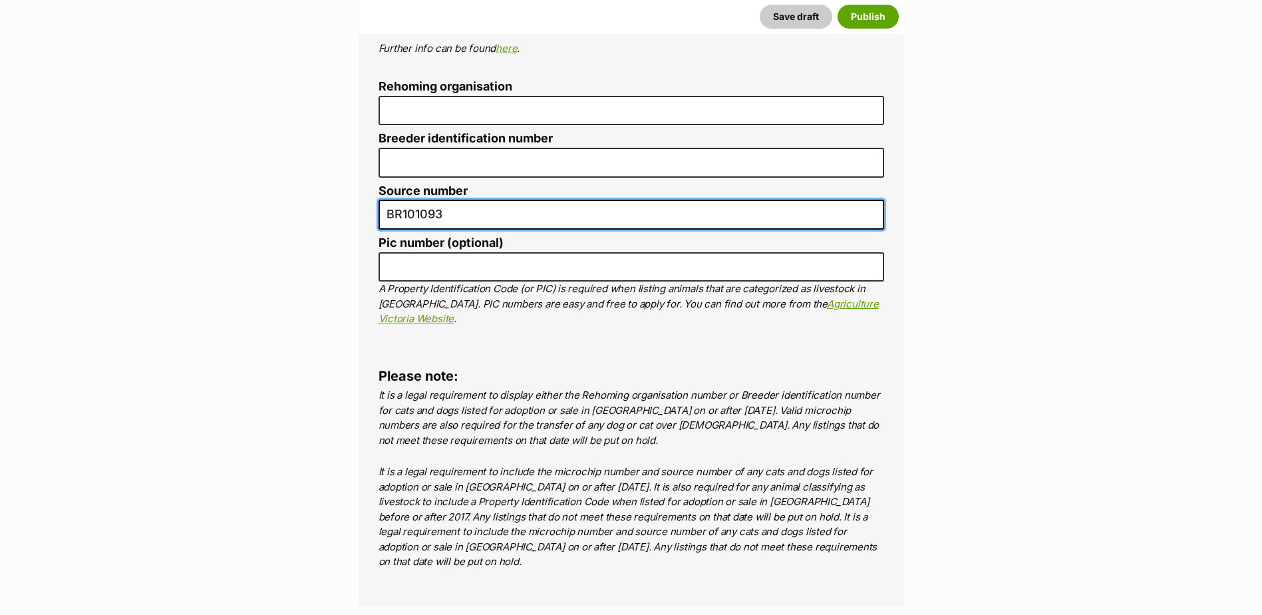
scroll to position [5058, 0]
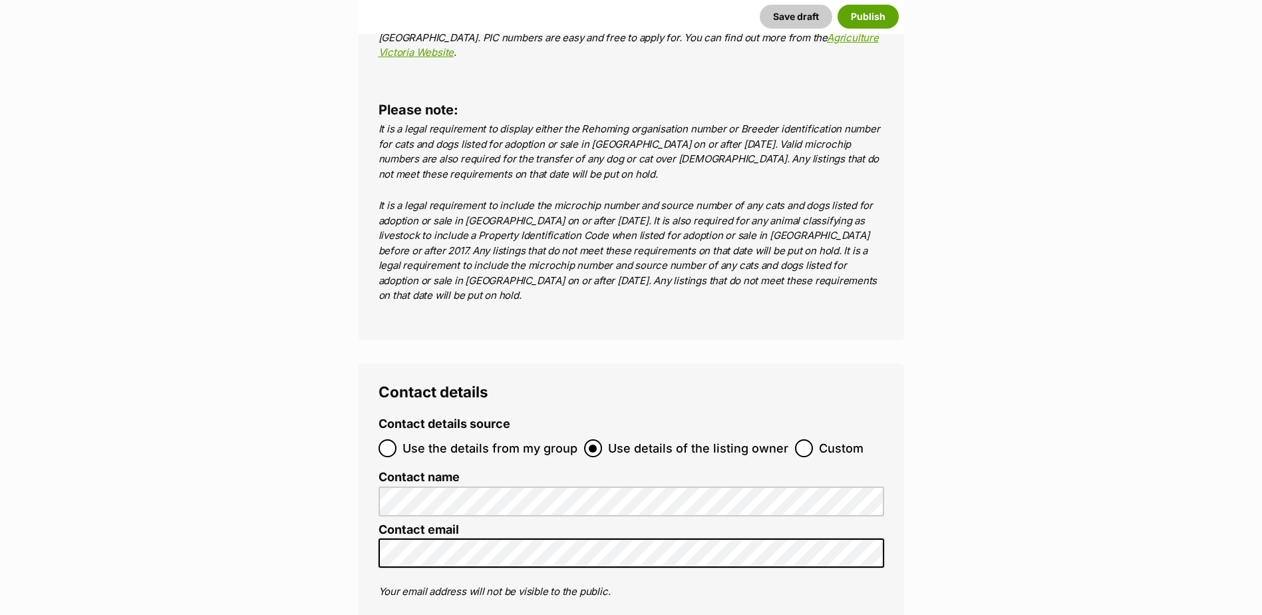
type input "BR101093"
click at [383, 439] on input "Use the details from my group" at bounding box center [388, 448] width 18 height 18
radio input "true"
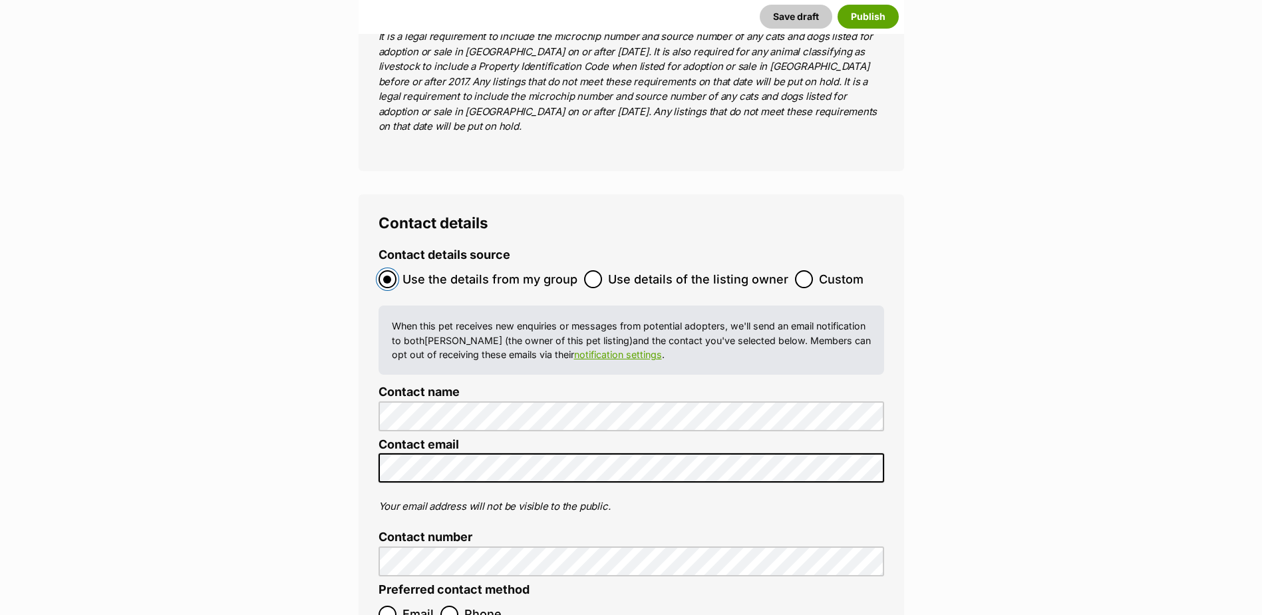
scroll to position [5457, 0]
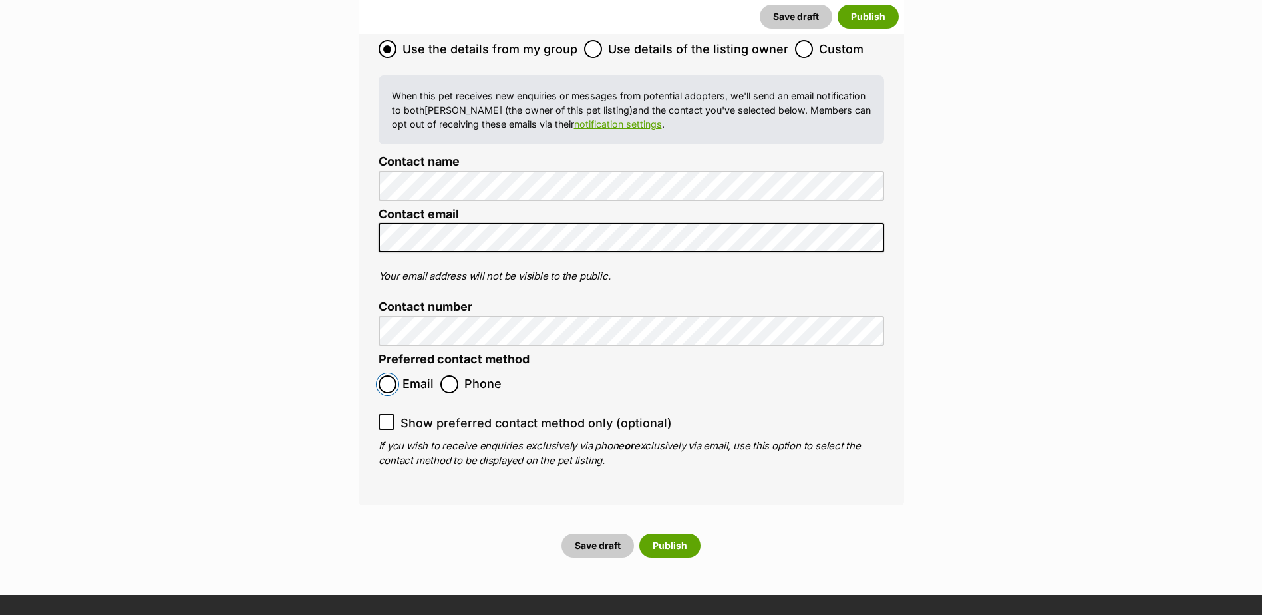
click at [391, 375] on input "Email" at bounding box center [388, 384] width 18 height 18
radio input "true"
click at [672, 534] on button "Publish" at bounding box center [670, 546] width 61 height 24
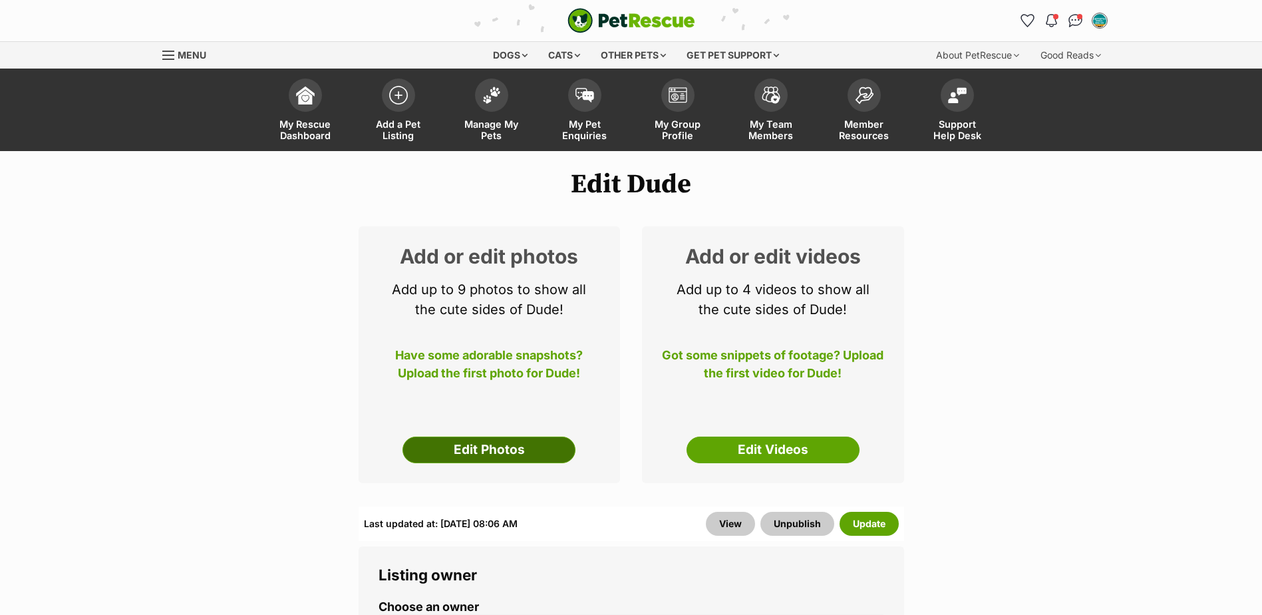
drag, startPoint x: 0, startPoint y: 0, endPoint x: 478, endPoint y: 449, distance: 655.4
click at [478, 449] on link "Edit Photos" at bounding box center [489, 450] width 173 height 27
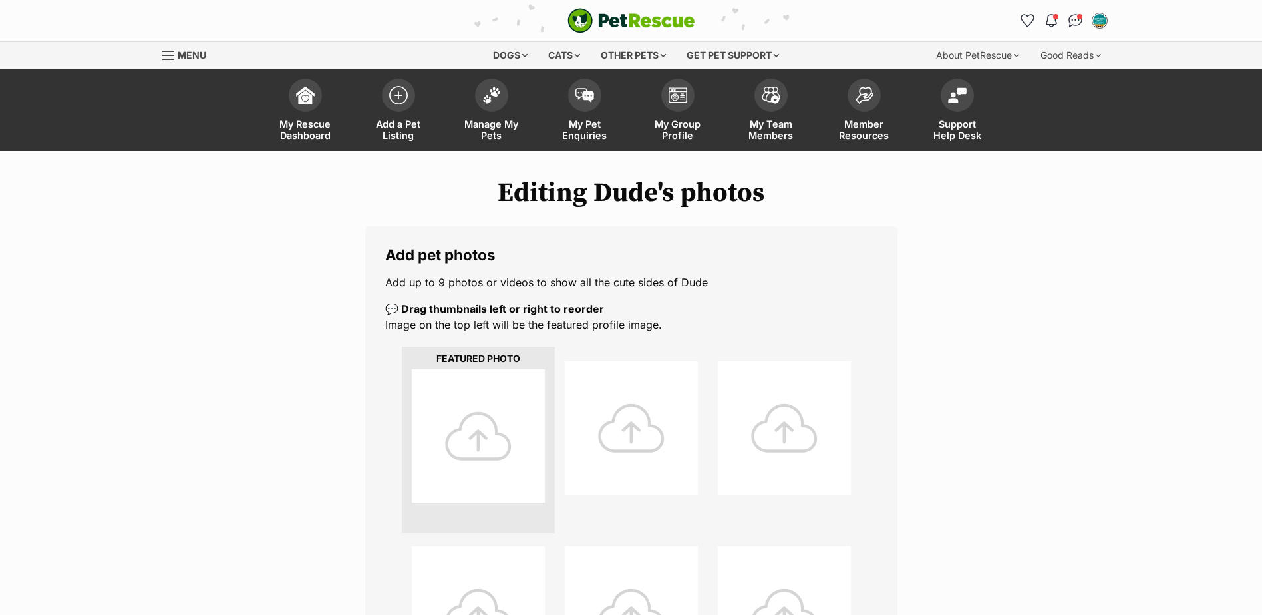
click at [517, 455] on div at bounding box center [478, 435] width 133 height 133
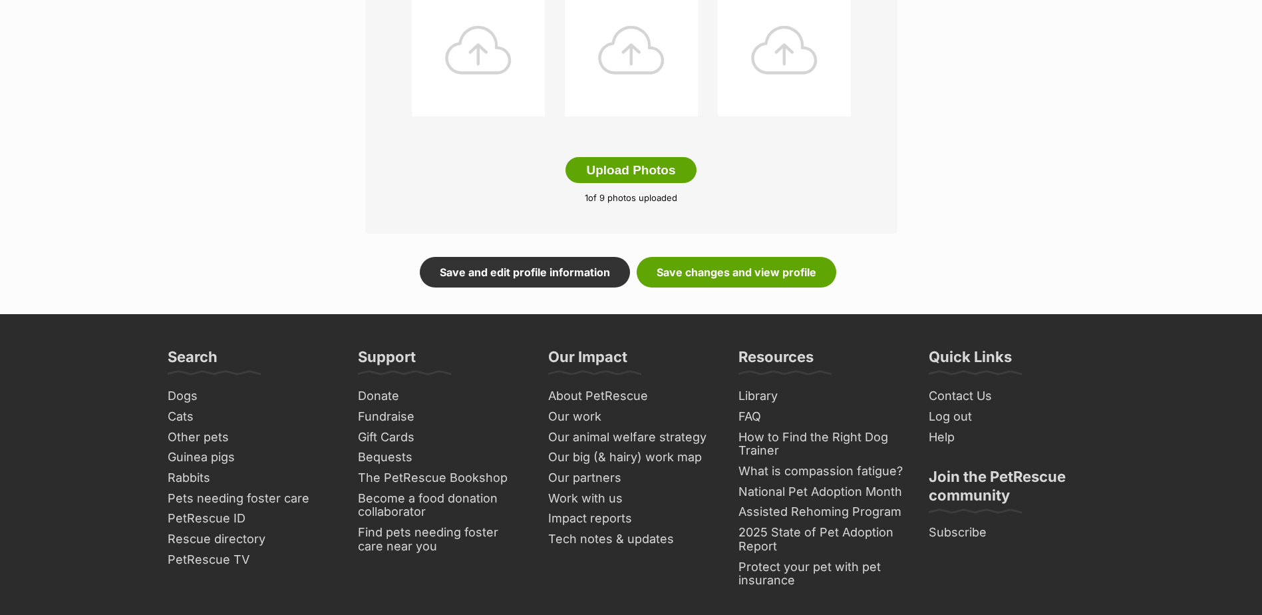
scroll to position [749, 0]
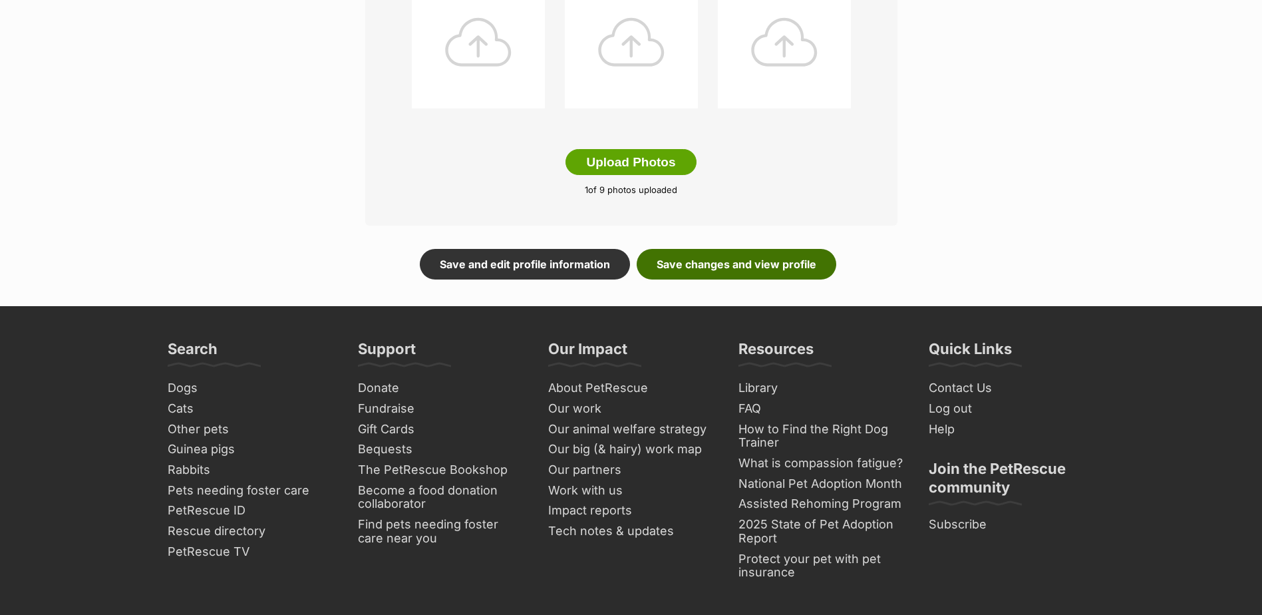
click at [793, 262] on link "Save changes and view profile" at bounding box center [737, 264] width 200 height 31
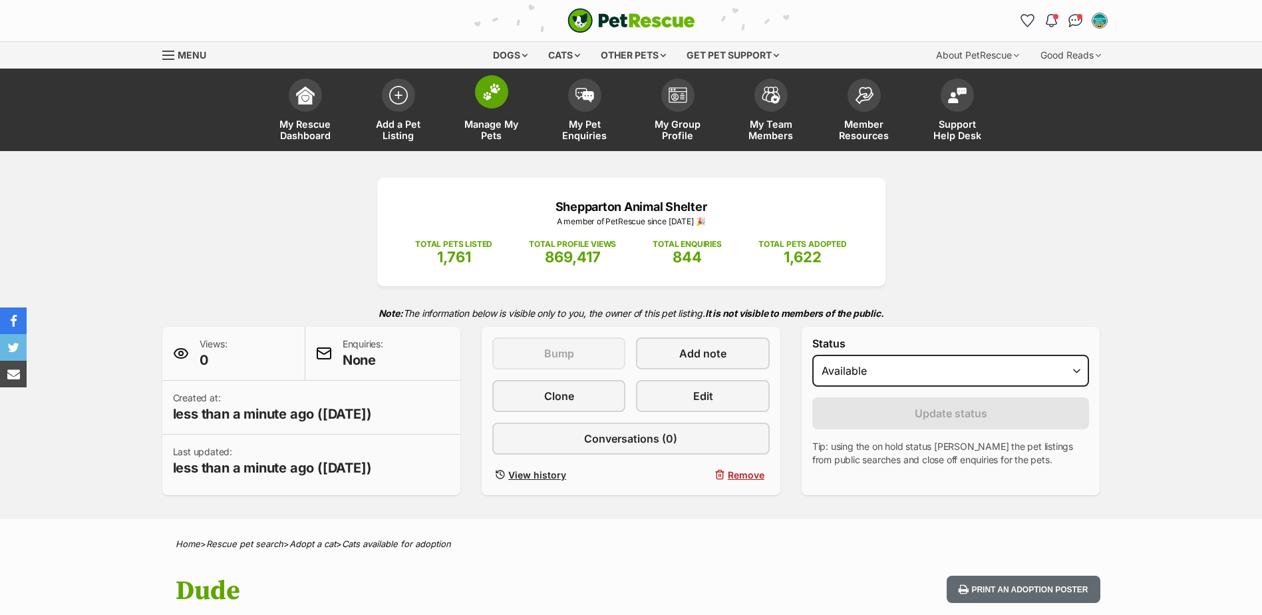
click at [494, 118] on span "Manage My Pets" at bounding box center [492, 129] width 60 height 23
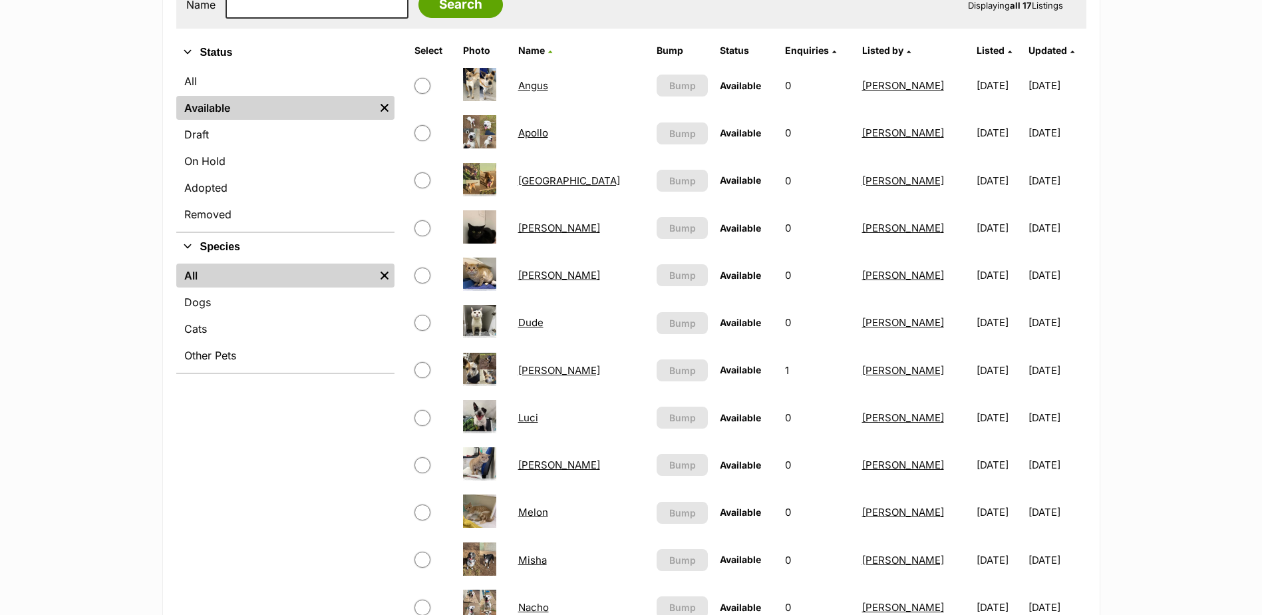
scroll to position [133, 0]
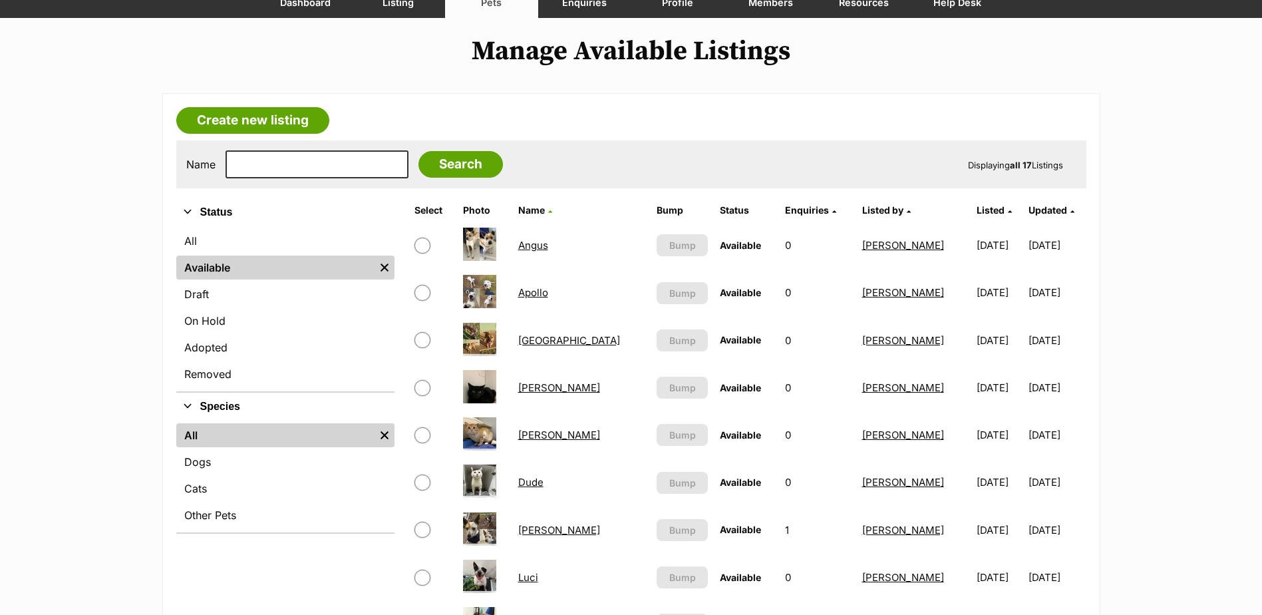
drag, startPoint x: 216, startPoint y: 482, endPoint x: 516, endPoint y: 438, distance: 304.0
click at [216, 482] on link "Cats" at bounding box center [285, 488] width 218 height 24
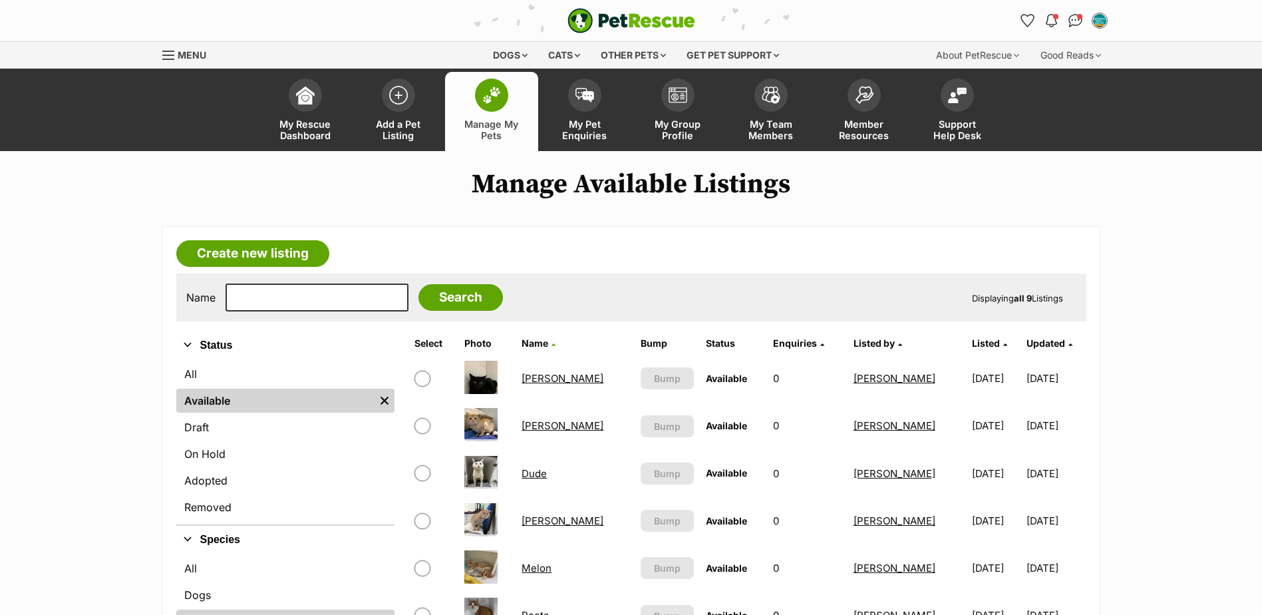
click at [498, 108] on span at bounding box center [491, 95] width 33 height 33
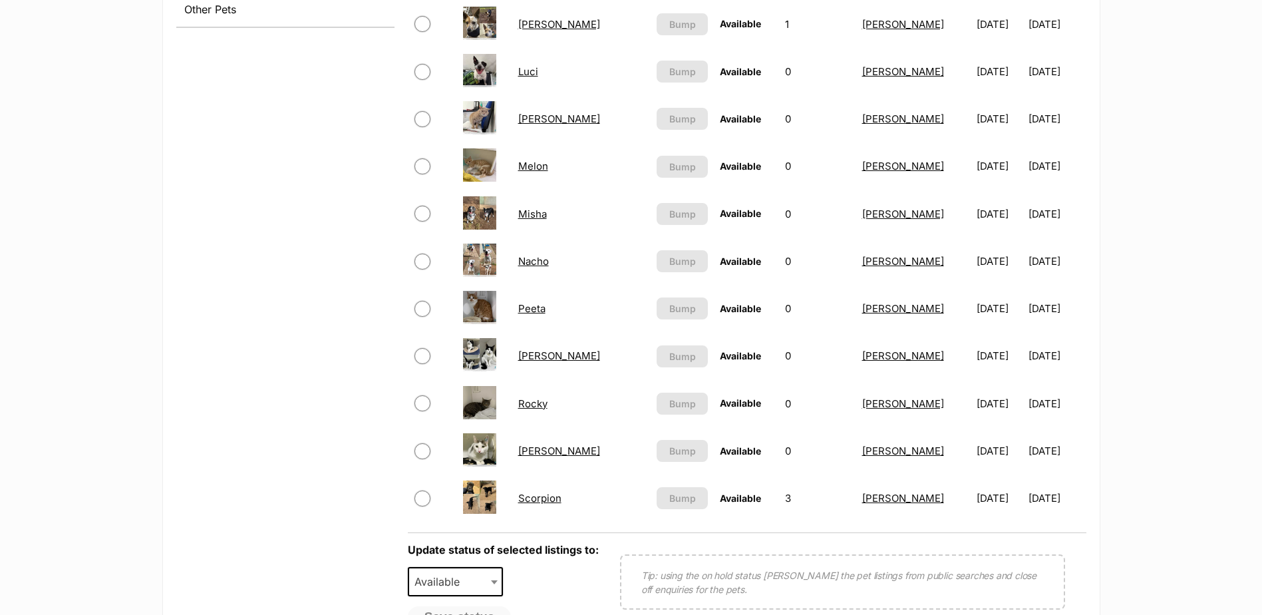
scroll to position [665, 0]
